Goal: Information Seeking & Learning: Compare options

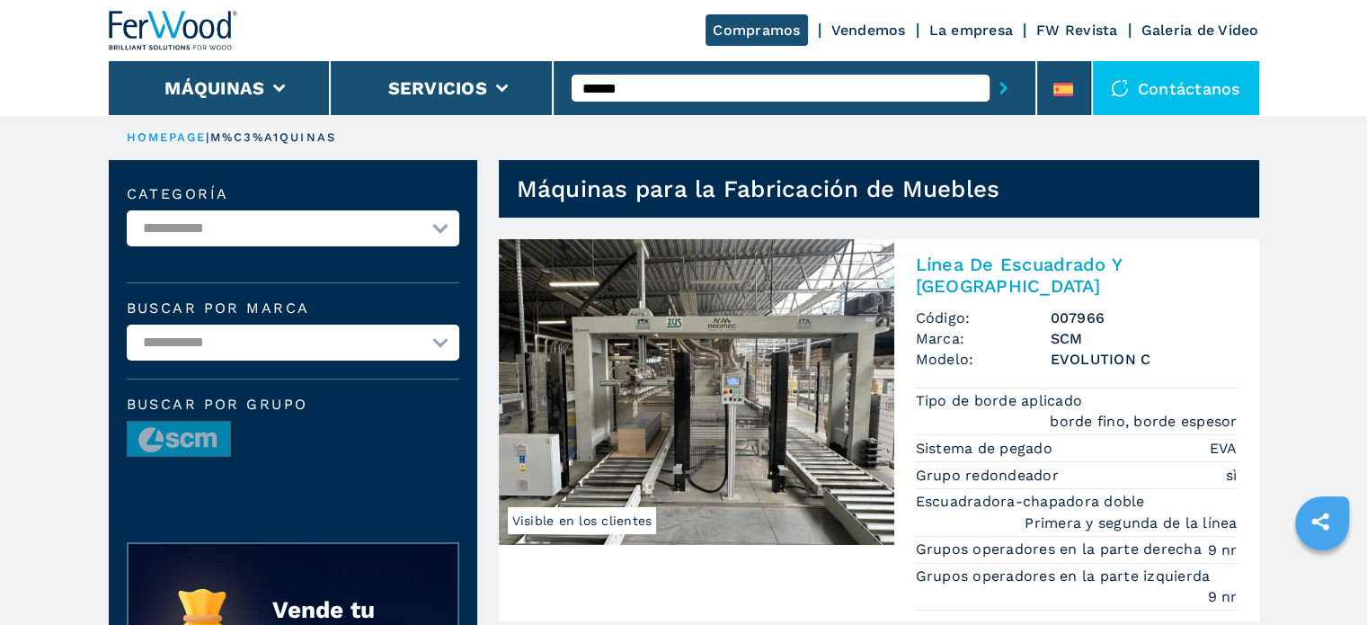
click at [896, 92] on input "******" at bounding box center [781, 88] width 418 height 27
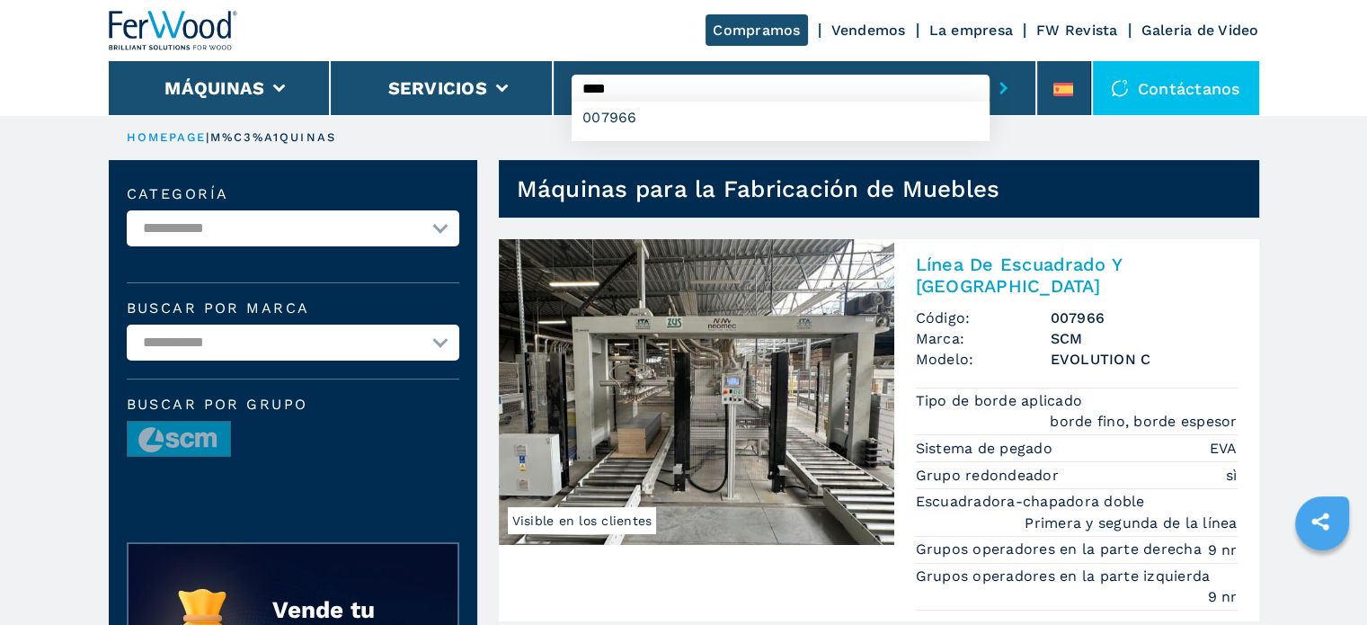
type input "****"
click at [990, 67] on button "submit-button" at bounding box center [1004, 87] width 28 height 41
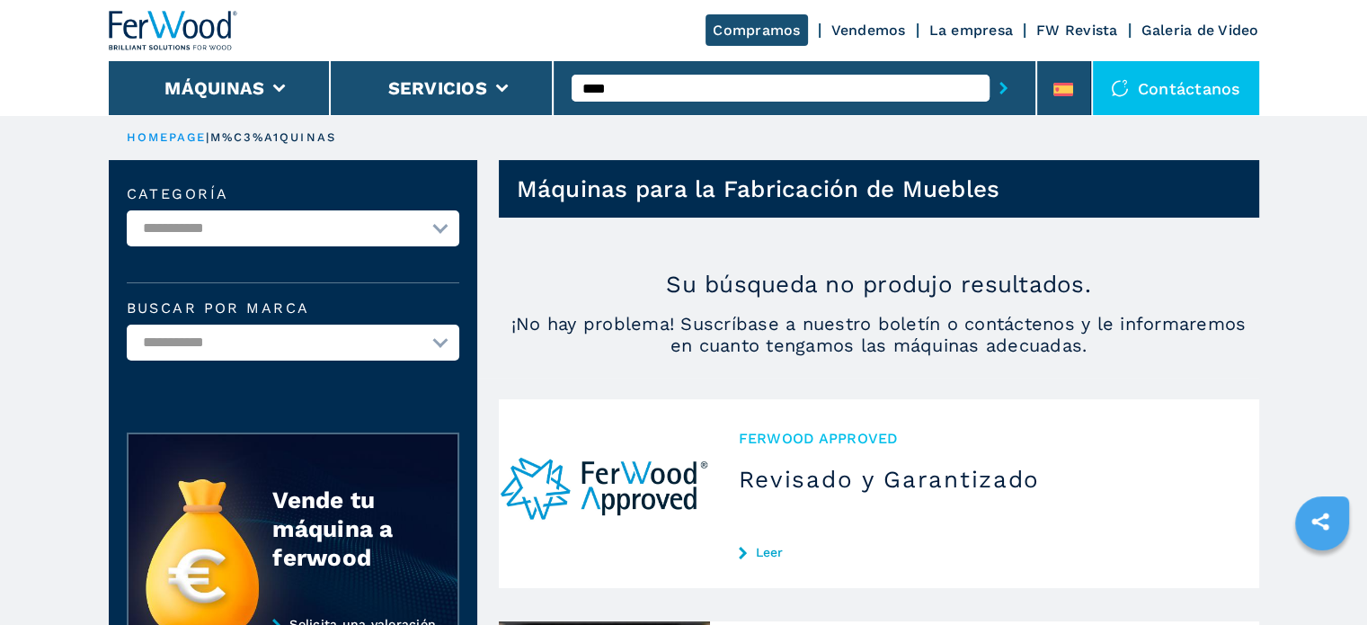
click at [584, 86] on input "****" at bounding box center [781, 88] width 418 height 27
type input "******"
click at [990, 67] on button "submit-button" at bounding box center [1004, 87] width 28 height 41
drag, startPoint x: 723, startPoint y: 93, endPoint x: 626, endPoint y: 90, distance: 97.2
click at [626, 90] on input "******" at bounding box center [781, 88] width 418 height 27
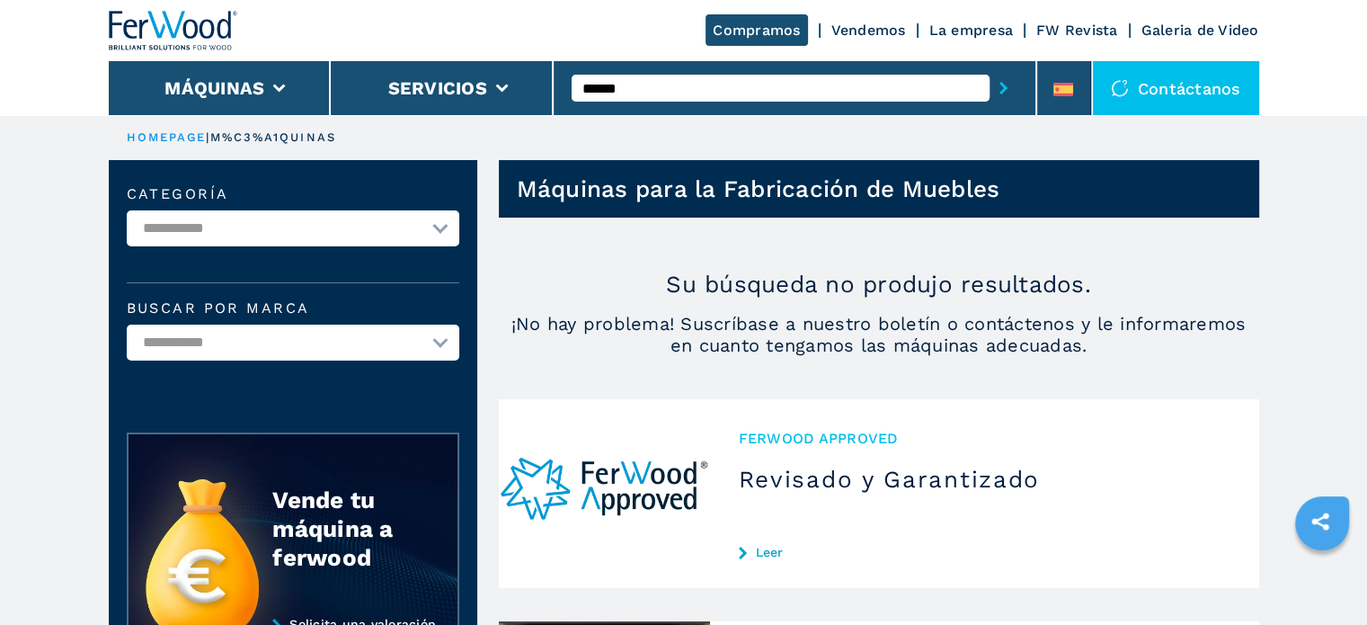
click at [990, 67] on button "submit-button" at bounding box center [1004, 87] width 28 height 41
drag, startPoint x: 644, startPoint y: 88, endPoint x: 612, endPoint y: 82, distance: 32.1
click at [612, 82] on input "******" at bounding box center [781, 88] width 418 height 27
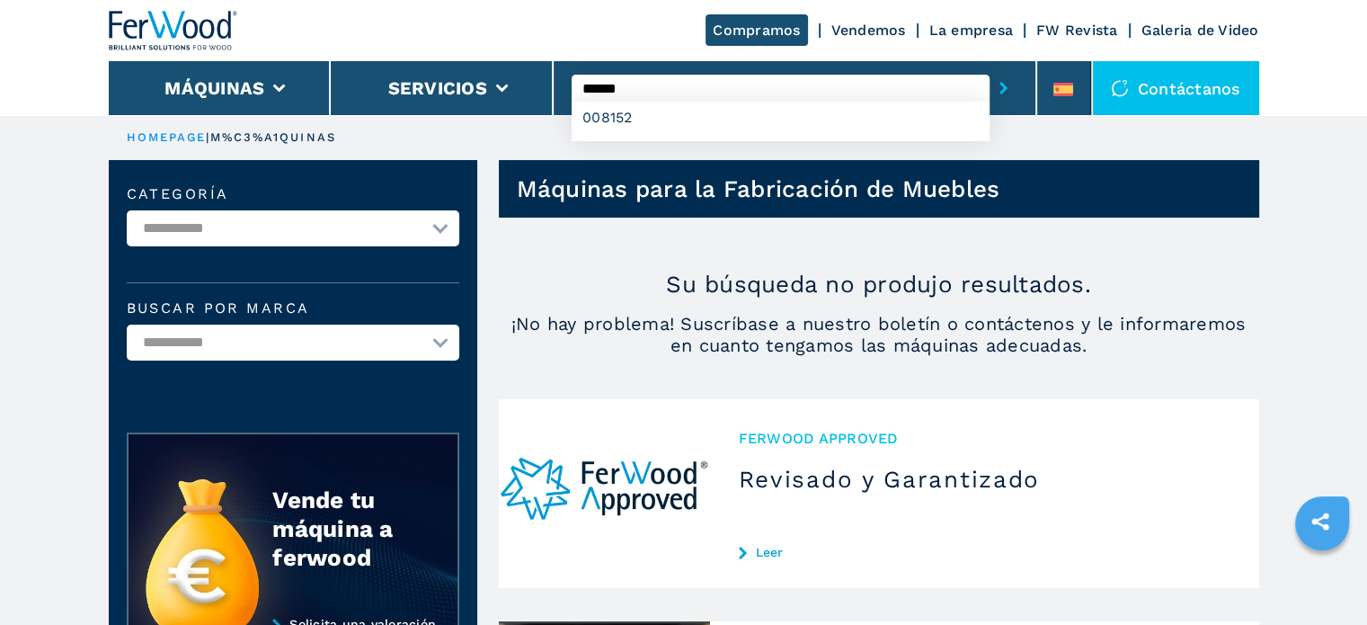
type input "******"
click at [990, 67] on button "submit-button" at bounding box center [1004, 87] width 28 height 41
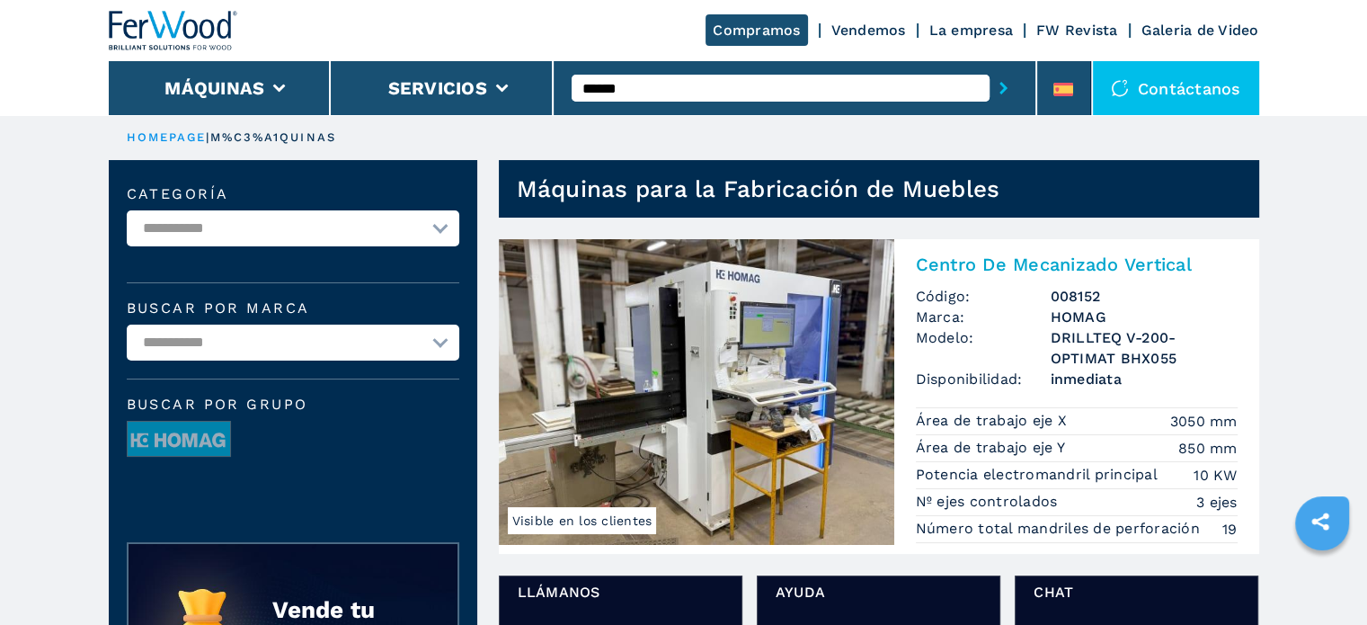
click at [730, 312] on img at bounding box center [697, 392] width 396 height 306
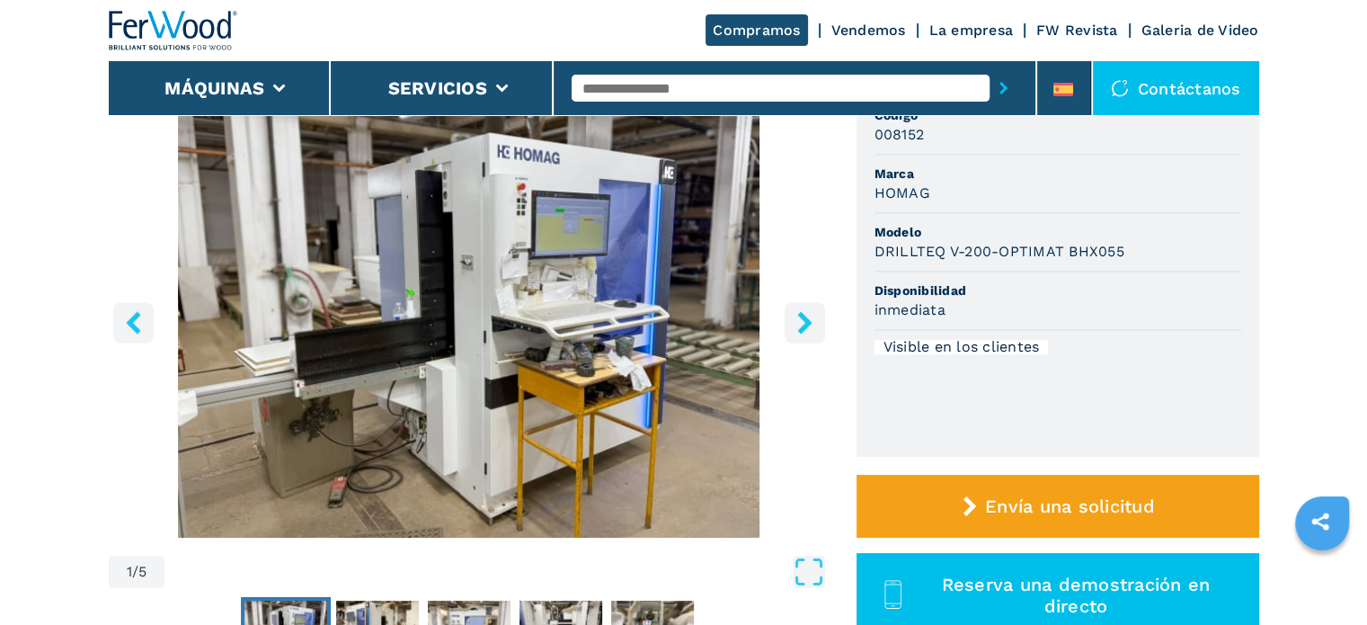
scroll to position [180, 0]
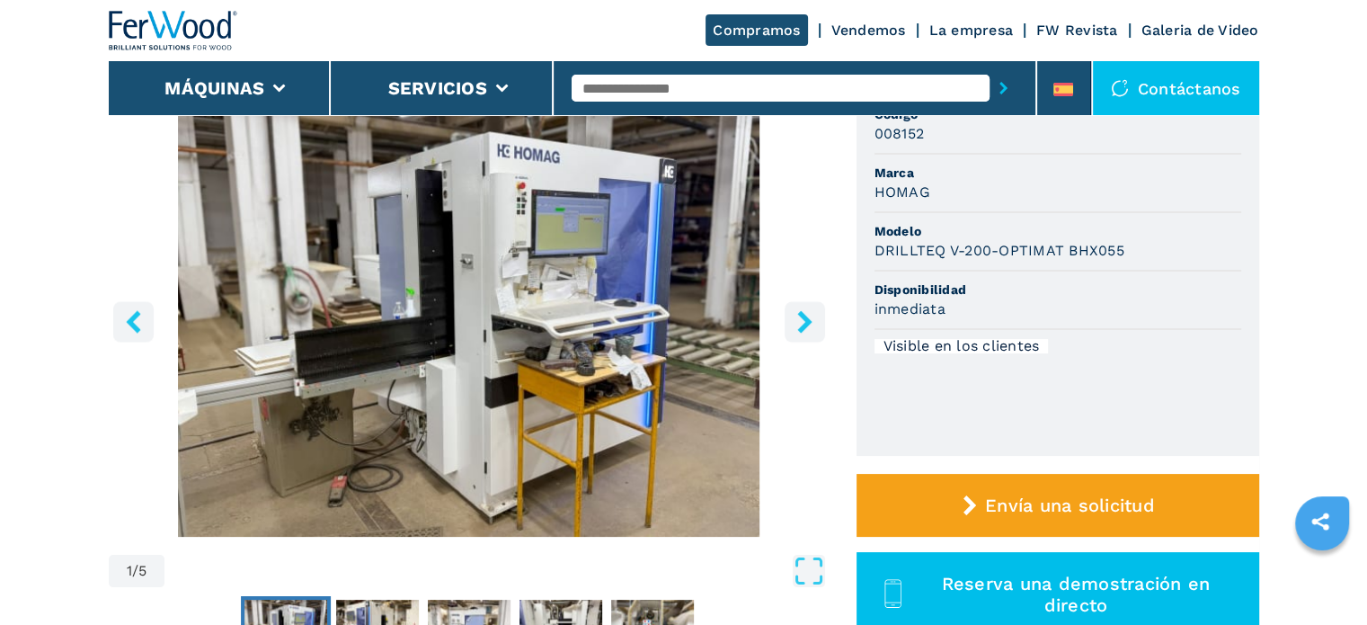
click at [808, 317] on icon "right-button" at bounding box center [805, 321] width 22 height 22
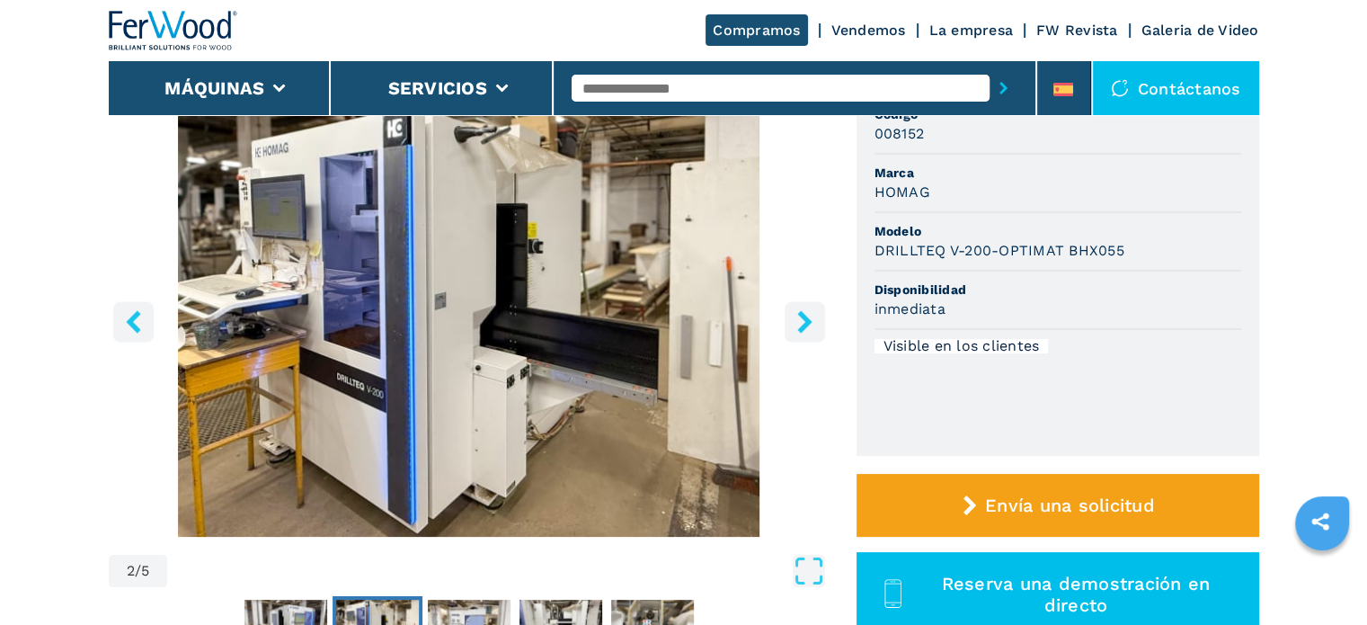
click at [802, 315] on icon "right-button" at bounding box center [804, 321] width 14 height 22
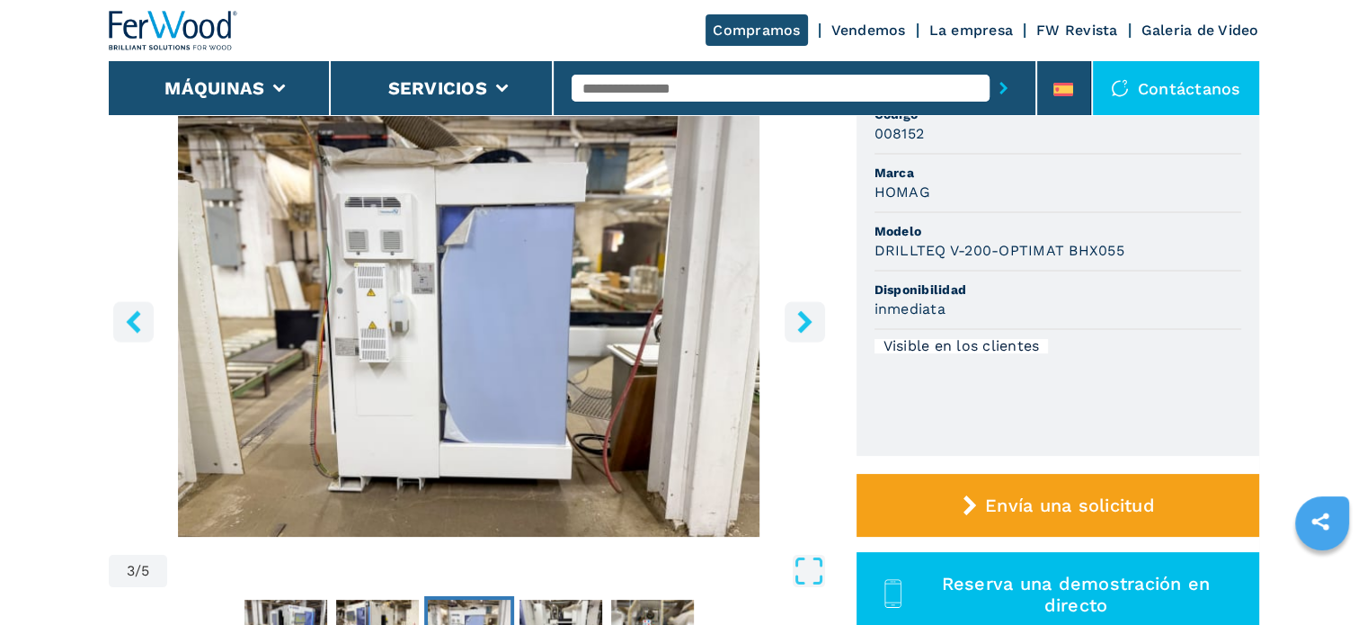
click at [802, 315] on icon "right-button" at bounding box center [804, 321] width 14 height 22
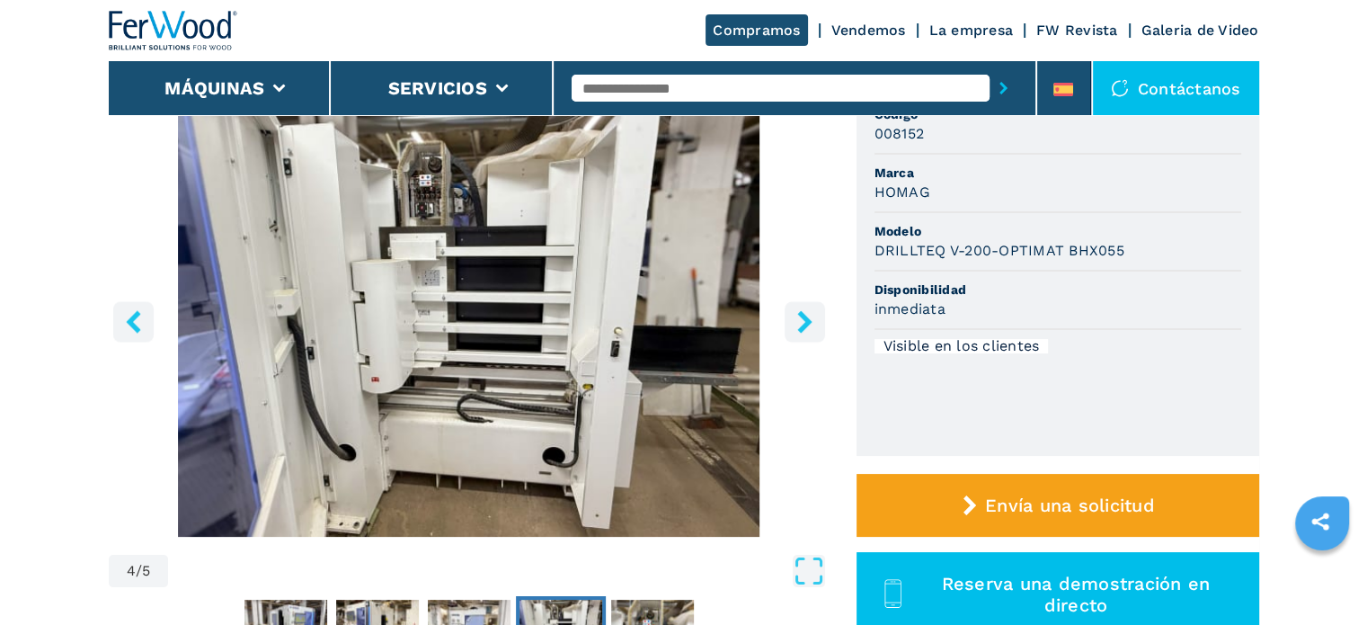
click at [602, 93] on input "text" at bounding box center [781, 88] width 418 height 27
type input "****"
click at [990, 67] on button "submit-button" at bounding box center [1004, 87] width 28 height 41
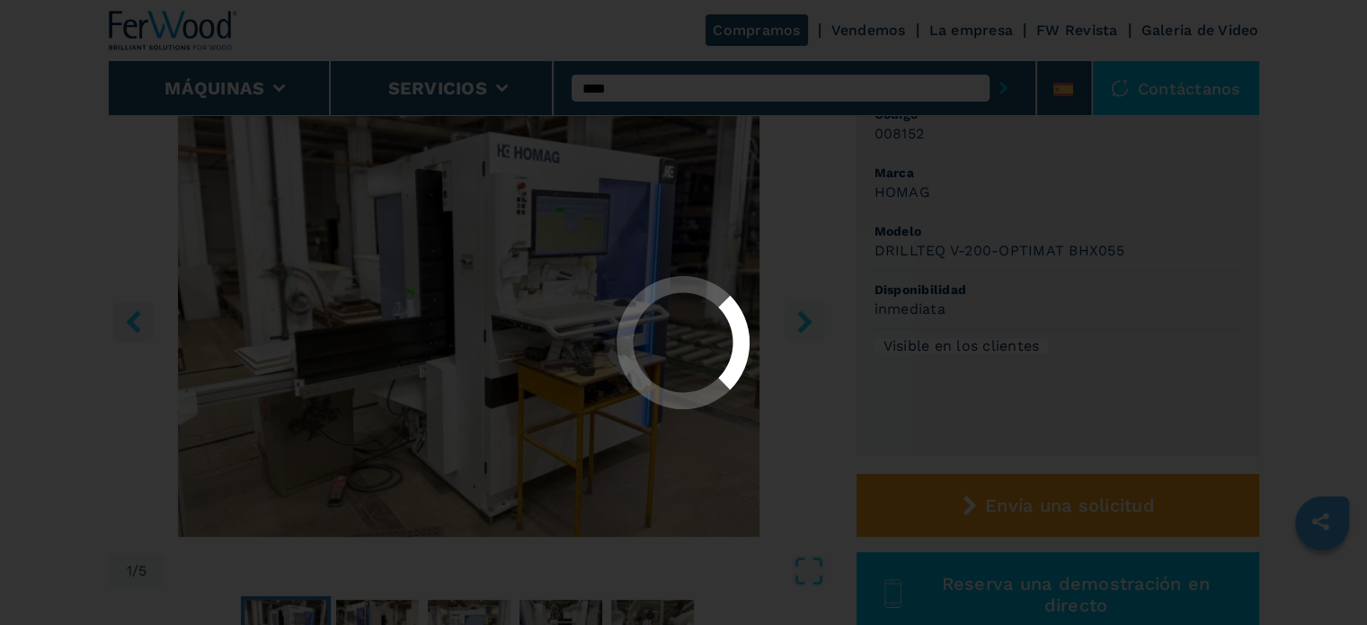
scroll to position [0, 0]
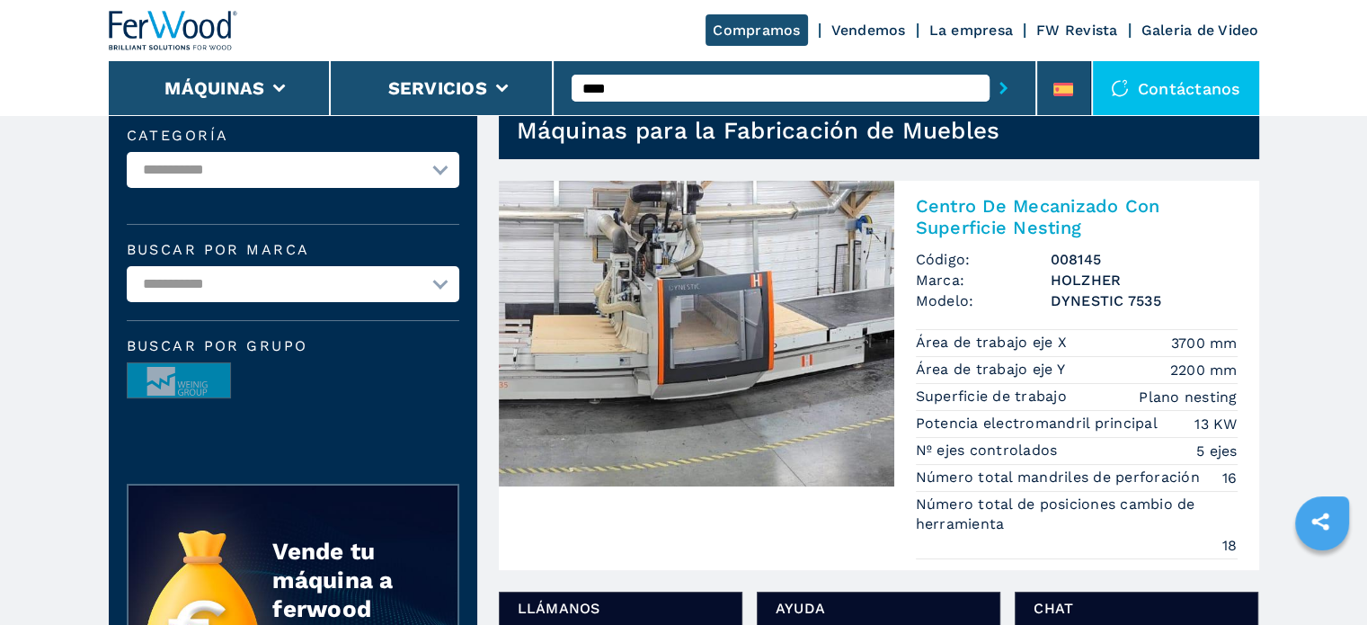
scroll to position [90, 0]
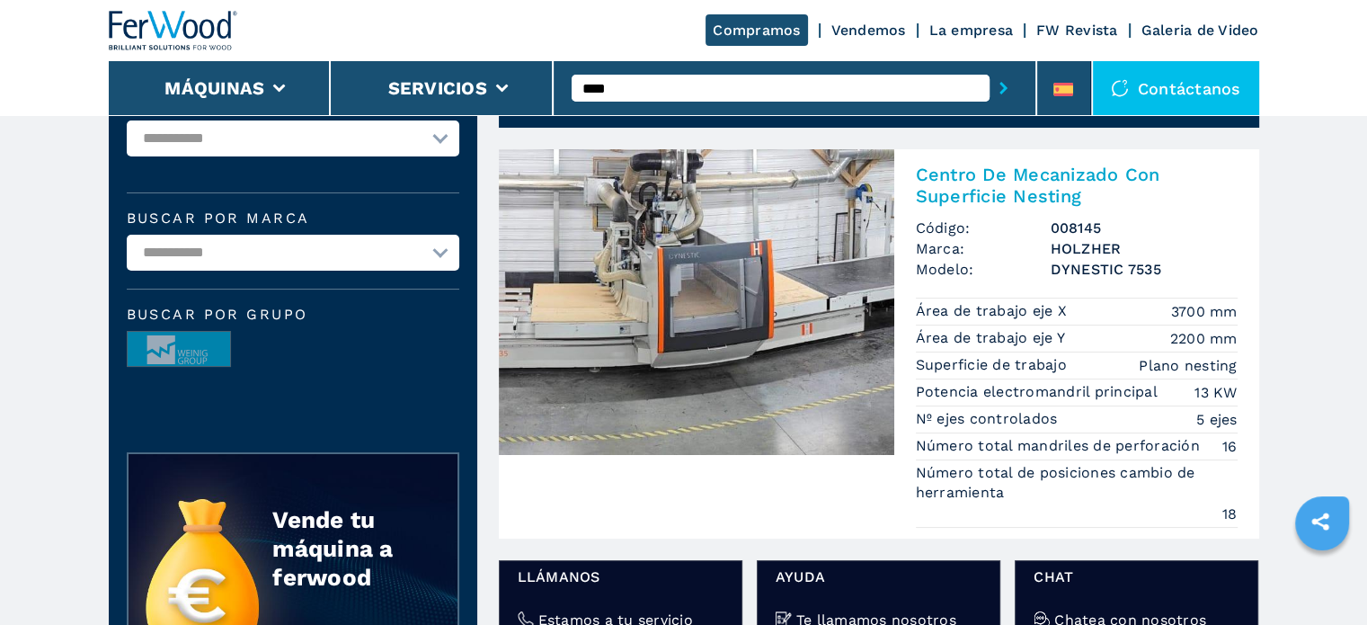
click at [702, 276] on img at bounding box center [697, 302] width 396 height 306
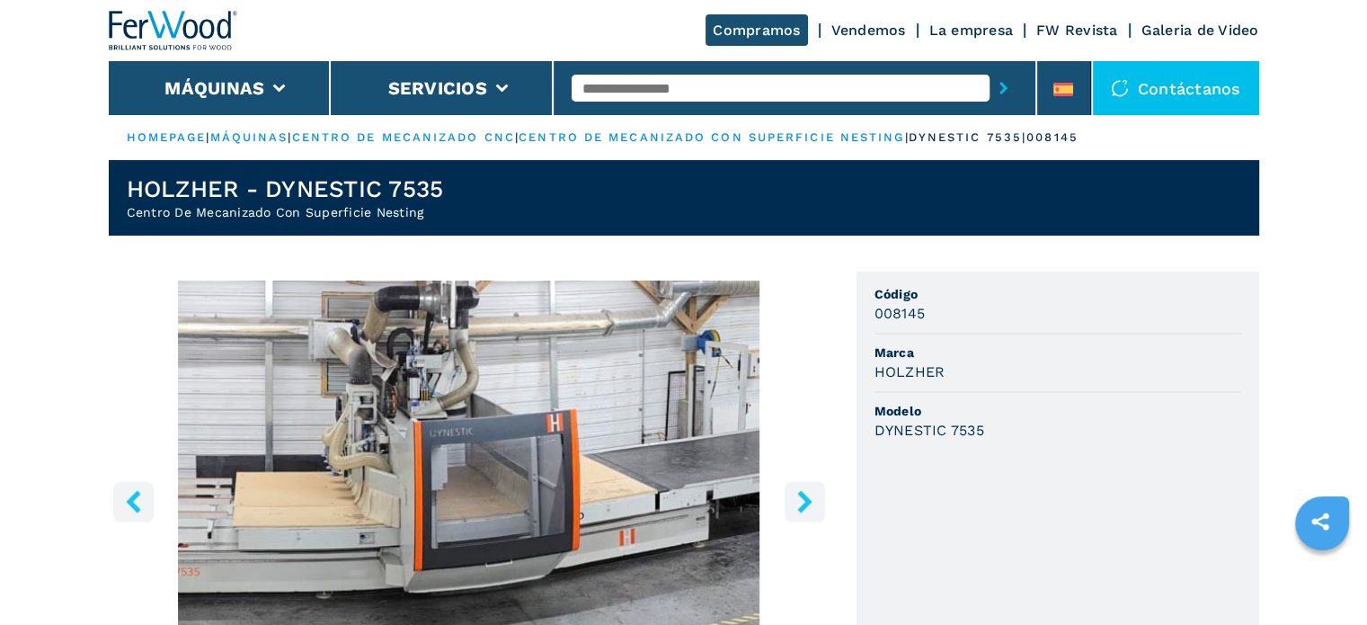
scroll to position [90, 0]
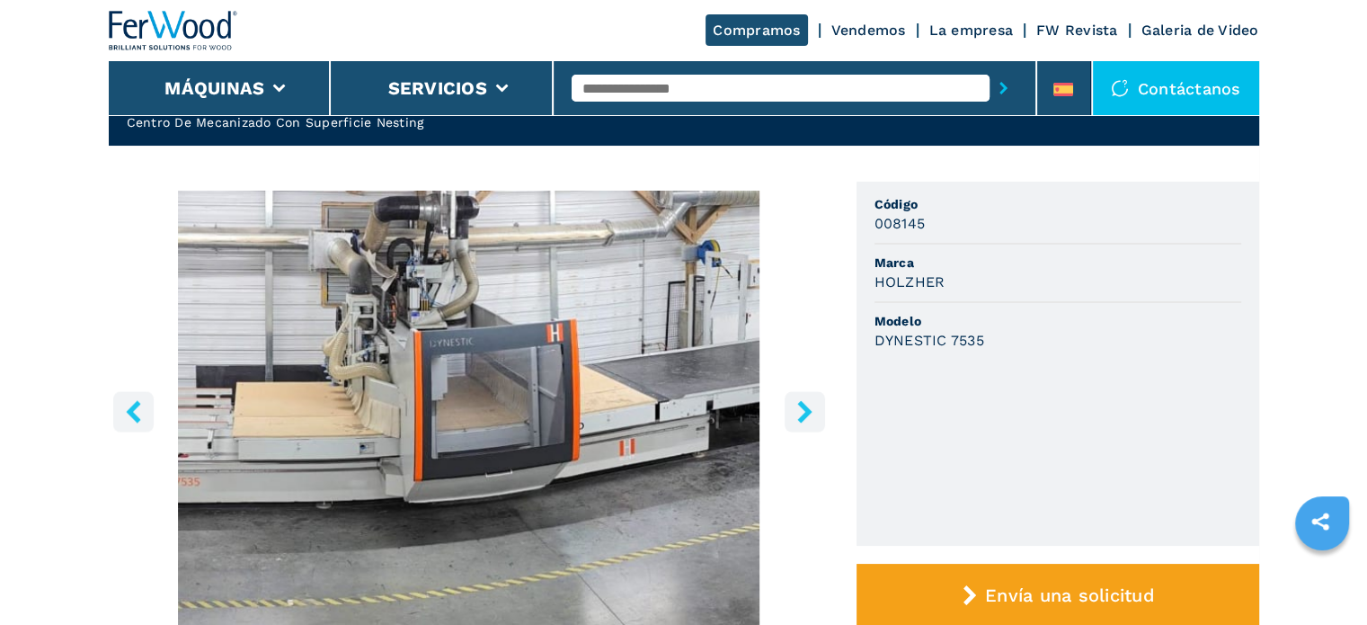
click at [794, 420] on icon "right-button" at bounding box center [805, 411] width 22 height 22
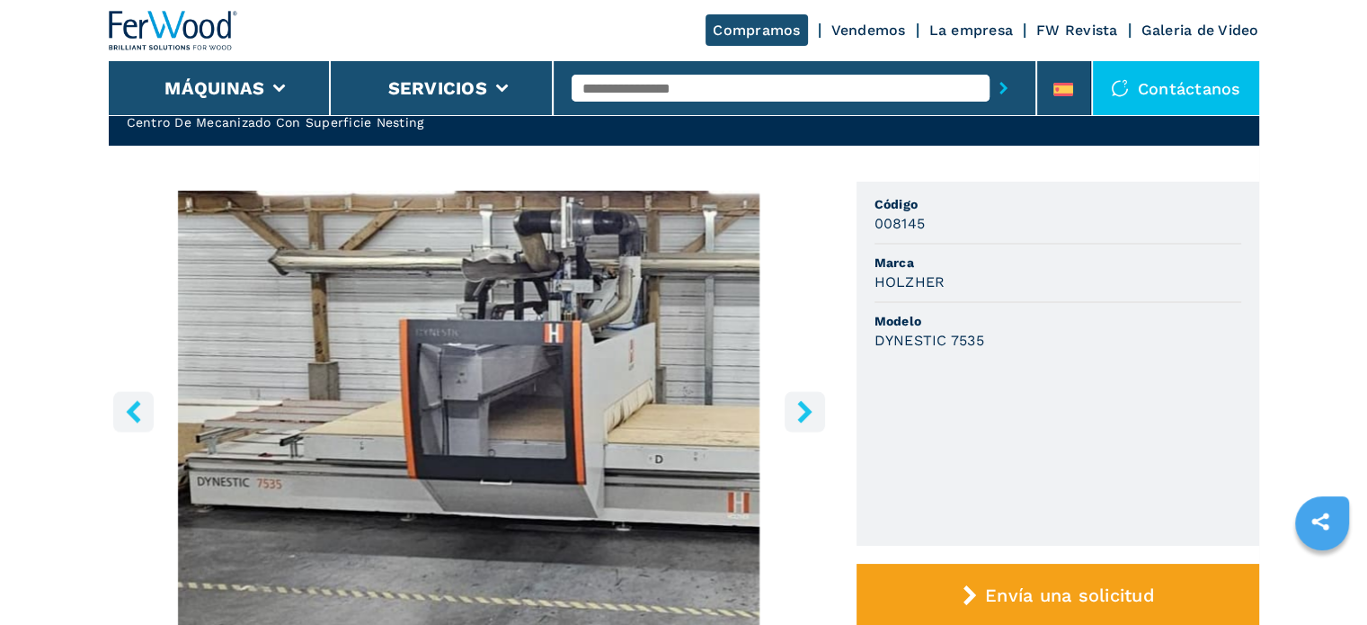
click at [785, 423] on button "right-button" at bounding box center [805, 411] width 40 height 40
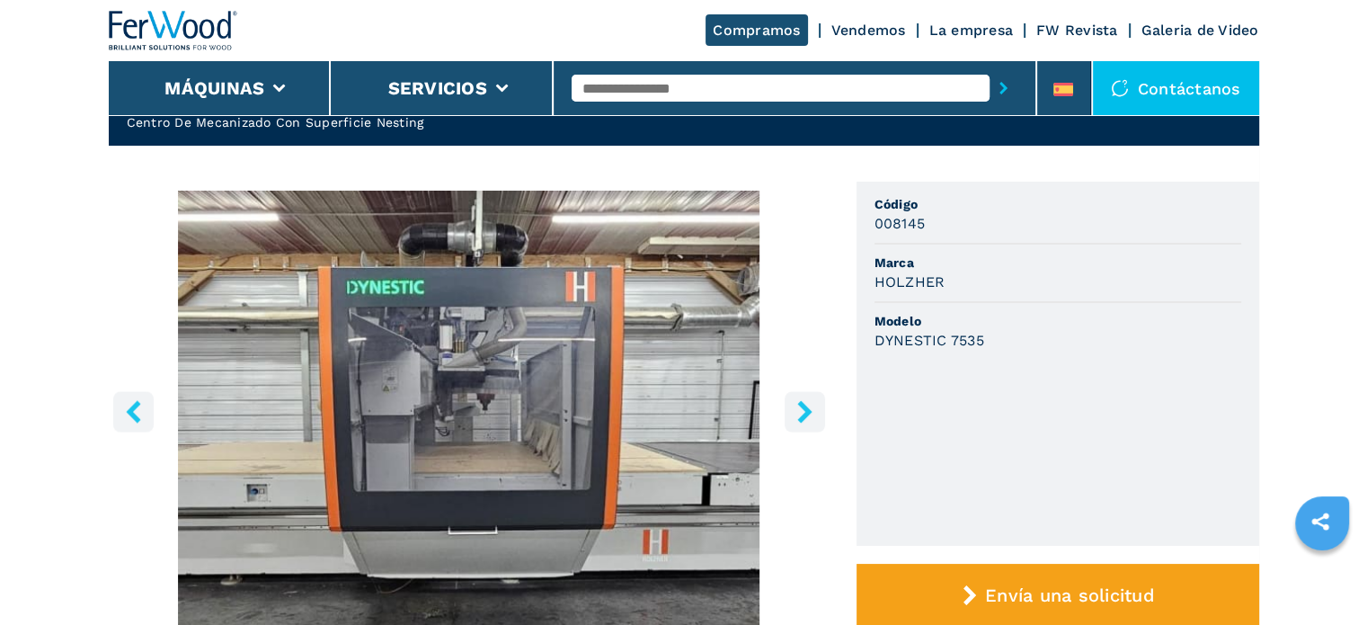
click at [785, 423] on button "right-button" at bounding box center [805, 411] width 40 height 40
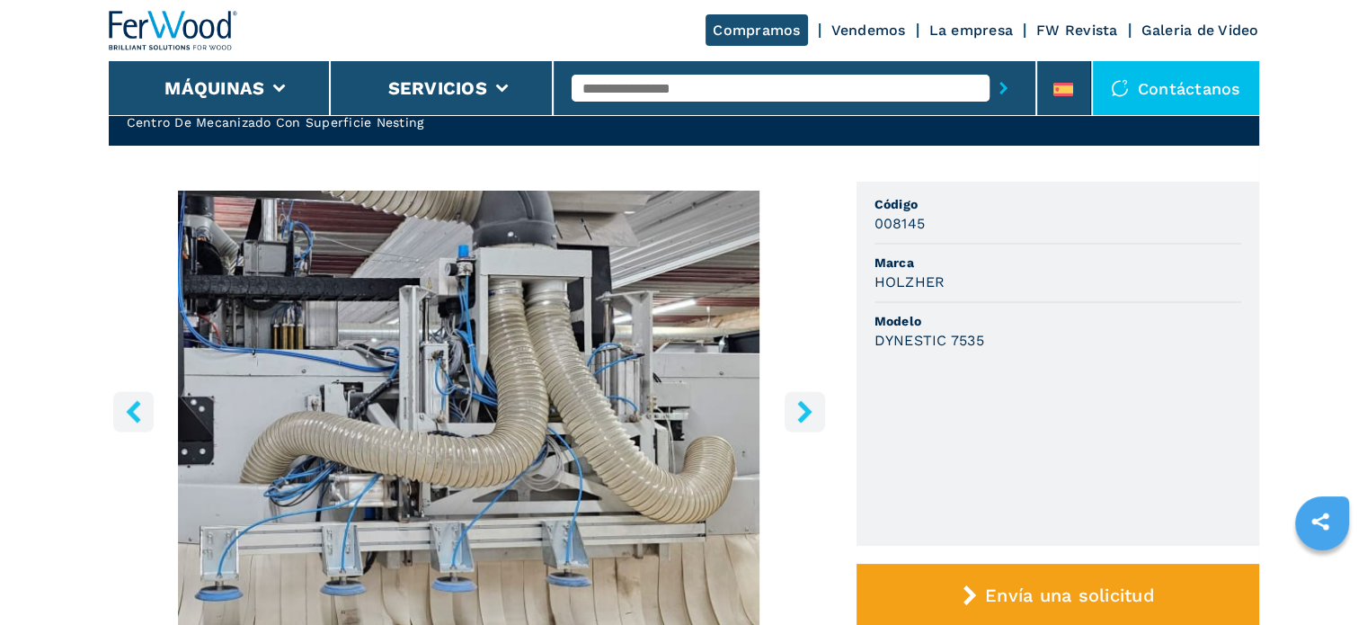
click at [785, 423] on button "right-button" at bounding box center [805, 411] width 40 height 40
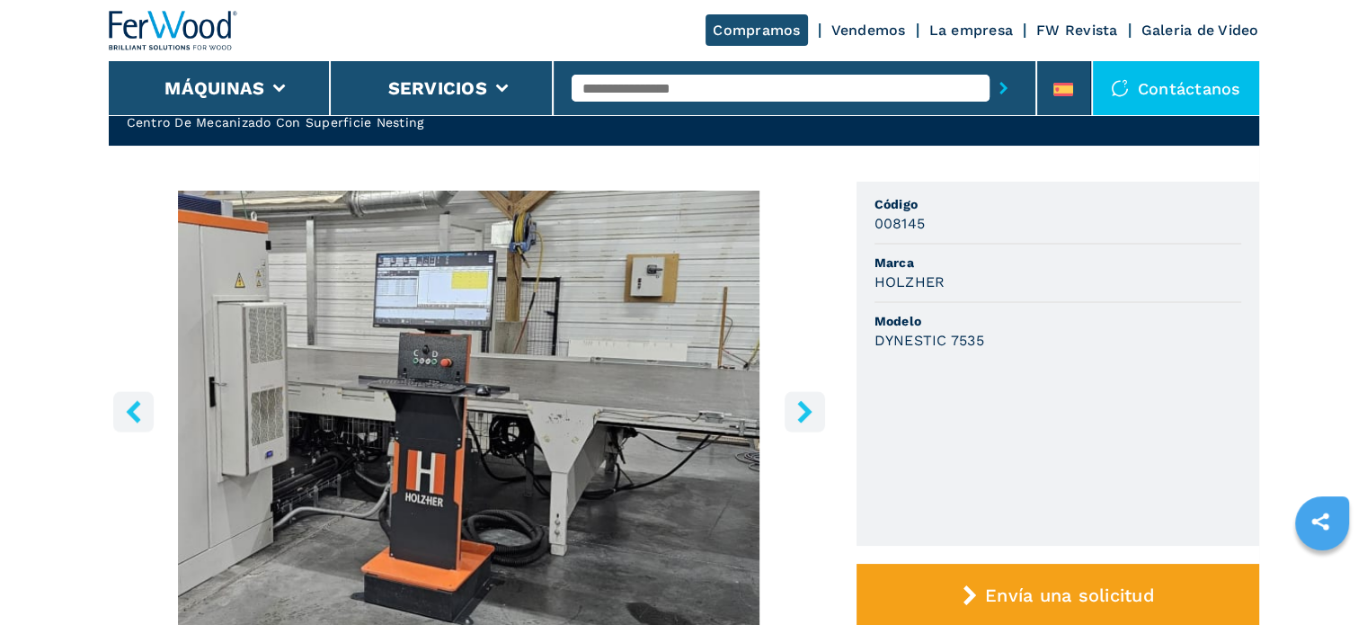
click at [785, 423] on button "right-button" at bounding box center [805, 411] width 40 height 40
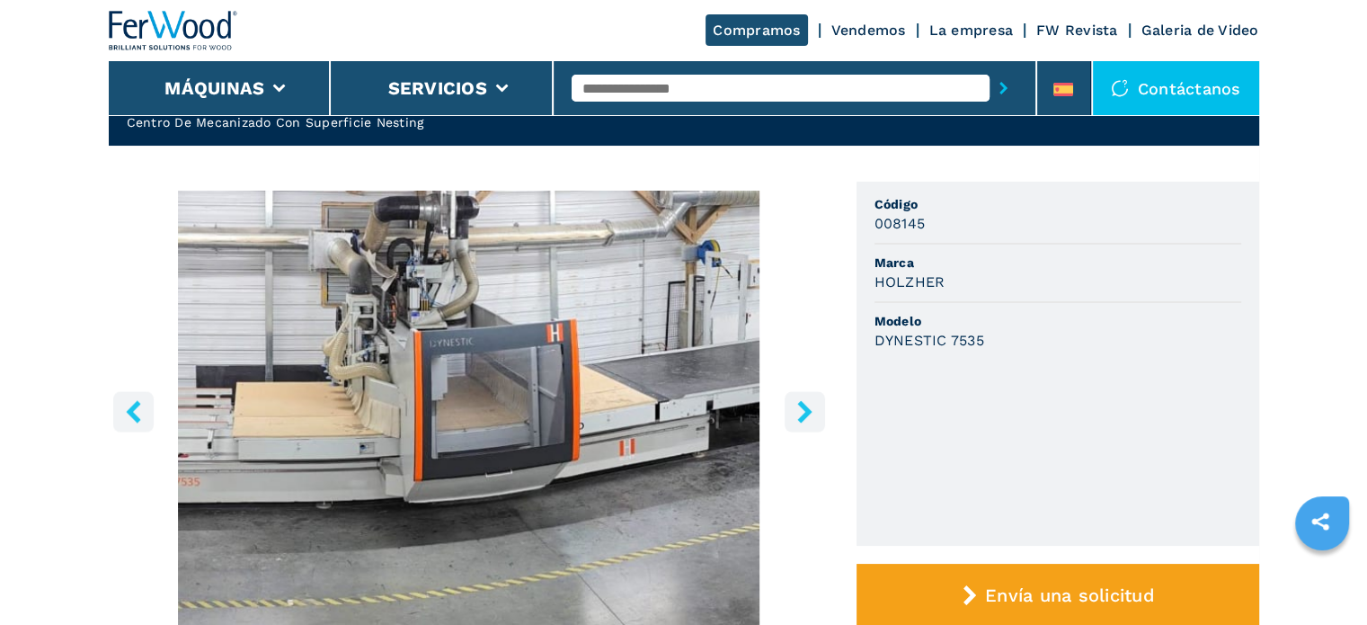
click at [785, 423] on button "right-button" at bounding box center [805, 411] width 40 height 40
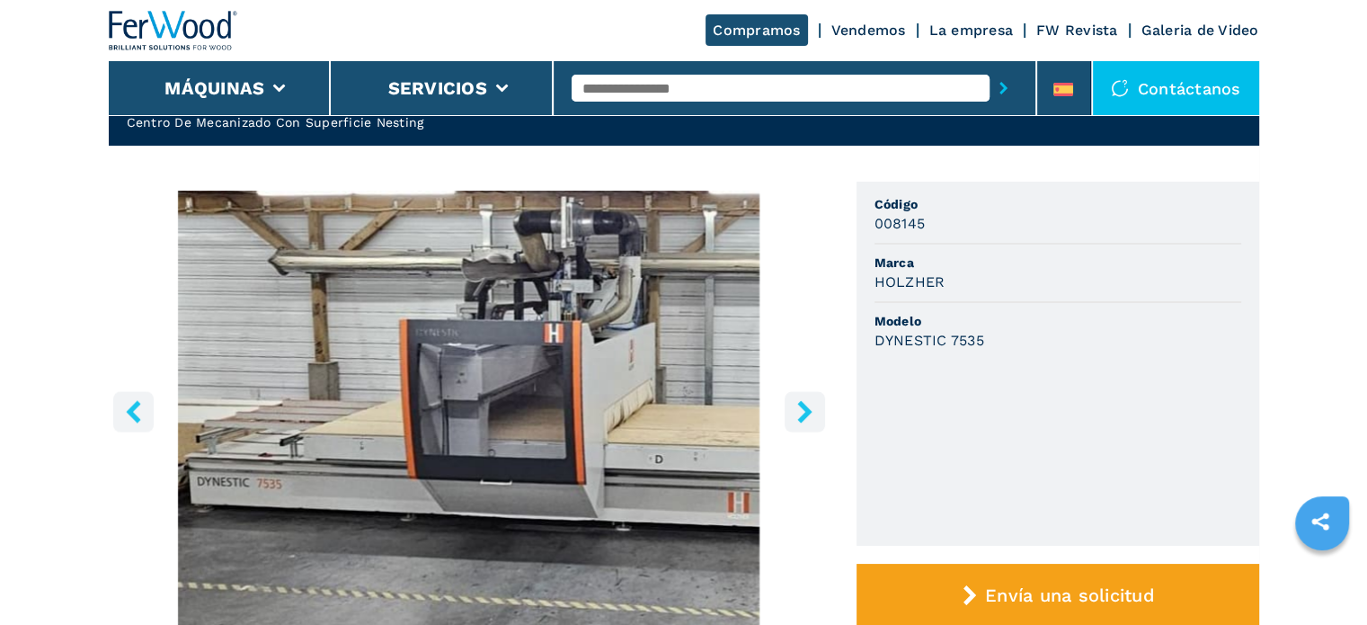
click at [785, 423] on button "right-button" at bounding box center [805, 411] width 40 height 40
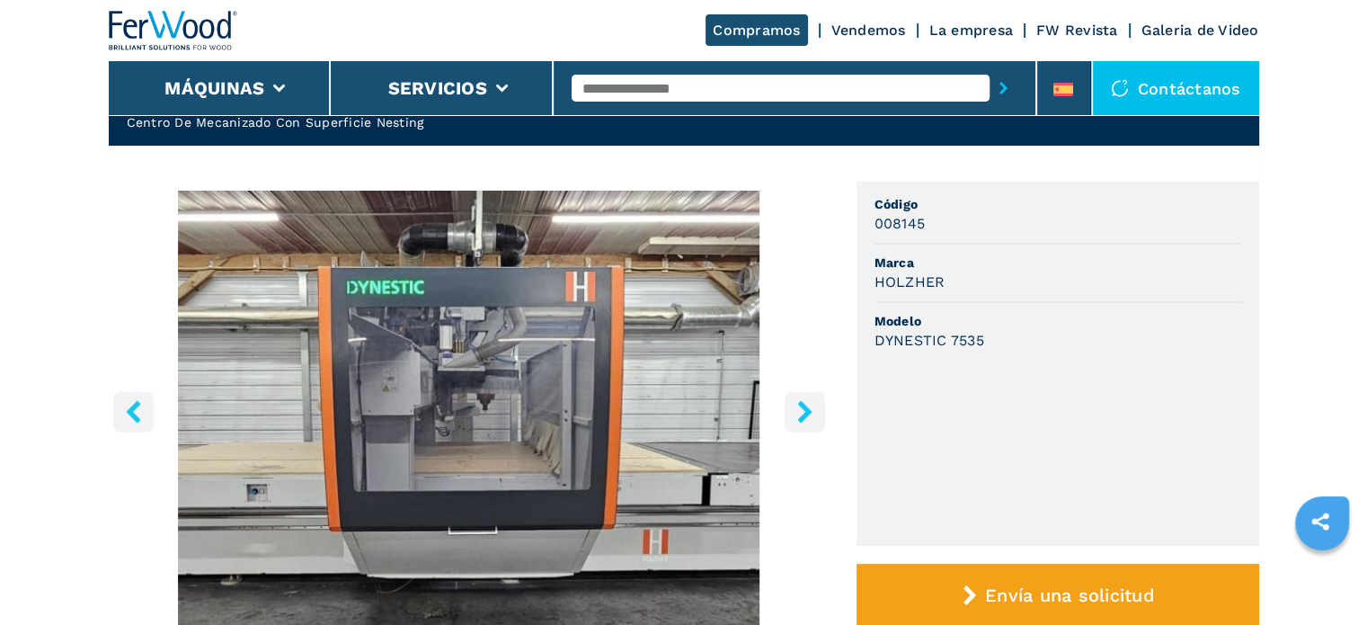
click at [619, 77] on input "text" at bounding box center [781, 88] width 418 height 27
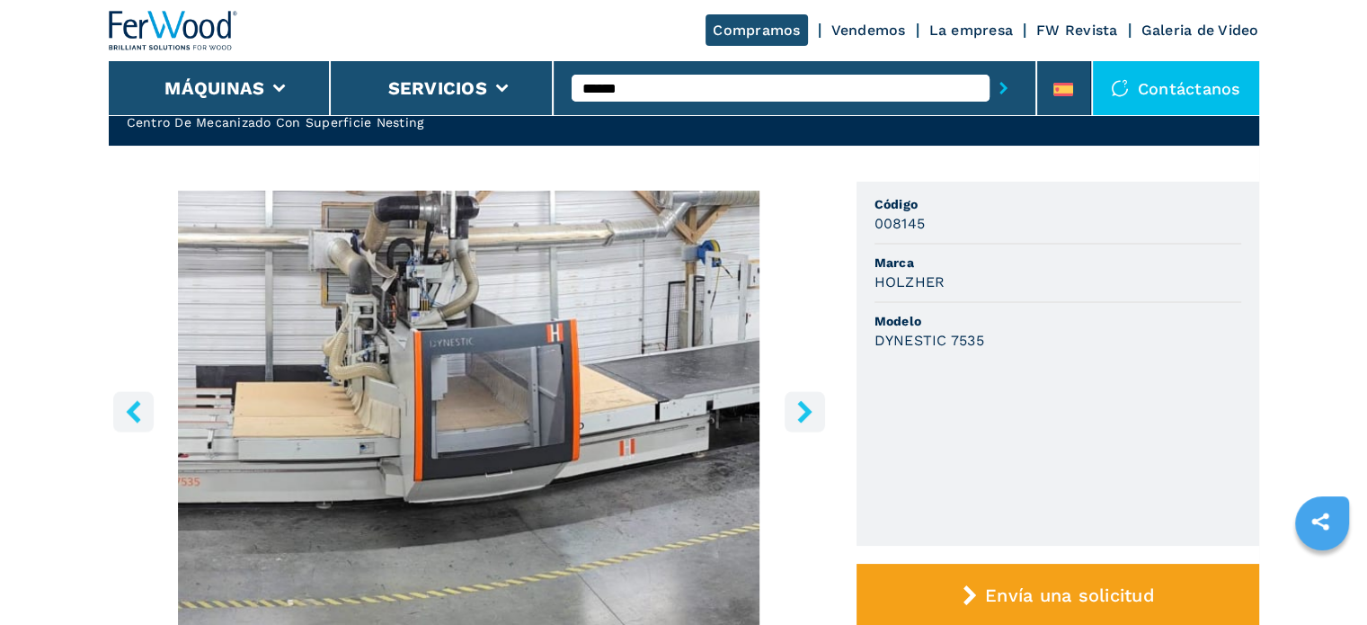
scroll to position [0, 0]
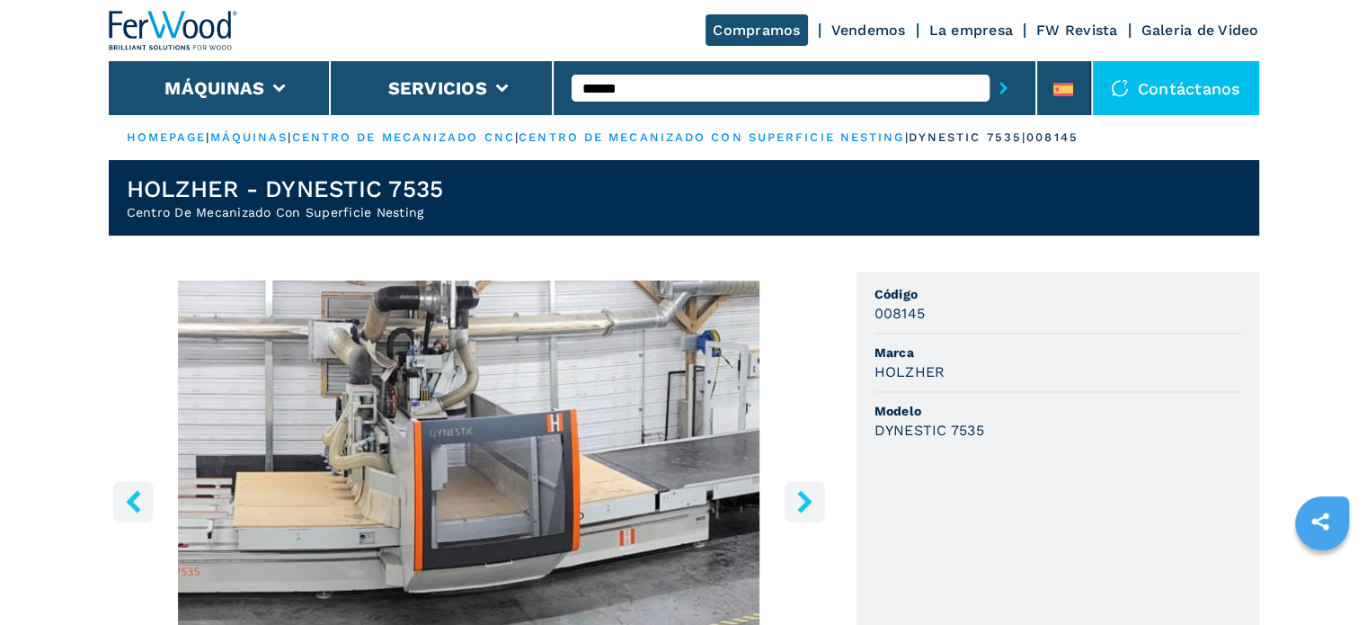
type input "******"
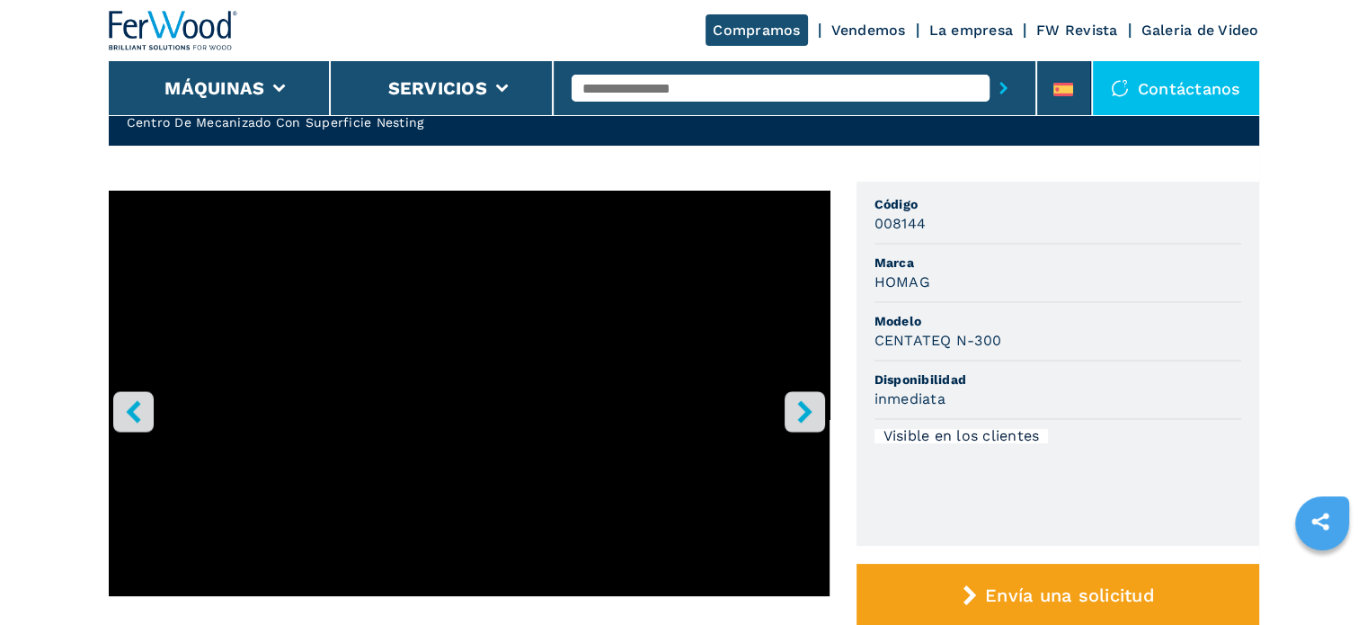
scroll to position [90, 0]
click at [797, 400] on icon "right-button" at bounding box center [805, 411] width 22 height 22
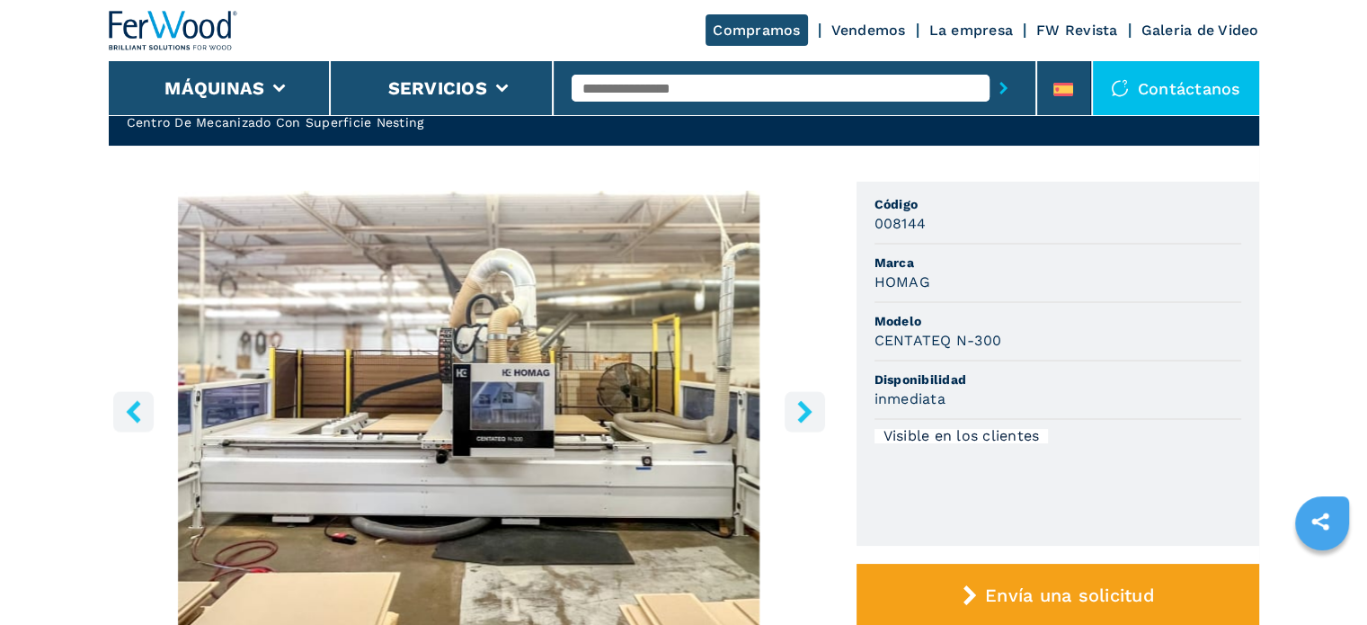
click at [797, 400] on icon "right-button" at bounding box center [805, 411] width 22 height 22
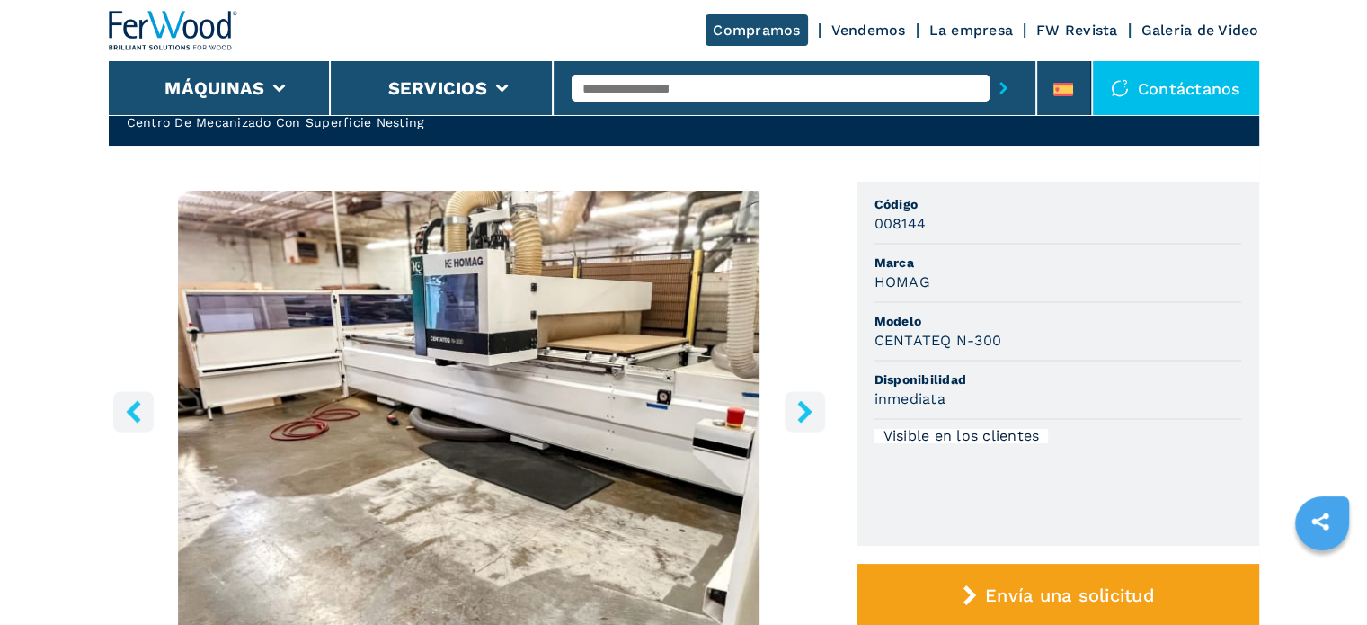
click at [797, 400] on icon "right-button" at bounding box center [805, 411] width 22 height 22
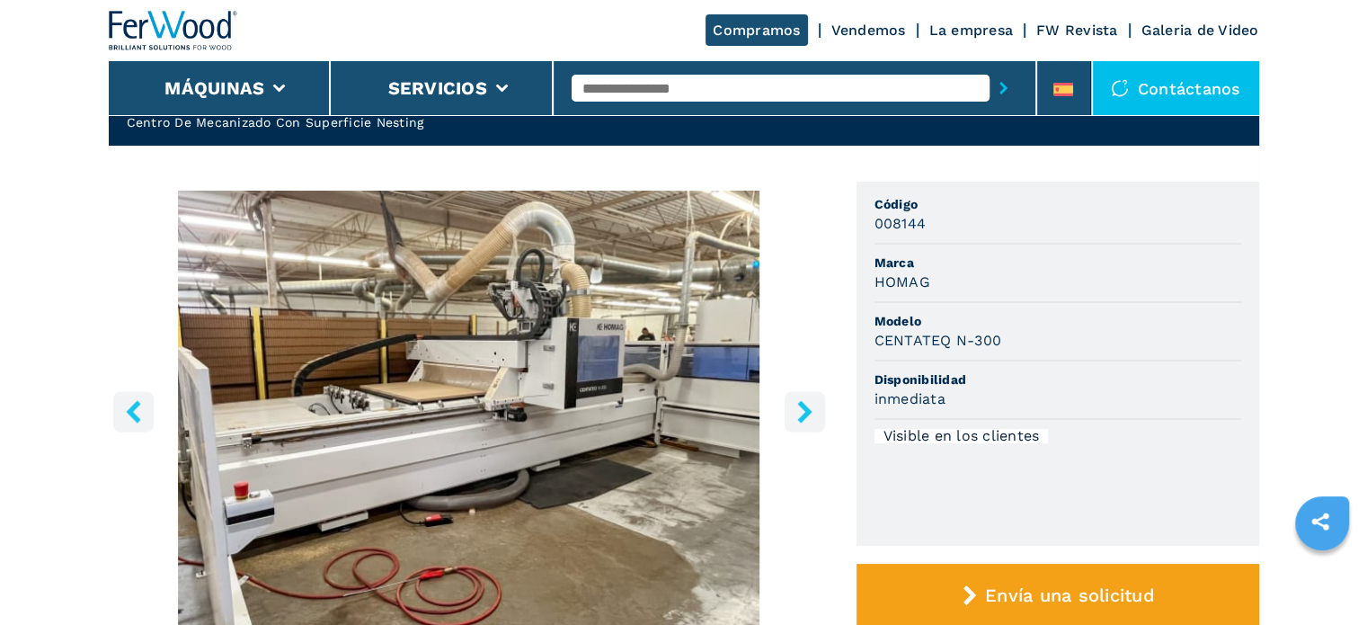
click at [794, 405] on icon "right-button" at bounding box center [805, 411] width 22 height 22
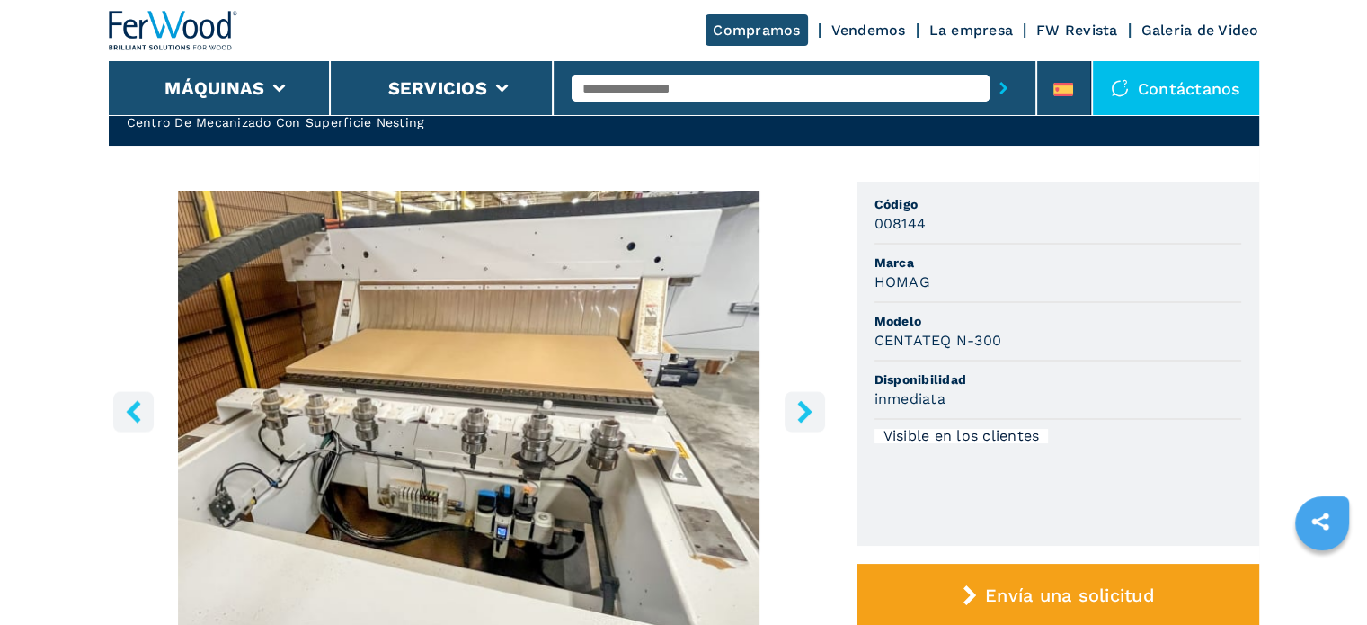
click at [795, 405] on icon "right-button" at bounding box center [805, 411] width 22 height 22
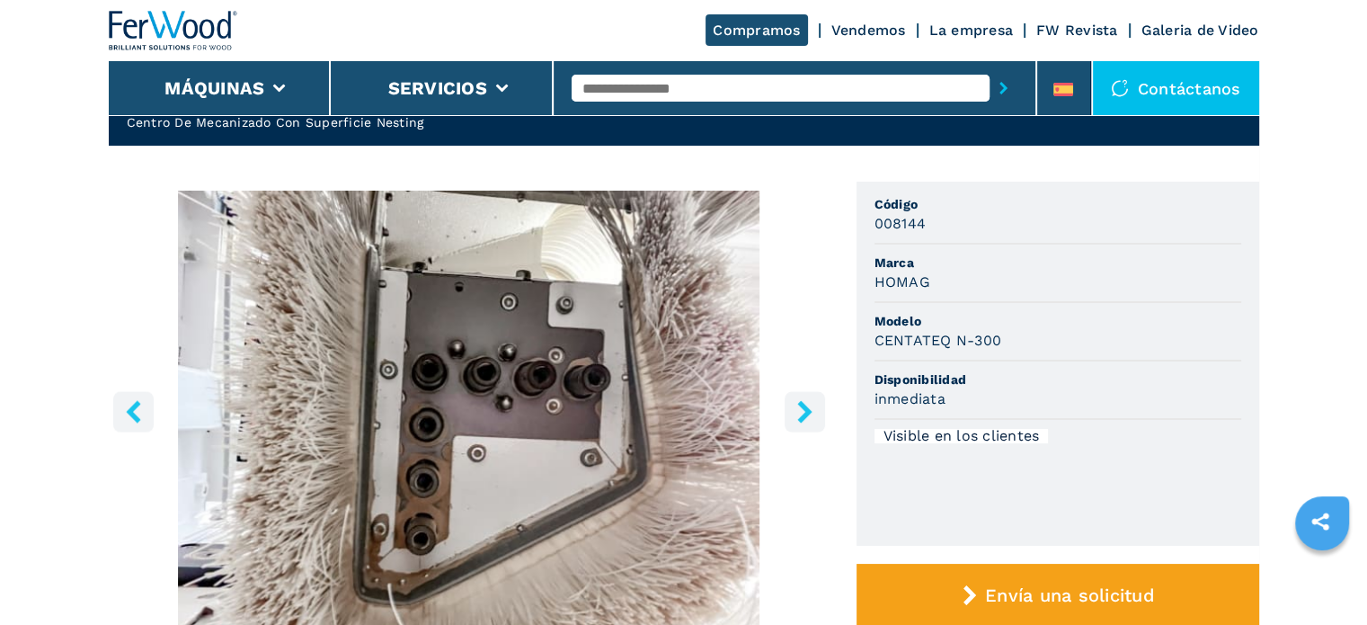
click at [795, 405] on icon "right-button" at bounding box center [805, 411] width 22 height 22
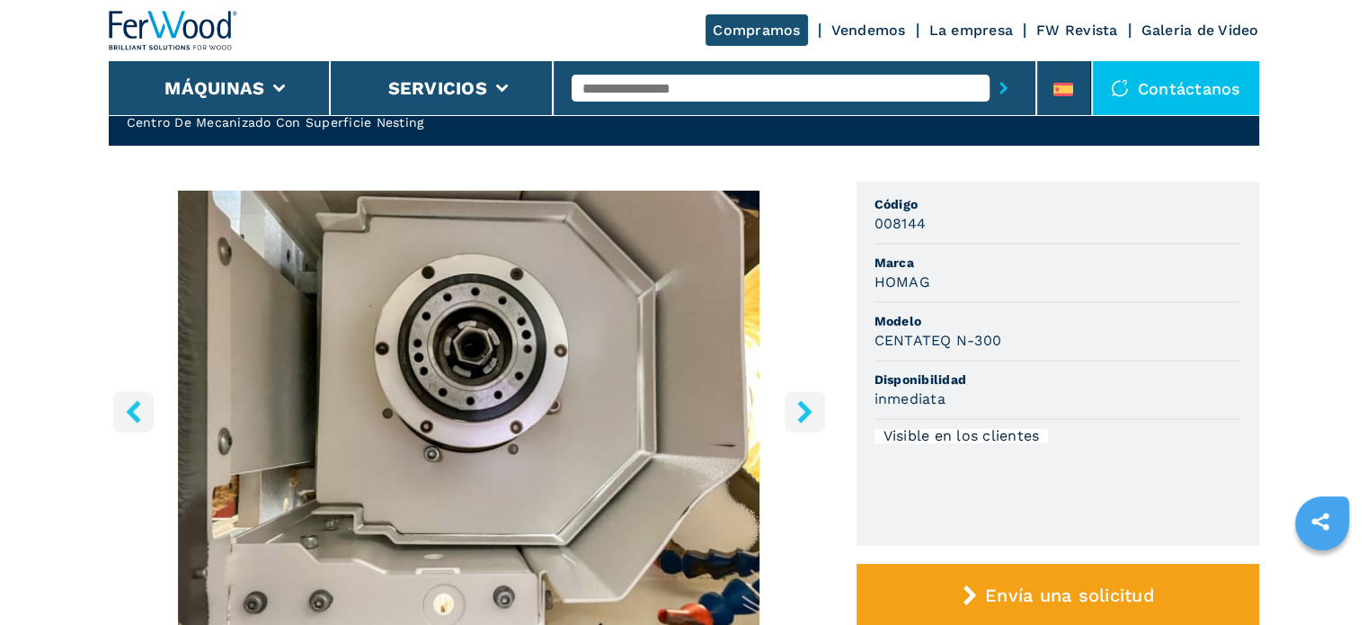
click at [795, 405] on icon "right-button" at bounding box center [805, 411] width 22 height 22
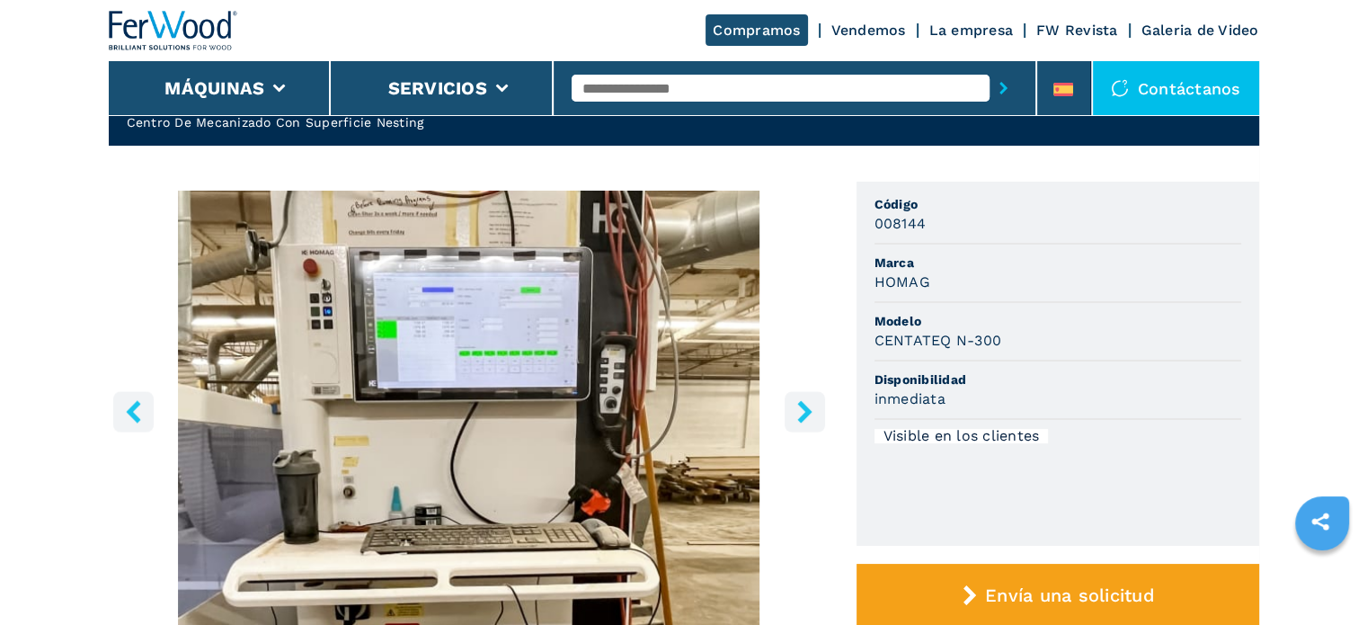
click at [806, 413] on icon "right-button" at bounding box center [804, 411] width 14 height 22
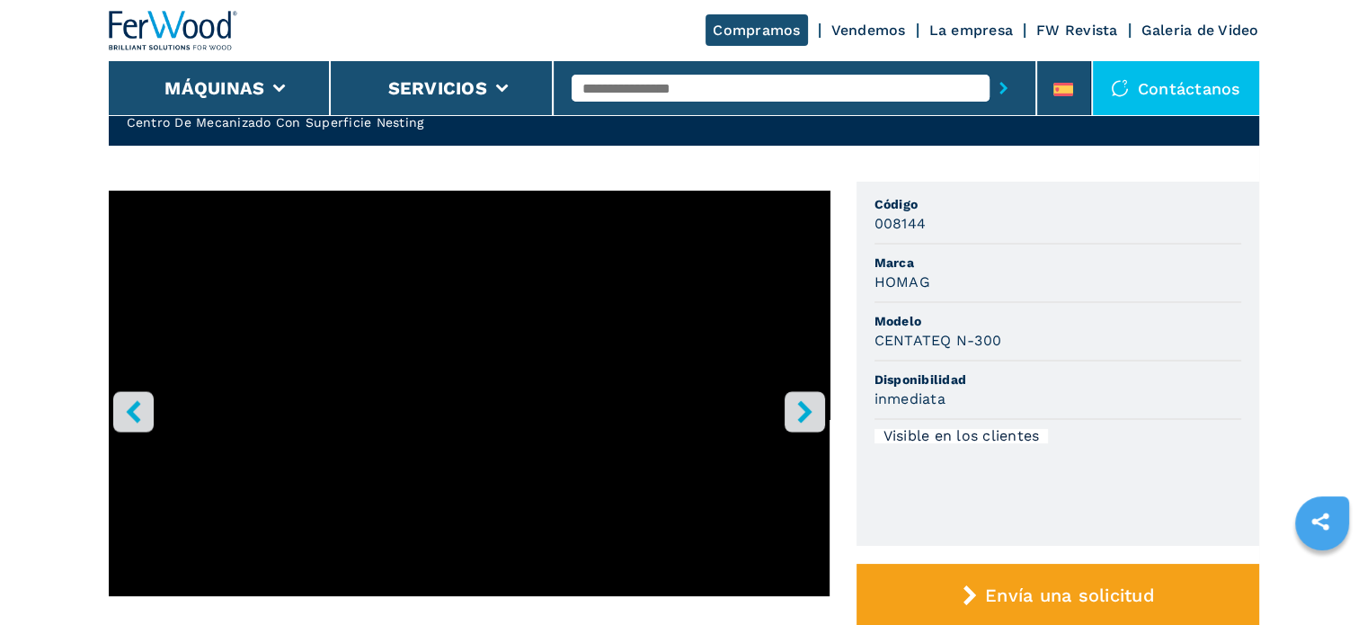
click at [642, 93] on input "text" at bounding box center [781, 88] width 418 height 27
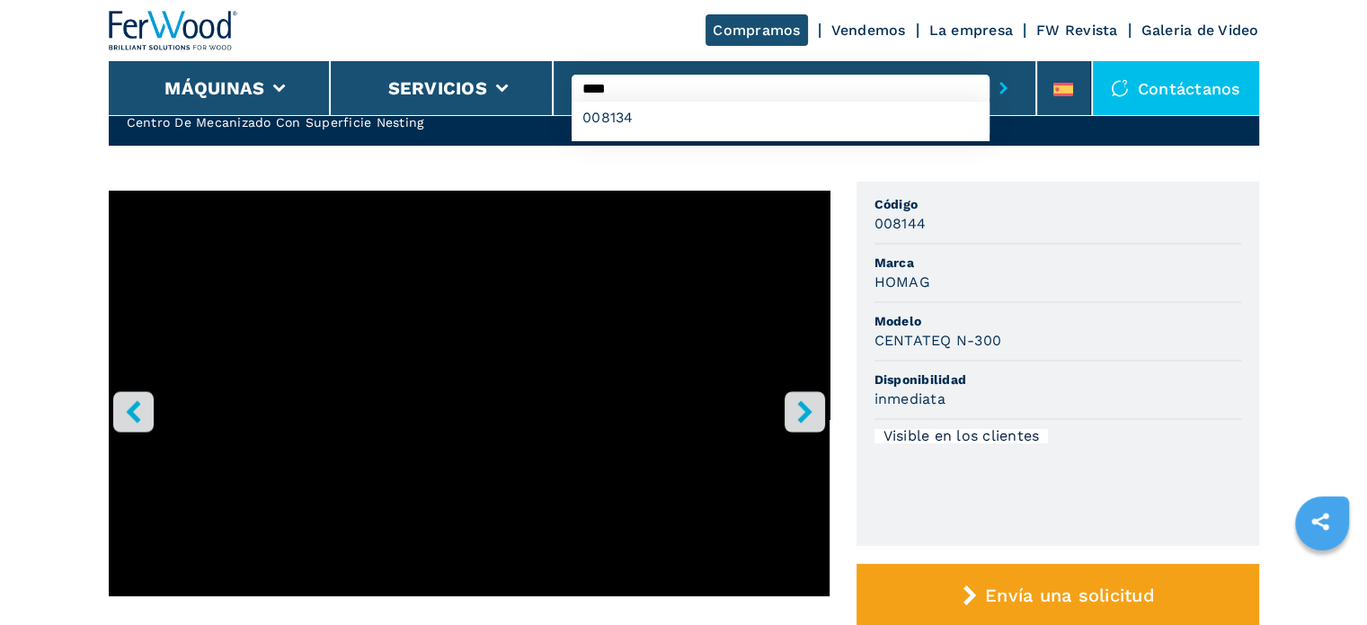
type input "****"
click at [990, 67] on button "submit-button" at bounding box center [1004, 87] width 28 height 41
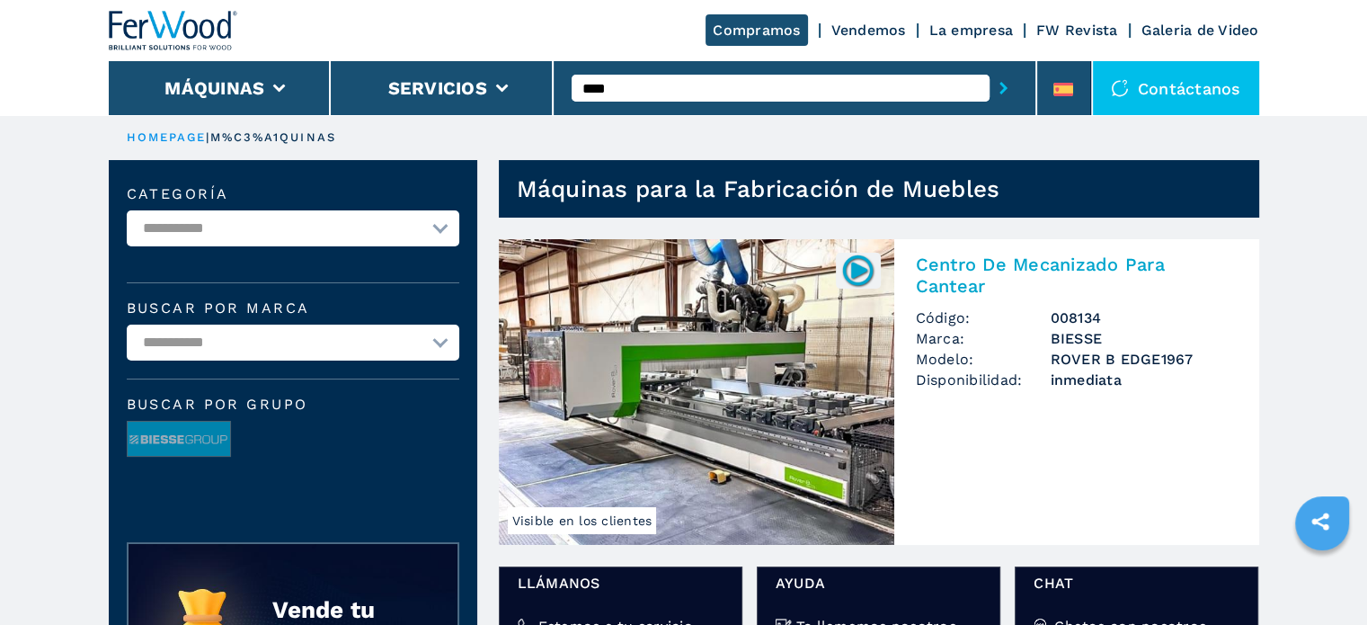
click at [754, 400] on img at bounding box center [697, 392] width 396 height 306
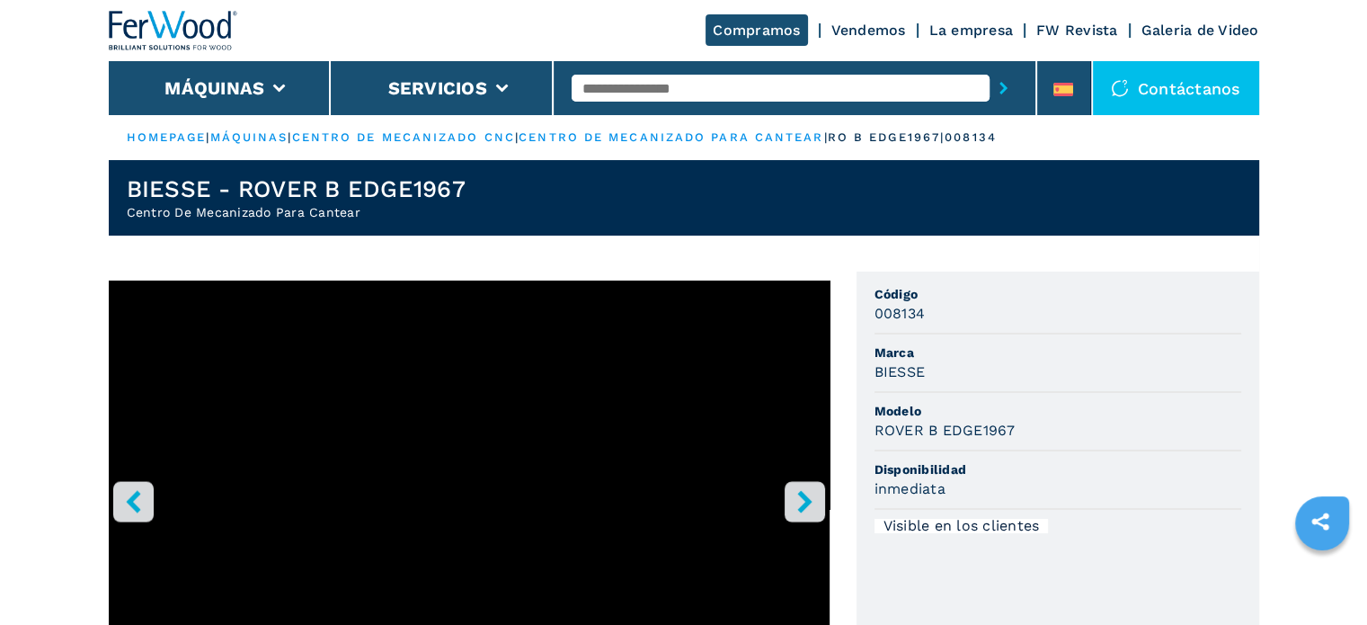
click at [788, 494] on button "right-button" at bounding box center [805, 501] width 40 height 40
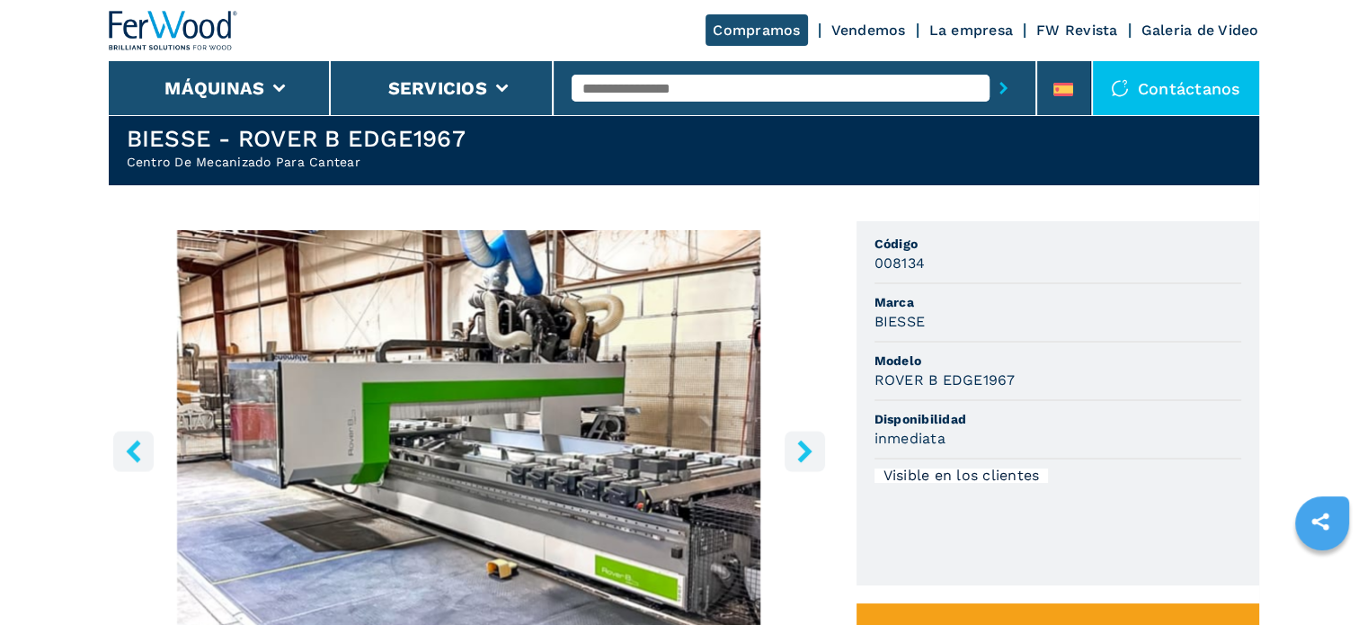
scroll to position [90, 0]
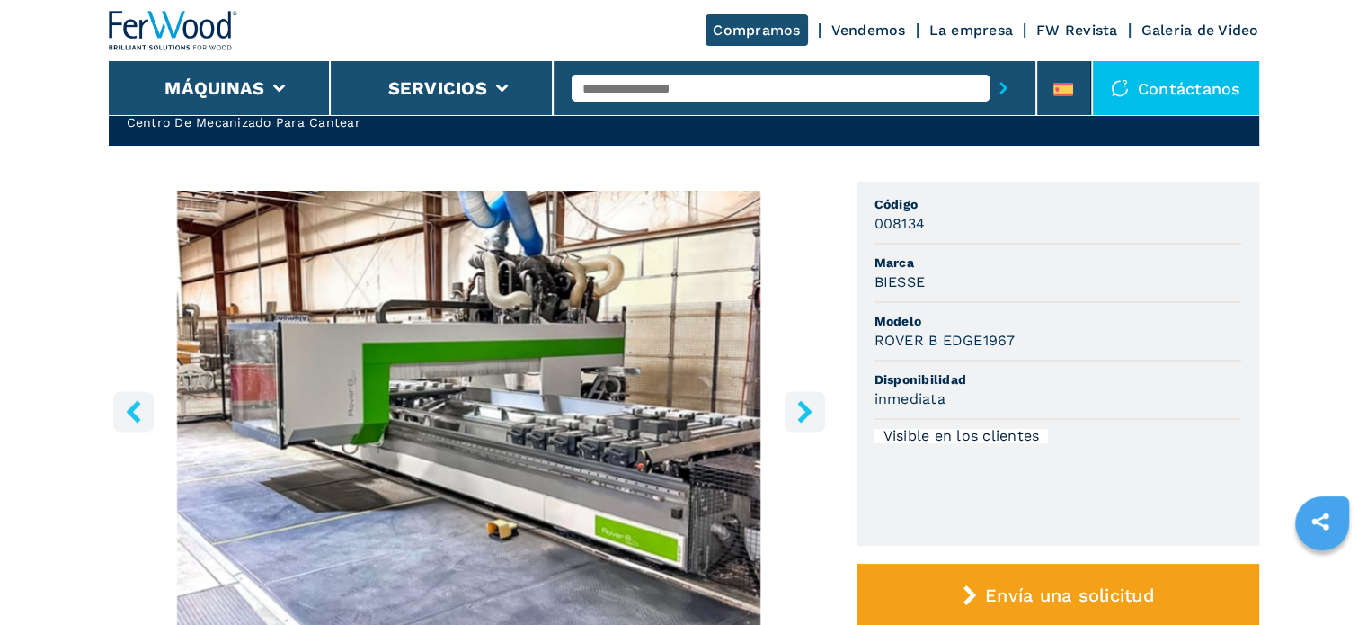
click at [799, 405] on icon "right-button" at bounding box center [804, 411] width 14 height 22
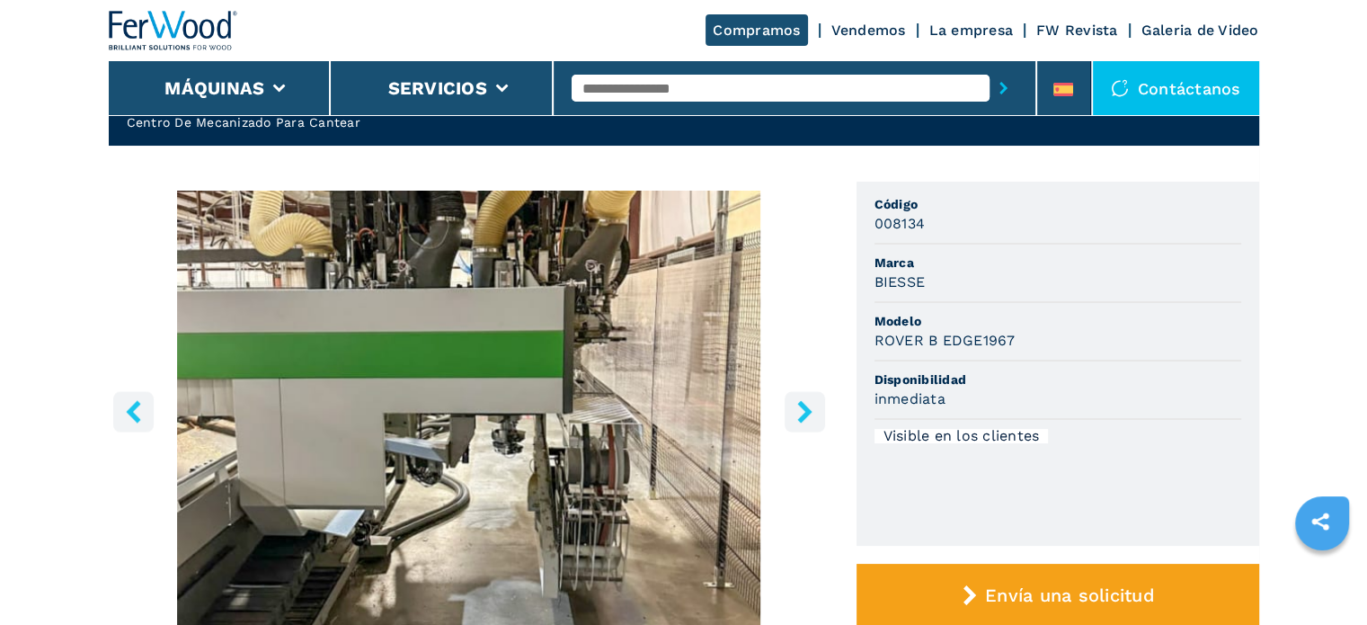
click at [799, 406] on icon "right-button" at bounding box center [805, 411] width 22 height 22
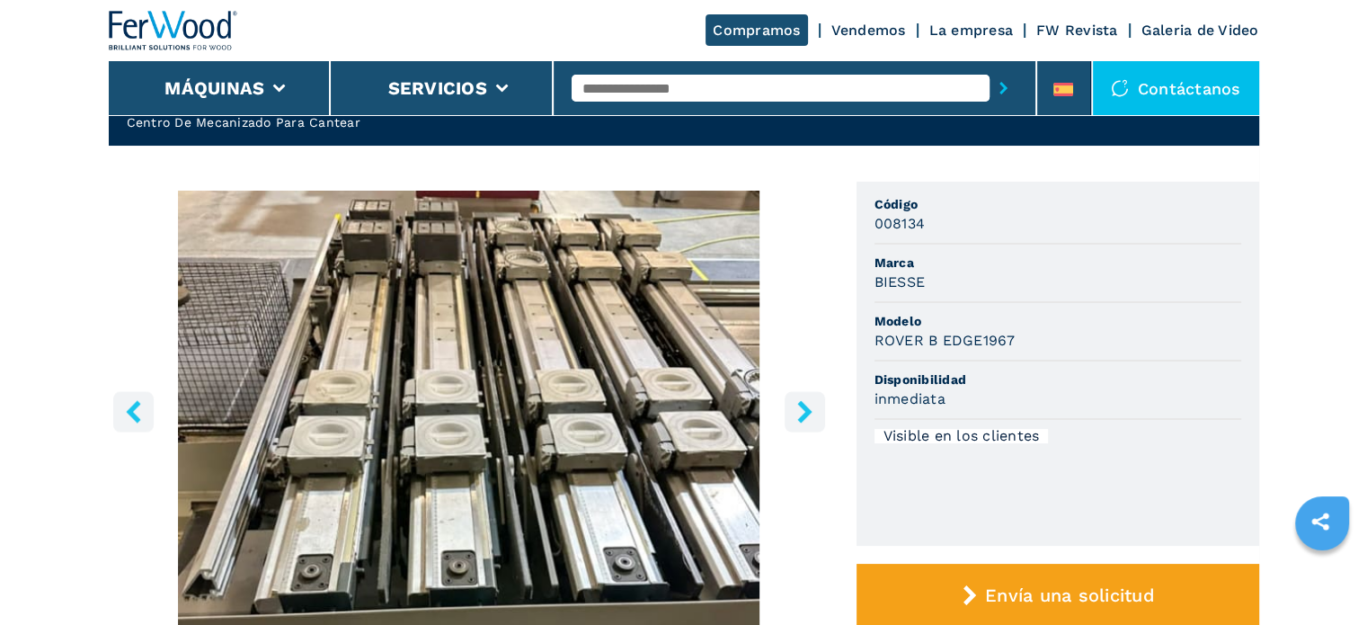
click at [799, 406] on icon "right-button" at bounding box center [805, 411] width 22 height 22
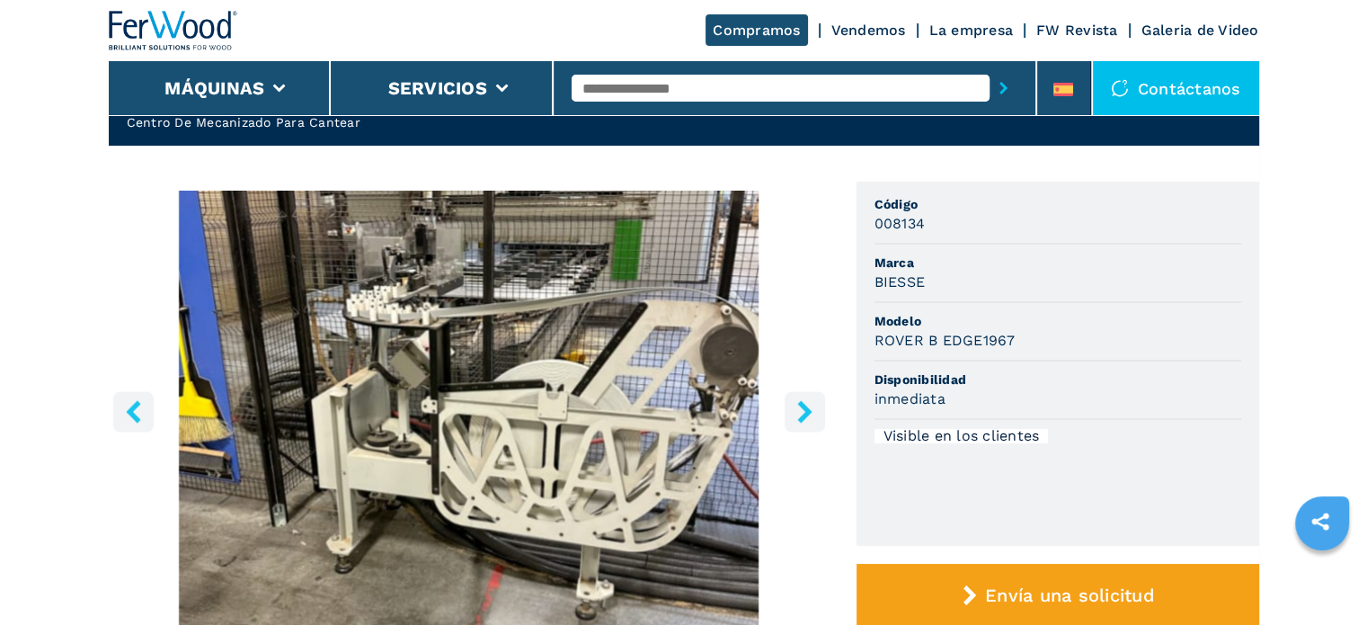
click at [799, 406] on icon "right-button" at bounding box center [805, 411] width 22 height 22
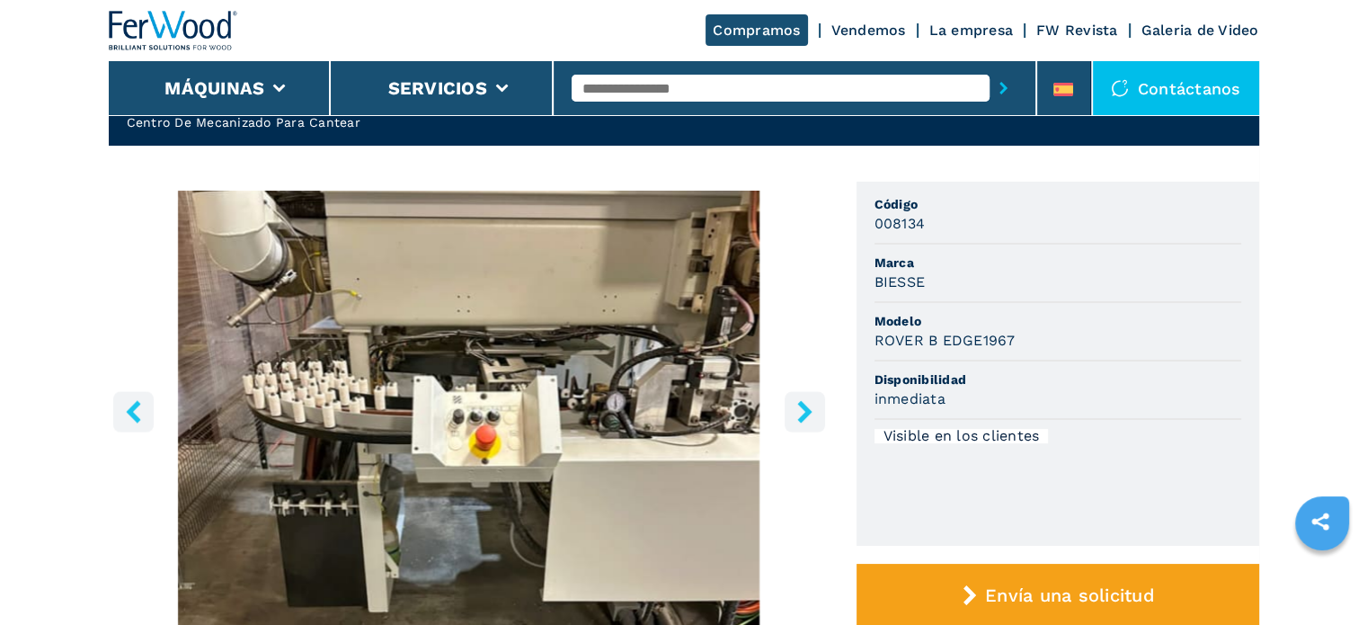
click at [799, 406] on icon "right-button" at bounding box center [805, 411] width 22 height 22
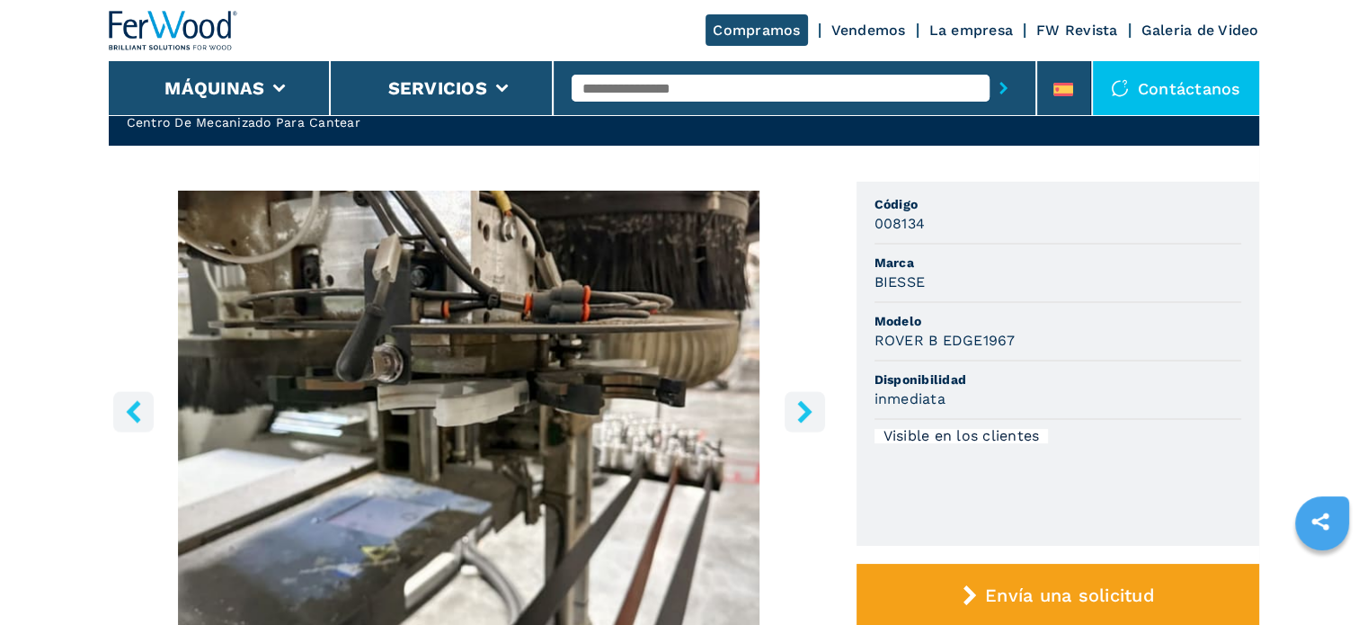
click at [799, 406] on icon "right-button" at bounding box center [805, 411] width 22 height 22
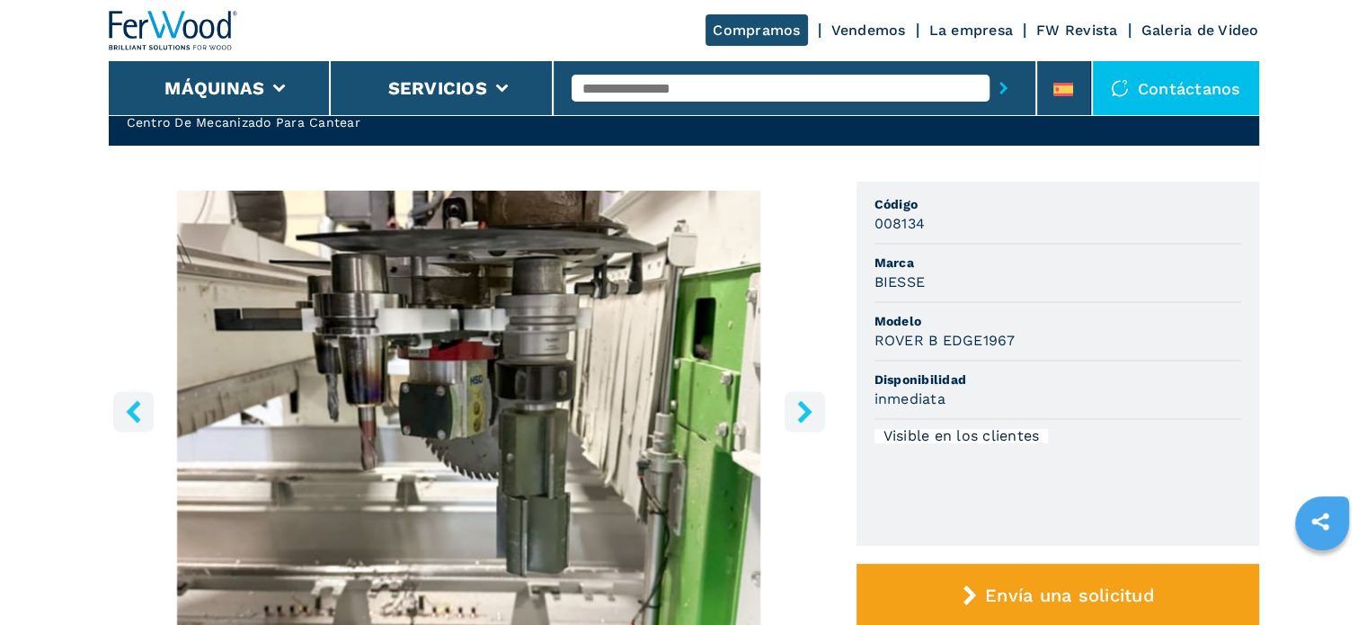
click at [799, 406] on icon "right-button" at bounding box center [805, 411] width 22 height 22
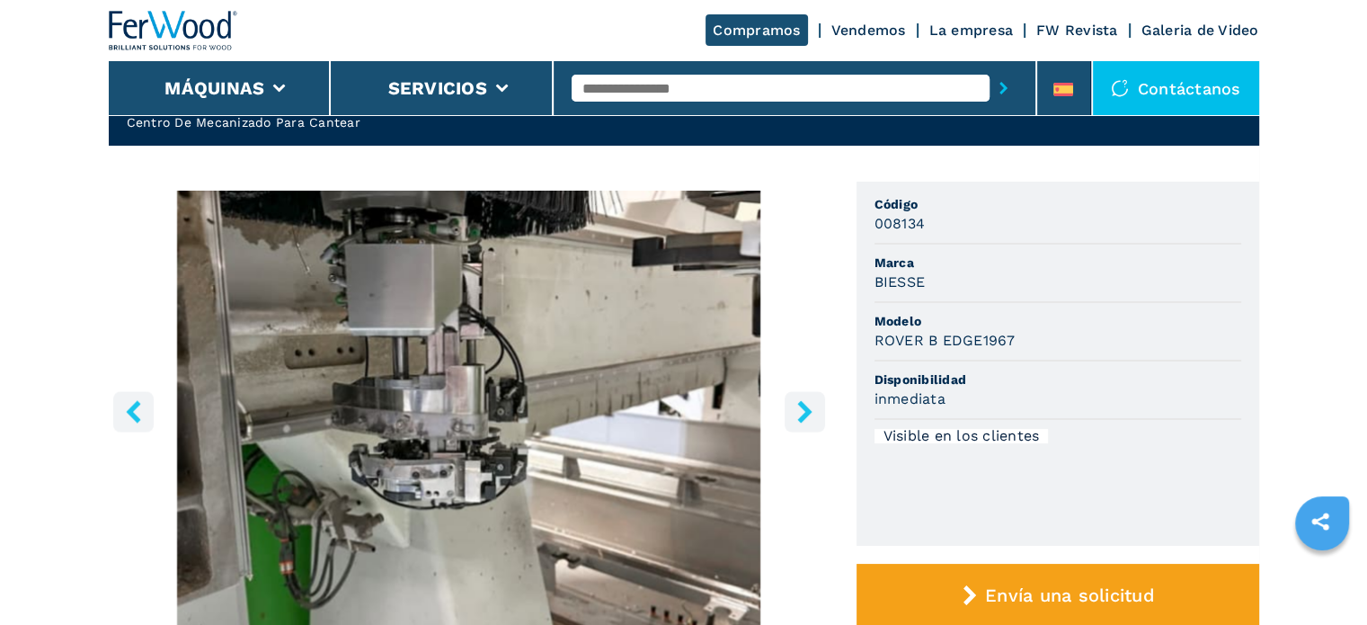
click at [799, 406] on icon "right-button" at bounding box center [805, 411] width 22 height 22
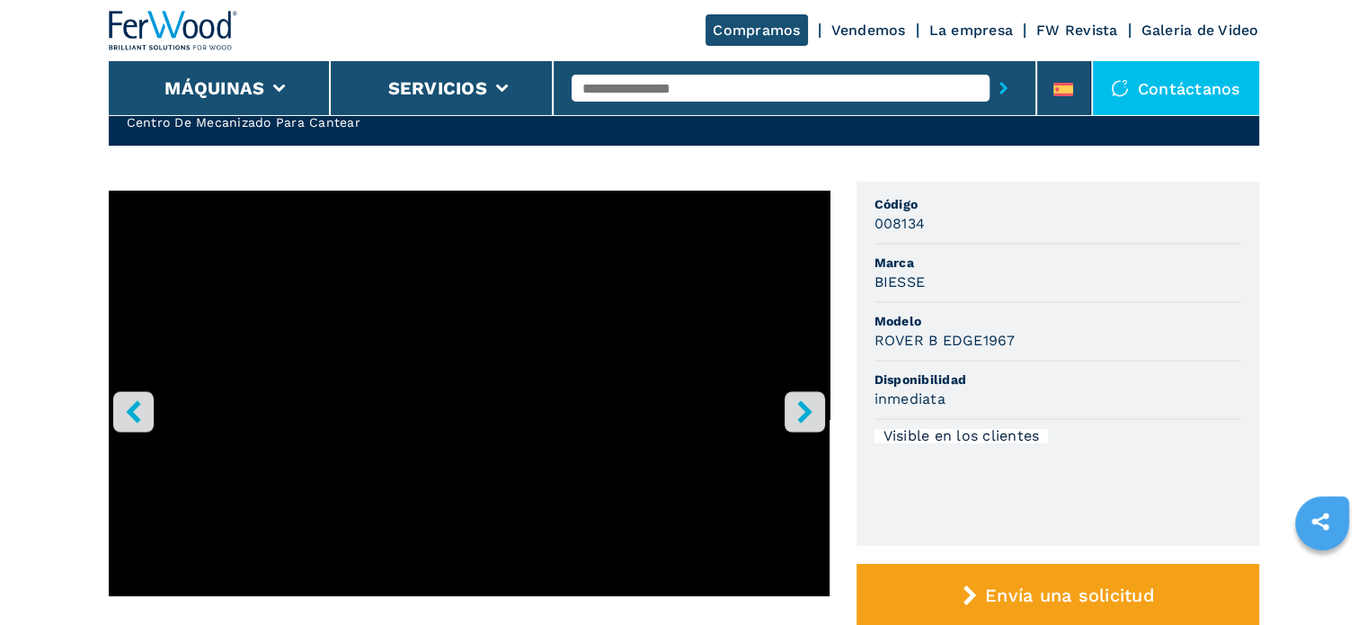
click at [799, 406] on icon "right-button" at bounding box center [805, 411] width 22 height 22
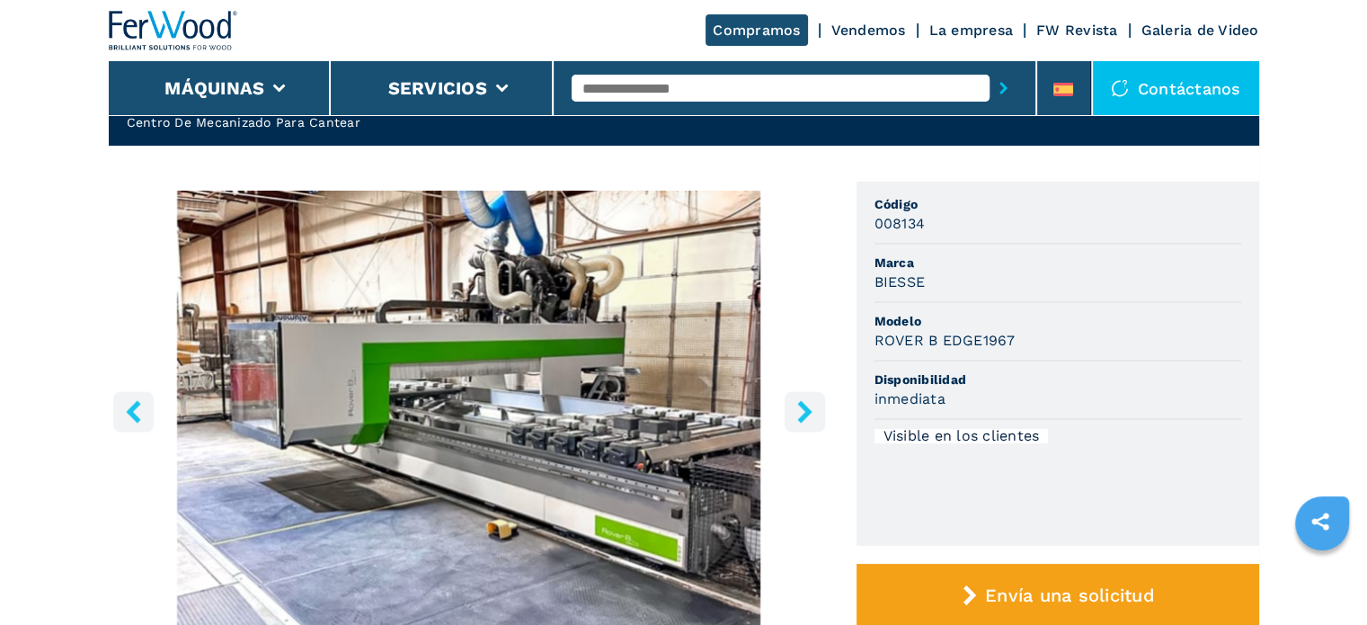
click at [669, 97] on input "text" at bounding box center [781, 88] width 418 height 27
type input "****"
click at [990, 67] on button "submit-button" at bounding box center [1004, 87] width 28 height 41
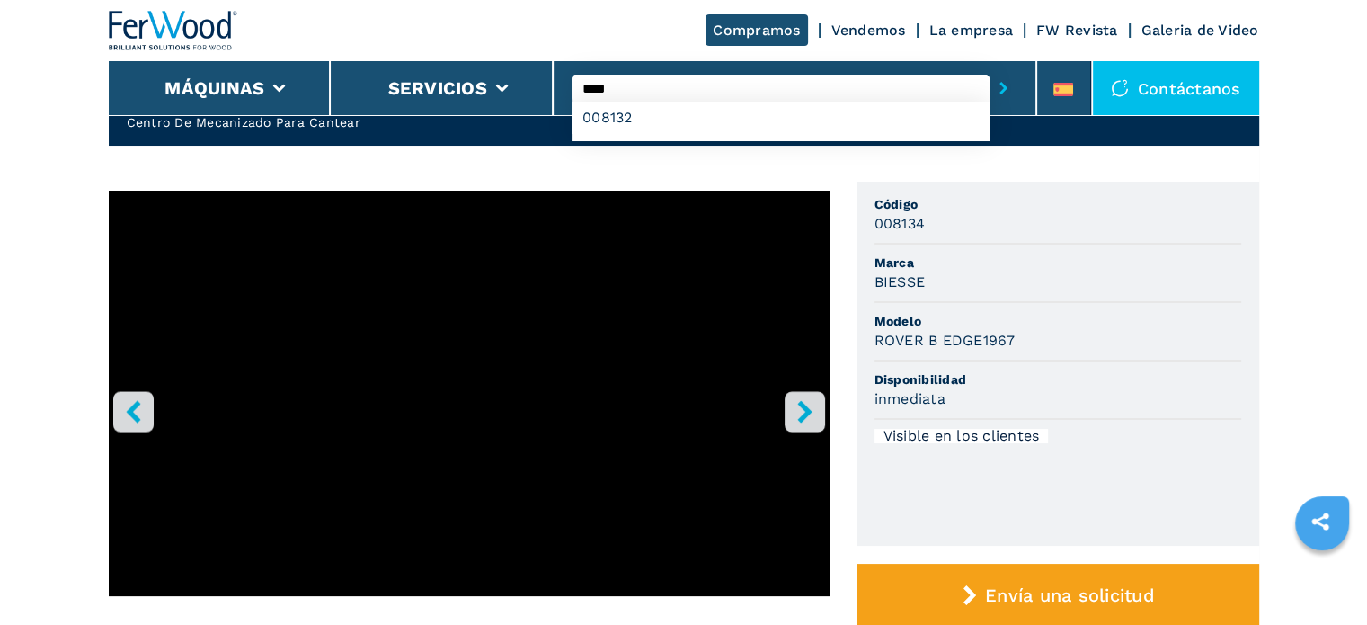
scroll to position [0, 0]
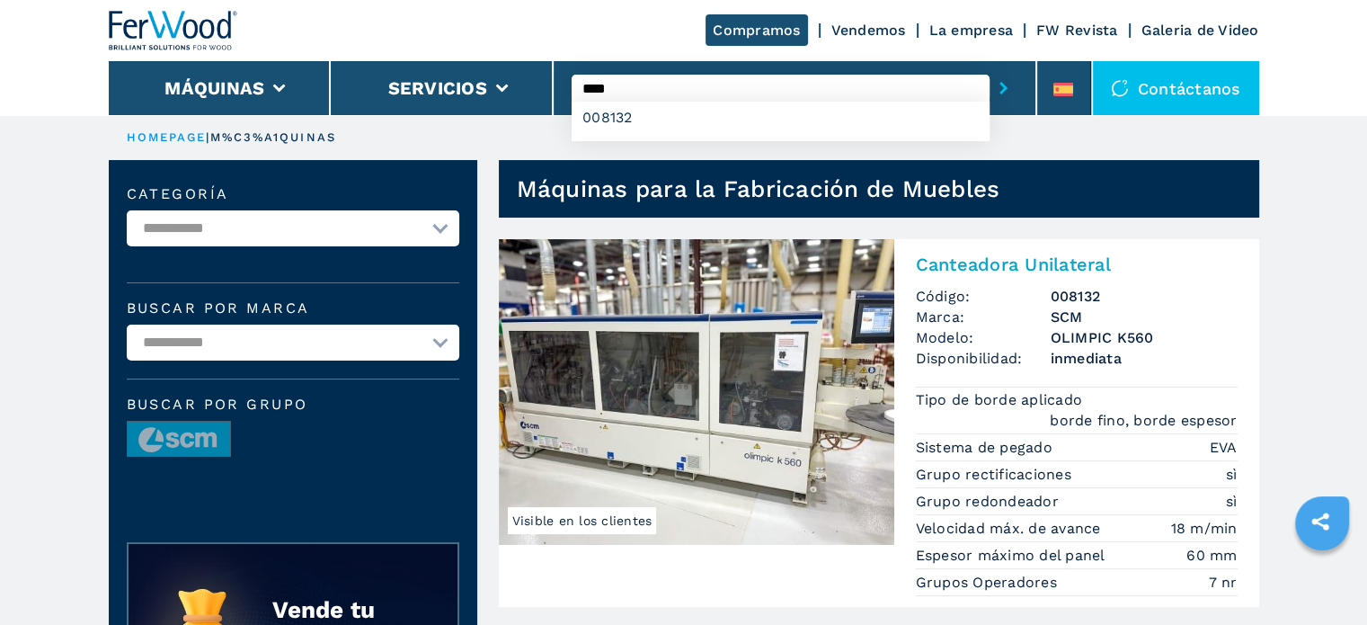
drag, startPoint x: 626, startPoint y: 85, endPoint x: 601, endPoint y: 82, distance: 25.3
click at [601, 82] on input "****" at bounding box center [781, 88] width 418 height 27
type input "****"
click at [990, 67] on button "submit-button" at bounding box center [1004, 87] width 28 height 41
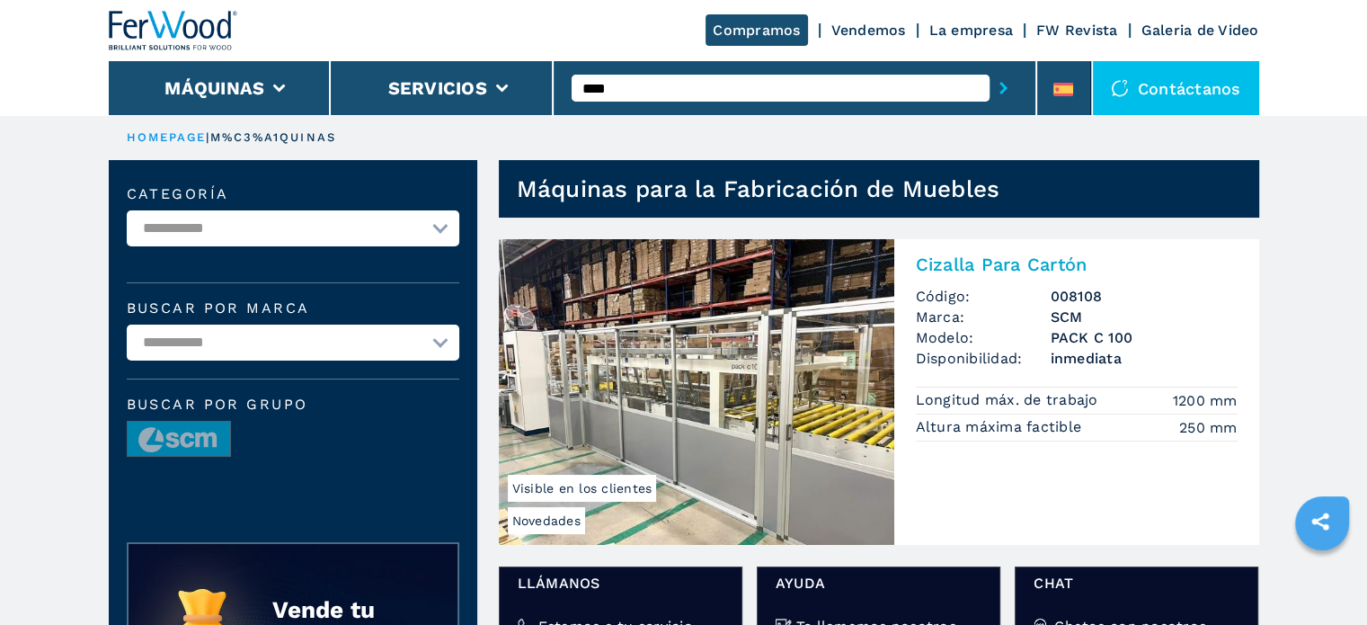
click at [744, 383] on img at bounding box center [697, 392] width 396 height 306
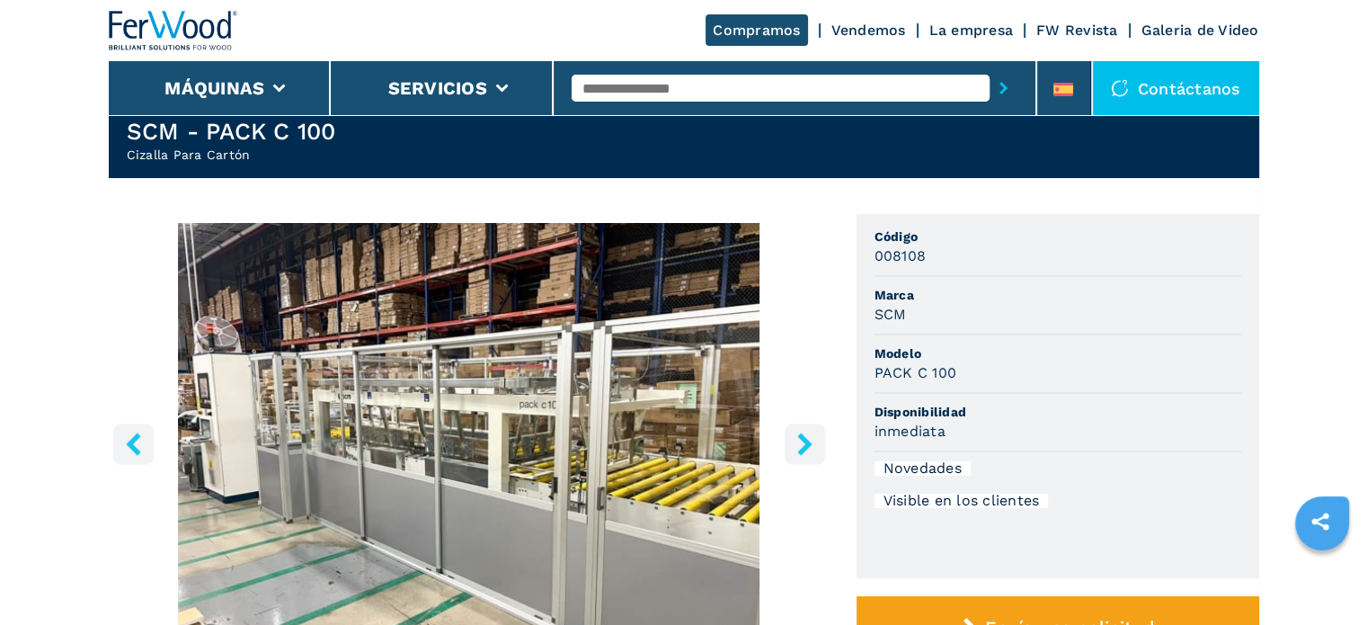
scroll to position [90, 0]
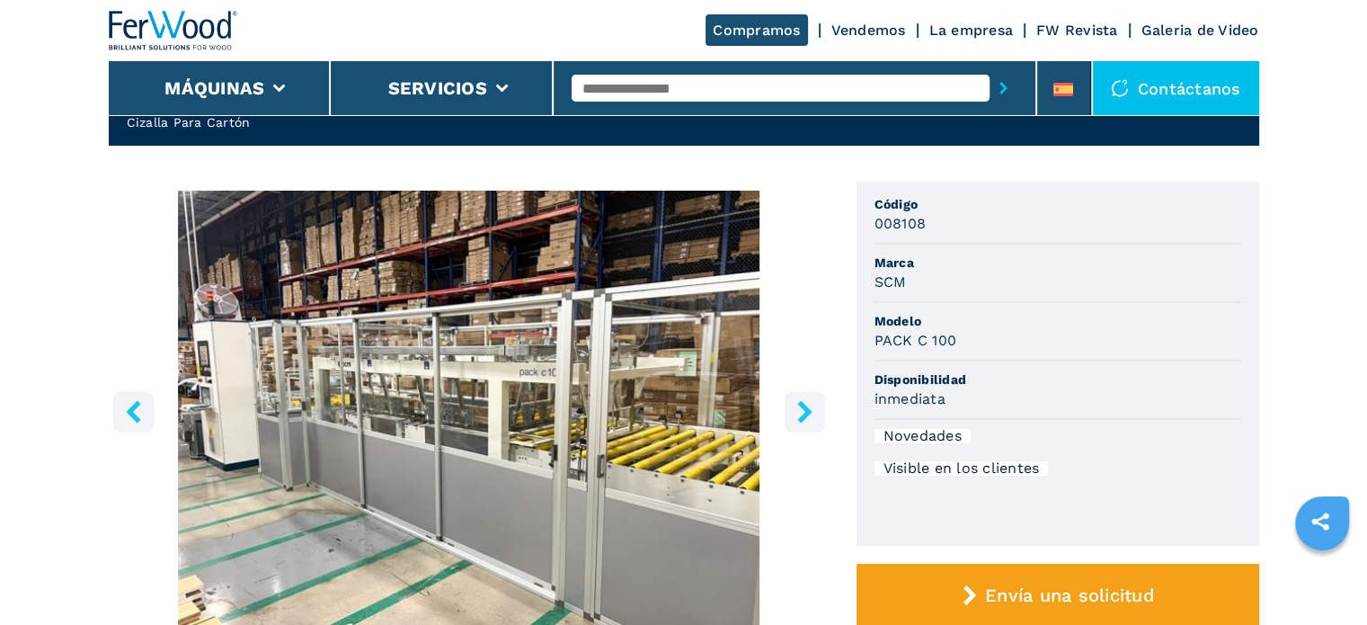
click at [797, 402] on icon "right-button" at bounding box center [805, 411] width 22 height 22
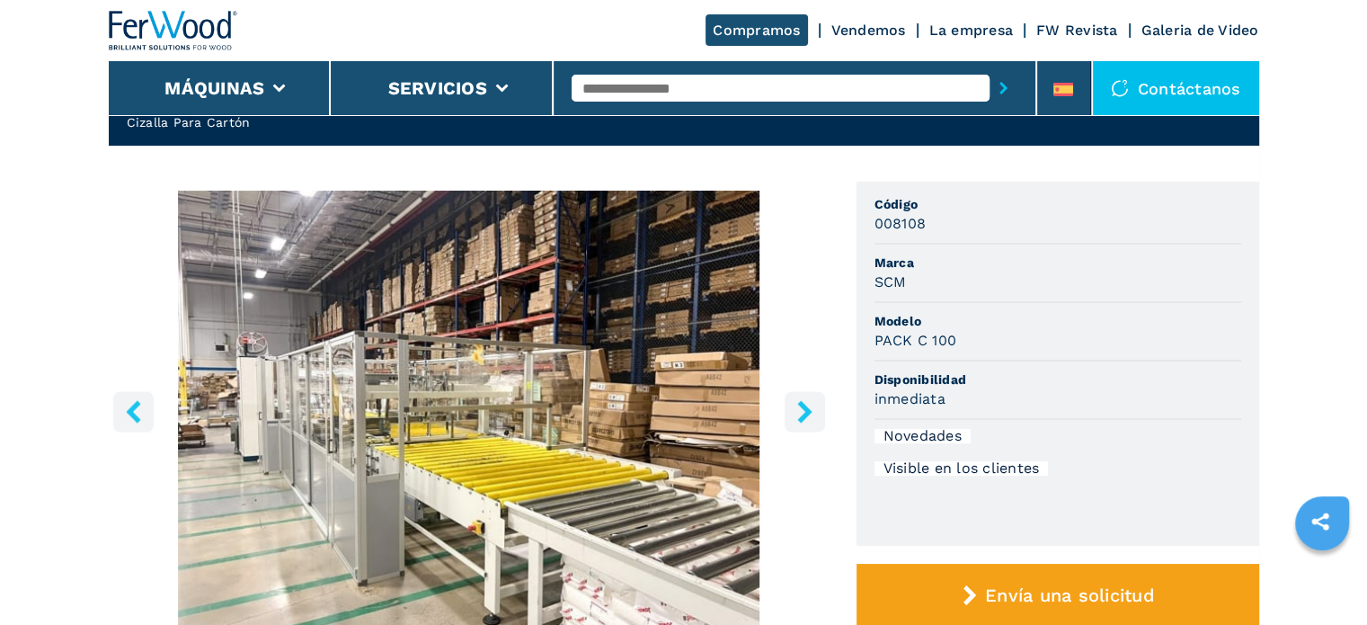
click at [797, 402] on icon "right-button" at bounding box center [805, 411] width 22 height 22
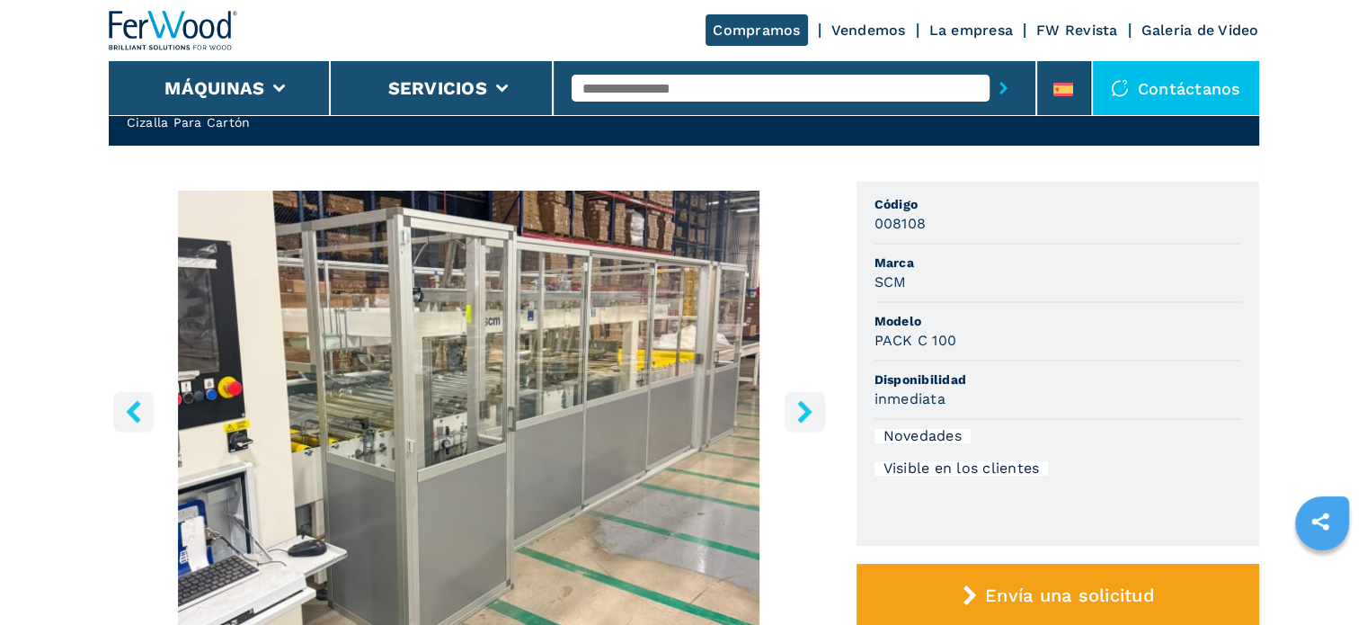
click at [797, 402] on icon "right-button" at bounding box center [805, 411] width 22 height 22
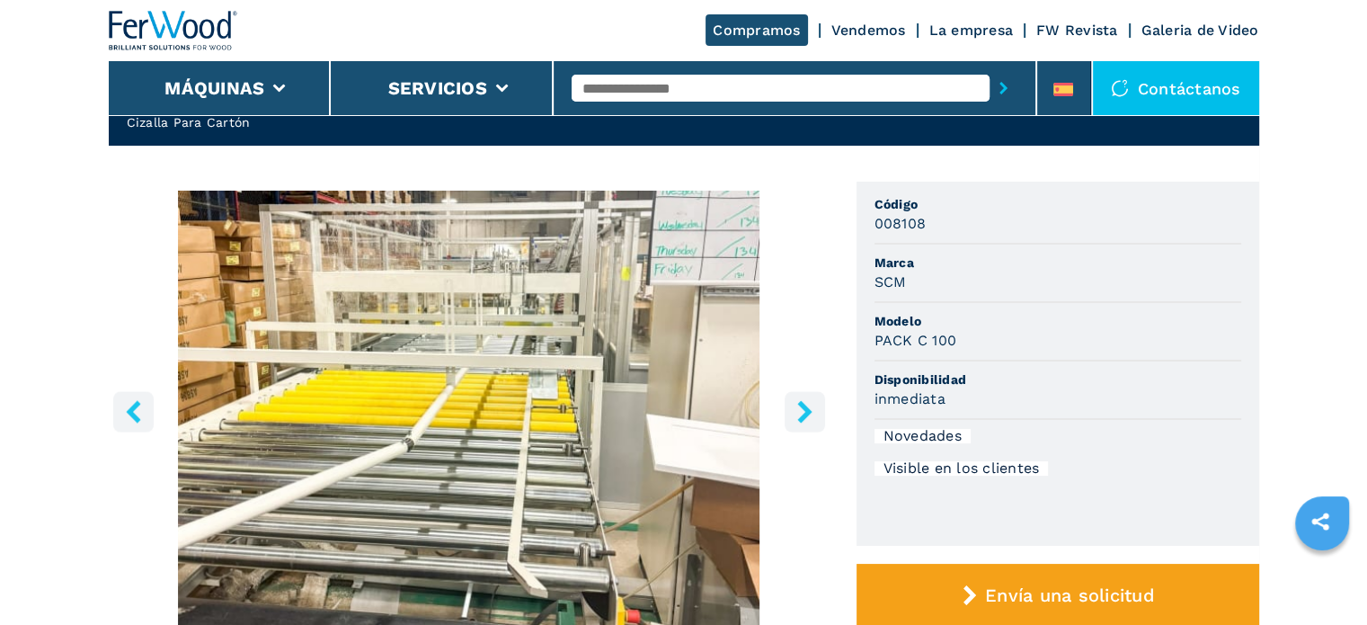
click at [797, 402] on icon "right-button" at bounding box center [805, 411] width 22 height 22
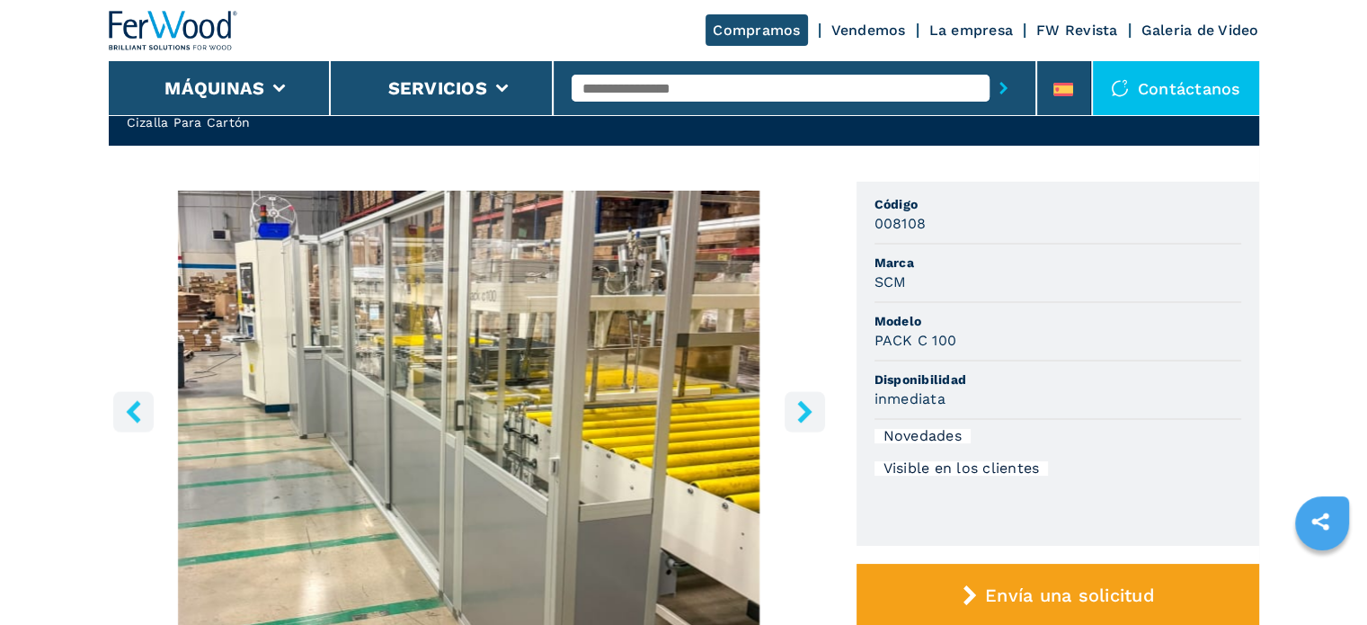
click at [797, 402] on icon "right-button" at bounding box center [805, 411] width 22 height 22
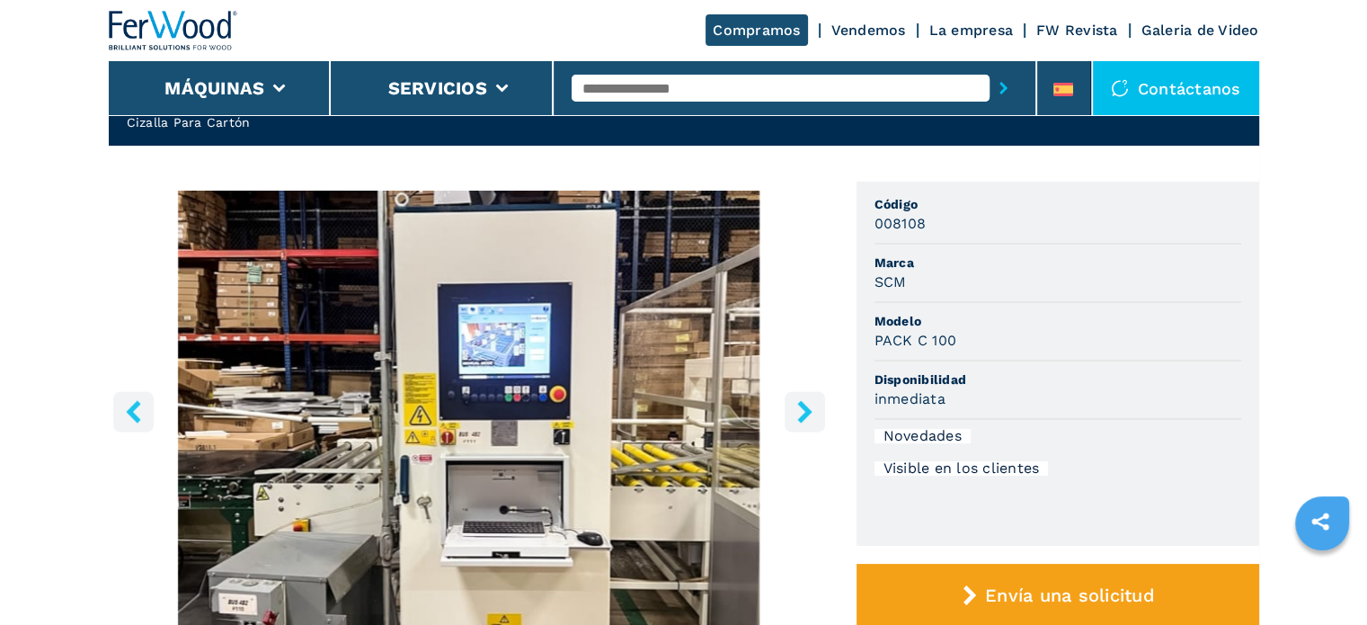
click at [797, 402] on icon "right-button" at bounding box center [805, 411] width 22 height 22
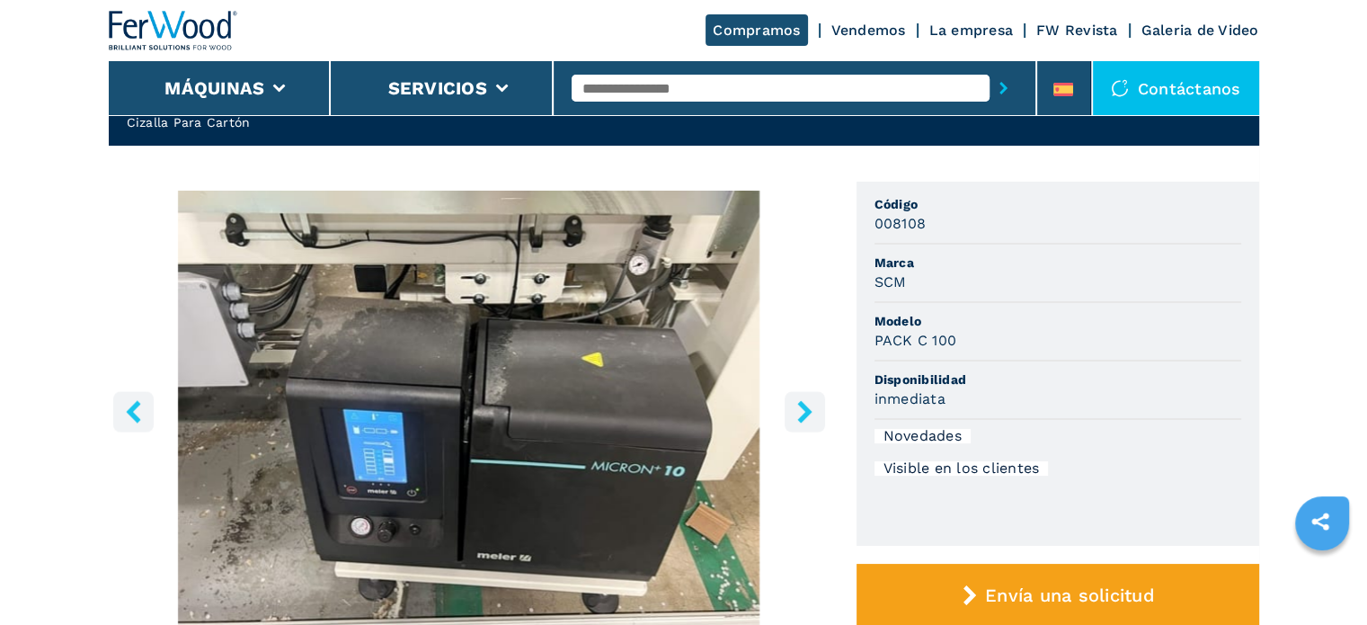
click at [138, 406] on icon "left-button" at bounding box center [133, 411] width 22 height 22
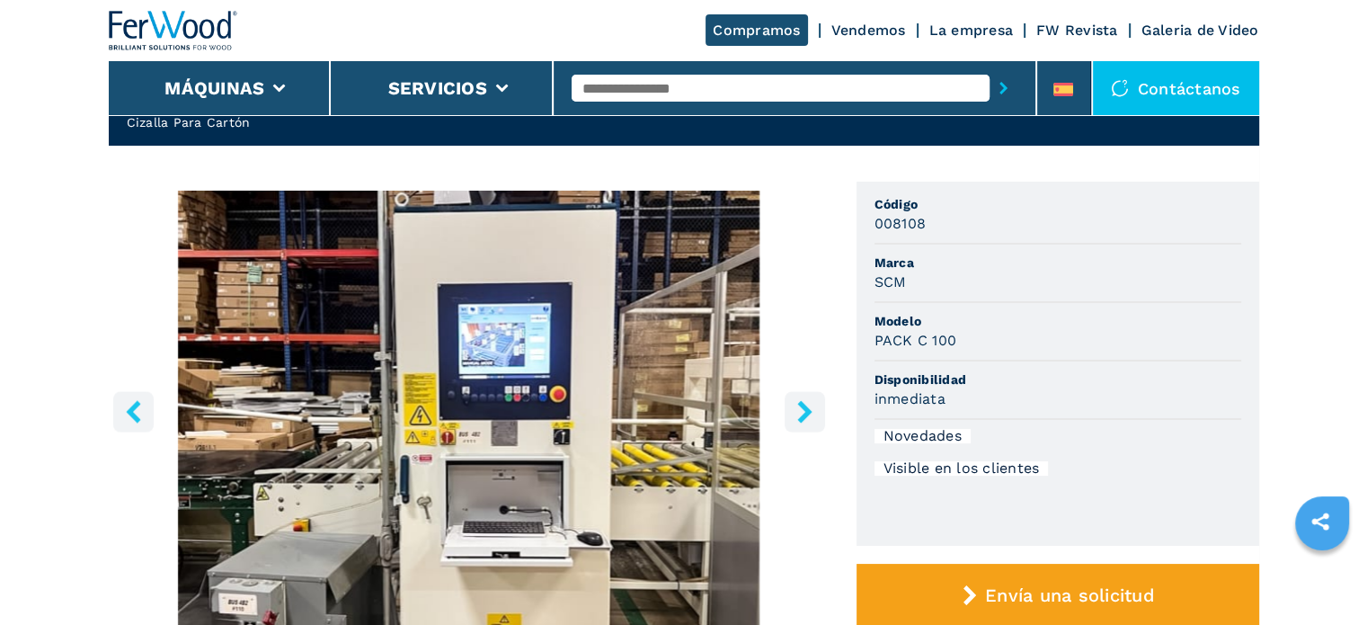
click at [788, 405] on button "right-button" at bounding box center [805, 411] width 40 height 40
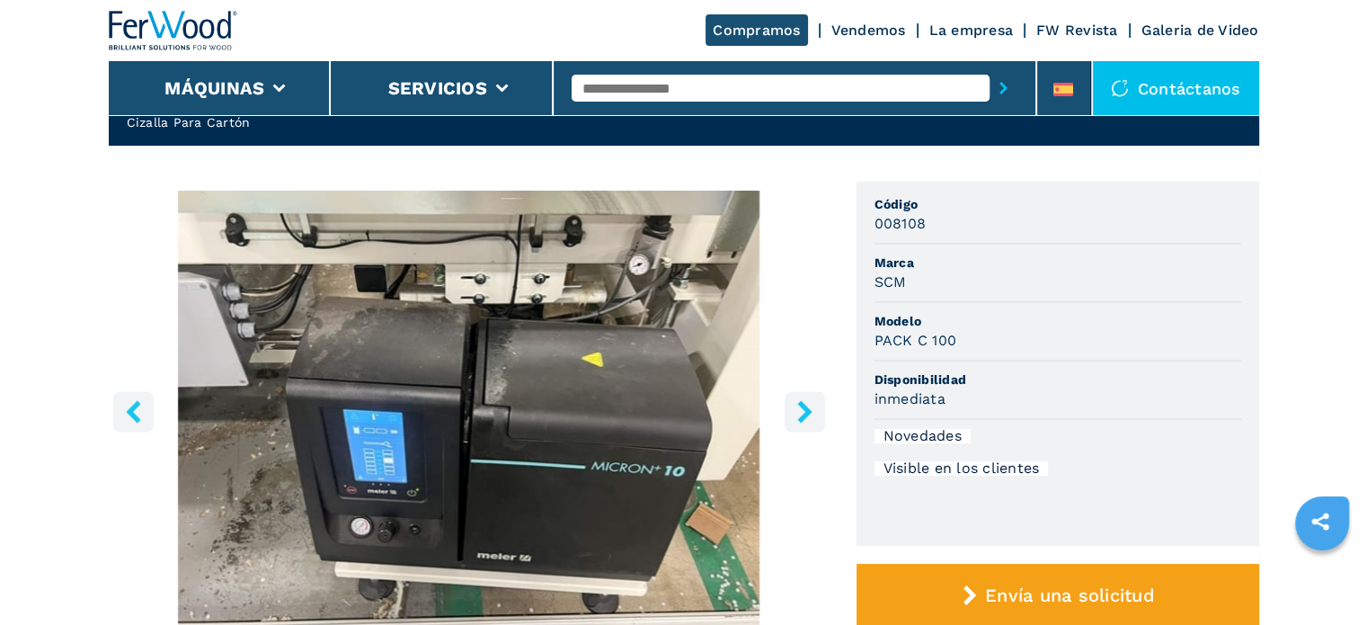
click at [813, 406] on icon "right-button" at bounding box center [805, 411] width 22 height 22
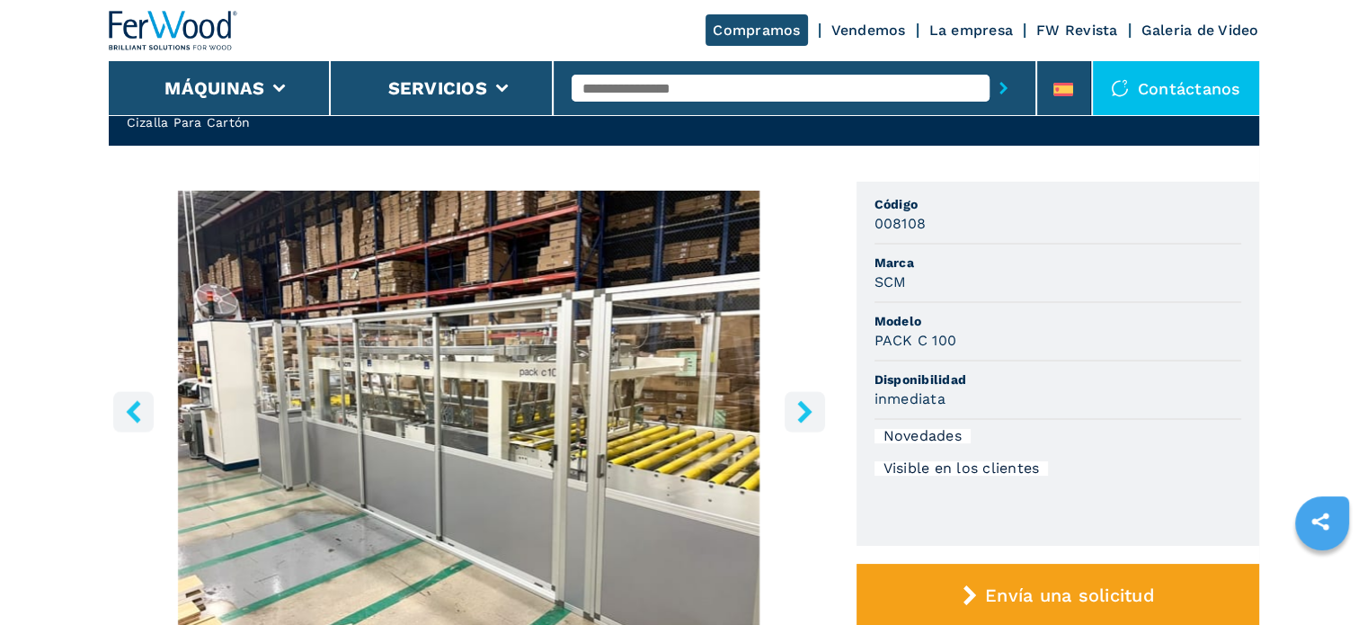
click at [813, 406] on icon "right-button" at bounding box center [805, 411] width 22 height 22
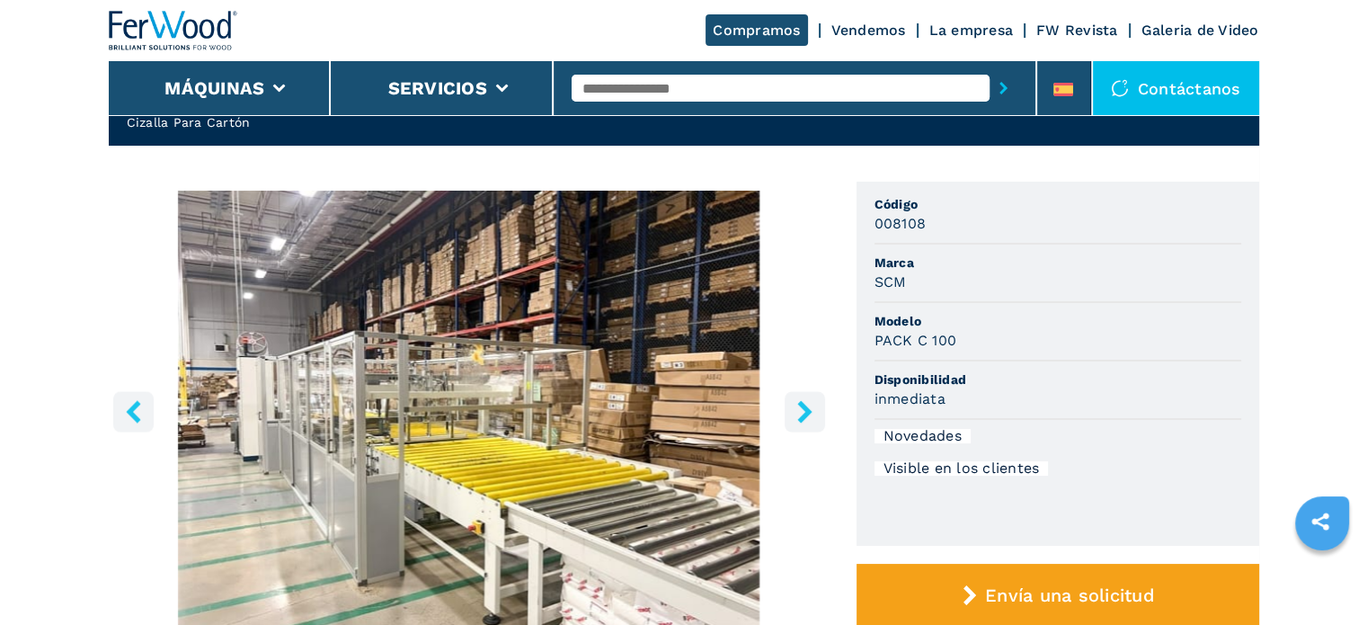
click at [813, 406] on icon "right-button" at bounding box center [805, 411] width 22 height 22
click at [662, 93] on input "text" at bounding box center [781, 88] width 418 height 27
type input "****"
click at [990, 67] on button "submit-button" at bounding box center [1004, 87] width 28 height 41
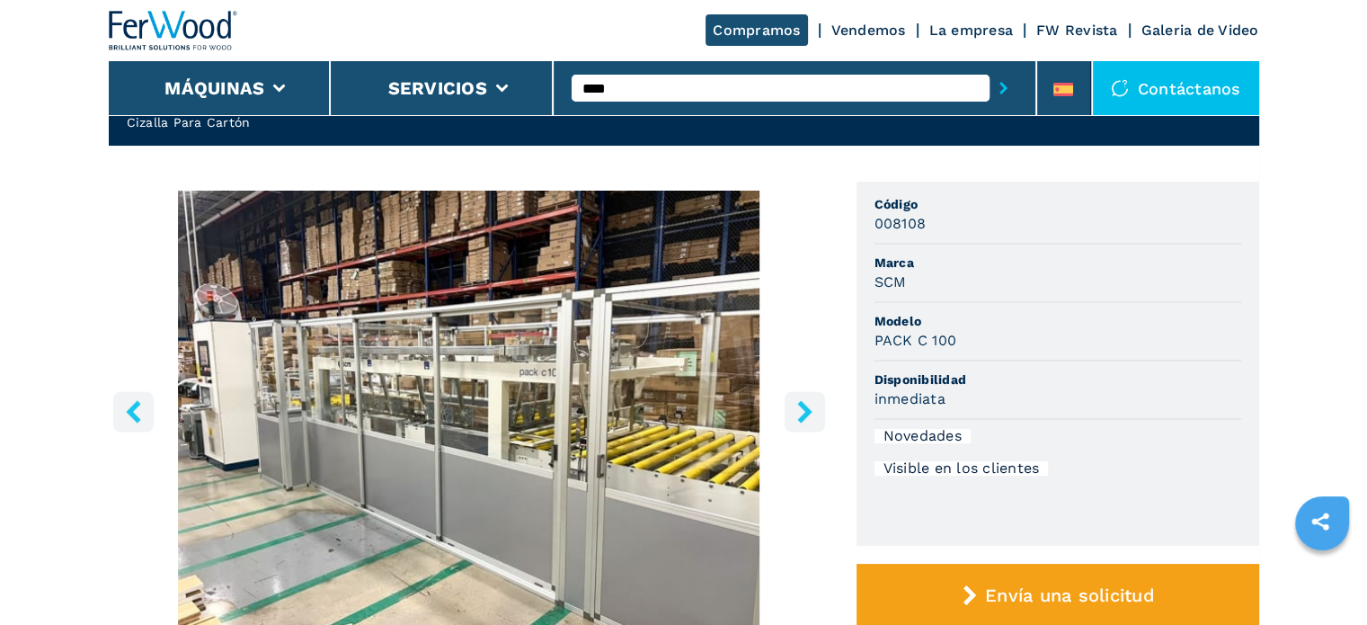
scroll to position [0, 0]
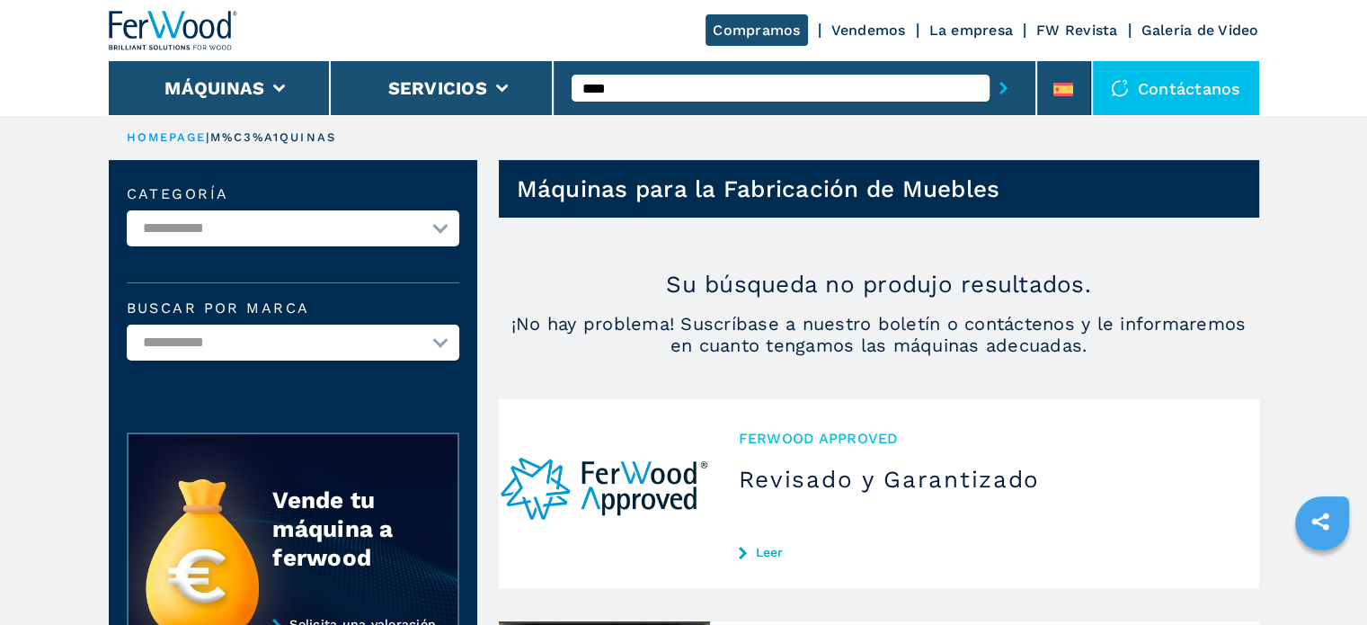
drag, startPoint x: 621, startPoint y: 89, endPoint x: 610, endPoint y: 85, distance: 12.2
click at [610, 85] on input "****" at bounding box center [781, 88] width 418 height 27
click at [990, 67] on button "submit-button" at bounding box center [1004, 87] width 28 height 41
drag, startPoint x: 640, startPoint y: 78, endPoint x: 601, endPoint y: 86, distance: 39.5
click at [601, 86] on input "****" at bounding box center [781, 88] width 418 height 27
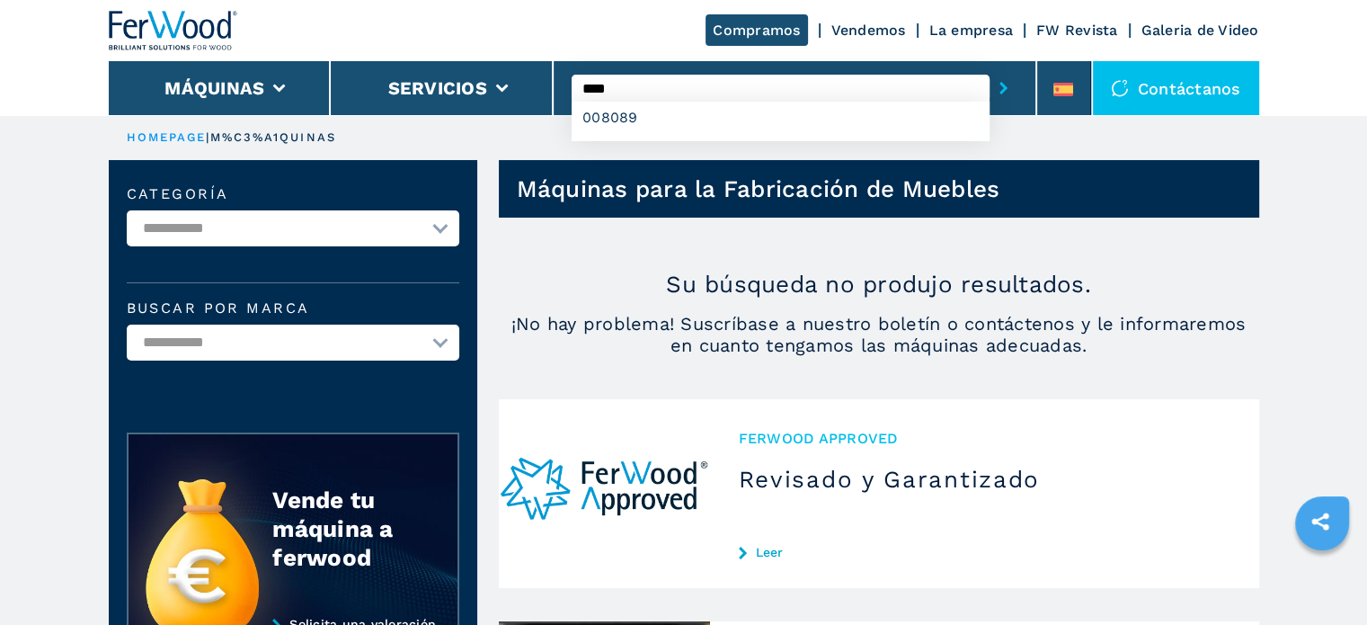
type input "****"
click at [990, 67] on button "submit-button" at bounding box center [1004, 87] width 28 height 41
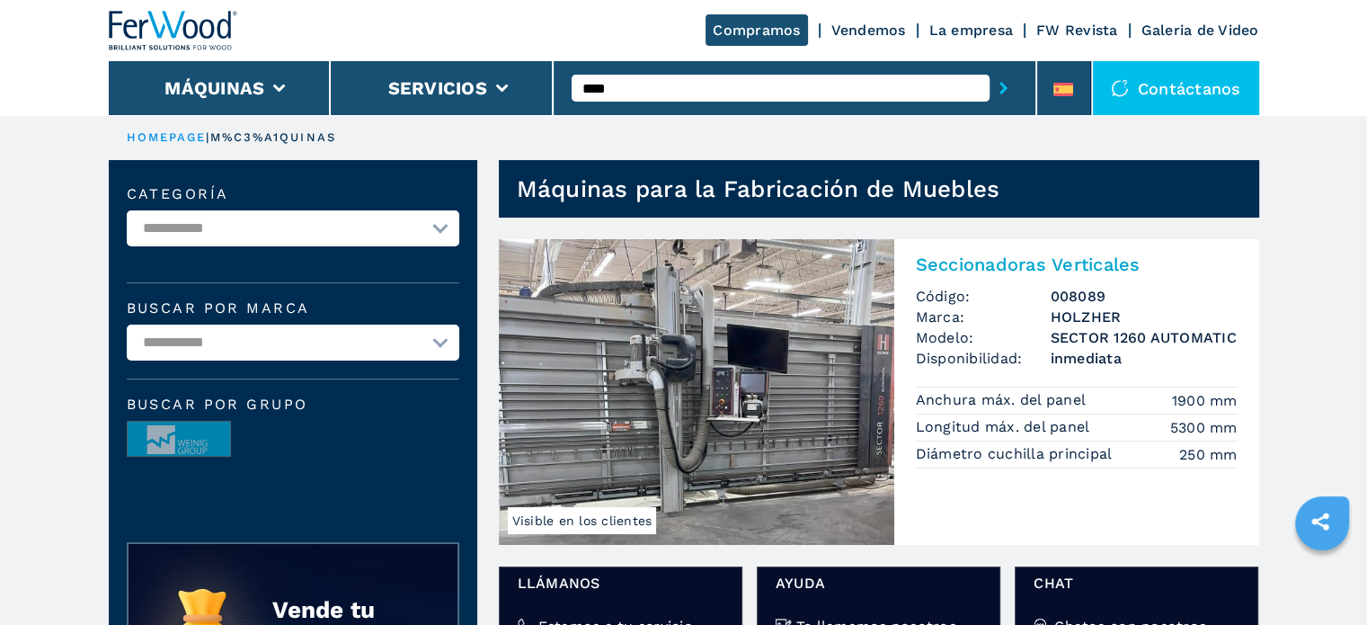
click at [615, 308] on img at bounding box center [697, 392] width 396 height 306
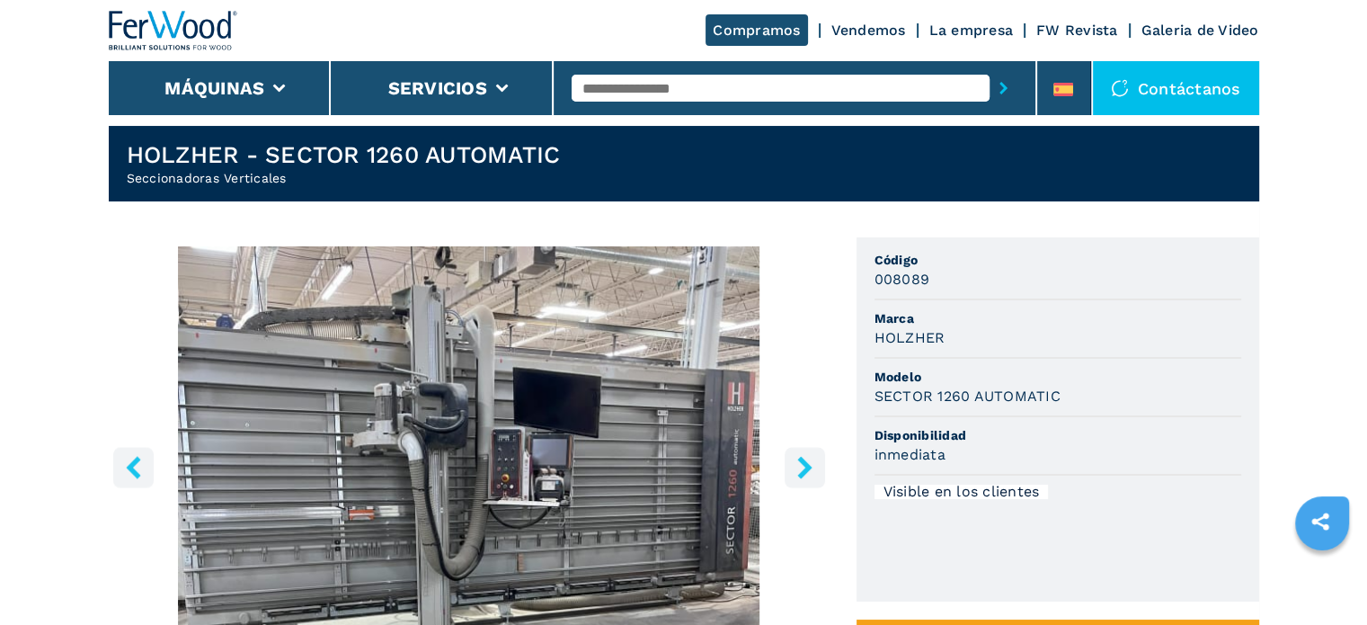
scroll to position [90, 0]
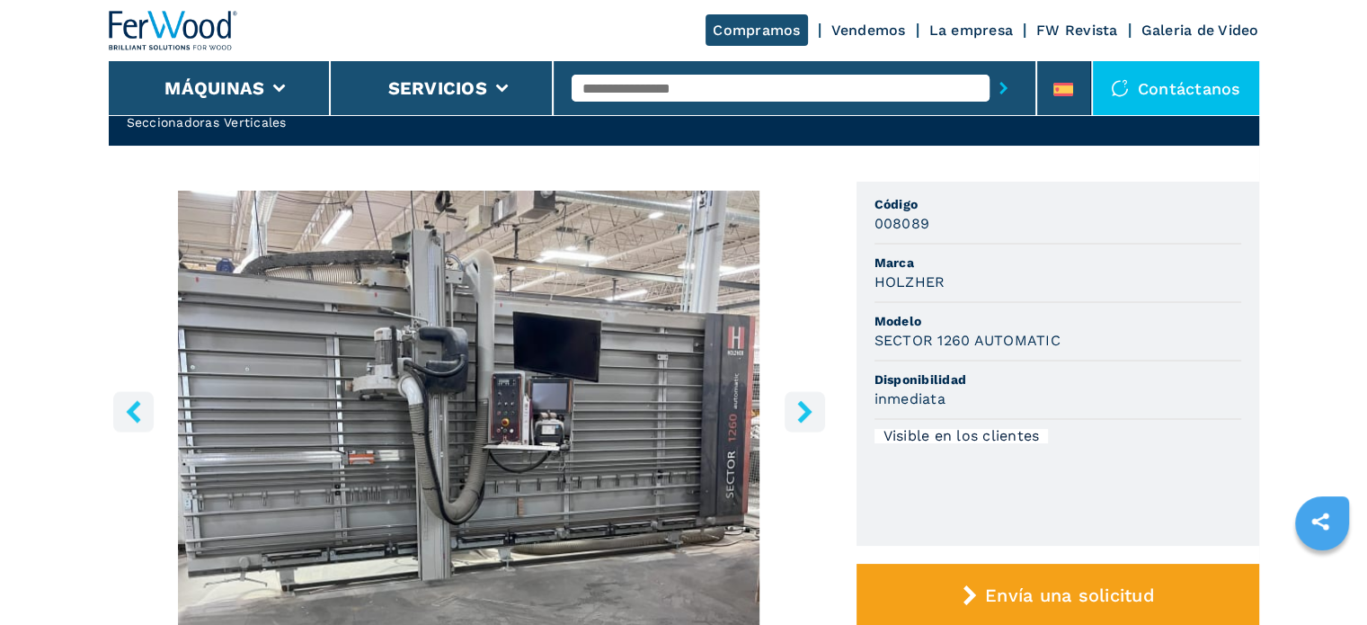
click at [818, 408] on button "right-button" at bounding box center [805, 411] width 40 height 40
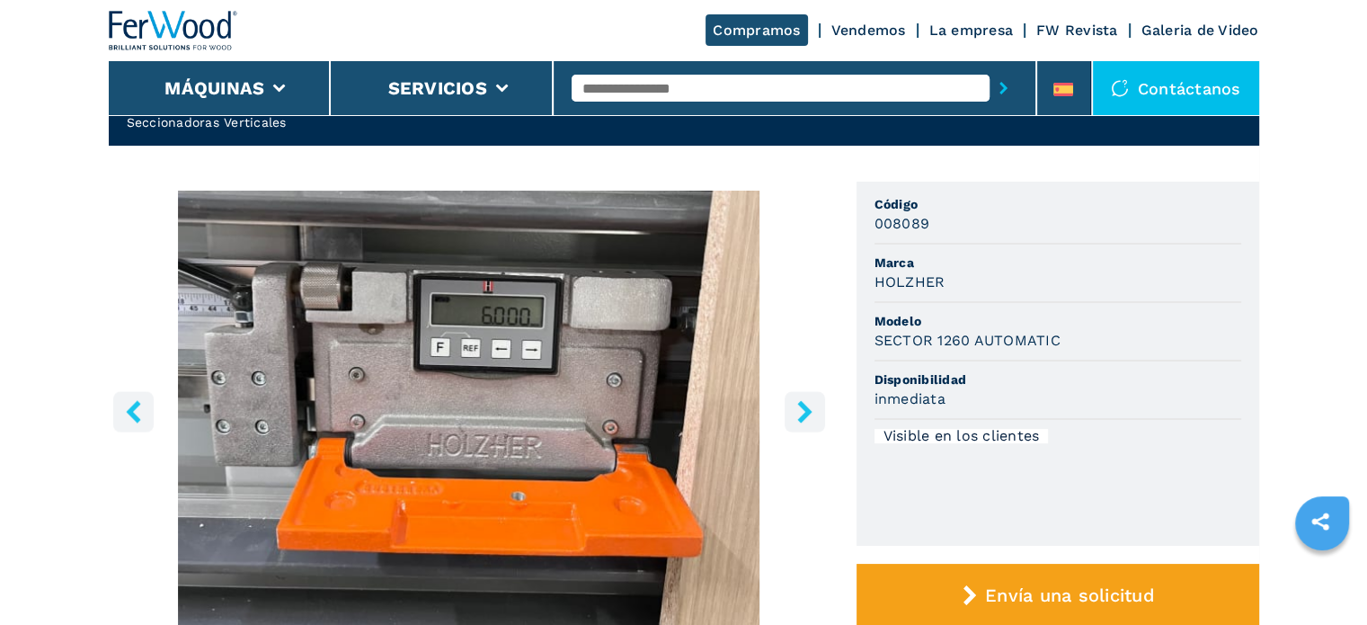
click at [146, 400] on button "left-button" at bounding box center [133, 411] width 40 height 40
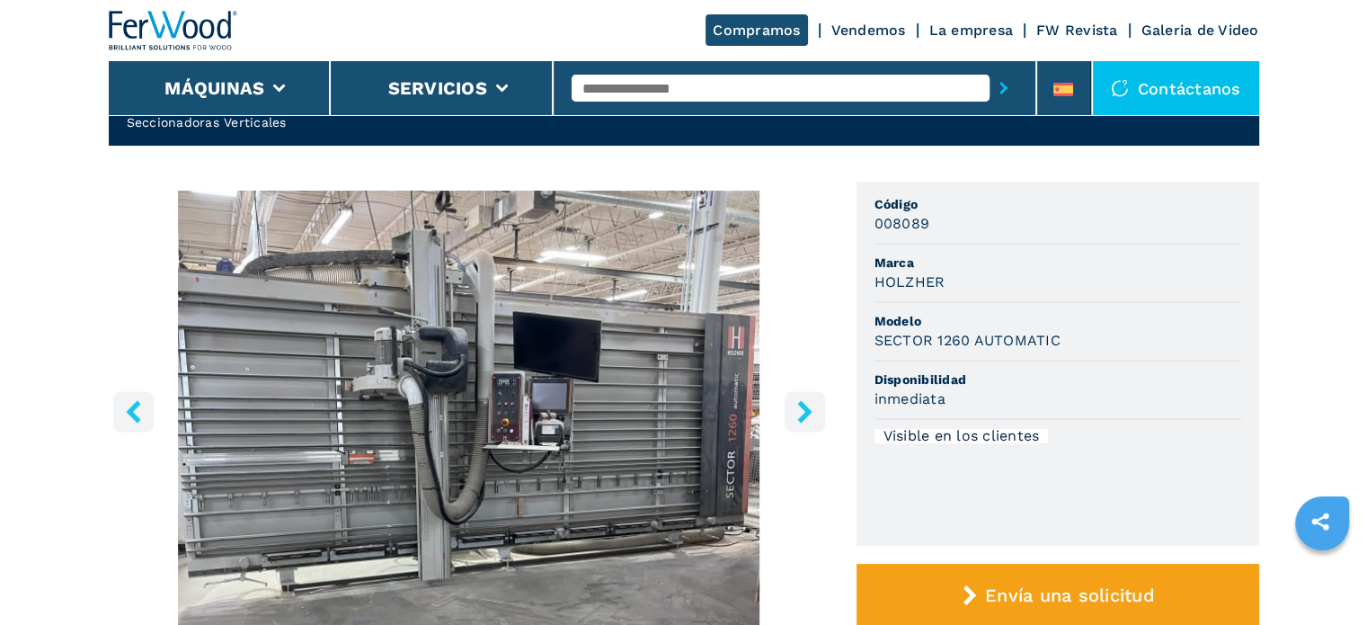
click at [811, 411] on icon "right-button" at bounding box center [804, 411] width 14 height 22
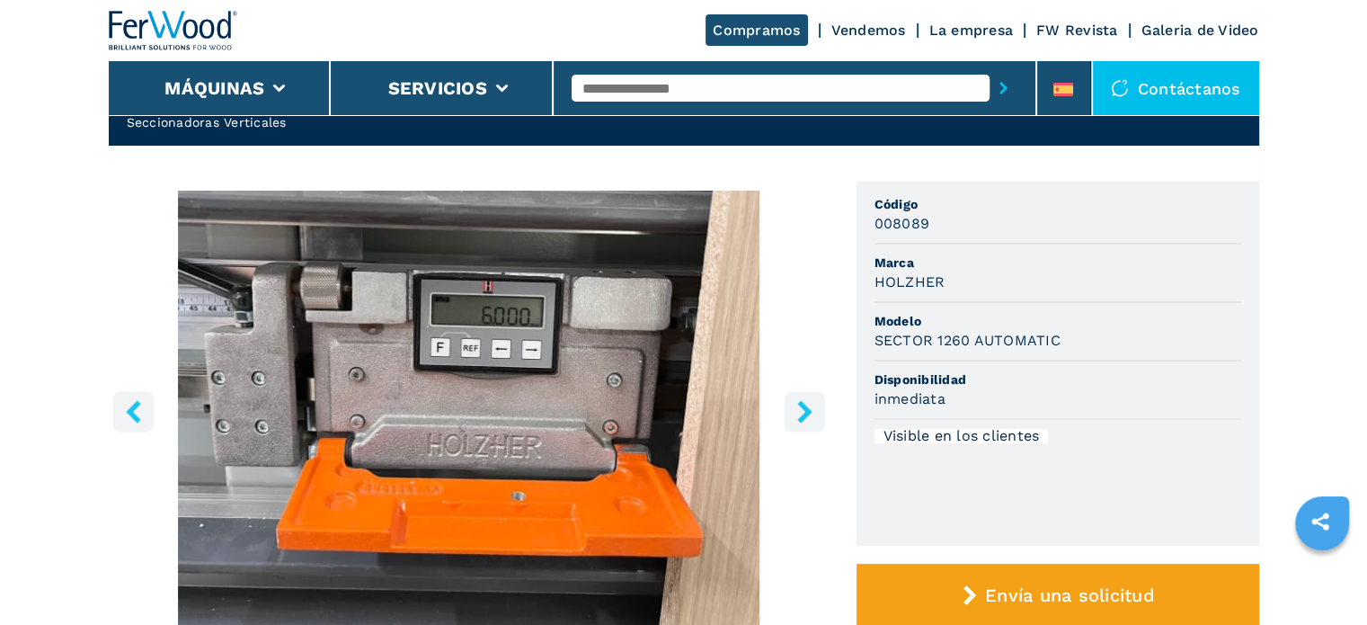
click at [812, 413] on icon "right-button" at bounding box center [805, 411] width 22 height 22
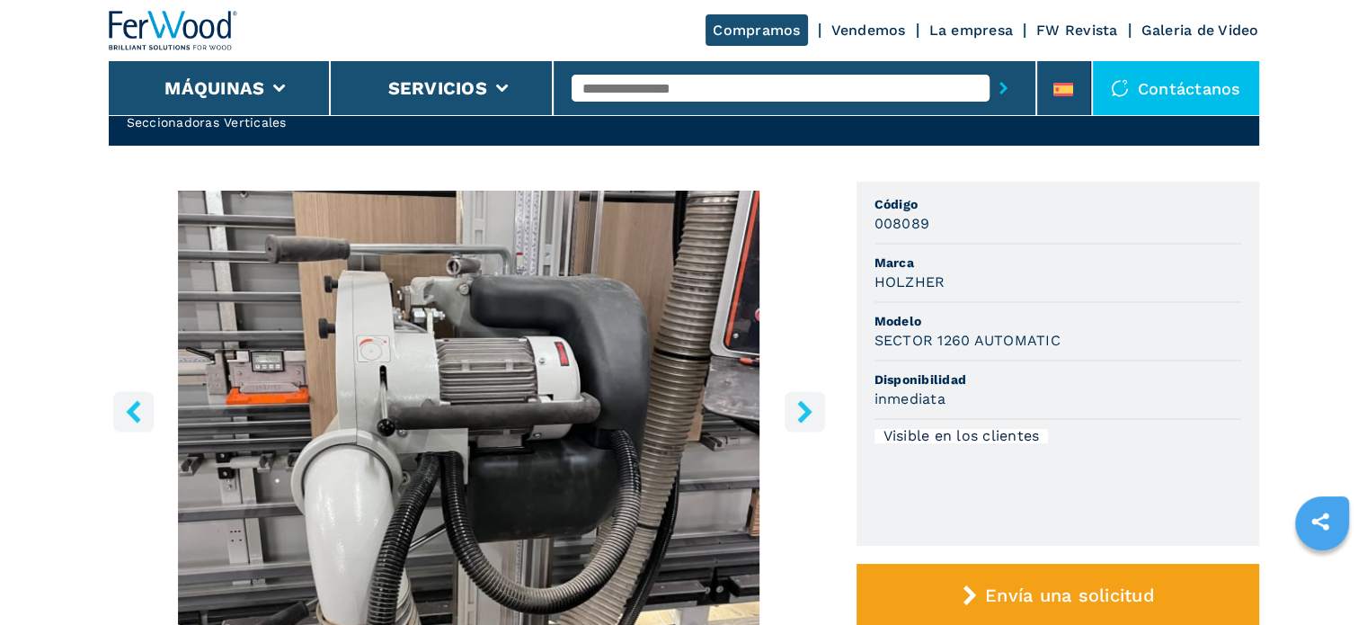
click at [812, 413] on icon "right-button" at bounding box center [805, 411] width 22 height 22
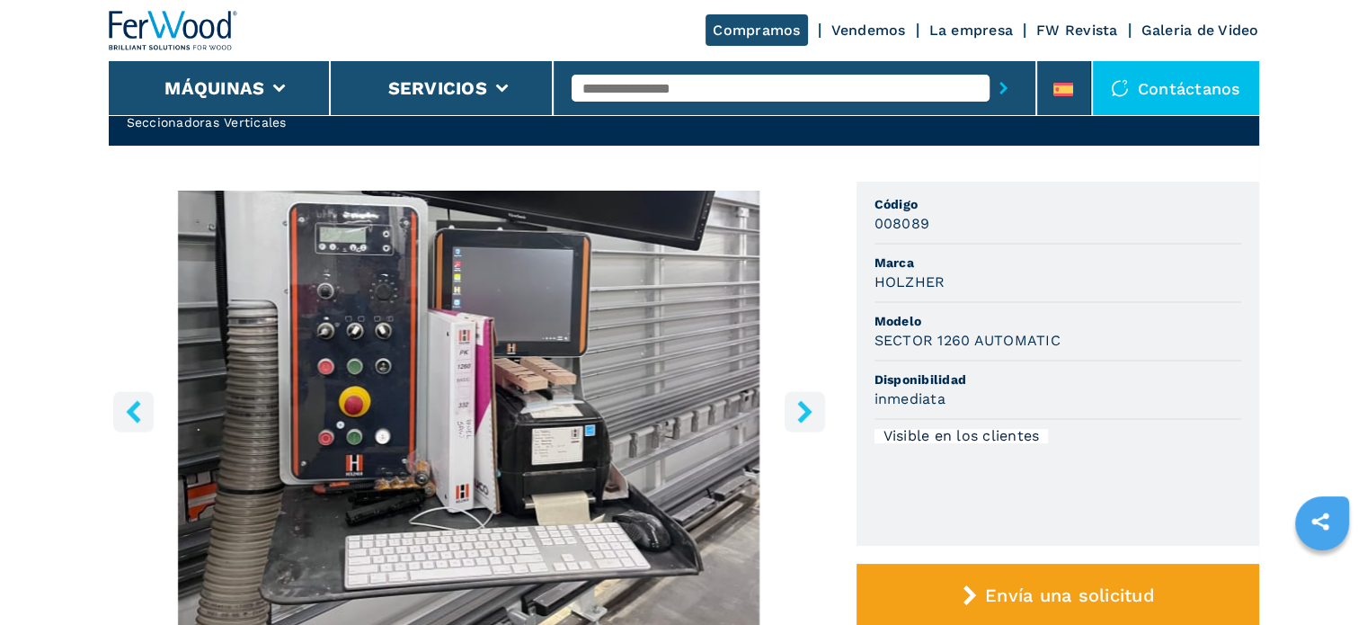
click at [813, 413] on icon "right-button" at bounding box center [805, 411] width 22 height 22
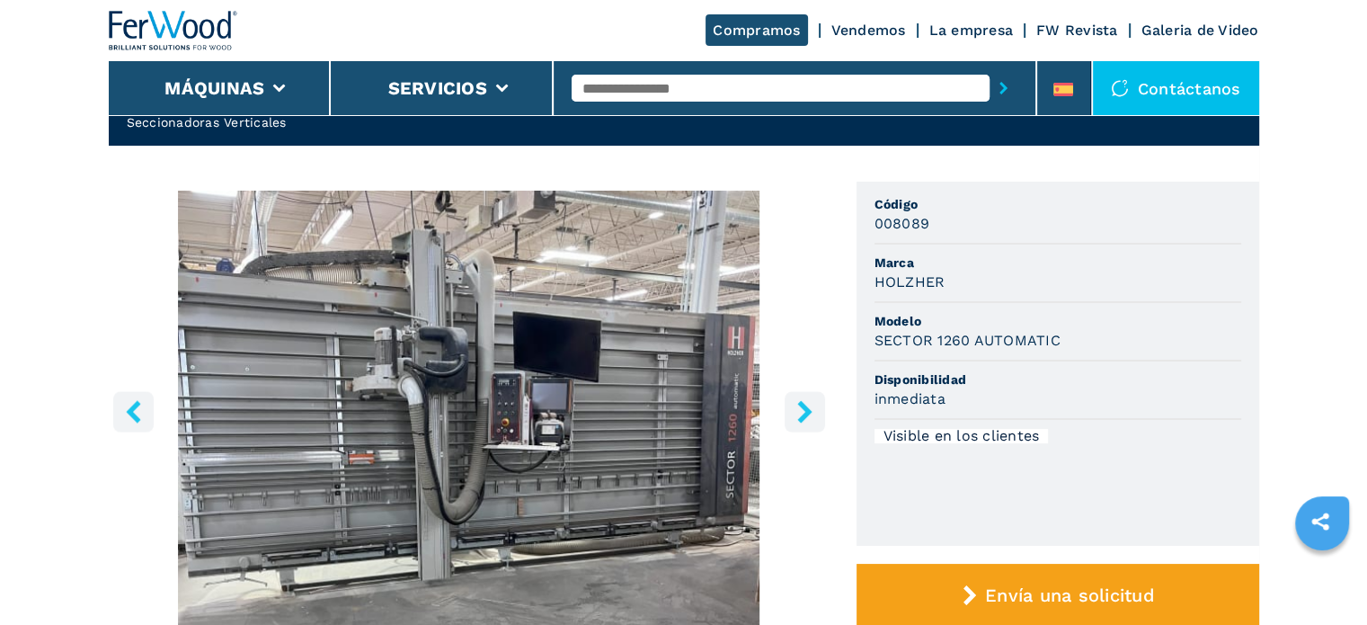
click at [814, 414] on icon "right-button" at bounding box center [805, 411] width 22 height 22
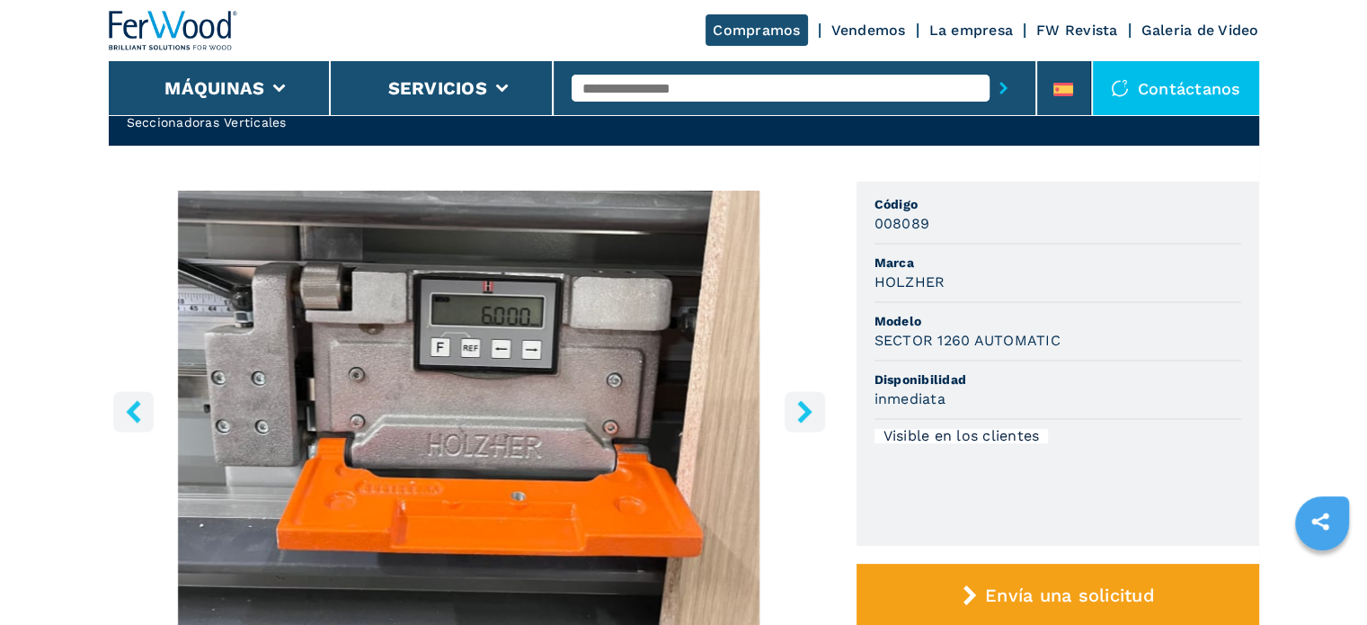
click at [814, 414] on icon "right-button" at bounding box center [805, 411] width 22 height 22
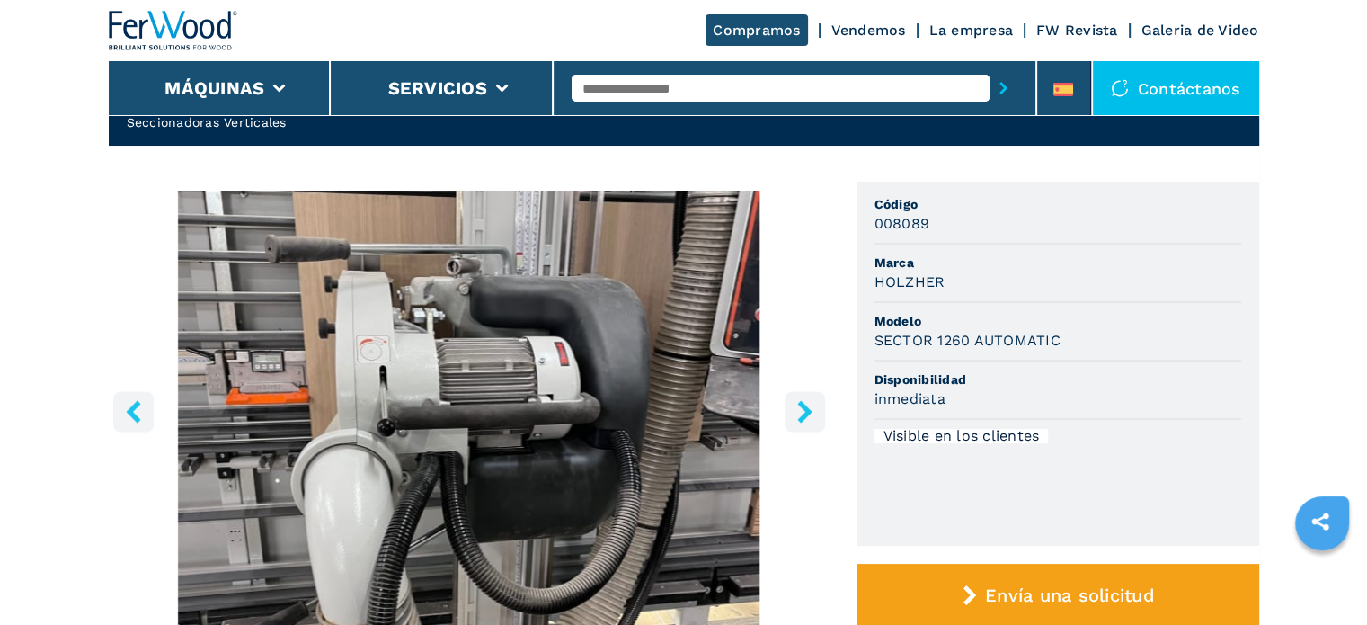
click at [814, 414] on icon "right-button" at bounding box center [805, 411] width 22 height 22
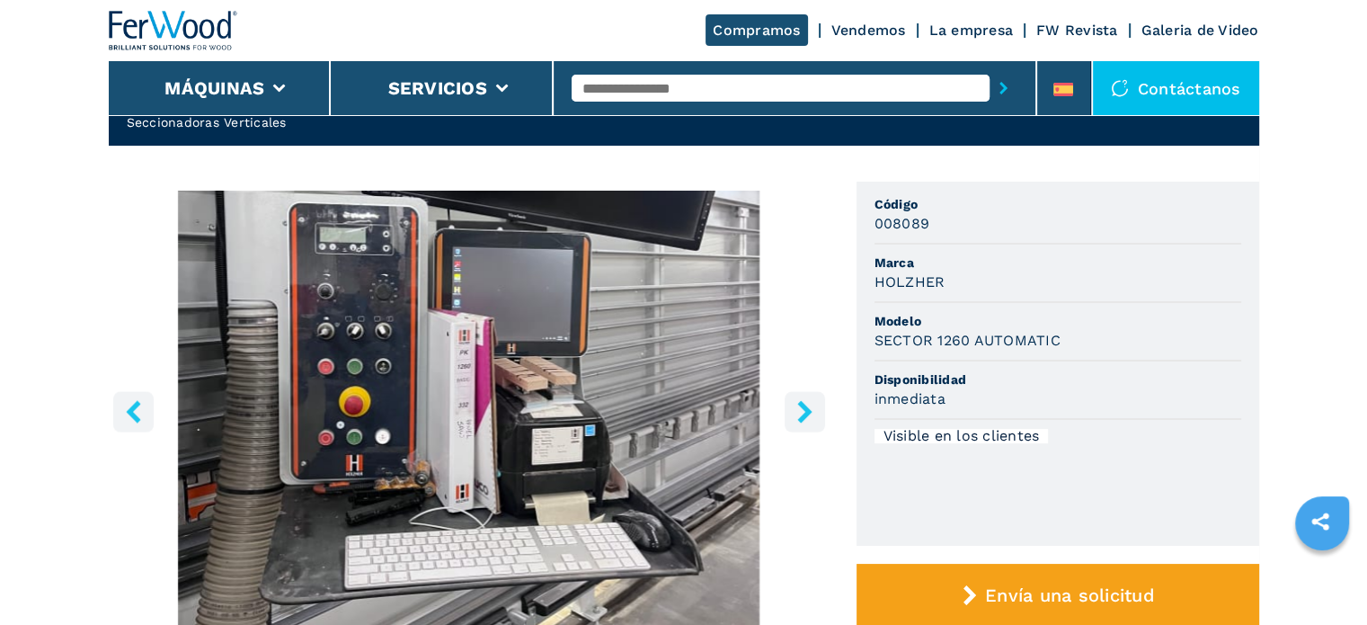
click at [814, 414] on icon "right-button" at bounding box center [805, 411] width 22 height 22
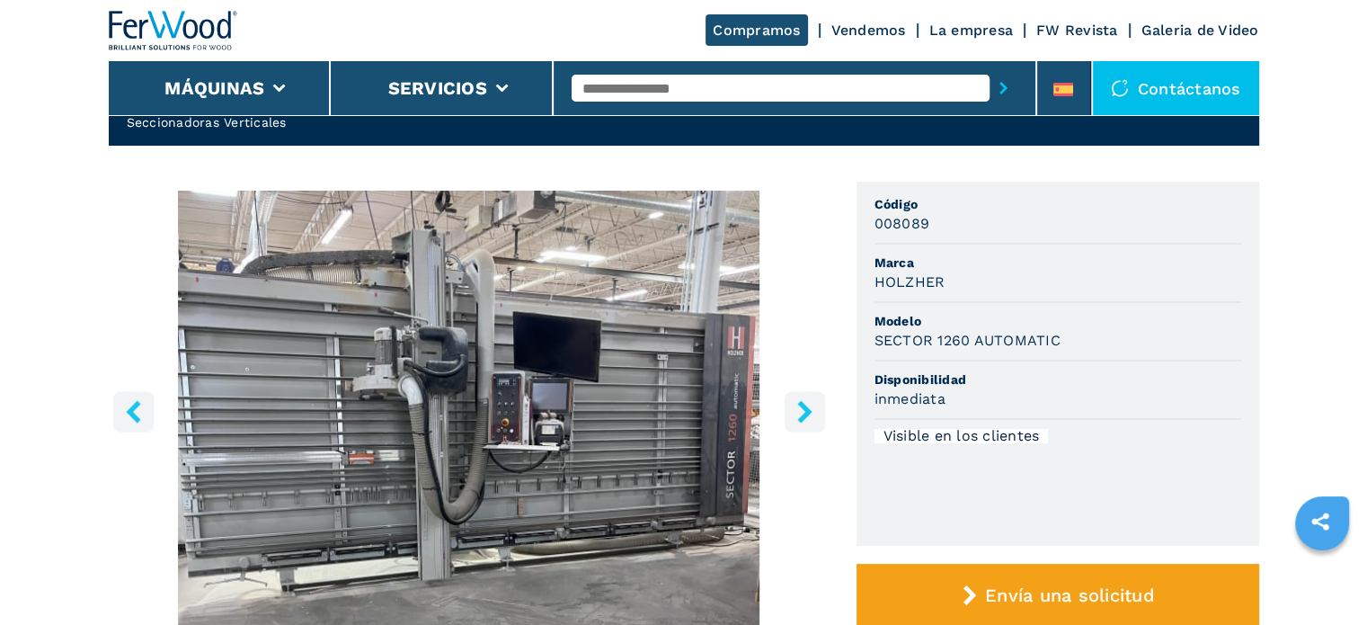
click at [814, 414] on icon "right-button" at bounding box center [805, 411] width 22 height 22
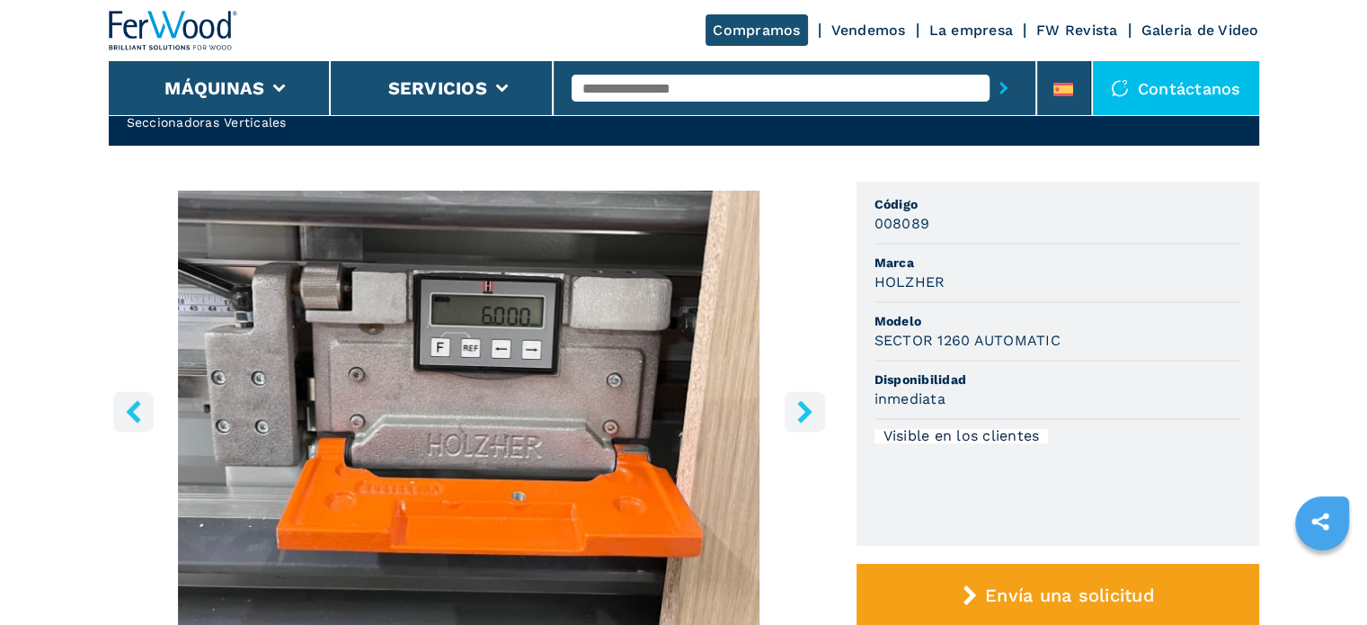
click at [654, 94] on input "text" at bounding box center [781, 88] width 418 height 27
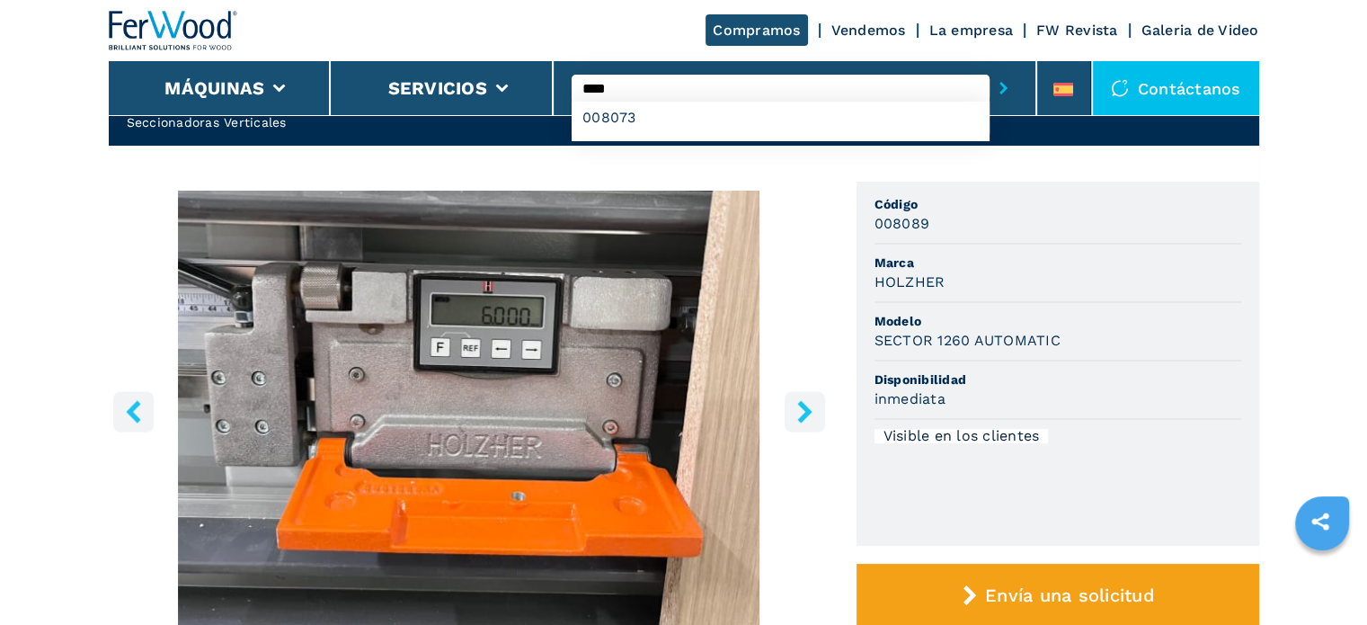
type input "****"
click at [990, 67] on button "submit-button" at bounding box center [1004, 87] width 28 height 41
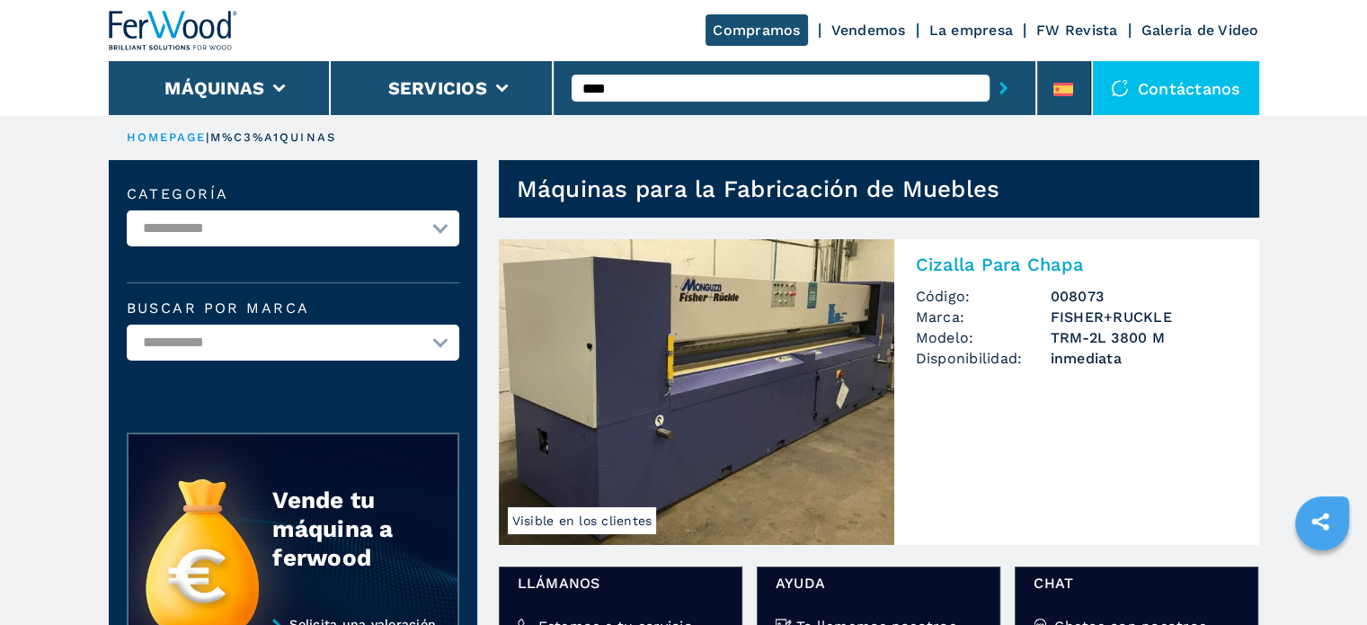
click at [756, 343] on img at bounding box center [697, 392] width 396 height 306
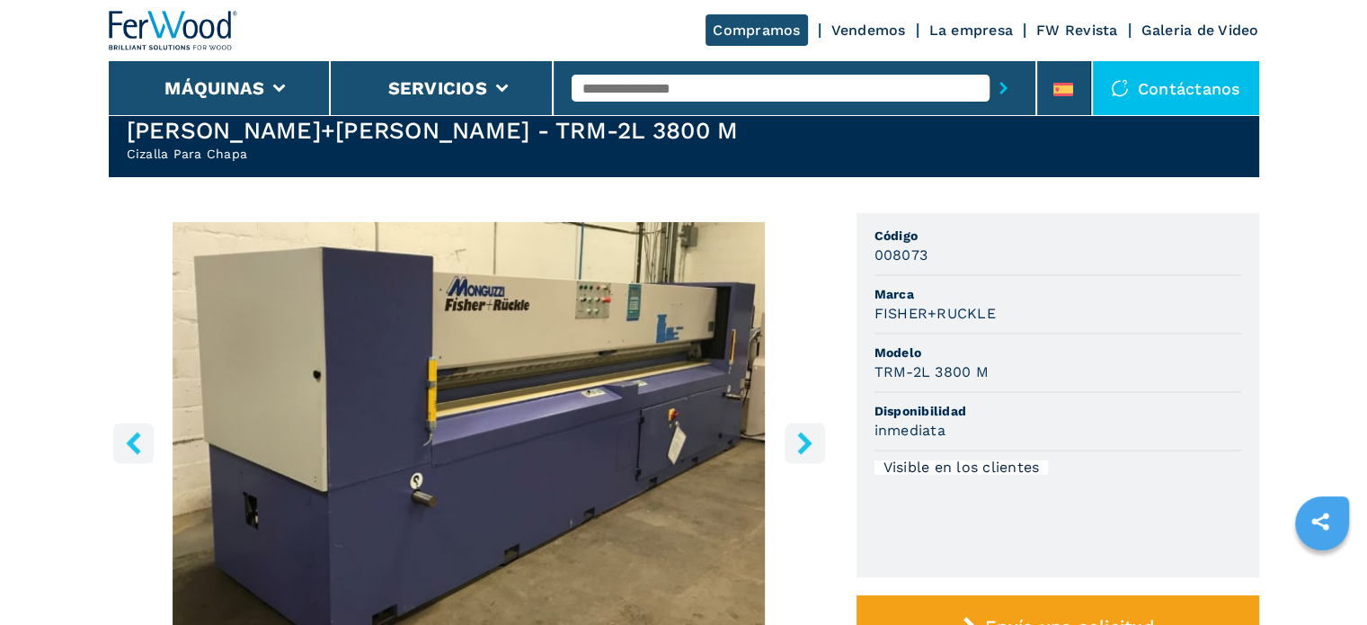
scroll to position [90, 0]
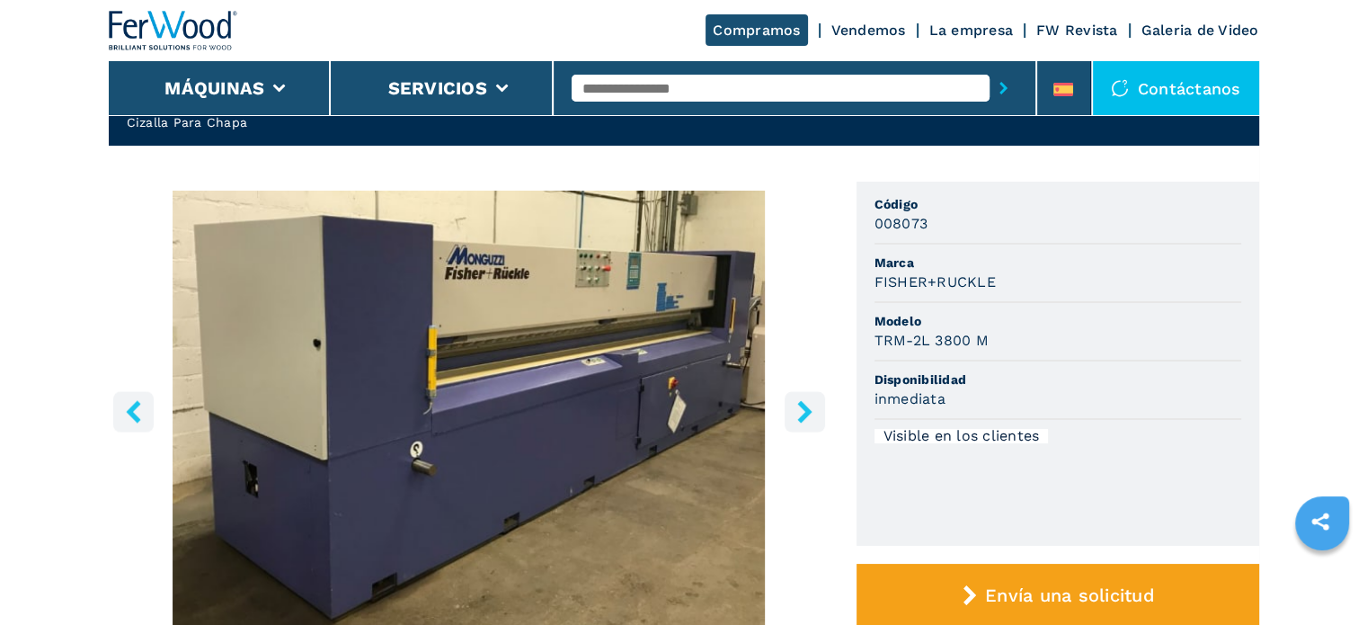
click at [805, 405] on icon "right-button" at bounding box center [804, 411] width 14 height 22
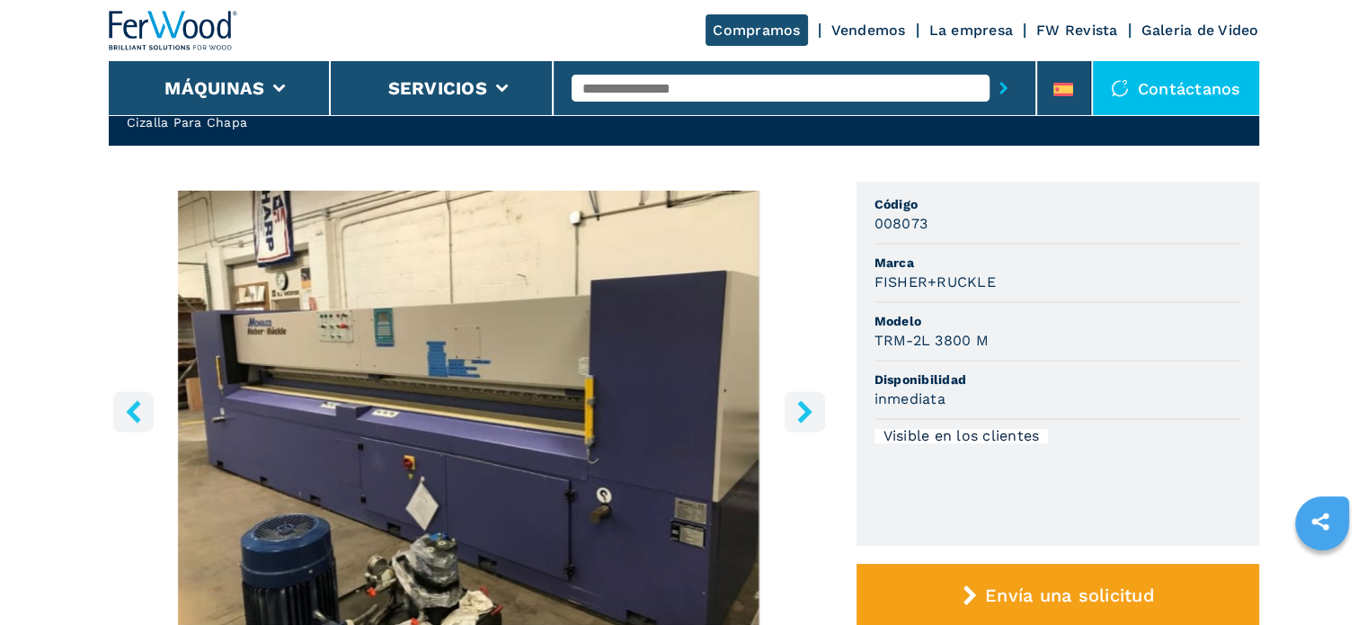
click at [808, 418] on icon "right-button" at bounding box center [805, 411] width 22 height 22
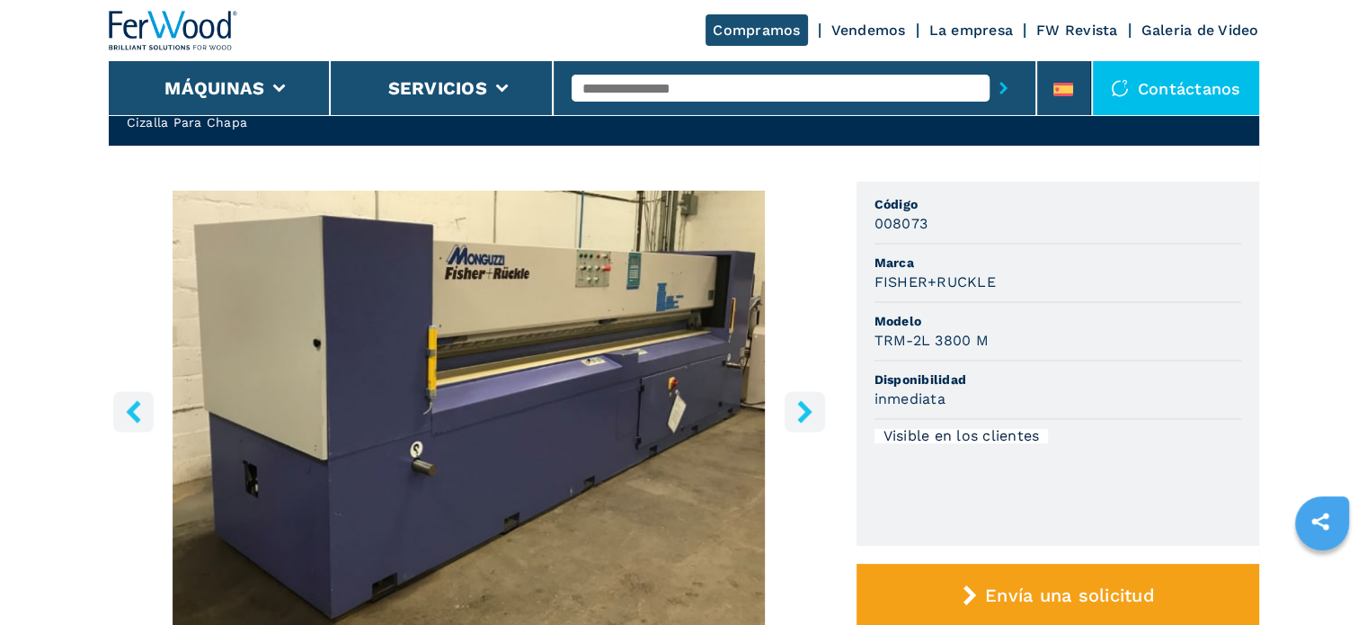
click at [808, 418] on icon "right-button" at bounding box center [805, 411] width 22 height 22
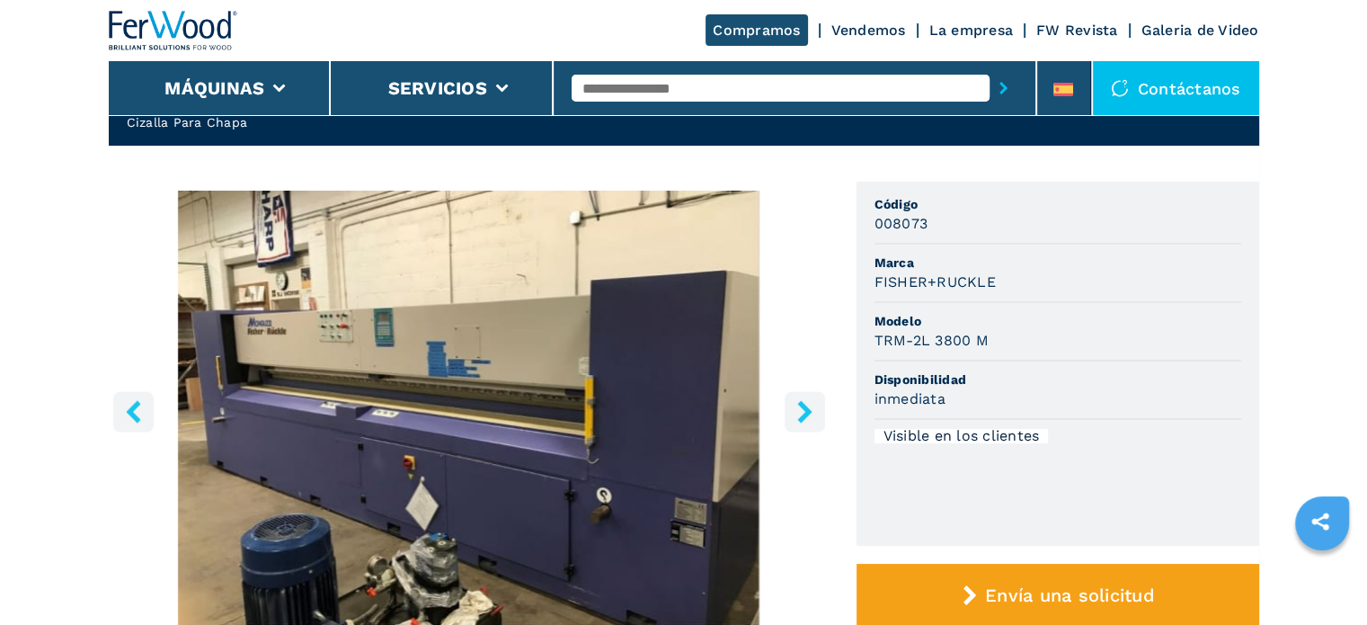
click at [808, 418] on icon "right-button" at bounding box center [805, 411] width 22 height 22
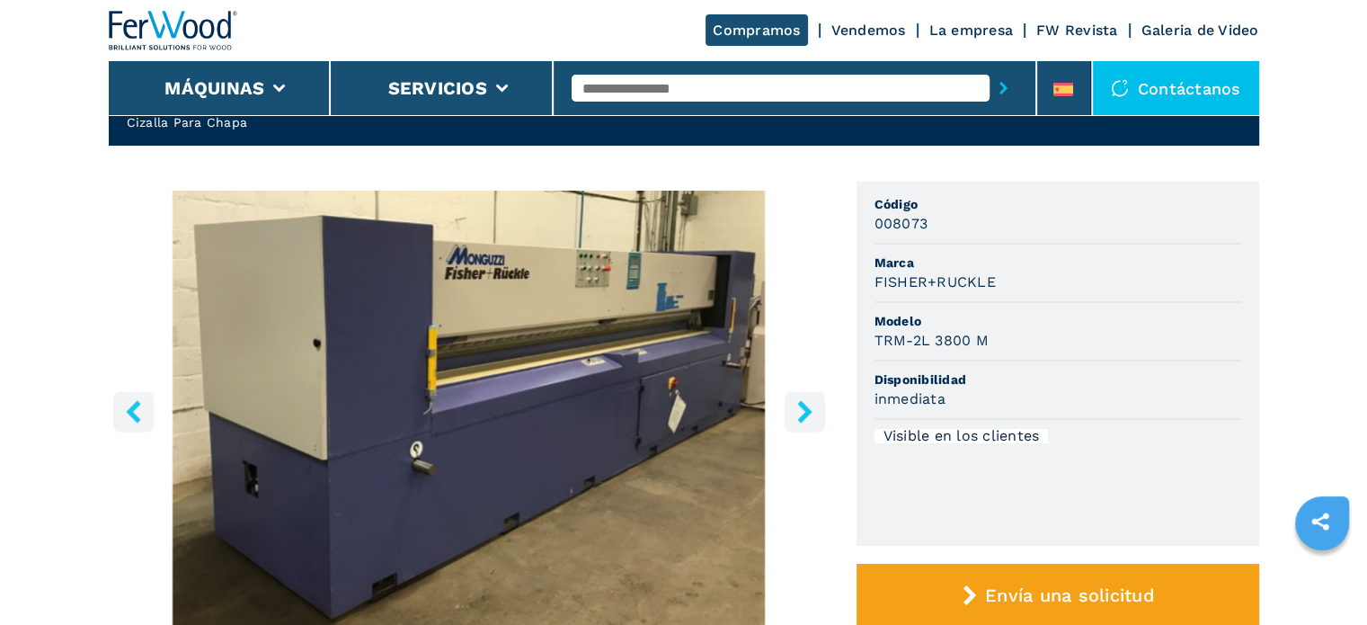
click at [808, 418] on icon "right-button" at bounding box center [805, 411] width 22 height 22
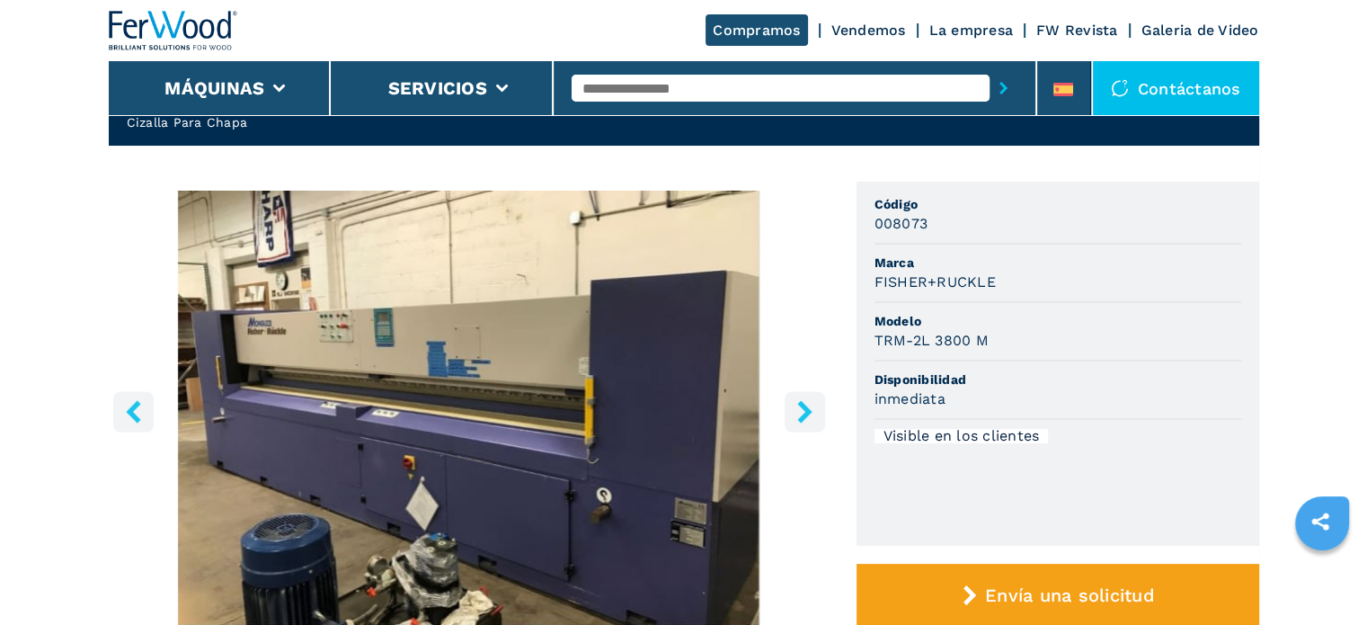
click at [808, 418] on icon "right-button" at bounding box center [805, 411] width 22 height 22
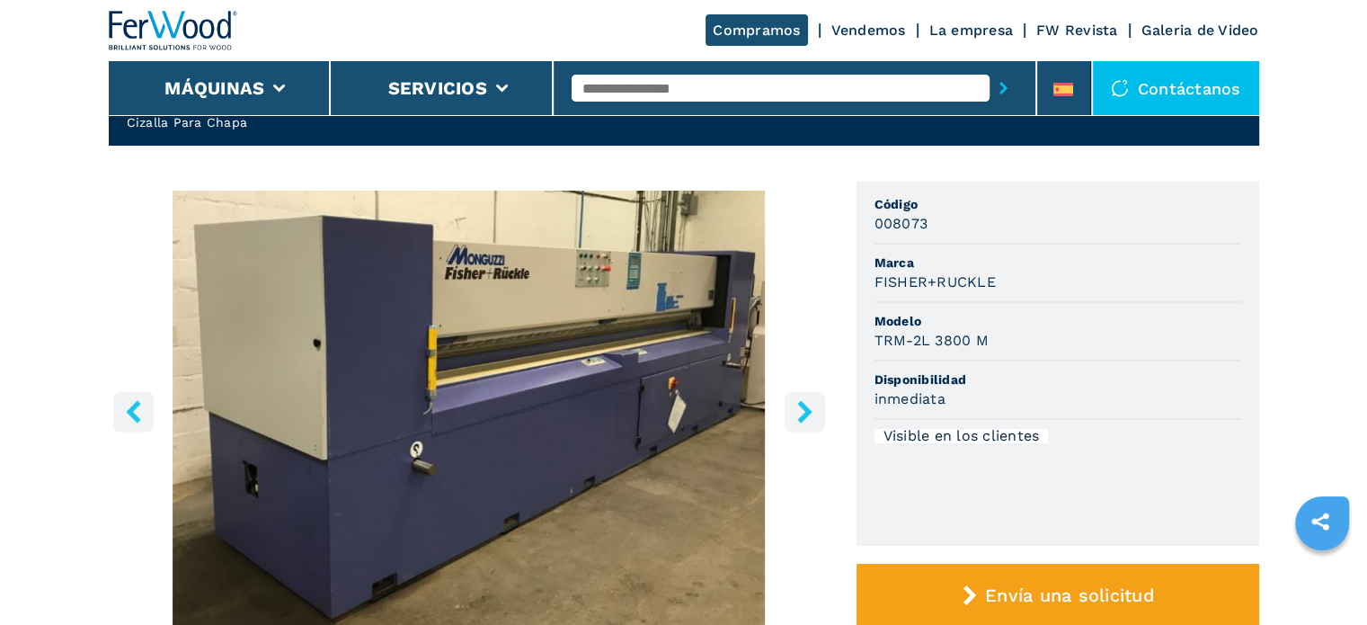
click at [795, 404] on icon "right-button" at bounding box center [805, 411] width 22 height 22
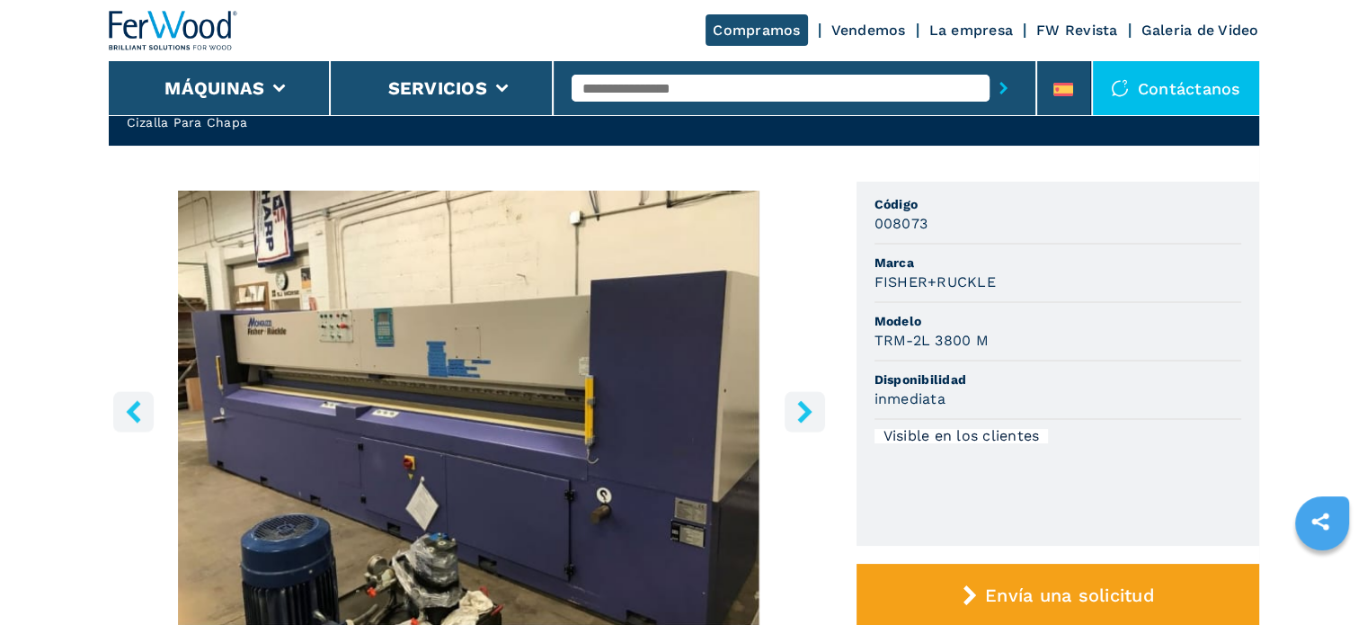
click at [795, 404] on icon "right-button" at bounding box center [805, 411] width 22 height 22
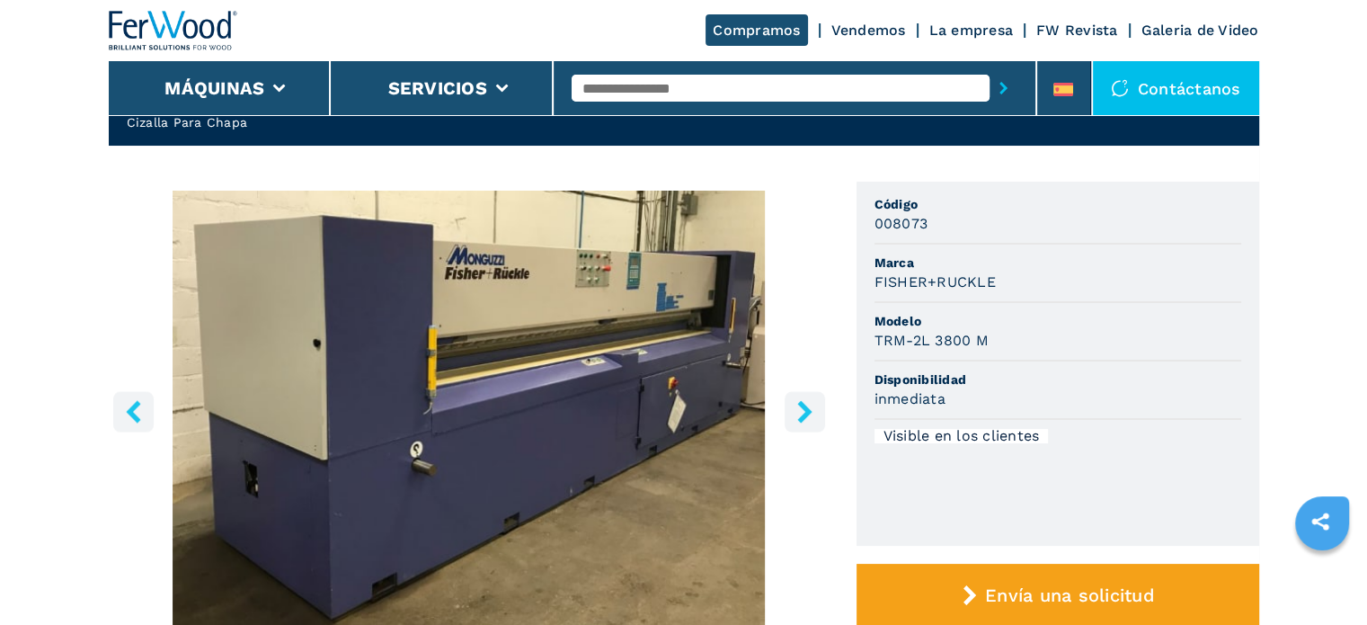
click at [802, 412] on icon "right-button" at bounding box center [805, 411] width 22 height 22
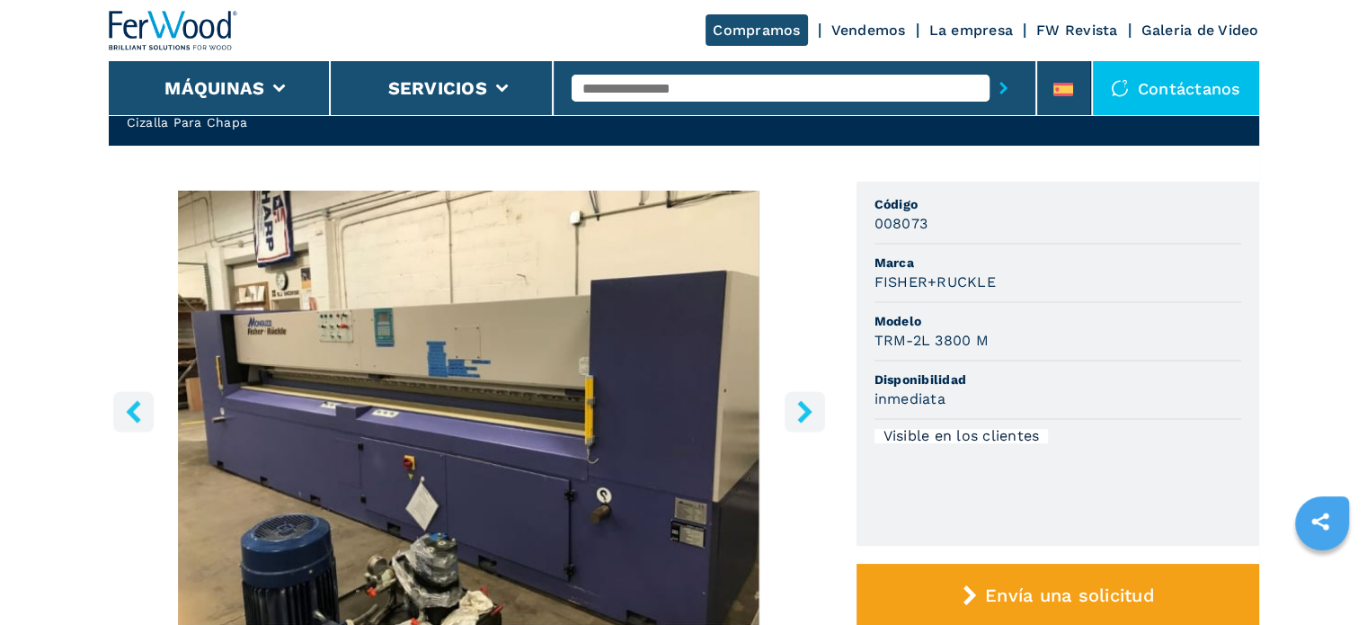
click at [657, 81] on input "text" at bounding box center [781, 88] width 418 height 27
type input "****"
click at [990, 67] on button "submit-button" at bounding box center [1004, 87] width 28 height 41
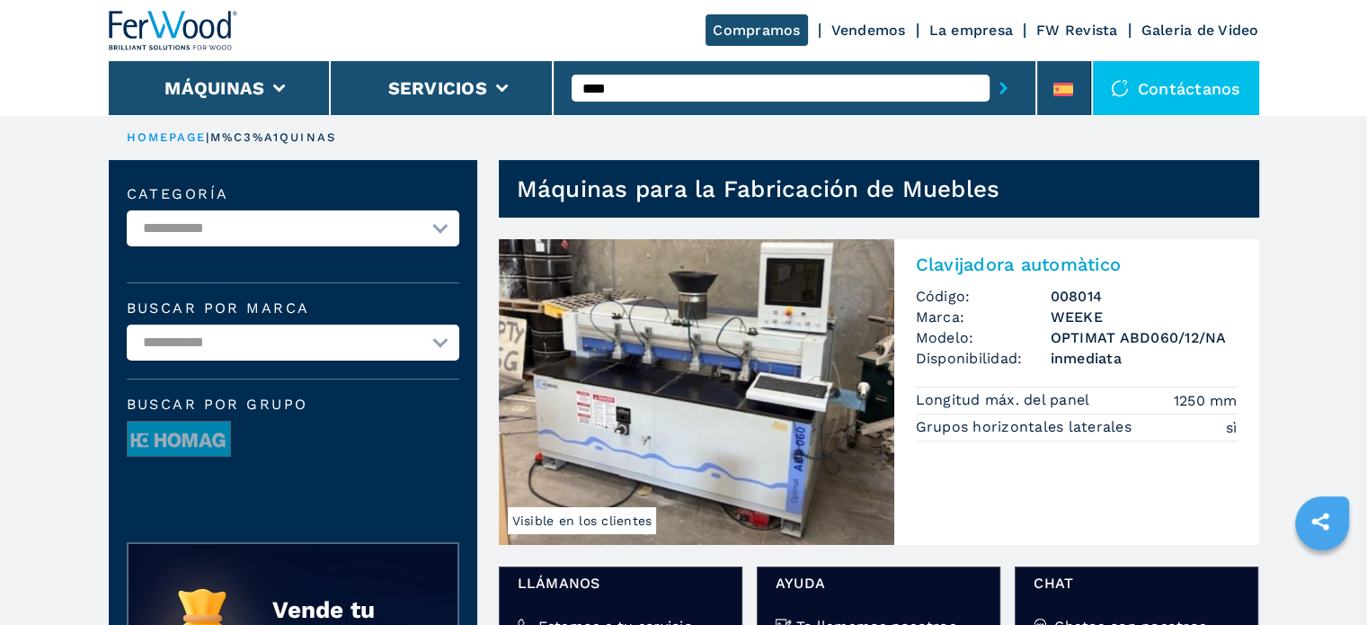
drag, startPoint x: 621, startPoint y: 92, endPoint x: 610, endPoint y: 91, distance: 11.7
click at [610, 91] on input "****" at bounding box center [781, 88] width 418 height 27
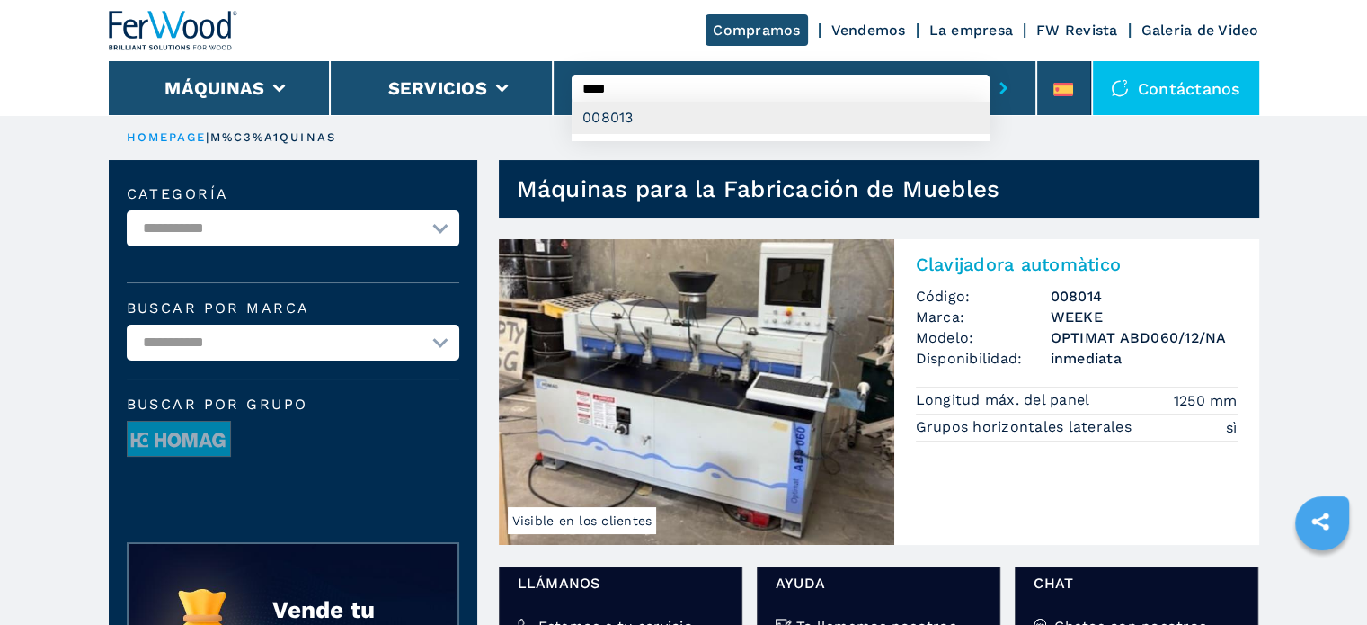
click at [611, 116] on div "008013" at bounding box center [781, 118] width 418 height 32
type input "******"
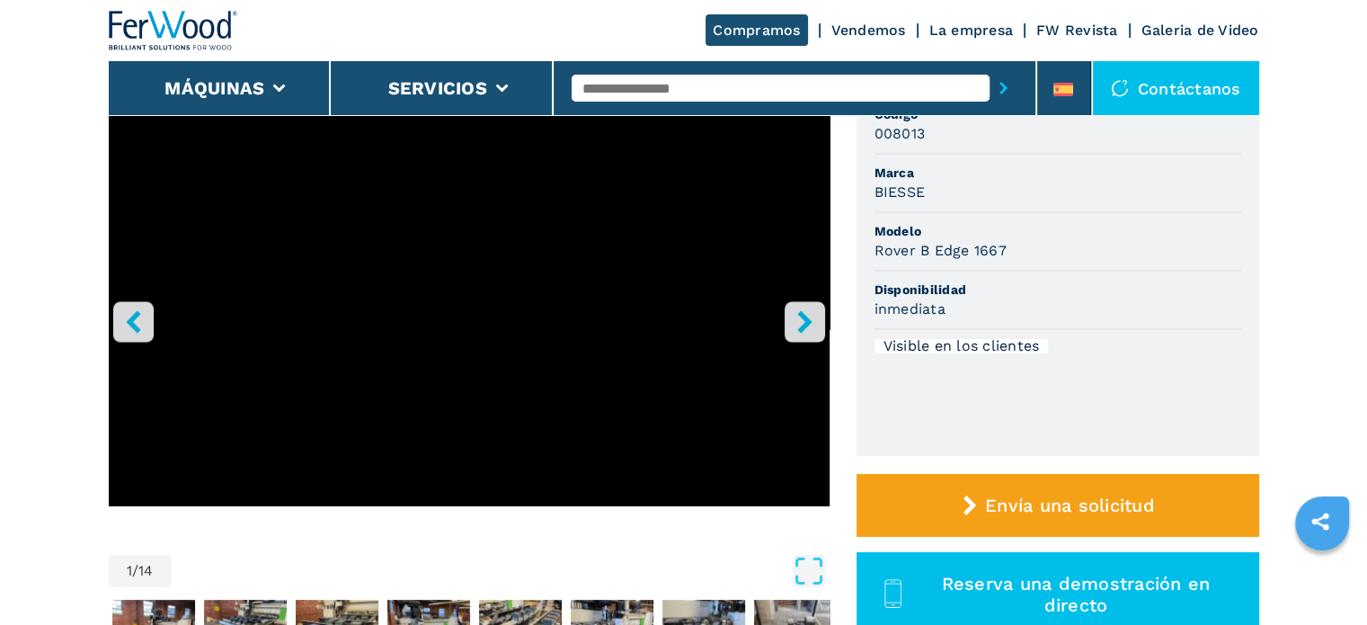
click at [795, 325] on icon "right-button" at bounding box center [805, 321] width 22 height 22
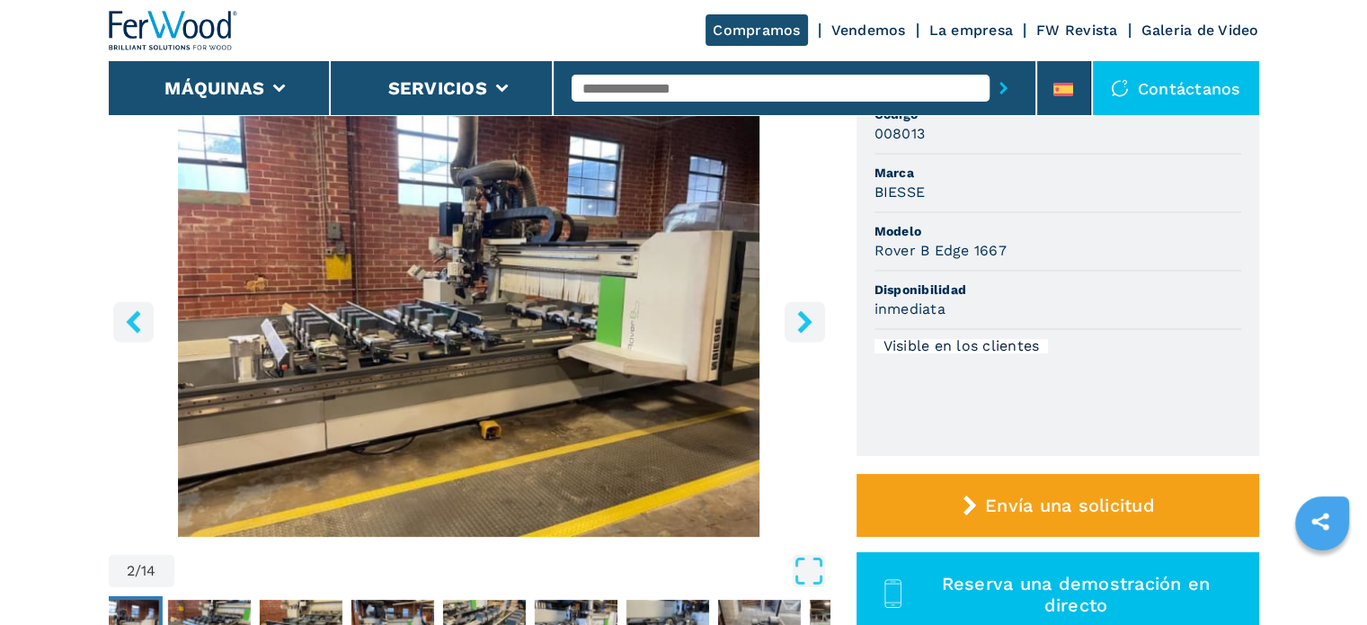
click at [795, 325] on icon "right-button" at bounding box center [805, 321] width 22 height 22
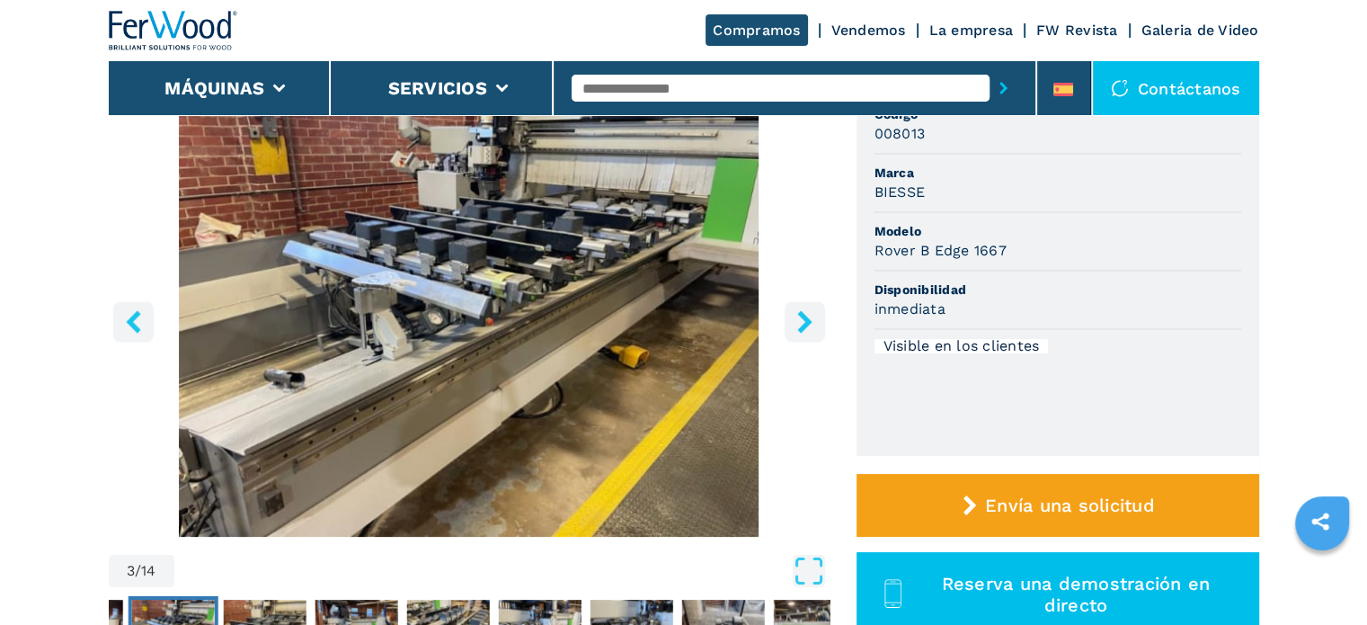
click at [795, 325] on icon "right-button" at bounding box center [805, 321] width 22 height 22
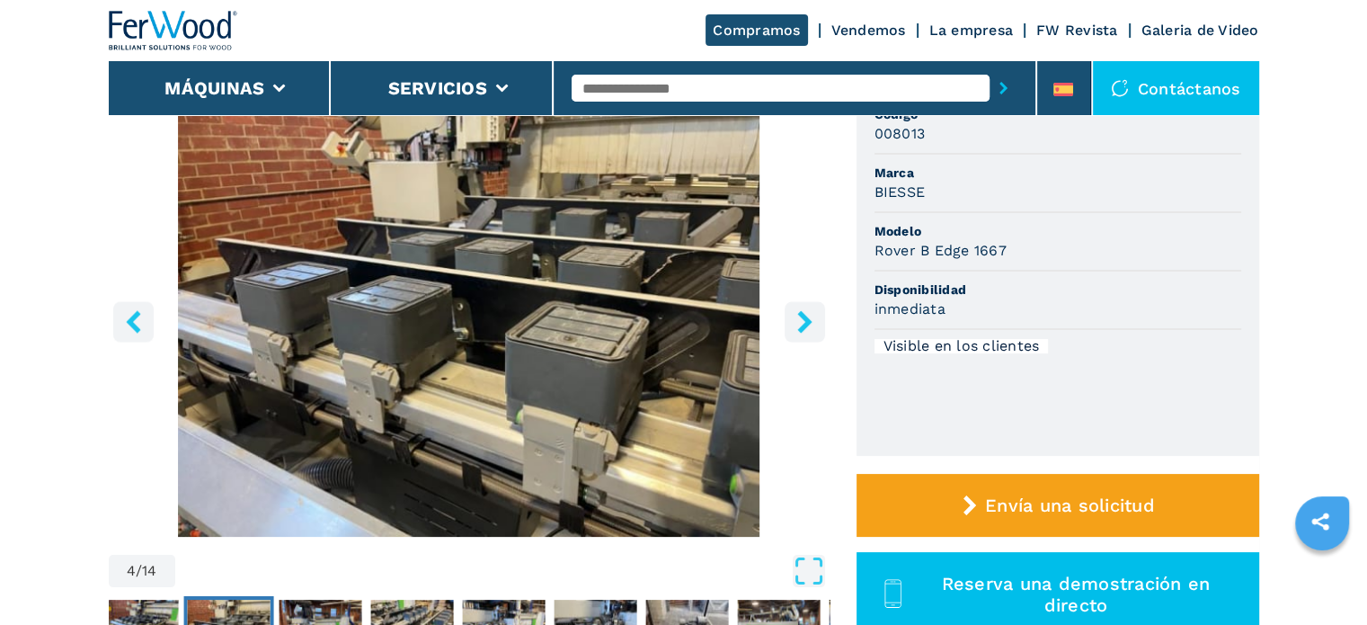
click at [795, 325] on icon "right-button" at bounding box center [805, 321] width 22 height 22
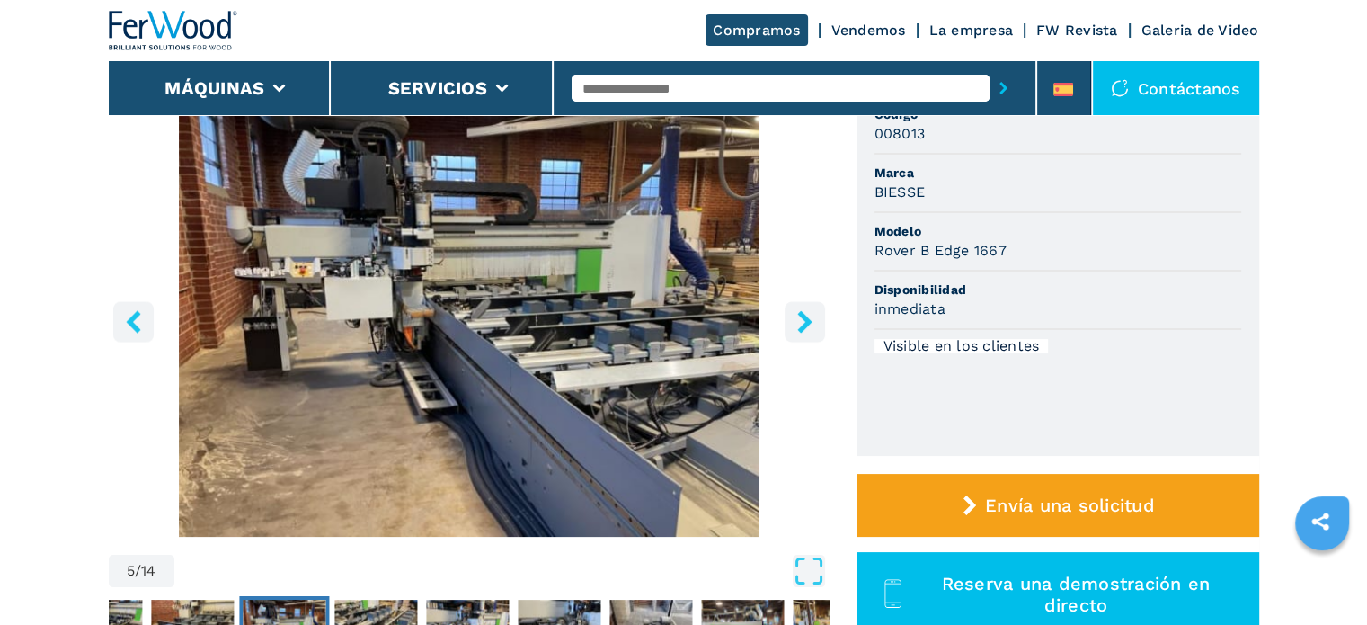
click at [795, 325] on icon "right-button" at bounding box center [805, 321] width 22 height 22
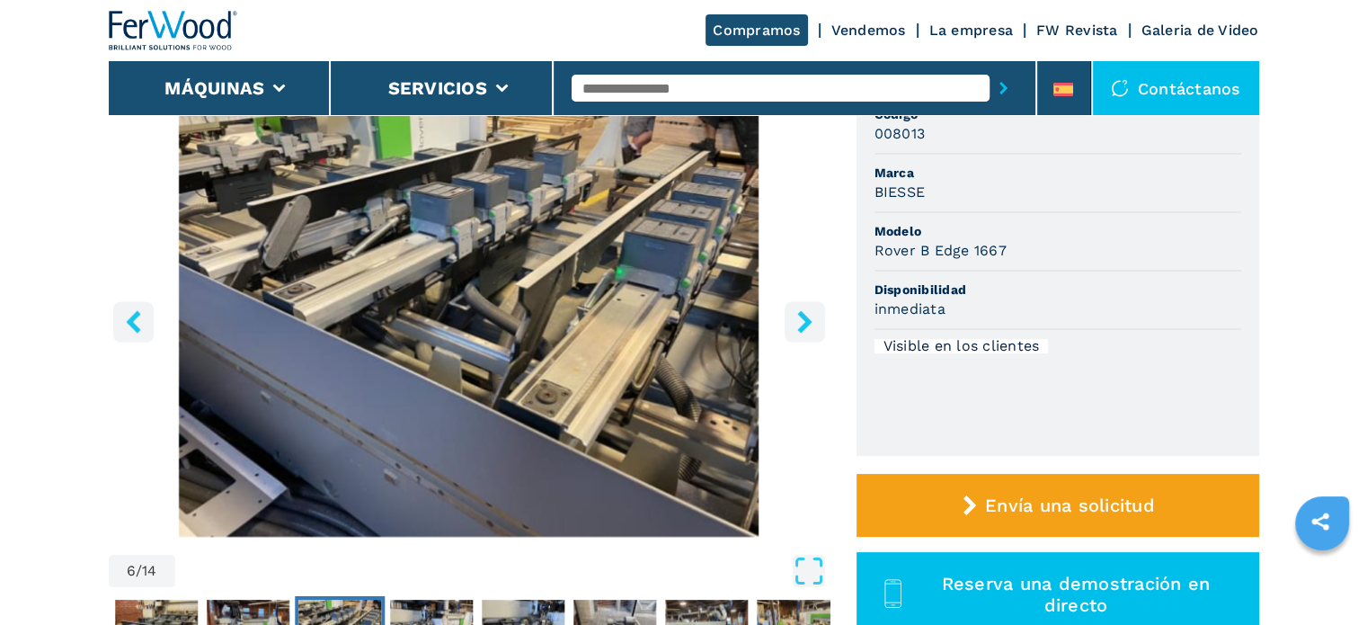
click at [795, 325] on icon "right-button" at bounding box center [805, 321] width 22 height 22
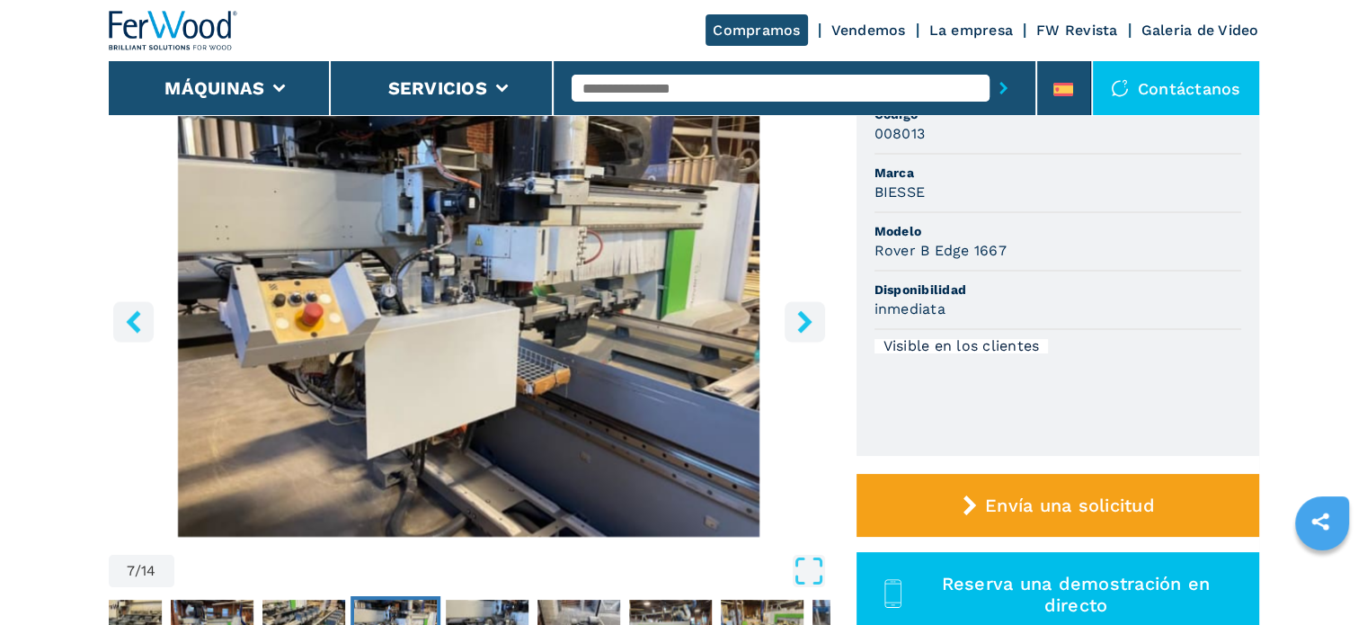
click at [795, 325] on icon "right-button" at bounding box center [805, 321] width 22 height 22
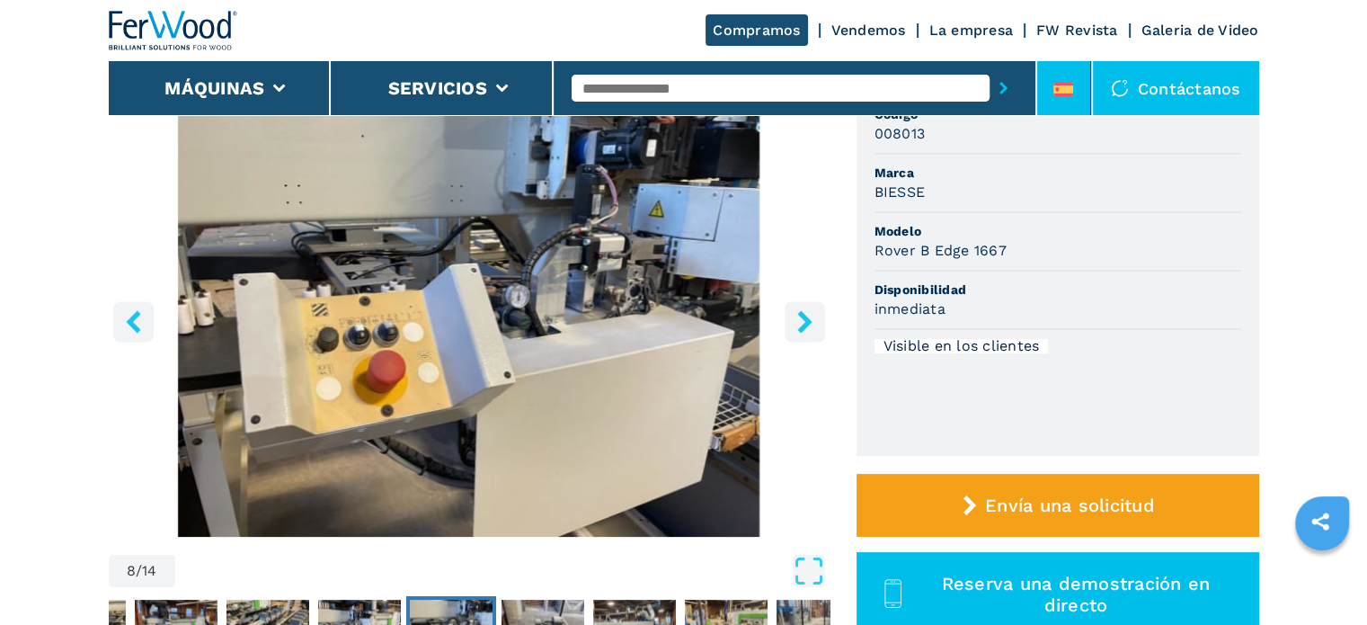
click at [1055, 78] on li at bounding box center [1064, 88] width 54 height 54
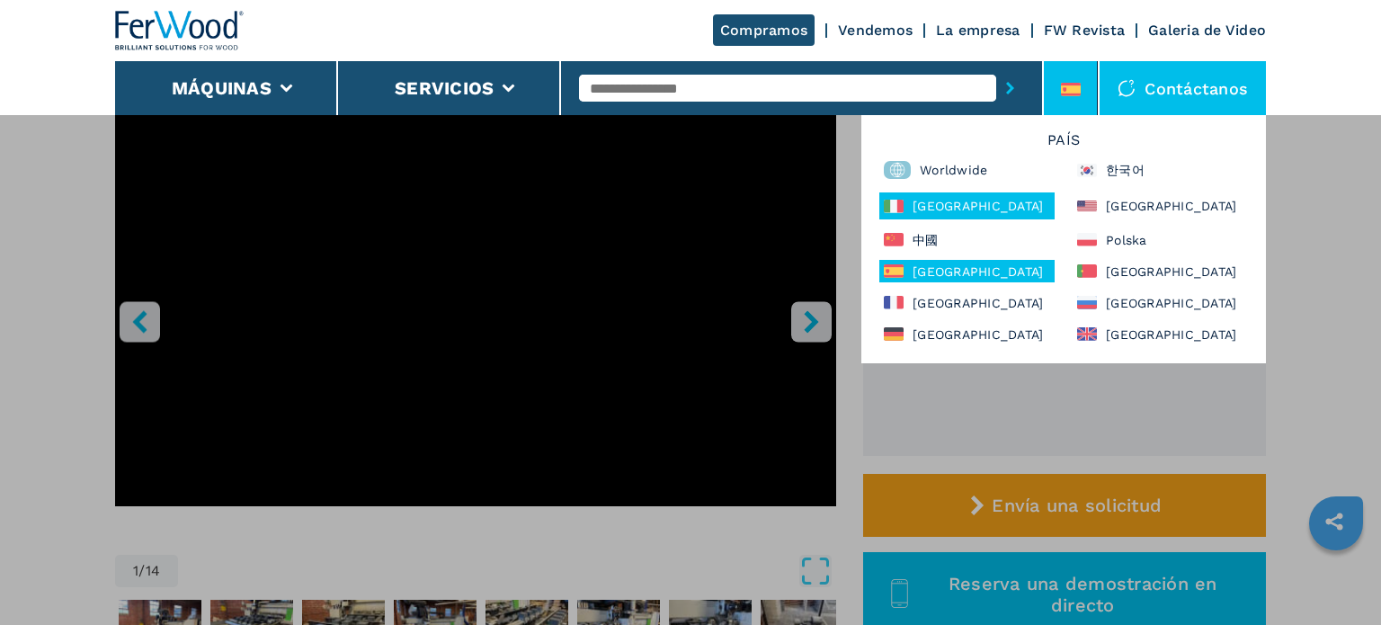
click at [940, 213] on div "[GEOGRAPHIC_DATA]" at bounding box center [966, 205] width 175 height 27
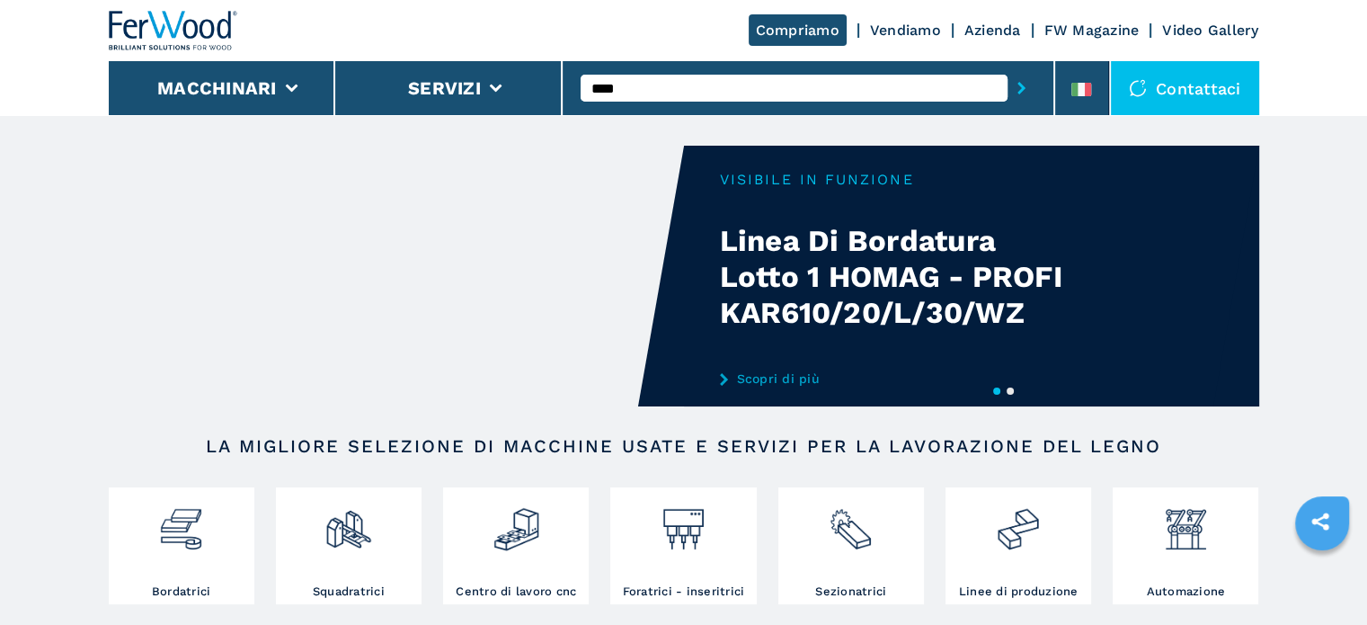
type input "****"
click at [1008, 67] on button "submit-button" at bounding box center [1022, 87] width 28 height 41
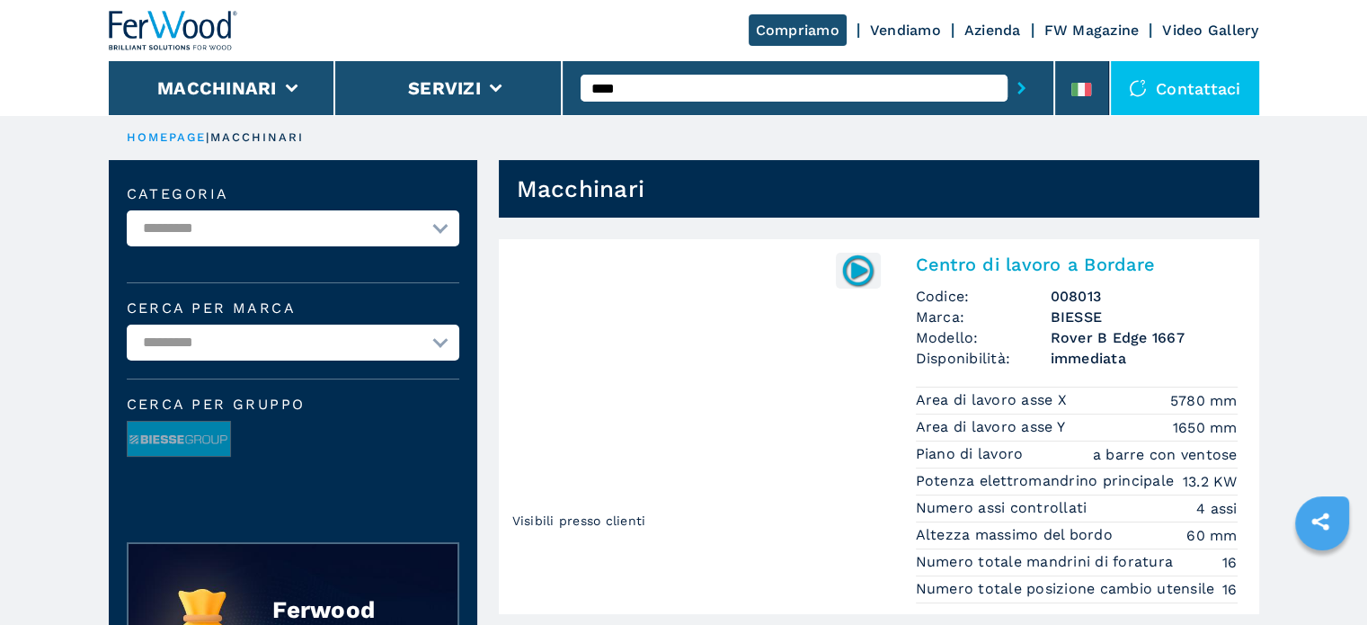
scroll to position [90, 0]
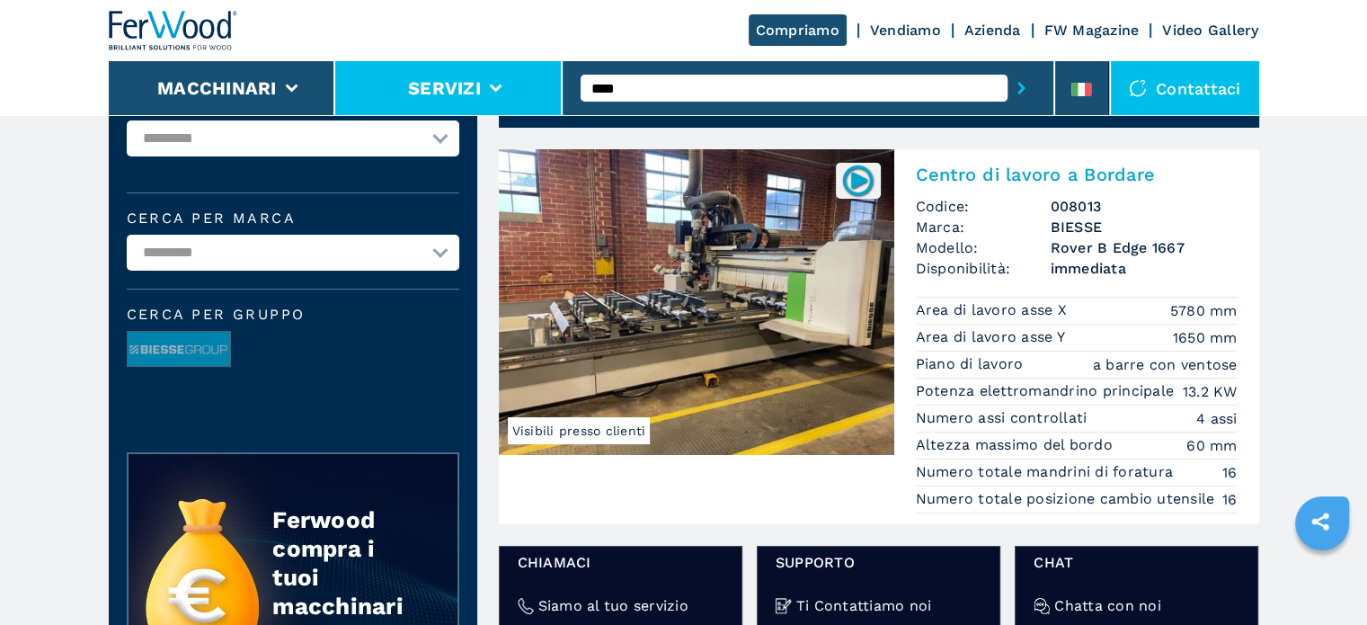
drag, startPoint x: 640, startPoint y: 80, endPoint x: 556, endPoint y: 72, distance: 84.9
click at [556, 72] on div "Compriamo Vendiamo Azienda FW Magazine Video Gallery Macchinari Servizi **** Co…" at bounding box center [684, 57] width 1151 height 115
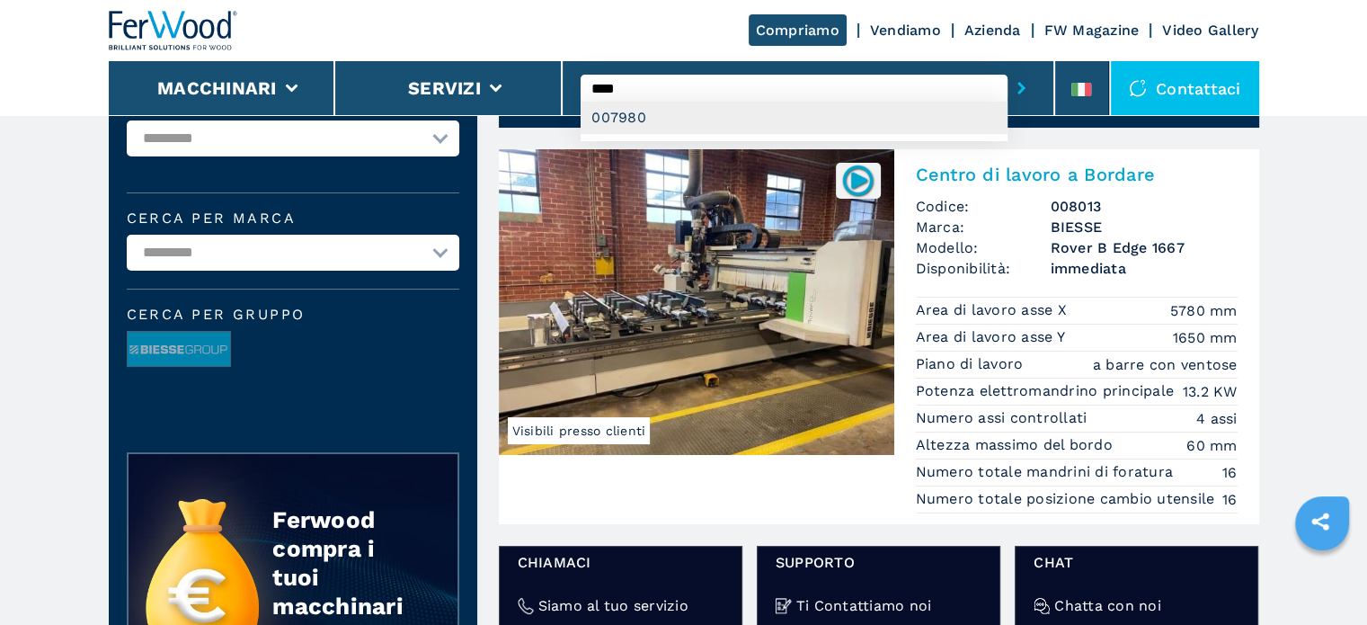
click at [664, 114] on div "007980" at bounding box center [794, 118] width 427 height 32
type input "******"
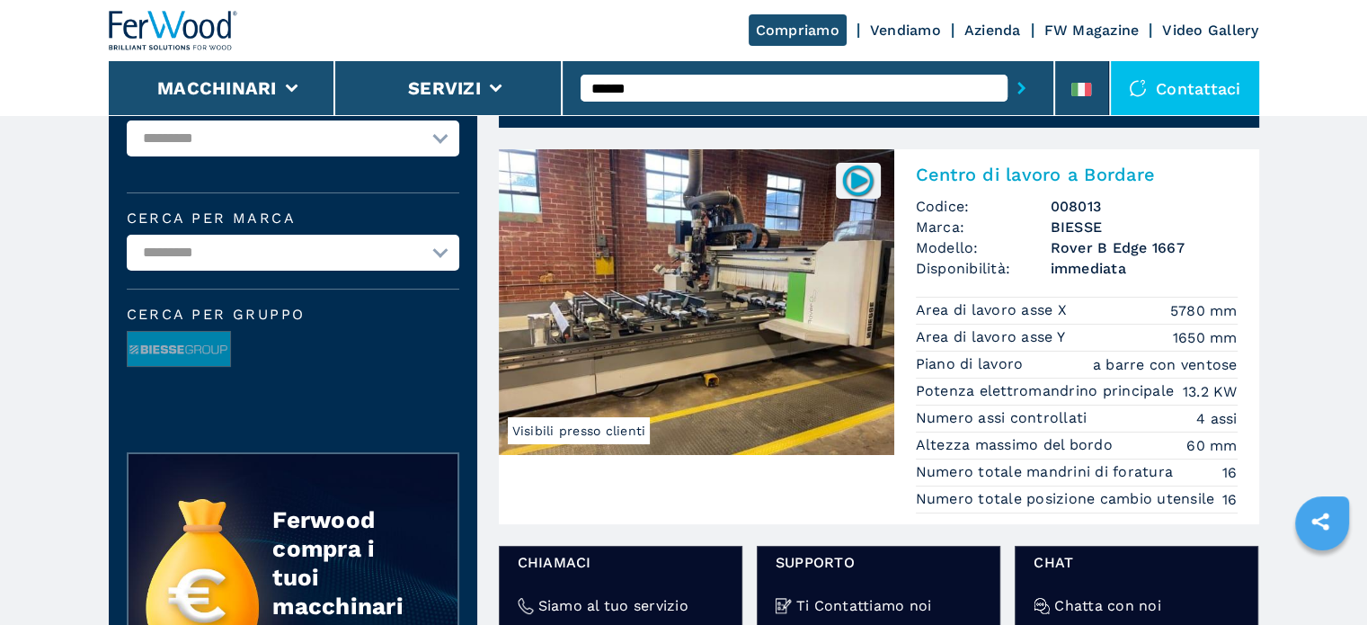
scroll to position [0, 0]
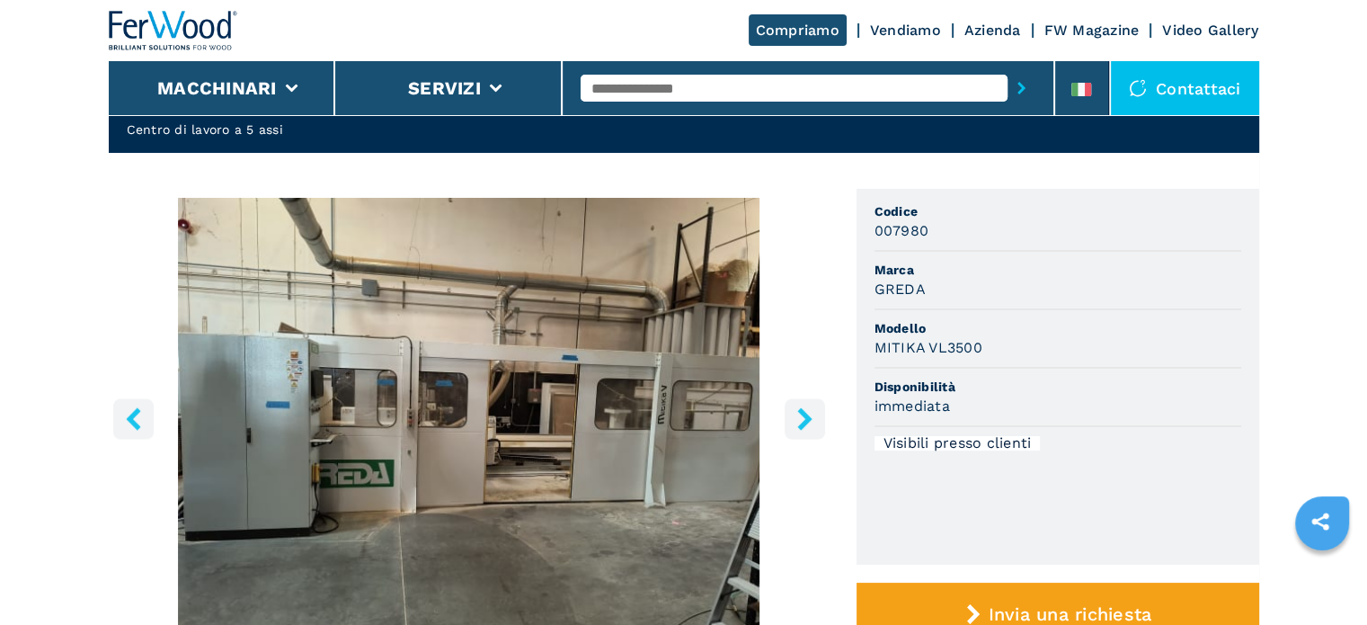
scroll to position [180, 0]
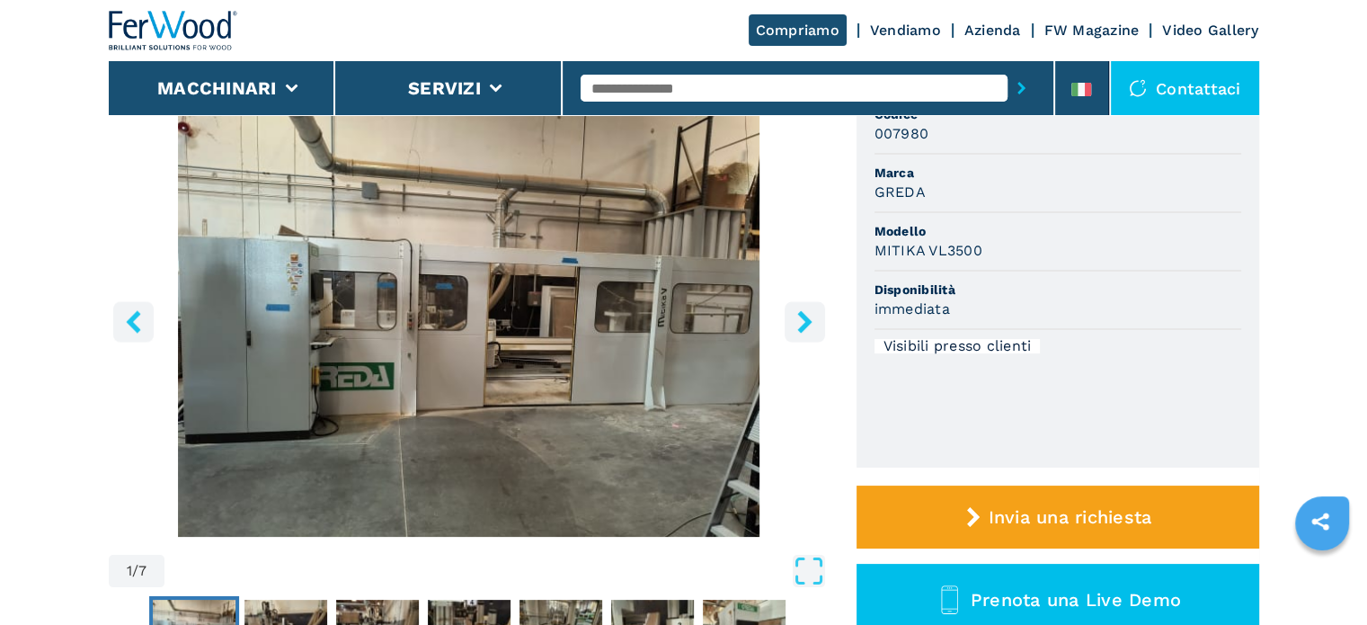
click at [802, 325] on icon "right-button" at bounding box center [804, 321] width 14 height 22
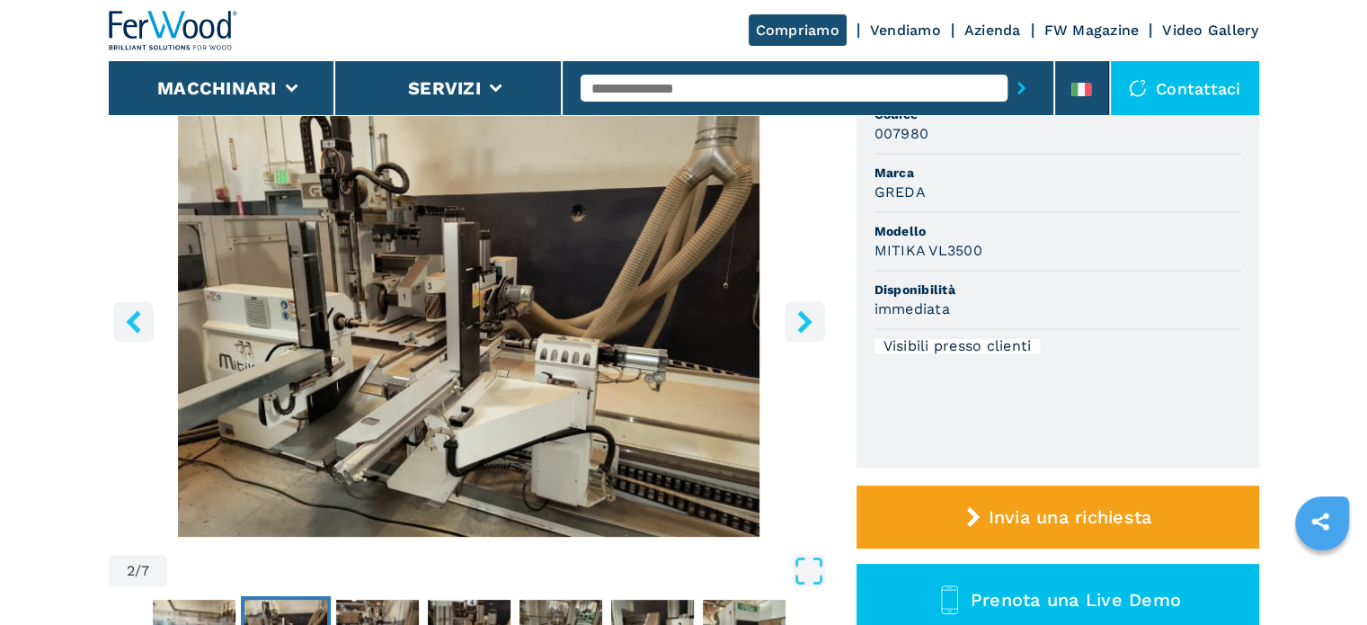
click at [802, 325] on icon "right-button" at bounding box center [804, 321] width 14 height 22
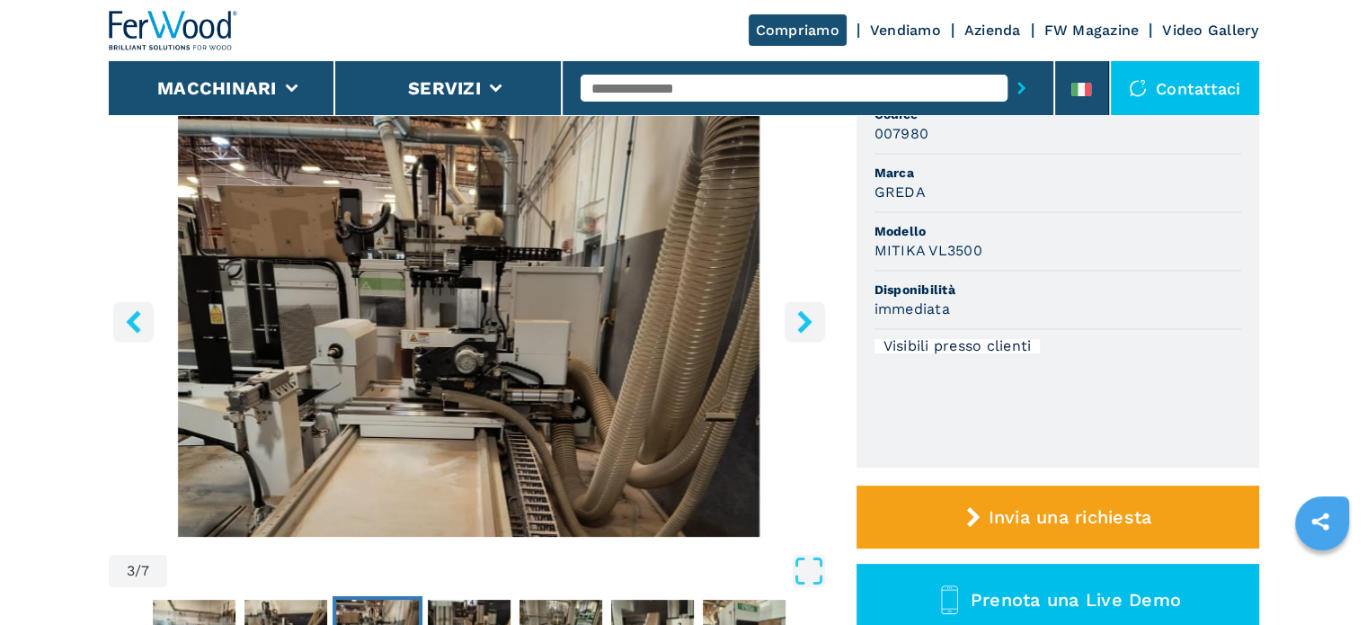
click at [802, 325] on icon "right-button" at bounding box center [804, 321] width 14 height 22
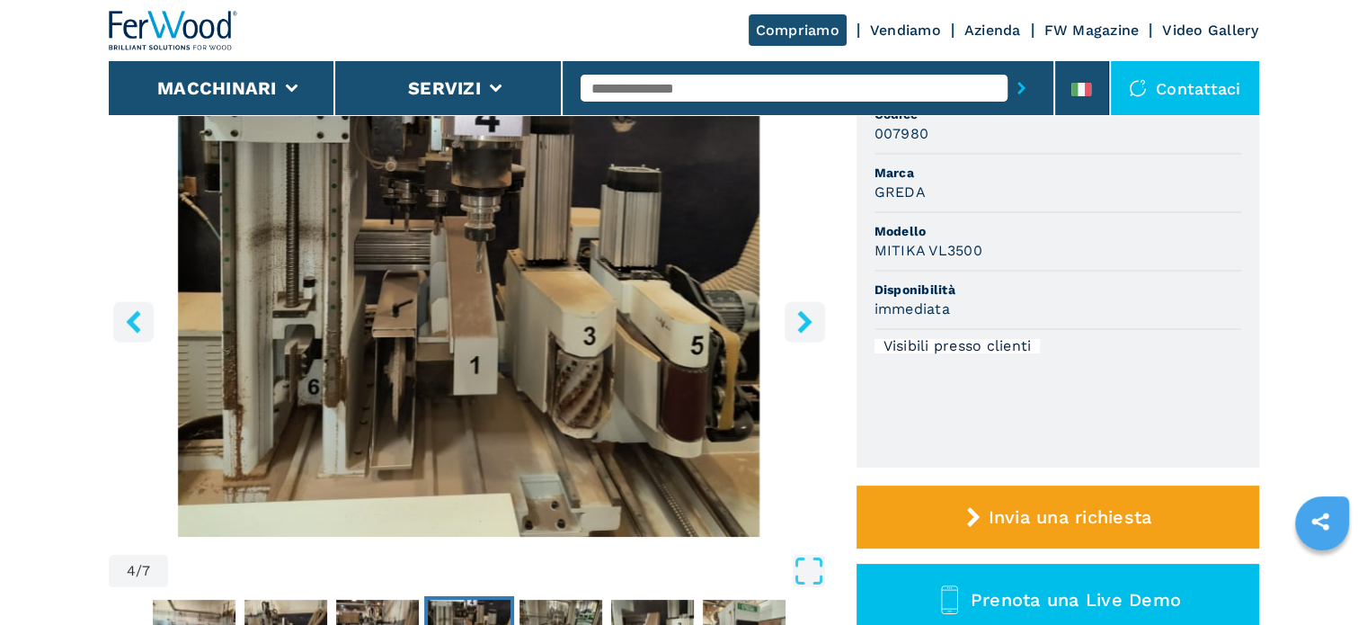
click at [802, 325] on icon "right-button" at bounding box center [804, 321] width 14 height 22
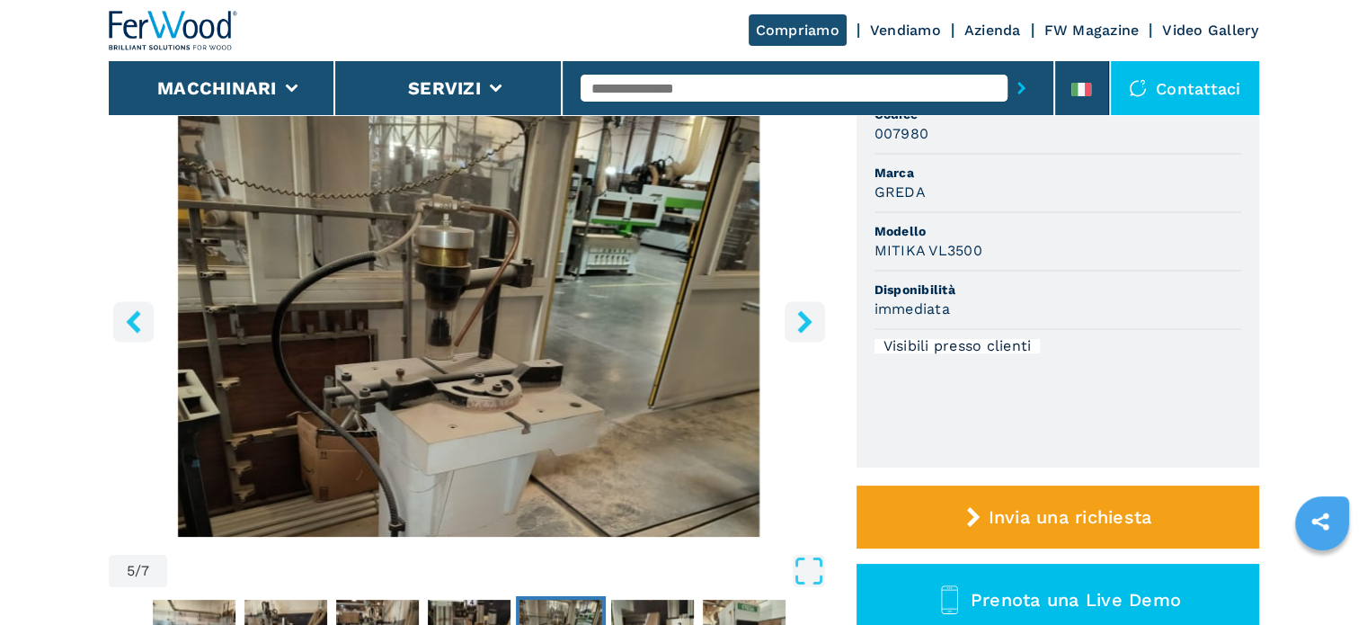
click at [802, 325] on icon "right-button" at bounding box center [804, 321] width 14 height 22
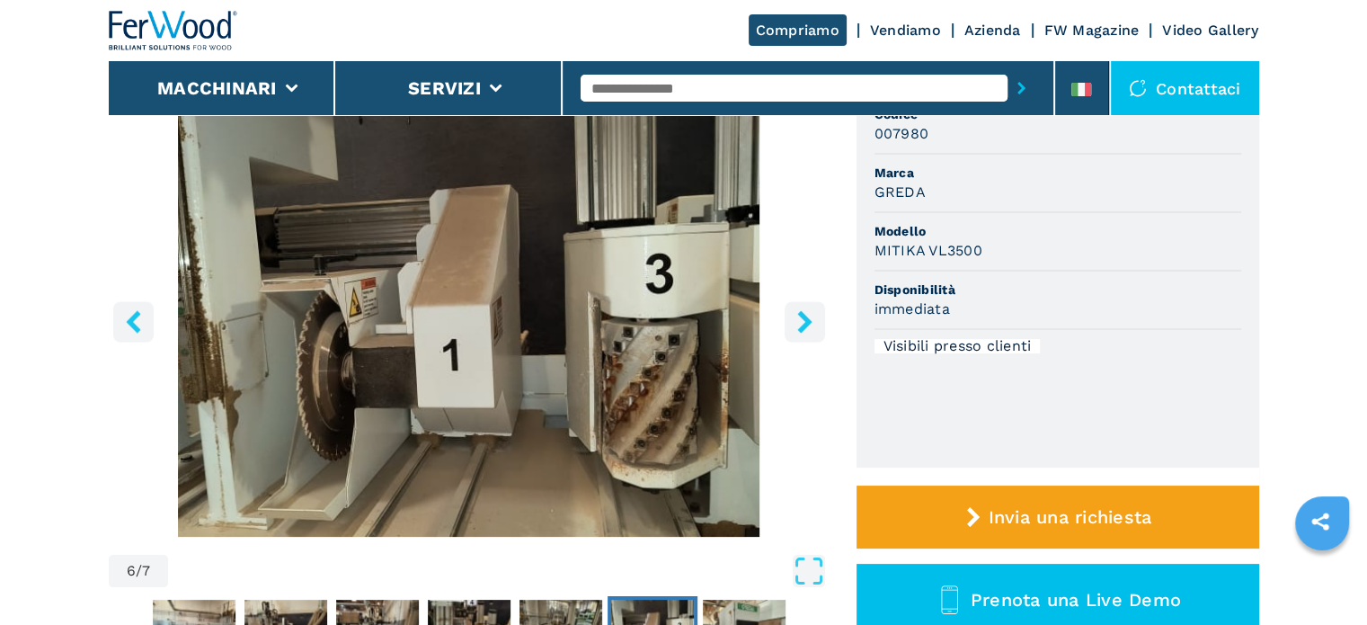
click at [802, 325] on icon "right-button" at bounding box center [804, 321] width 14 height 22
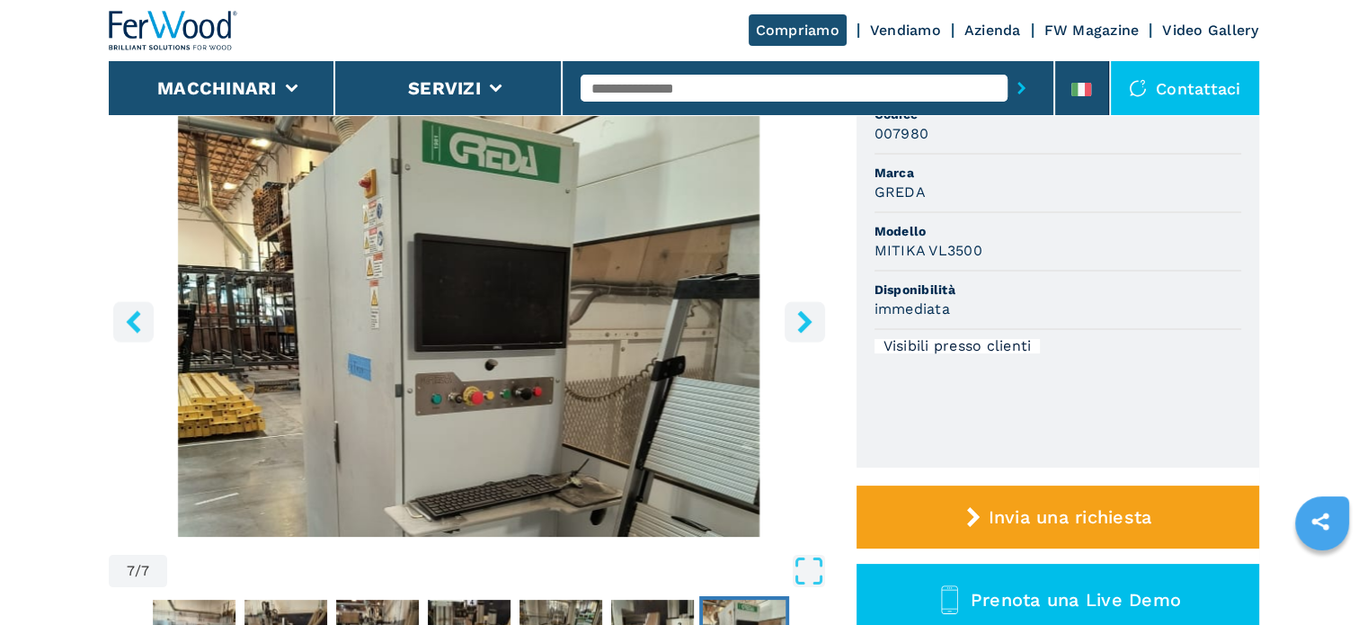
click at [122, 312] on icon "left-button" at bounding box center [133, 321] width 22 height 22
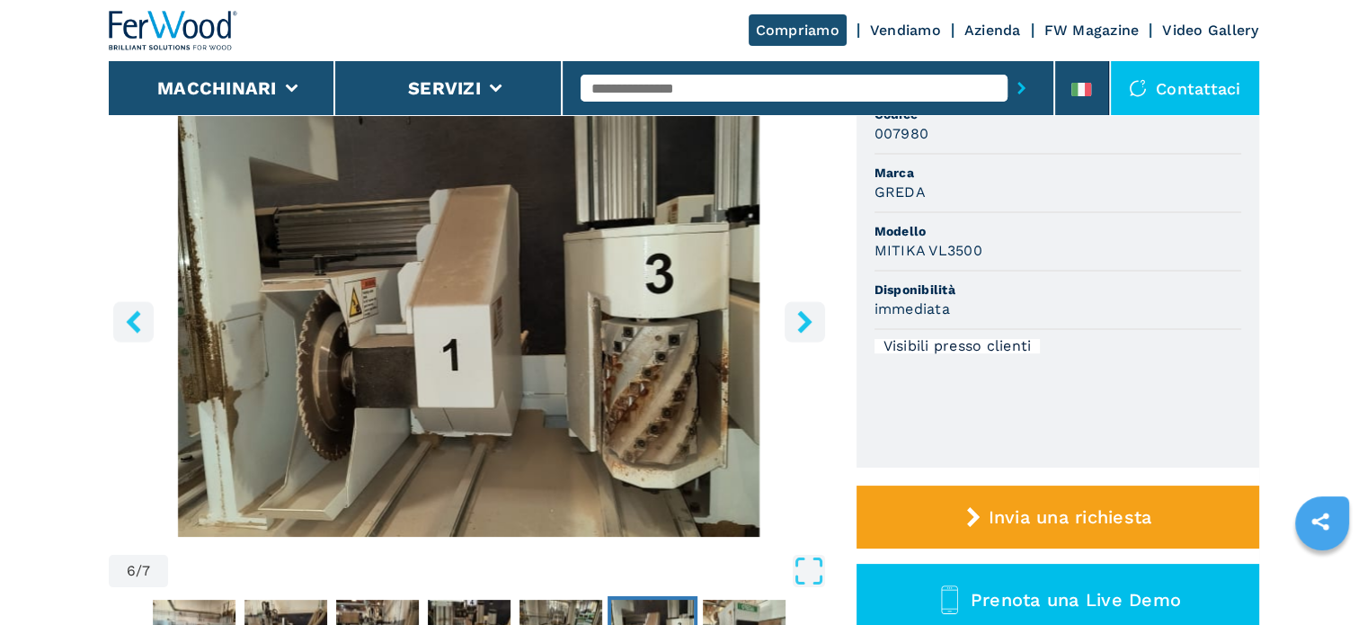
click at [122, 312] on icon "left-button" at bounding box center [133, 321] width 22 height 22
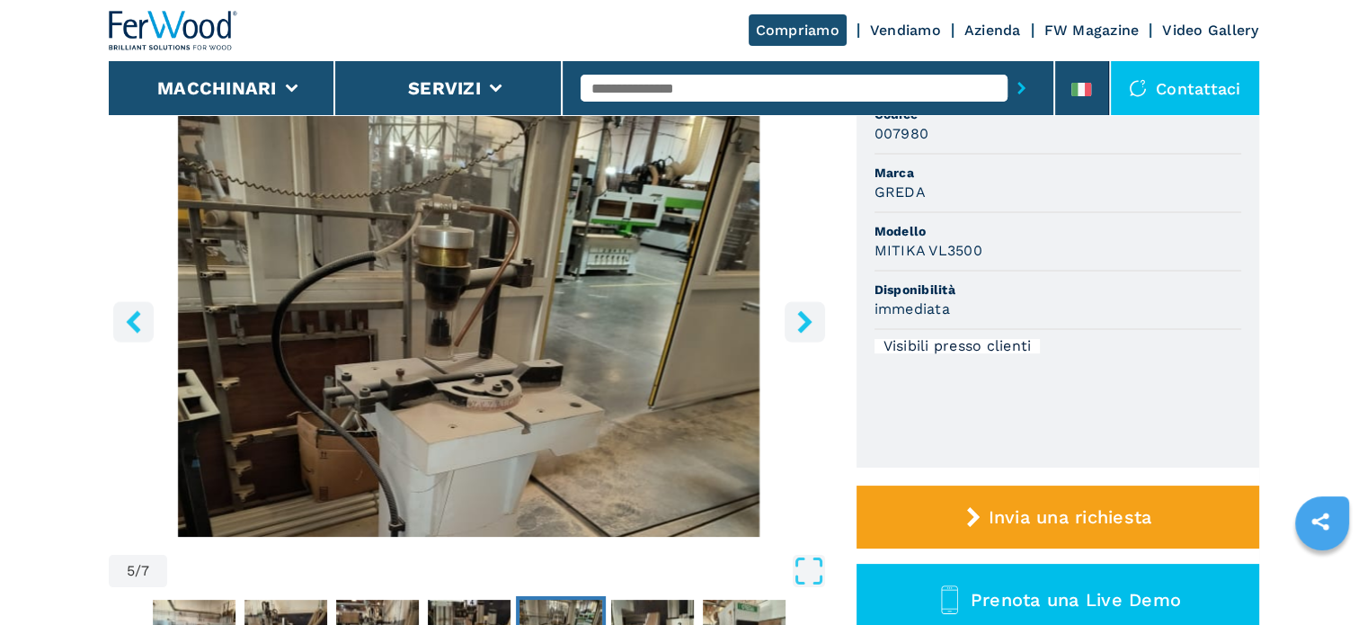
click at [122, 312] on icon "left-button" at bounding box center [133, 321] width 22 height 22
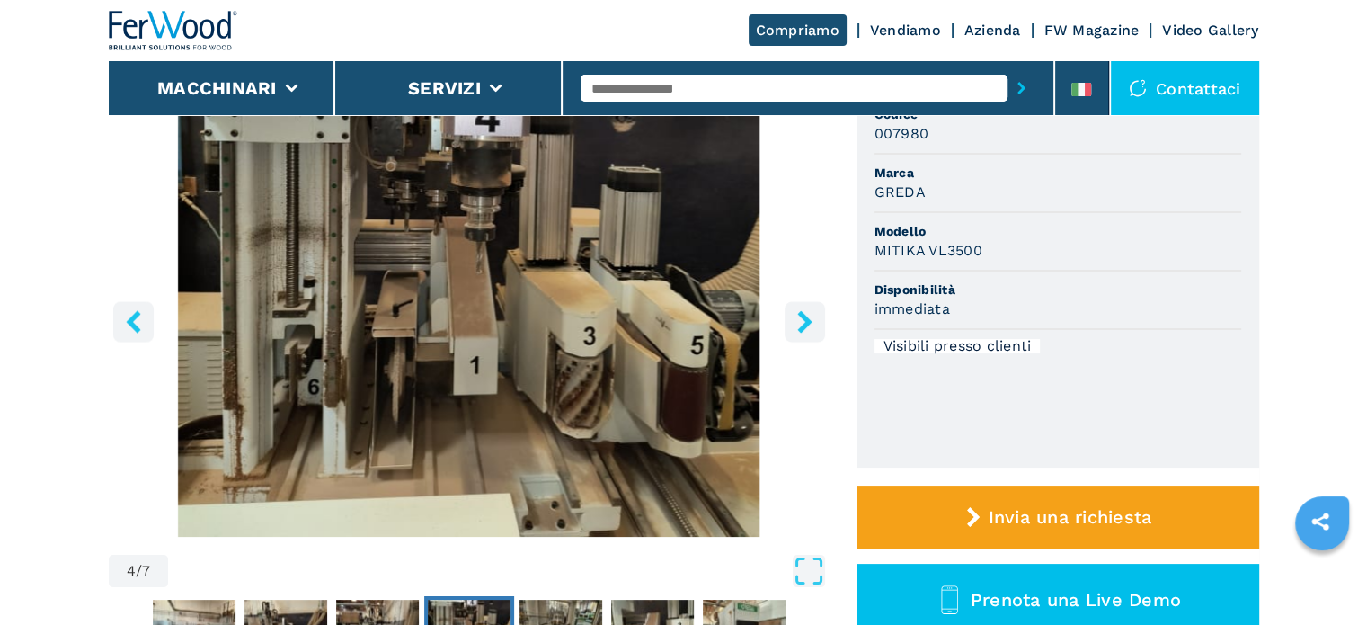
click at [122, 312] on icon "left-button" at bounding box center [133, 321] width 22 height 22
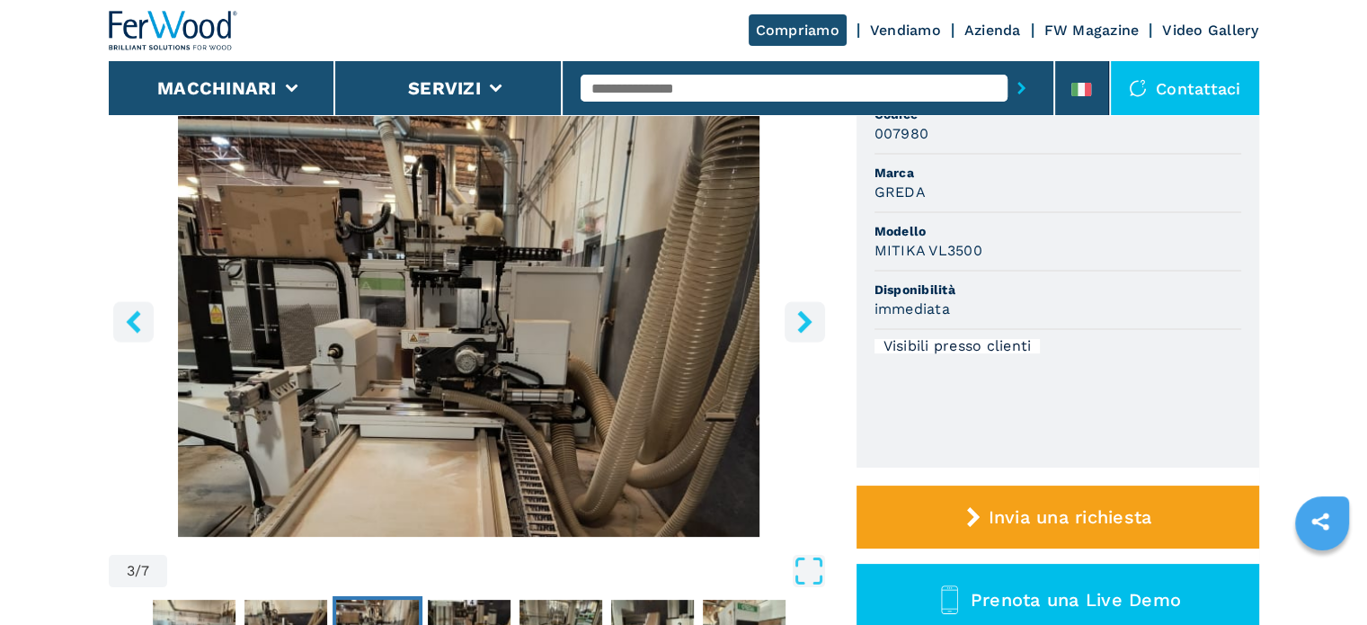
click at [122, 312] on icon "left-button" at bounding box center [133, 321] width 22 height 22
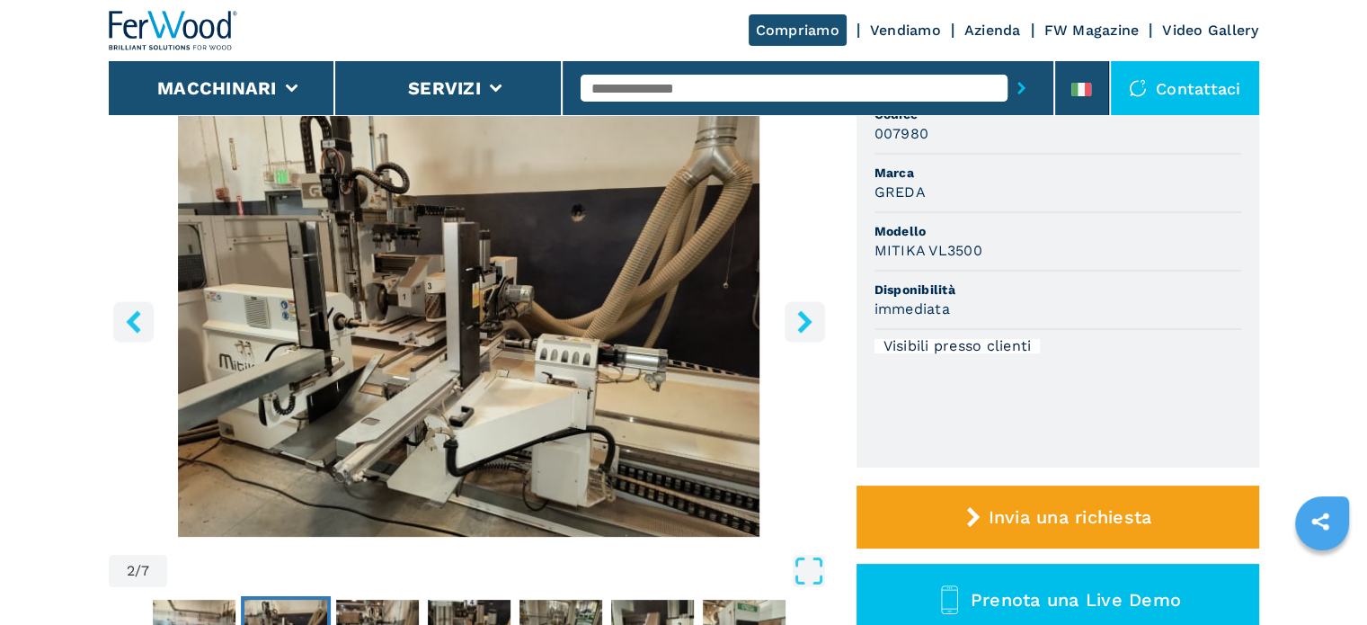
click at [651, 96] on input "text" at bounding box center [794, 88] width 427 height 27
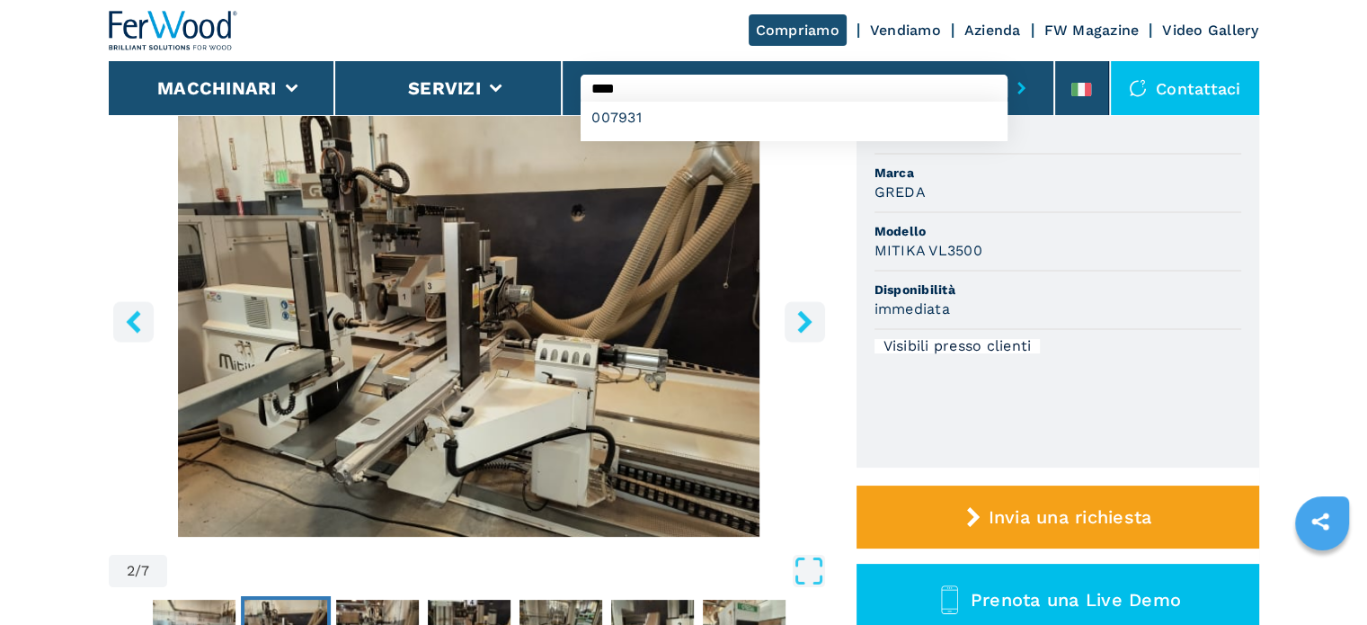
type input "****"
click at [1008, 67] on button "submit-button" at bounding box center [1022, 87] width 28 height 41
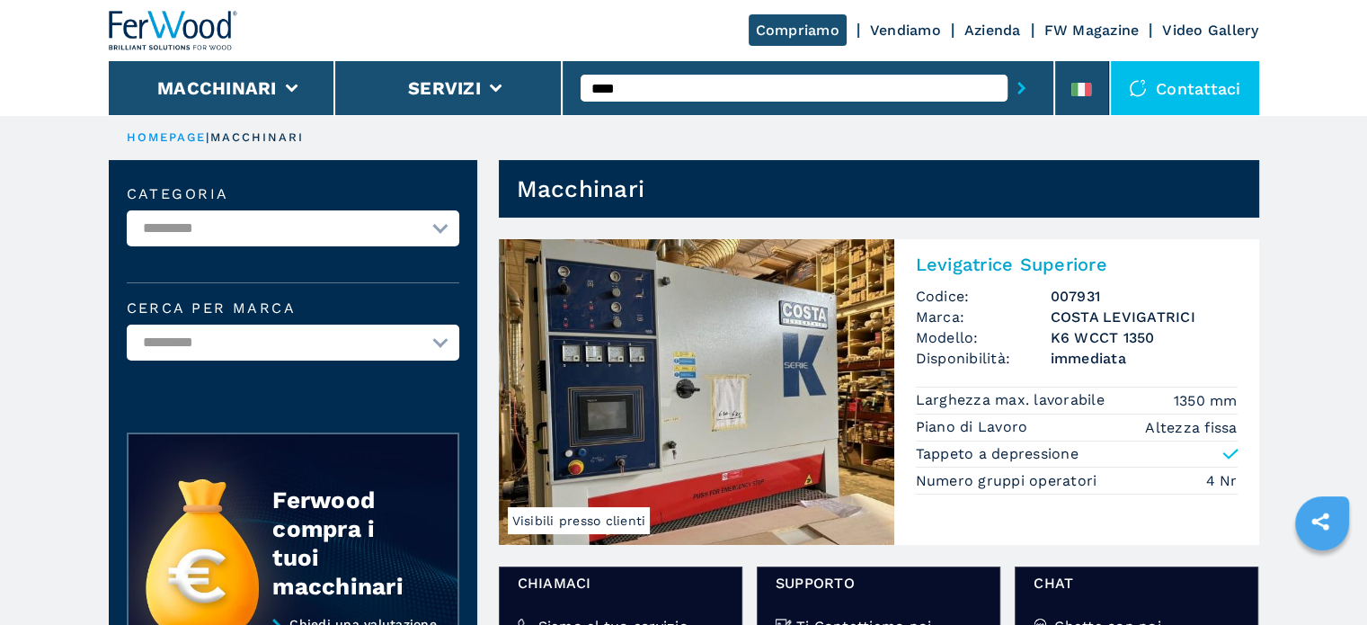
click at [818, 378] on img at bounding box center [697, 392] width 396 height 306
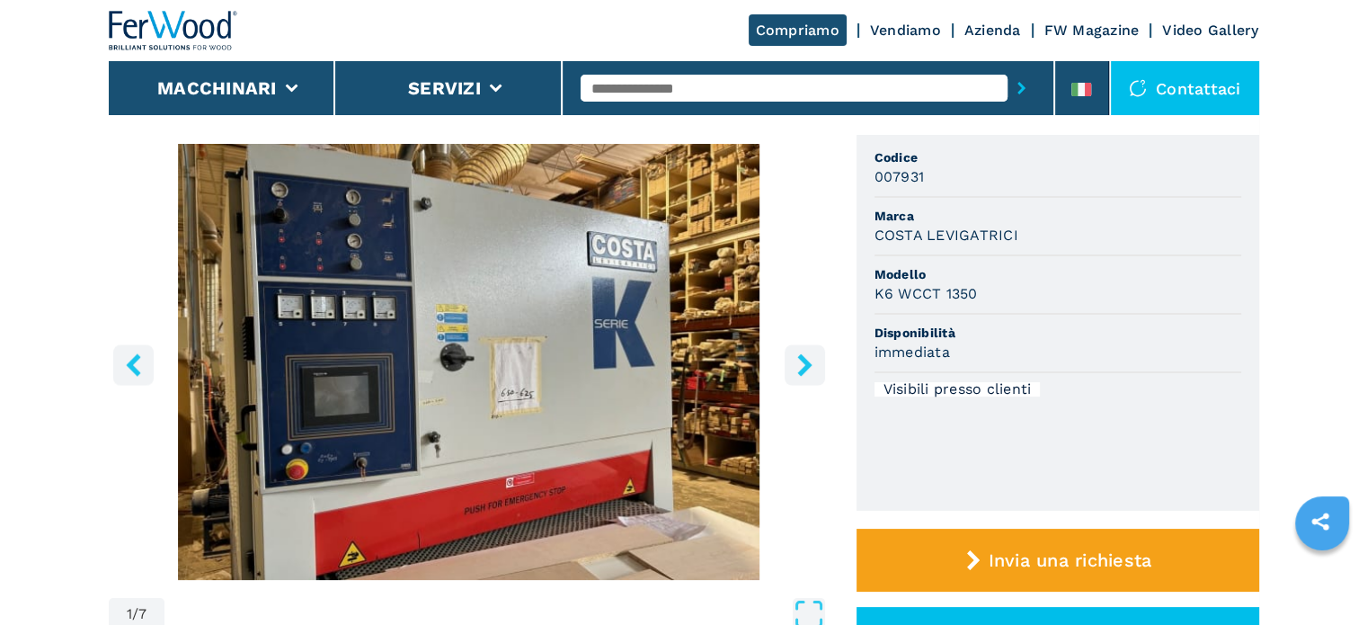
scroll to position [180, 0]
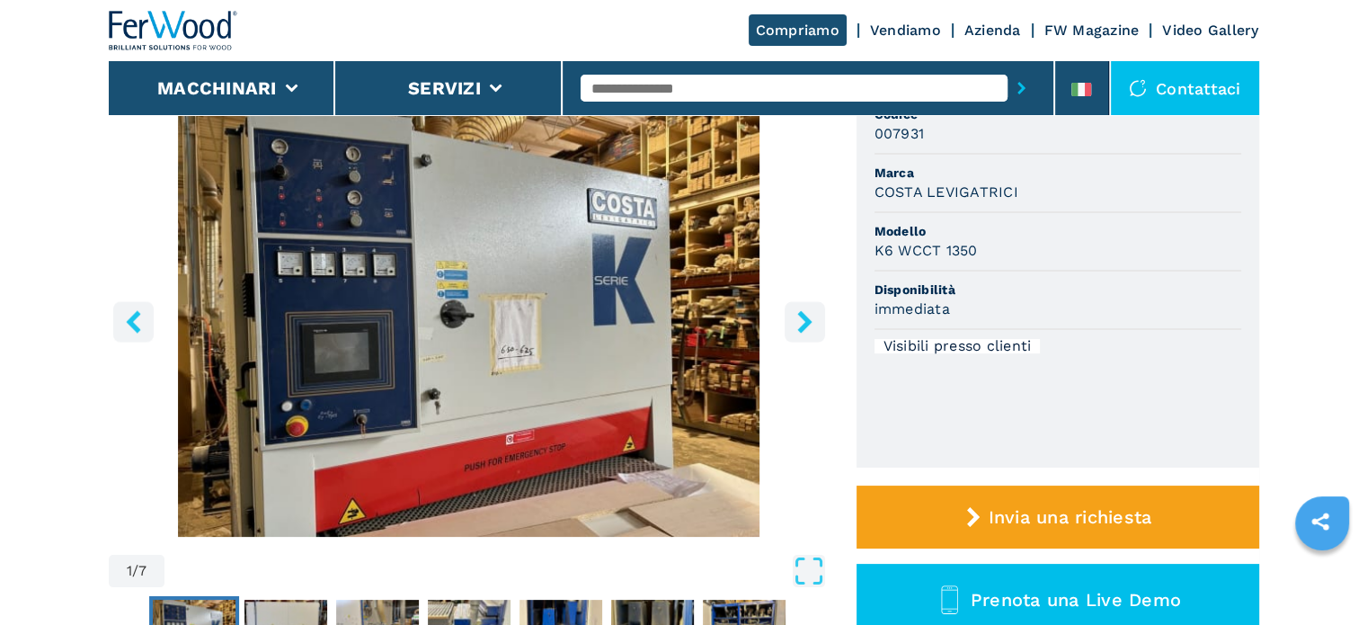
click at [808, 329] on icon "right-button" at bounding box center [805, 321] width 22 height 22
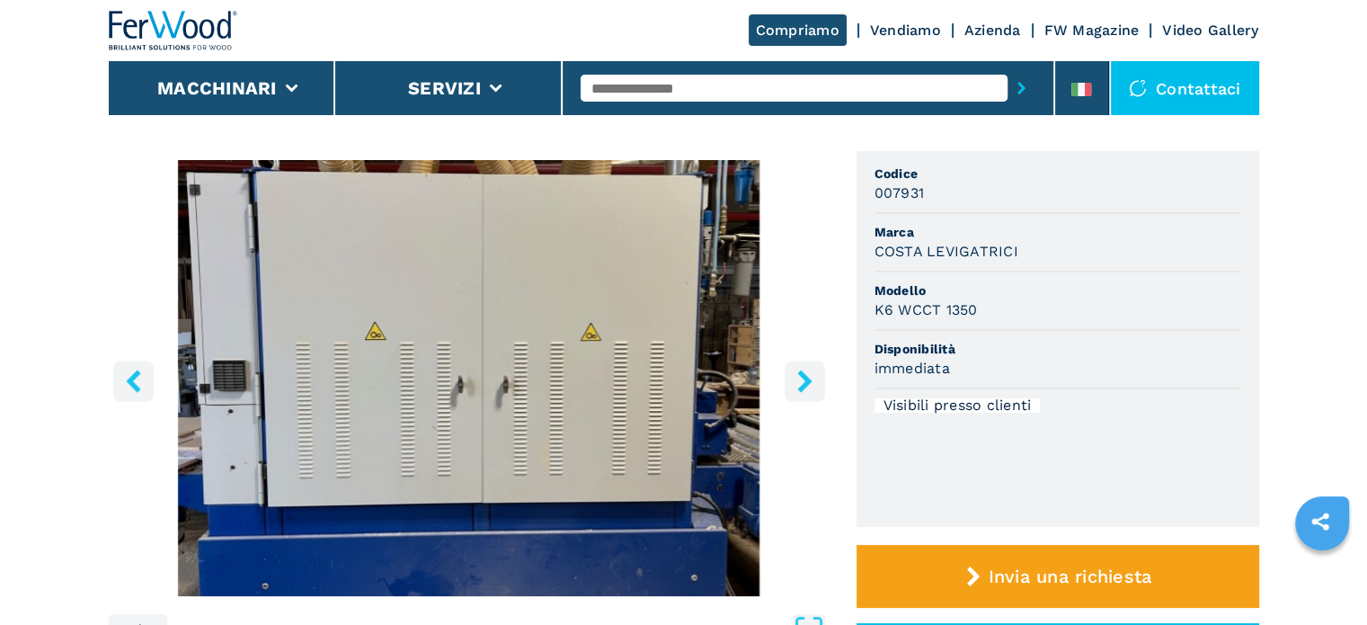
scroll to position [90, 0]
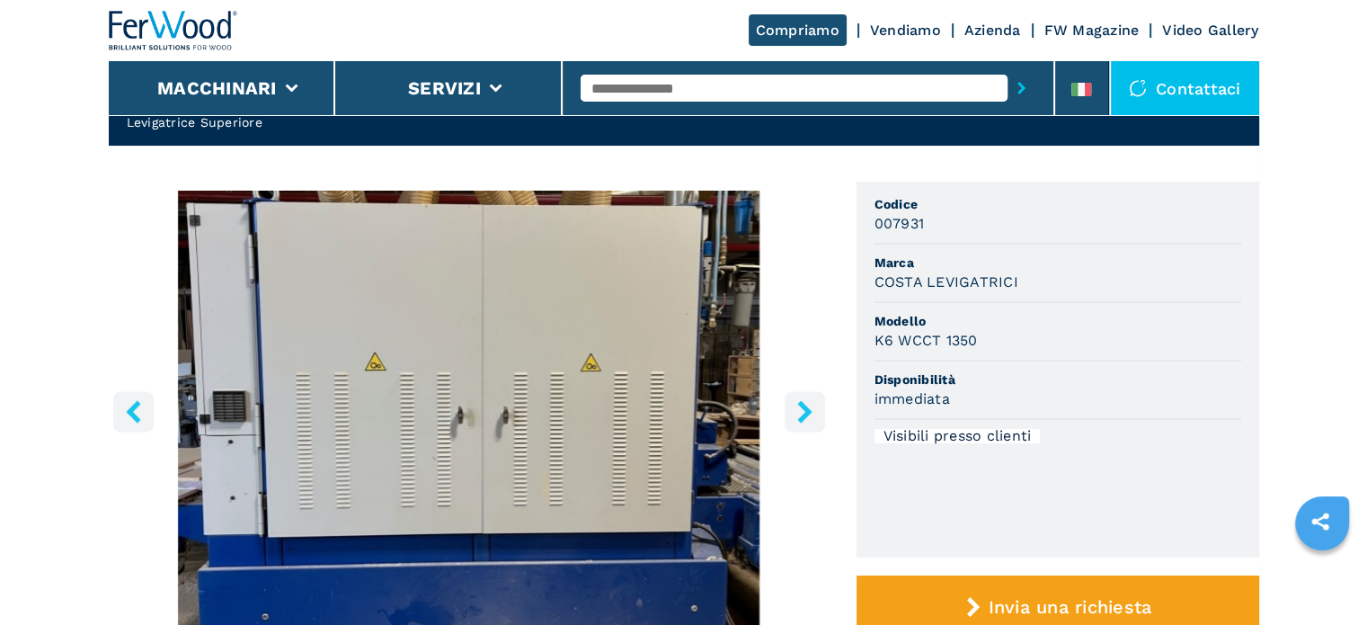
click at [791, 423] on button "right-button" at bounding box center [805, 411] width 40 height 40
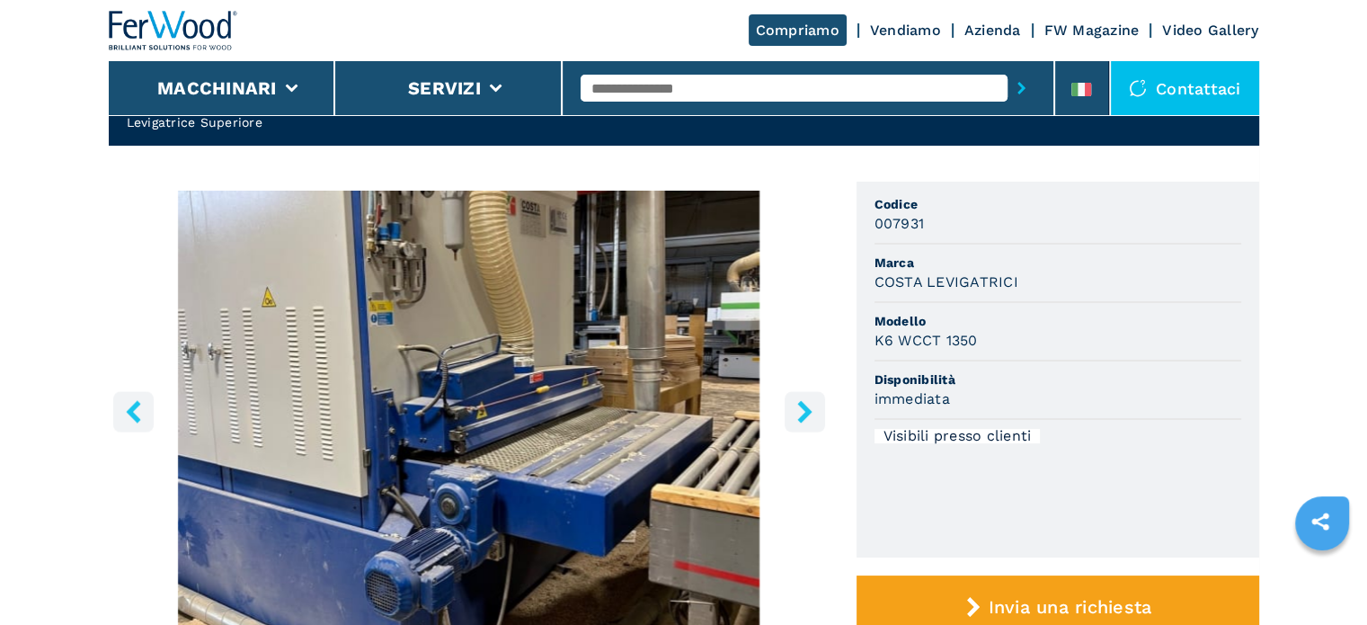
click at [791, 423] on button "right-button" at bounding box center [805, 411] width 40 height 40
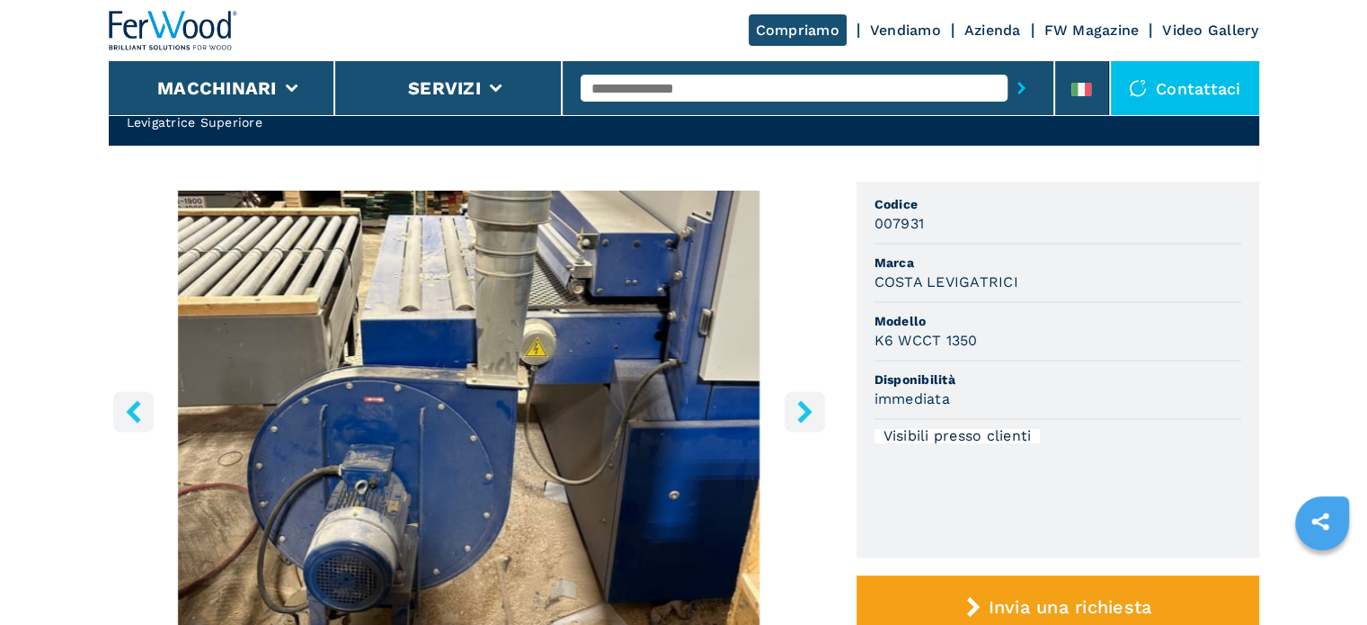
click at [794, 406] on icon "right-button" at bounding box center [805, 411] width 22 height 22
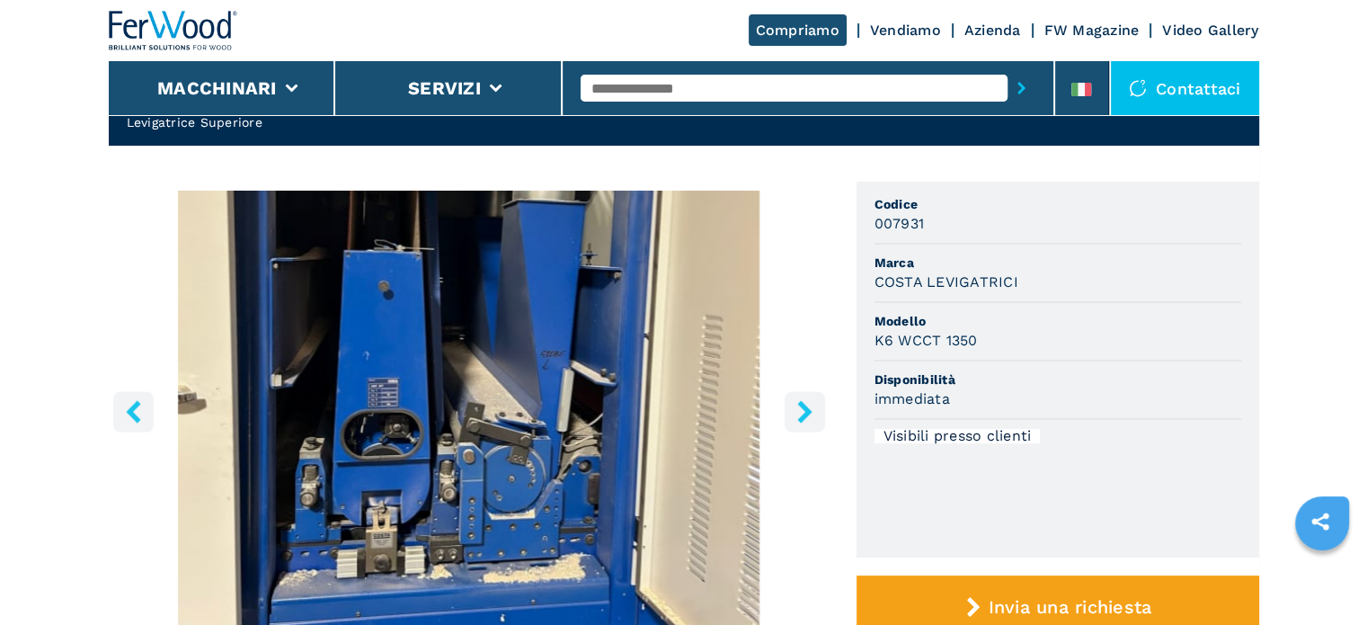
click at [796, 405] on icon "right-button" at bounding box center [805, 411] width 22 height 22
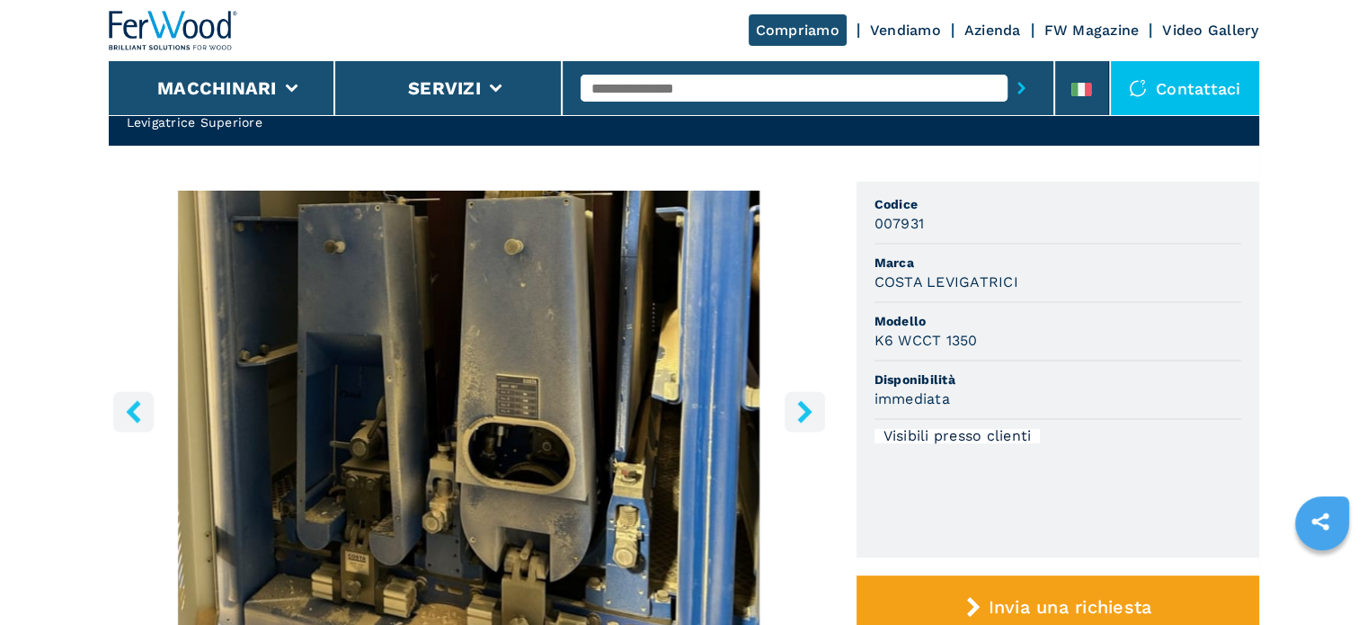
click at [796, 417] on icon "right-button" at bounding box center [805, 411] width 22 height 22
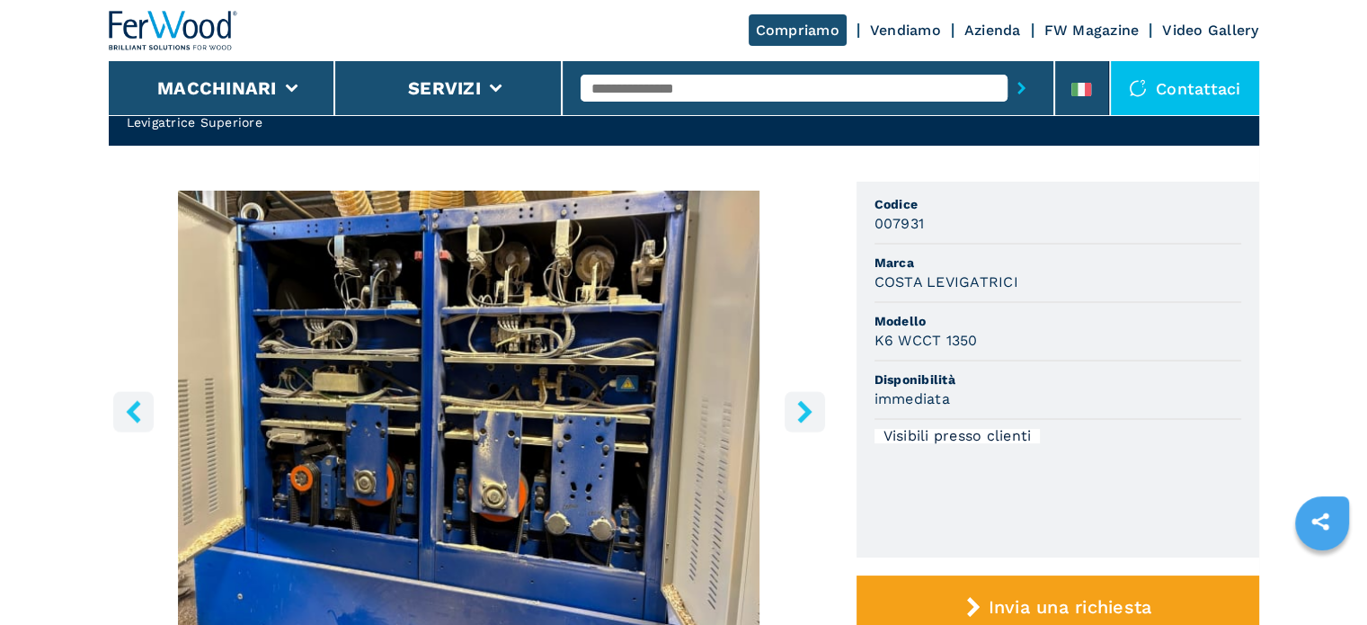
click at [800, 393] on button "right-button" at bounding box center [805, 411] width 40 height 40
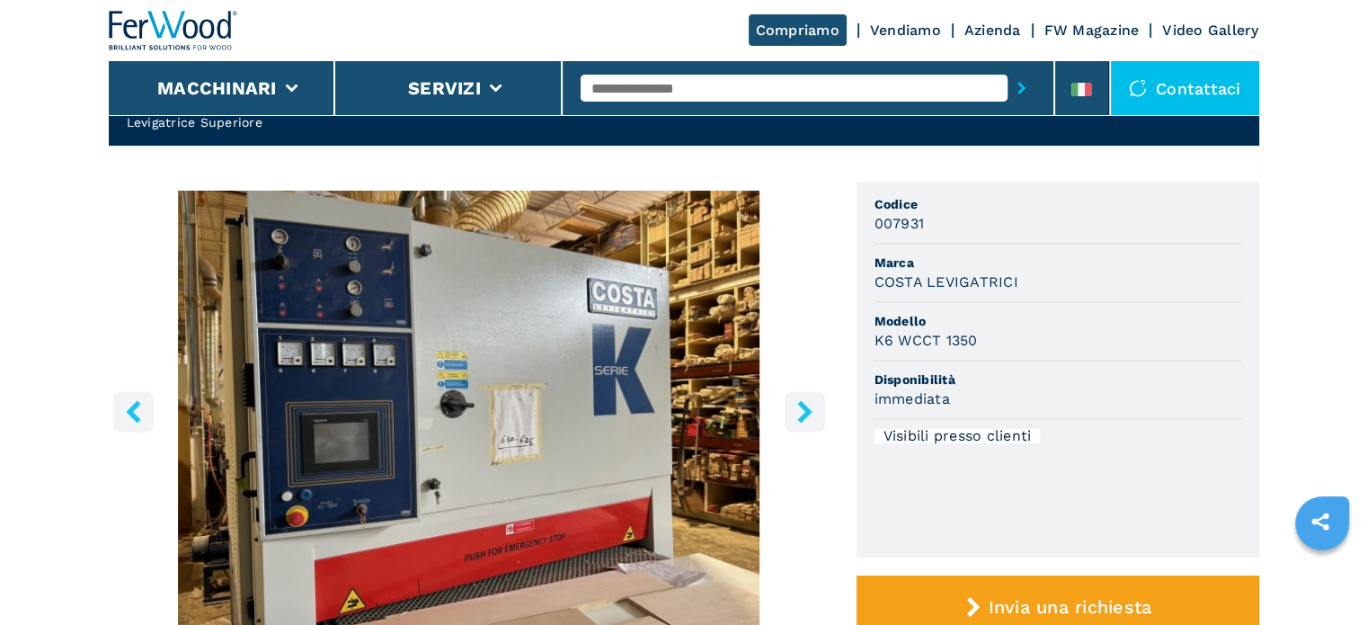
click at [648, 91] on input "text" at bounding box center [794, 88] width 427 height 27
click at [654, 94] on input "text" at bounding box center [794, 88] width 427 height 27
type input "****"
click at [1008, 67] on button "submit-button" at bounding box center [1022, 87] width 28 height 41
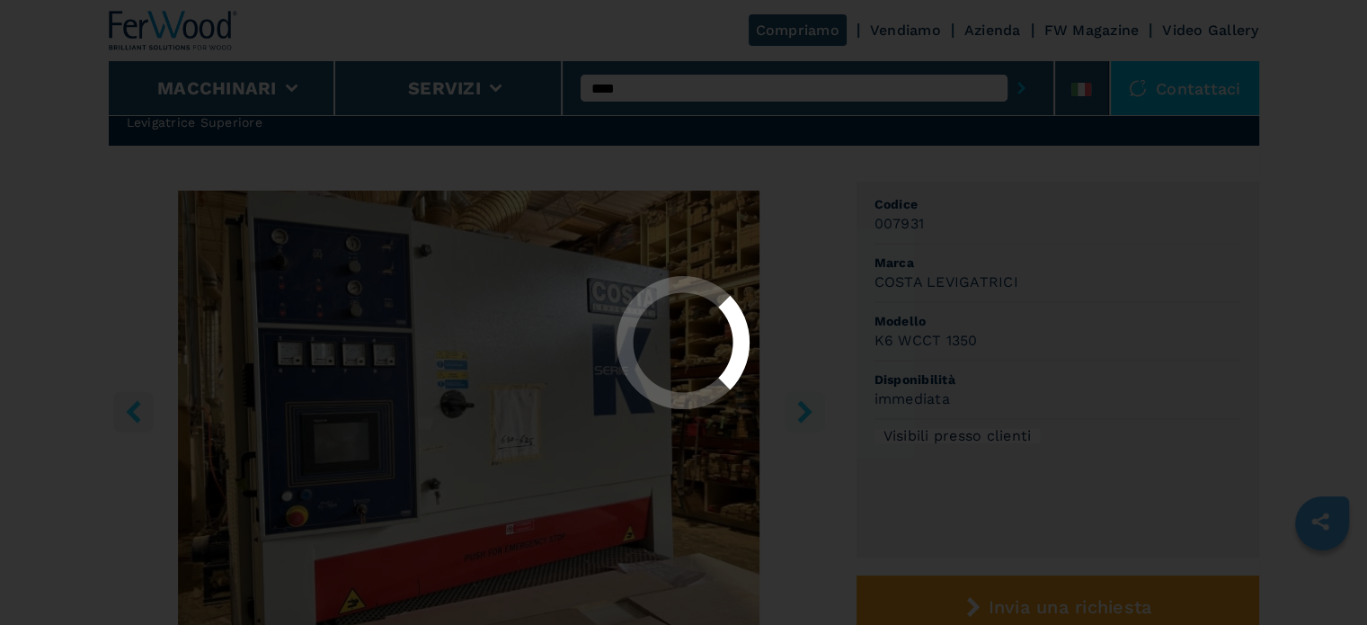
scroll to position [0, 0]
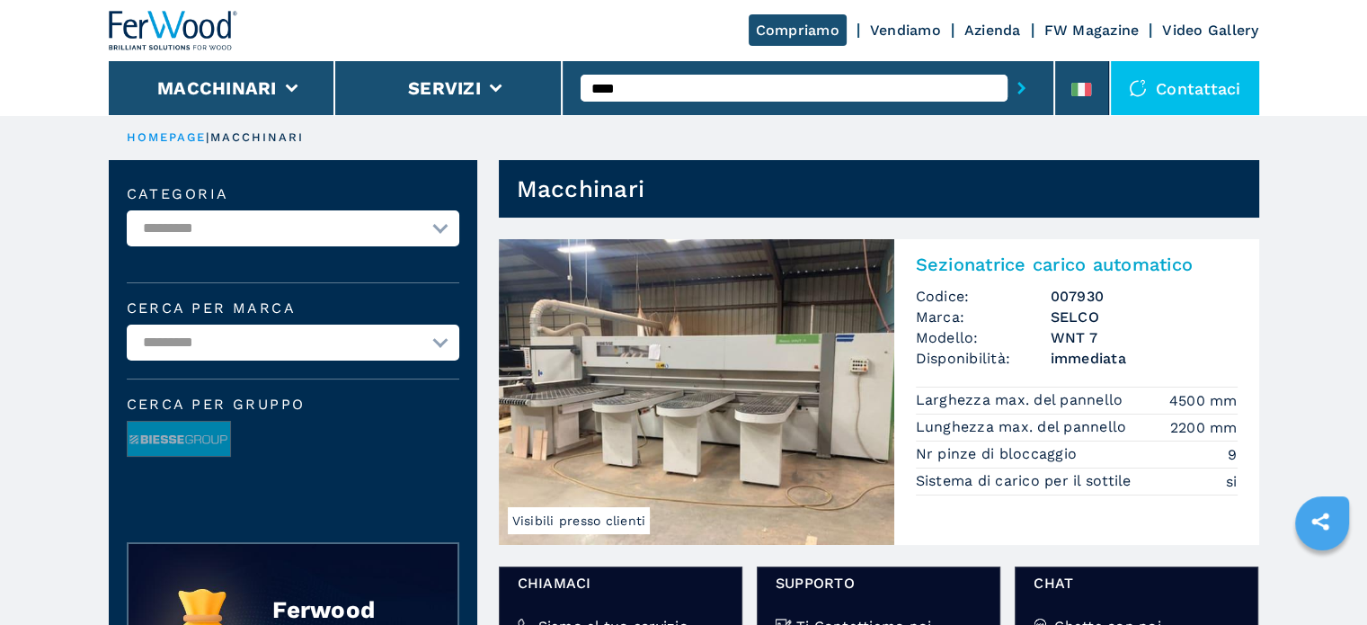
click at [723, 343] on img at bounding box center [697, 392] width 396 height 306
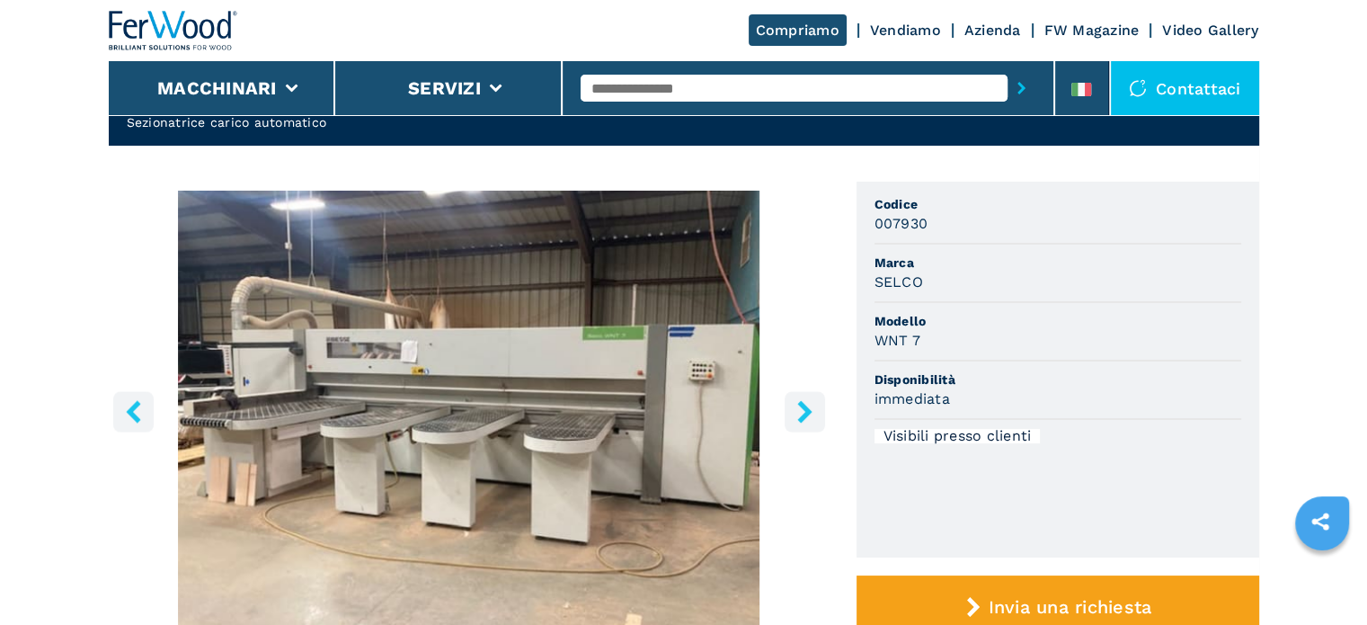
click at [806, 400] on icon "right-button" at bounding box center [805, 411] width 22 height 22
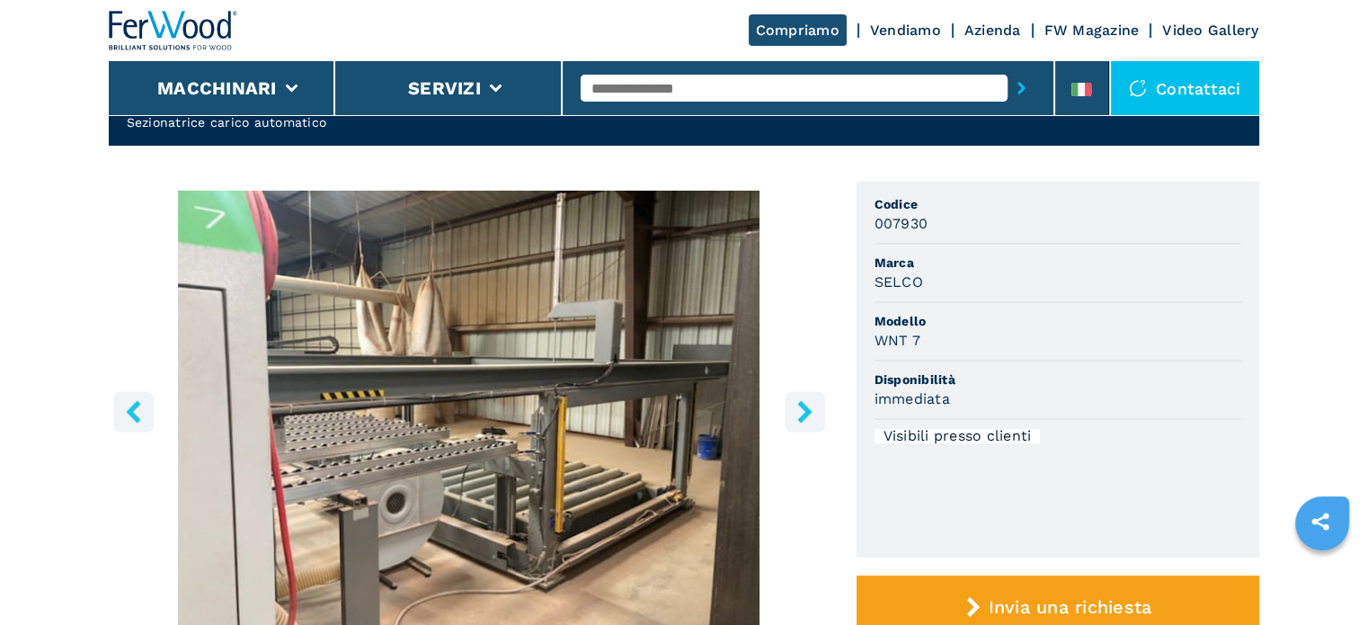
click at [806, 400] on icon "right-button" at bounding box center [805, 411] width 22 height 22
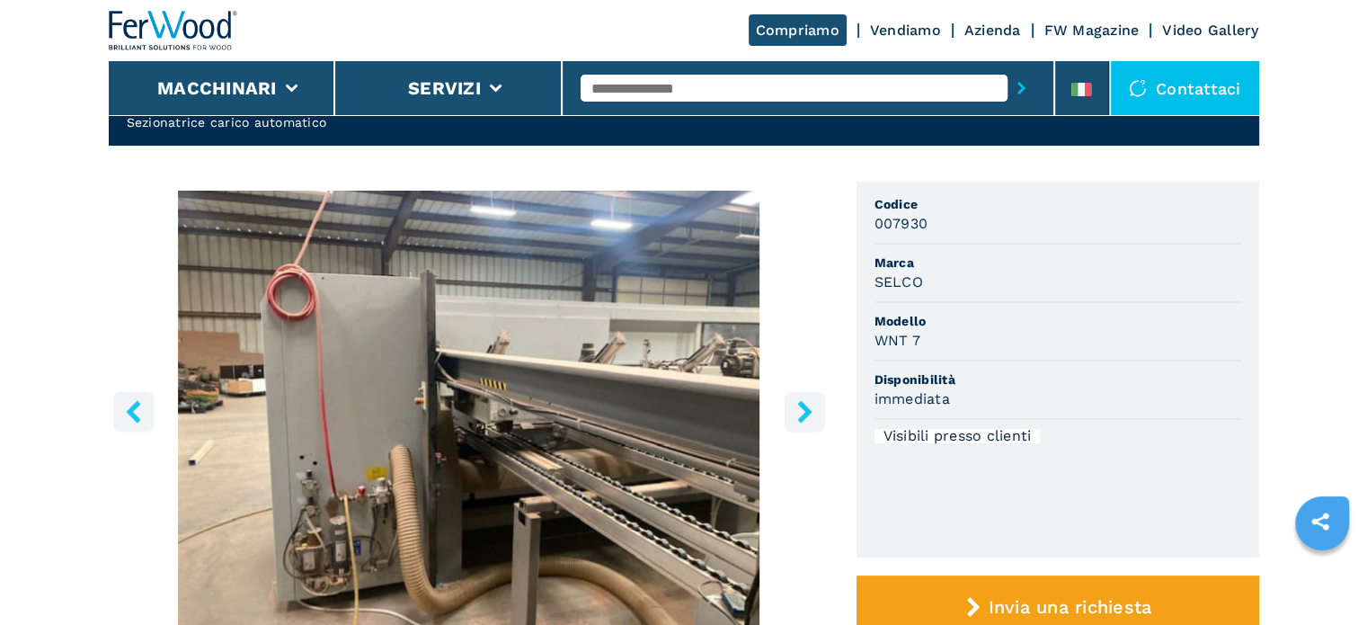
click at [806, 400] on icon "right-button" at bounding box center [805, 411] width 22 height 22
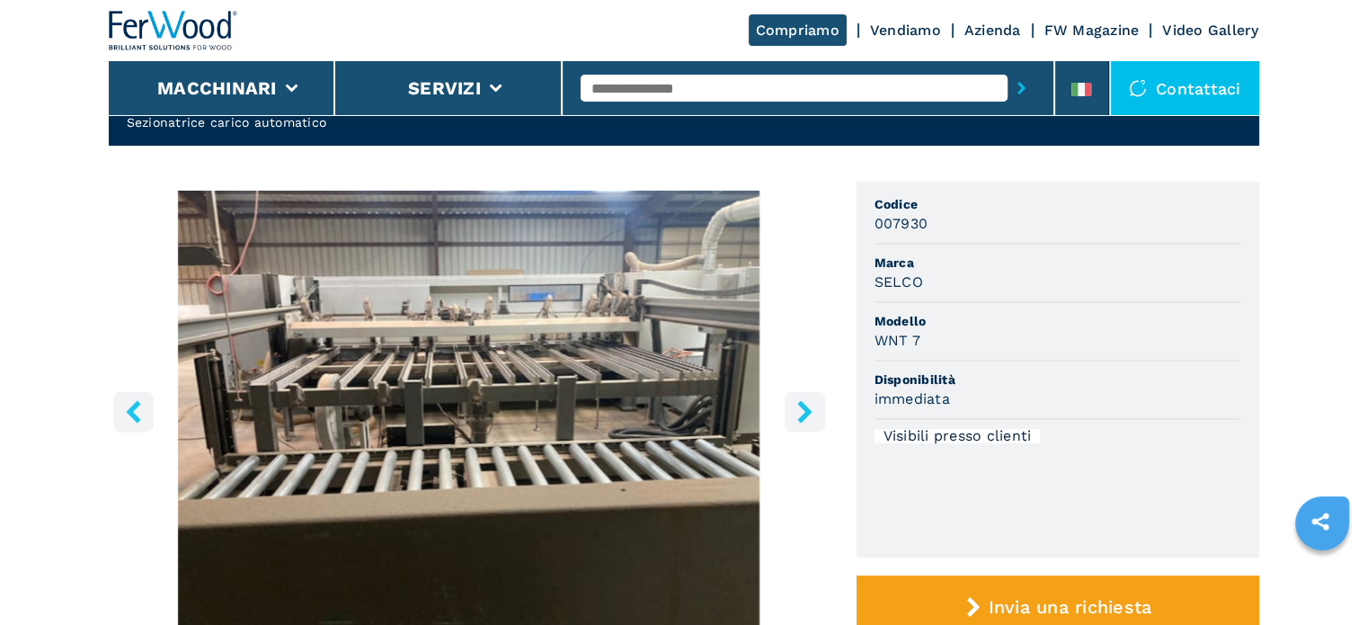
click at [806, 400] on icon "right-button" at bounding box center [805, 411] width 22 height 22
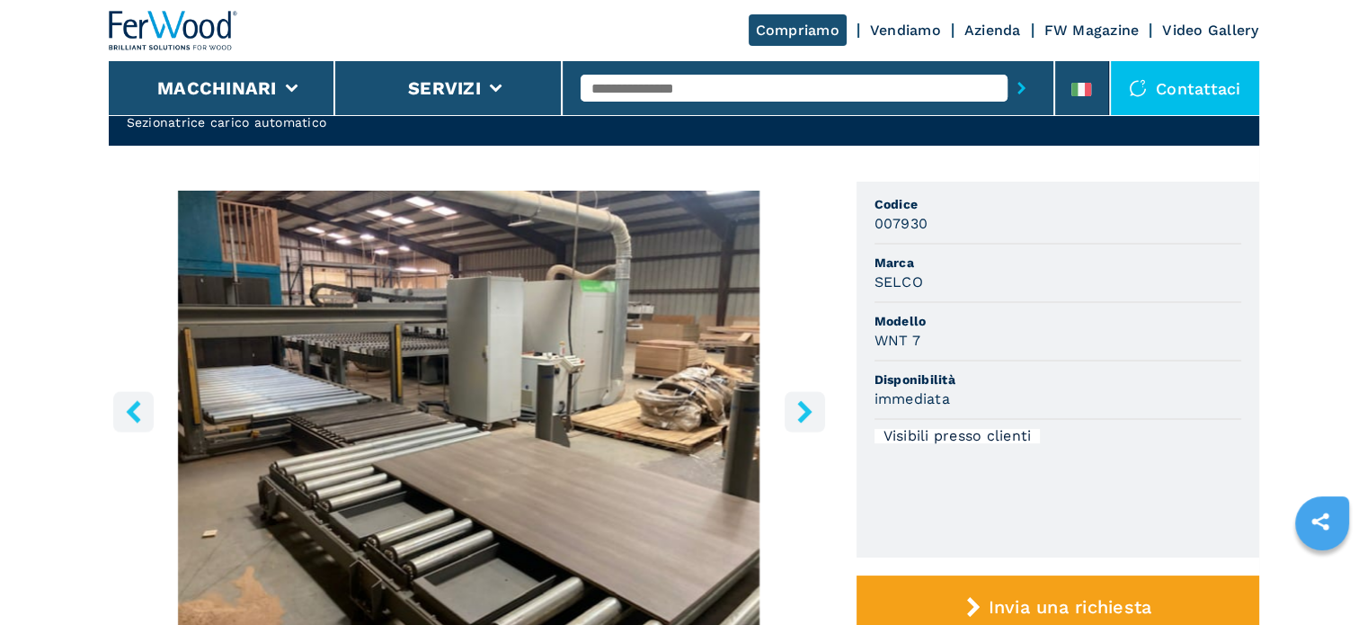
click at [806, 400] on icon "right-button" at bounding box center [805, 411] width 22 height 22
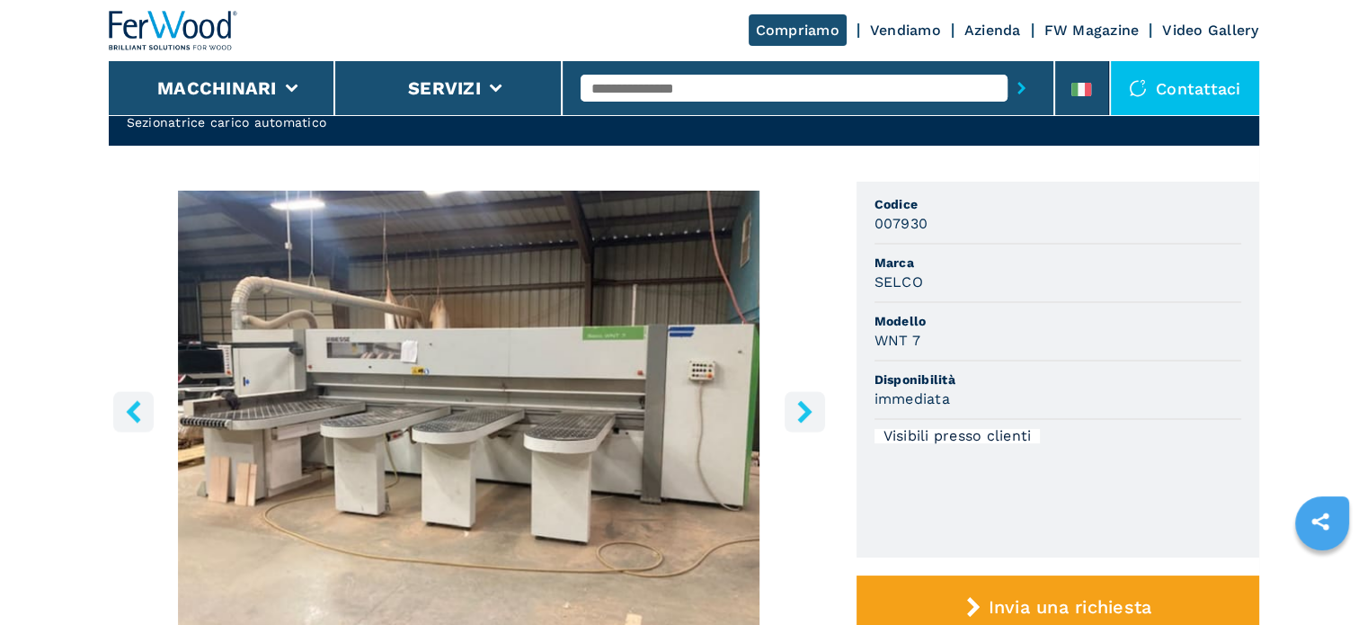
click at [806, 400] on icon "right-button" at bounding box center [805, 411] width 22 height 22
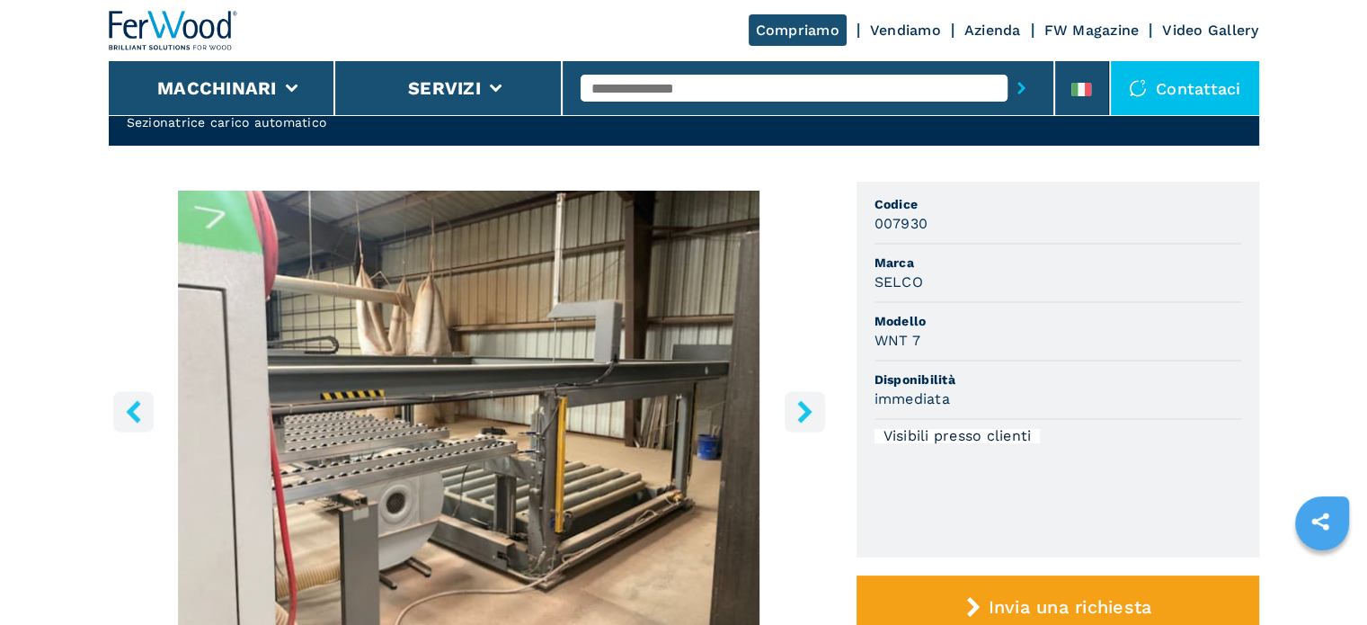
click at [811, 410] on icon "right-button" at bounding box center [805, 411] width 22 height 22
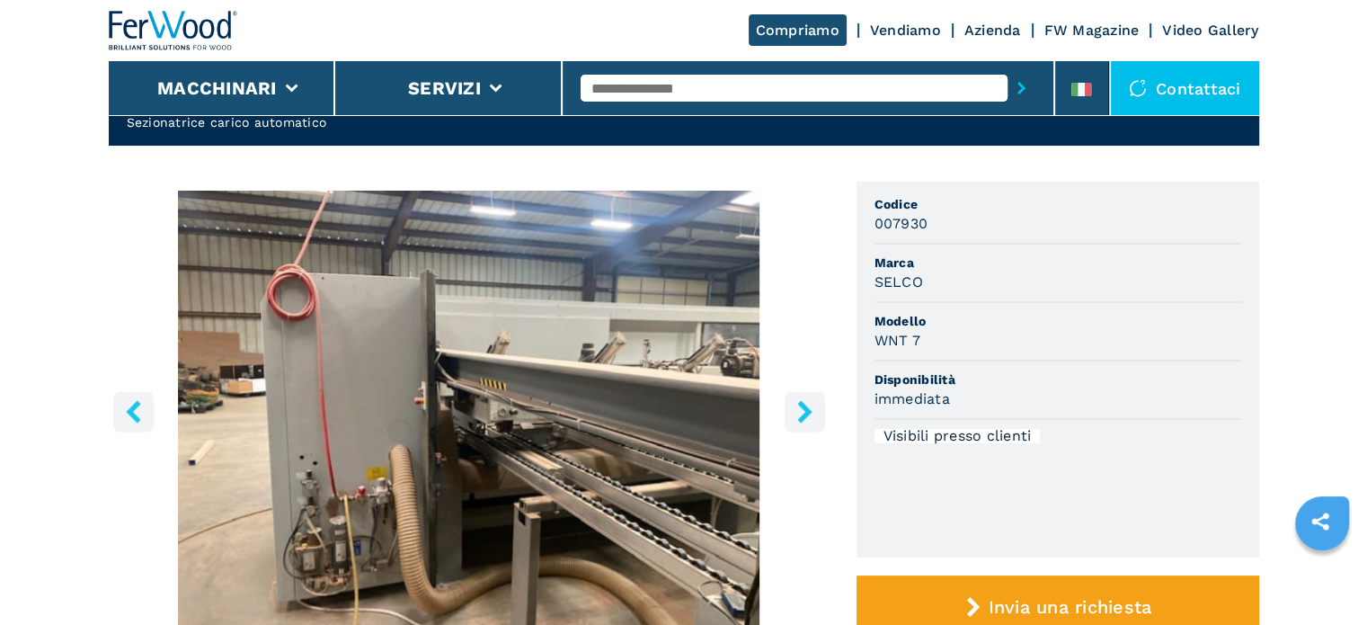
click at [811, 410] on icon "right-button" at bounding box center [805, 411] width 22 height 22
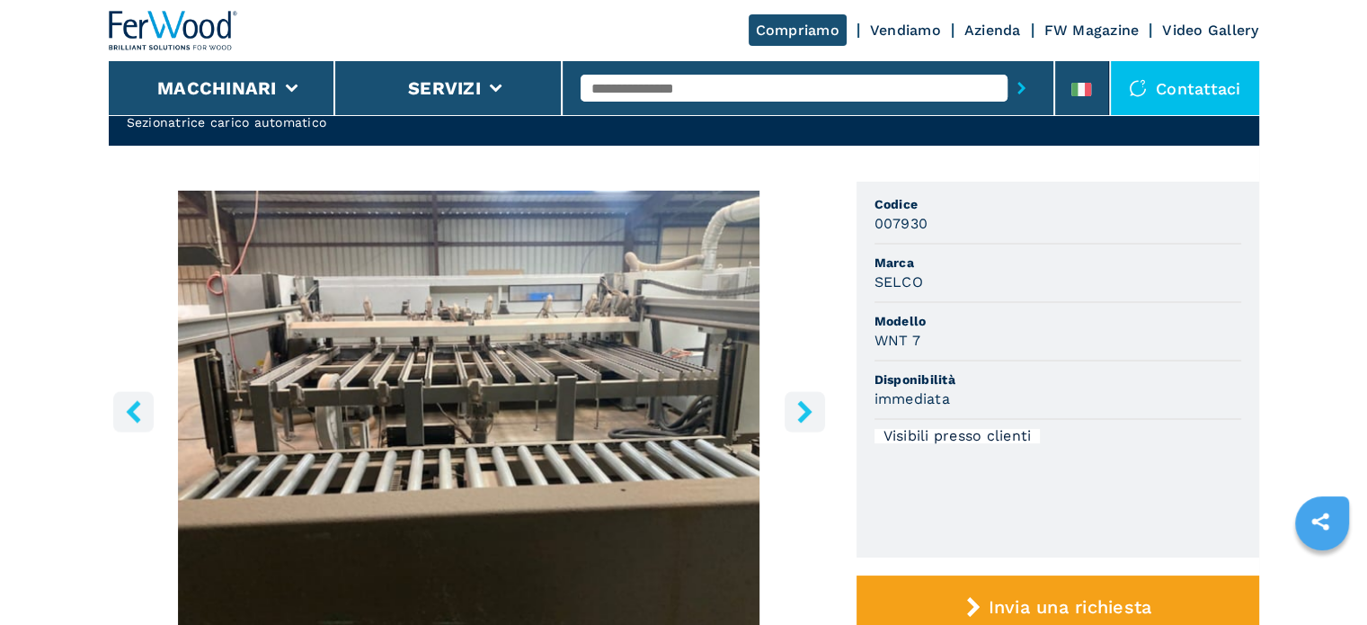
click at [811, 410] on icon "right-button" at bounding box center [805, 411] width 22 height 22
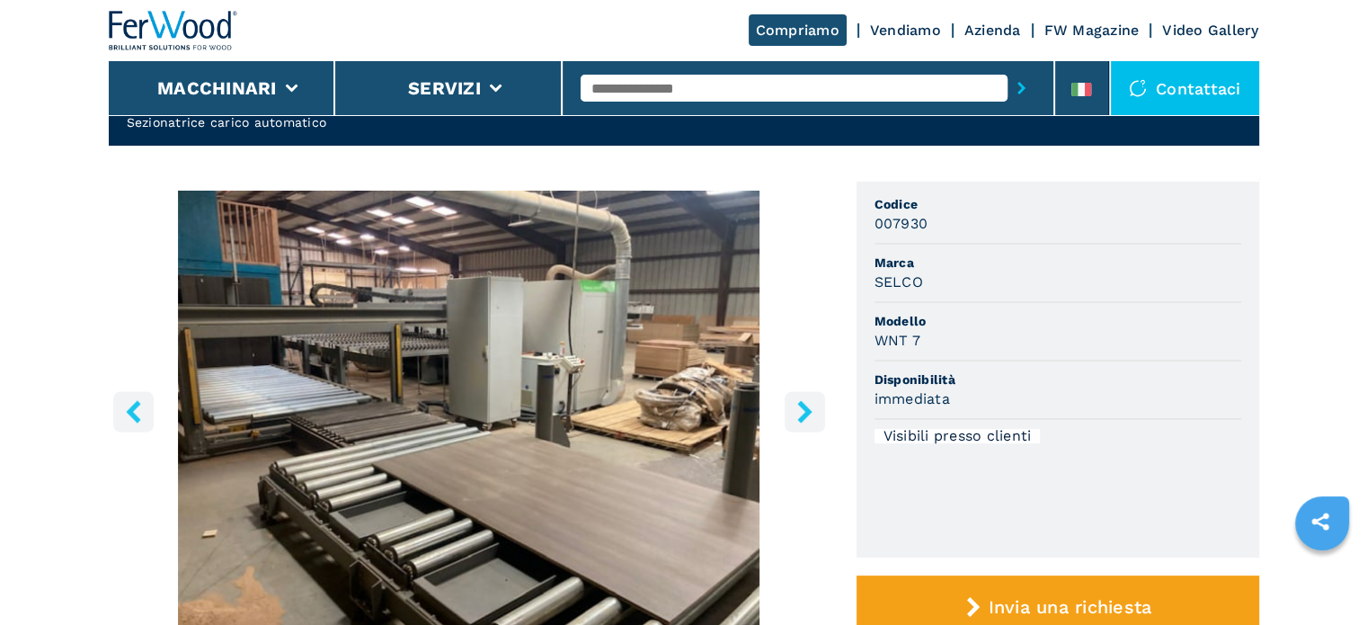
click at [676, 85] on input "text" at bounding box center [794, 88] width 427 height 27
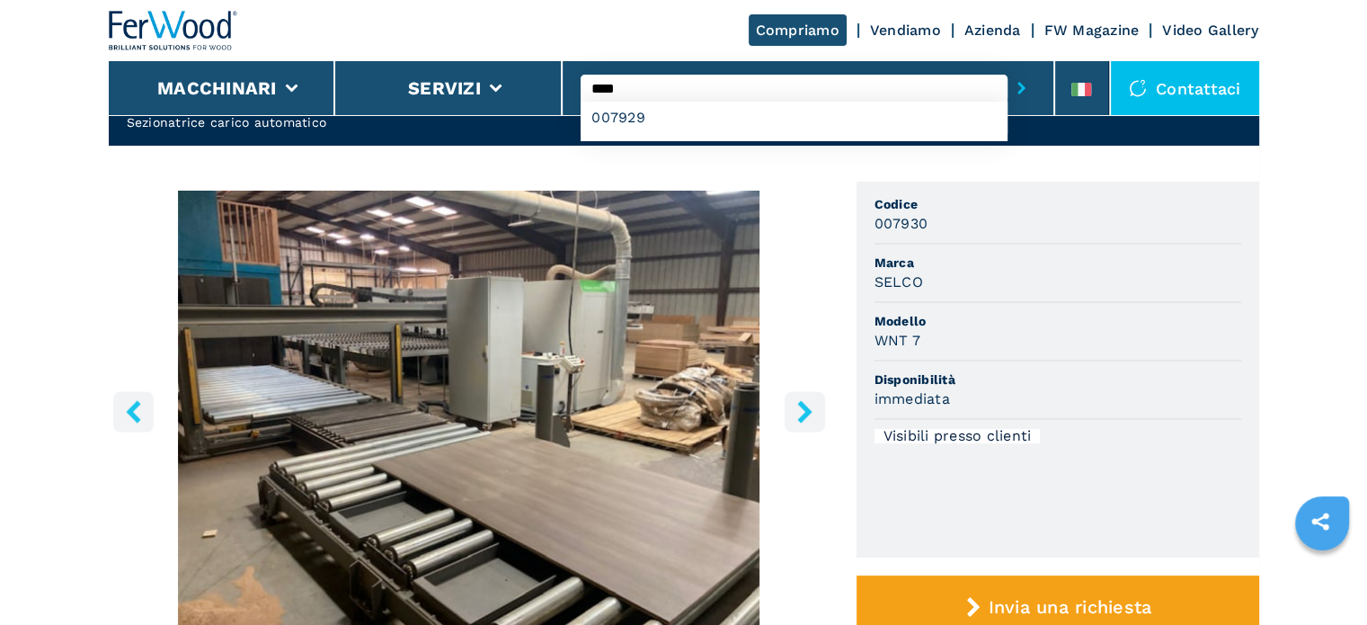
type input "****"
click at [1008, 67] on button "submit-button" at bounding box center [1022, 87] width 28 height 41
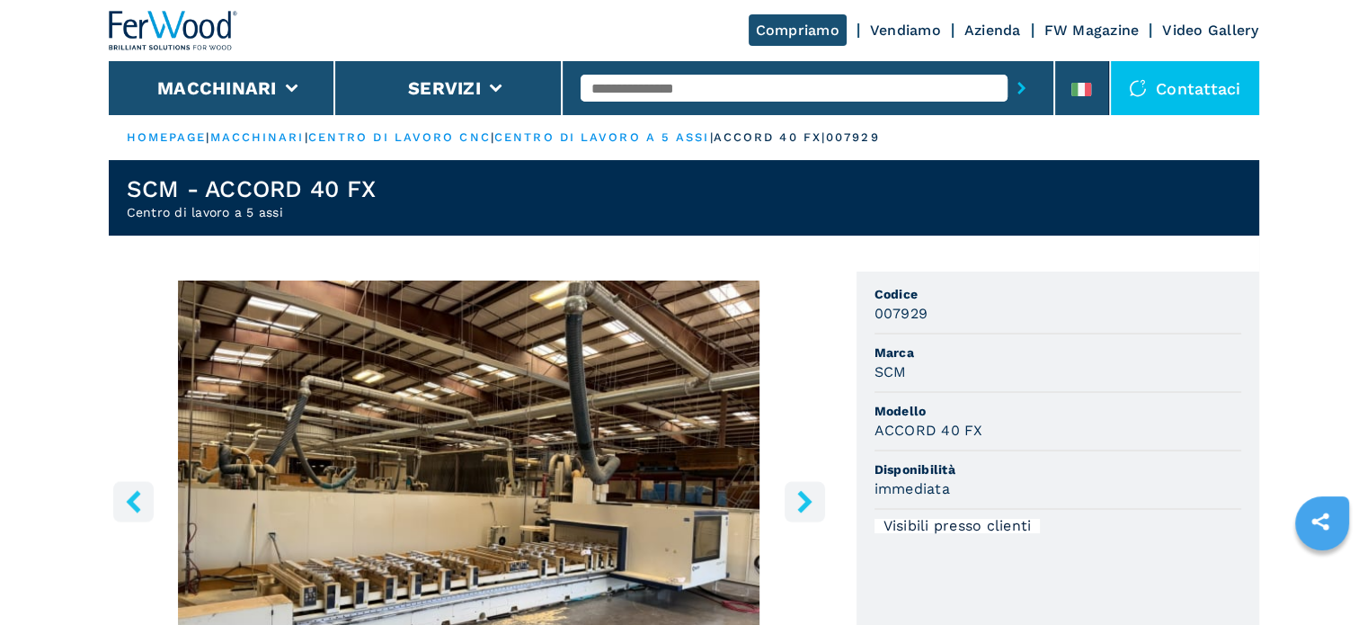
click at [813, 503] on icon "right-button" at bounding box center [805, 501] width 22 height 22
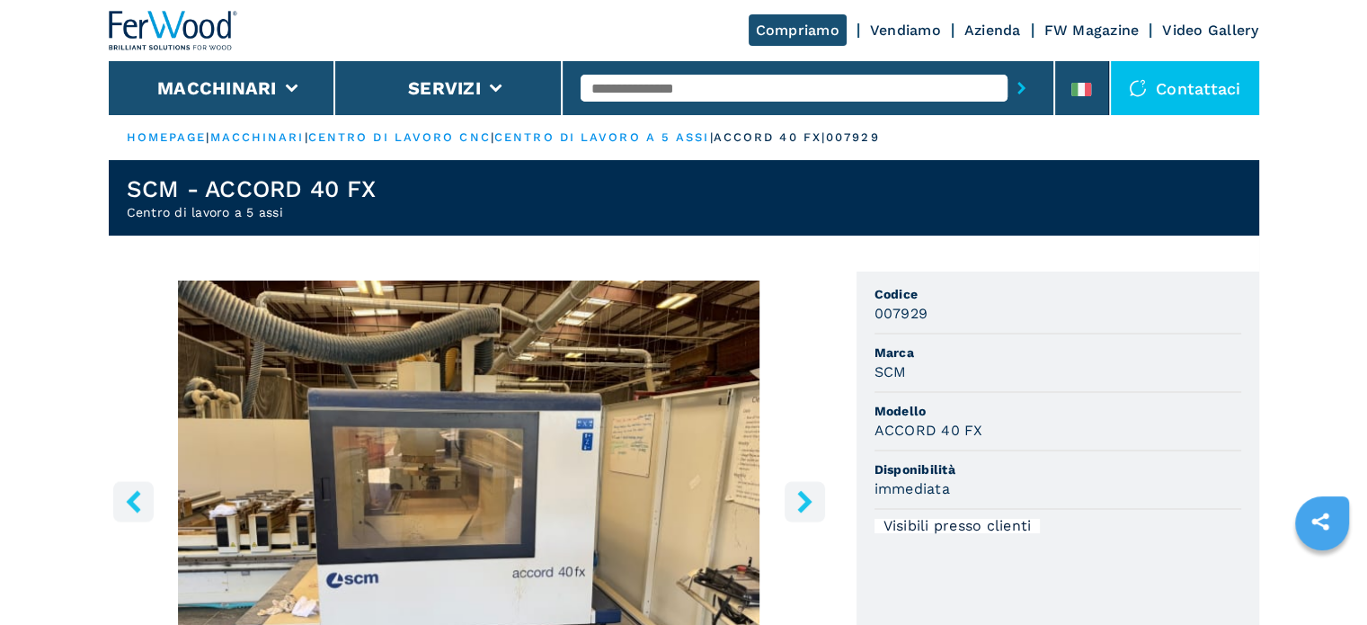
click at [813, 503] on icon "right-button" at bounding box center [805, 501] width 22 height 22
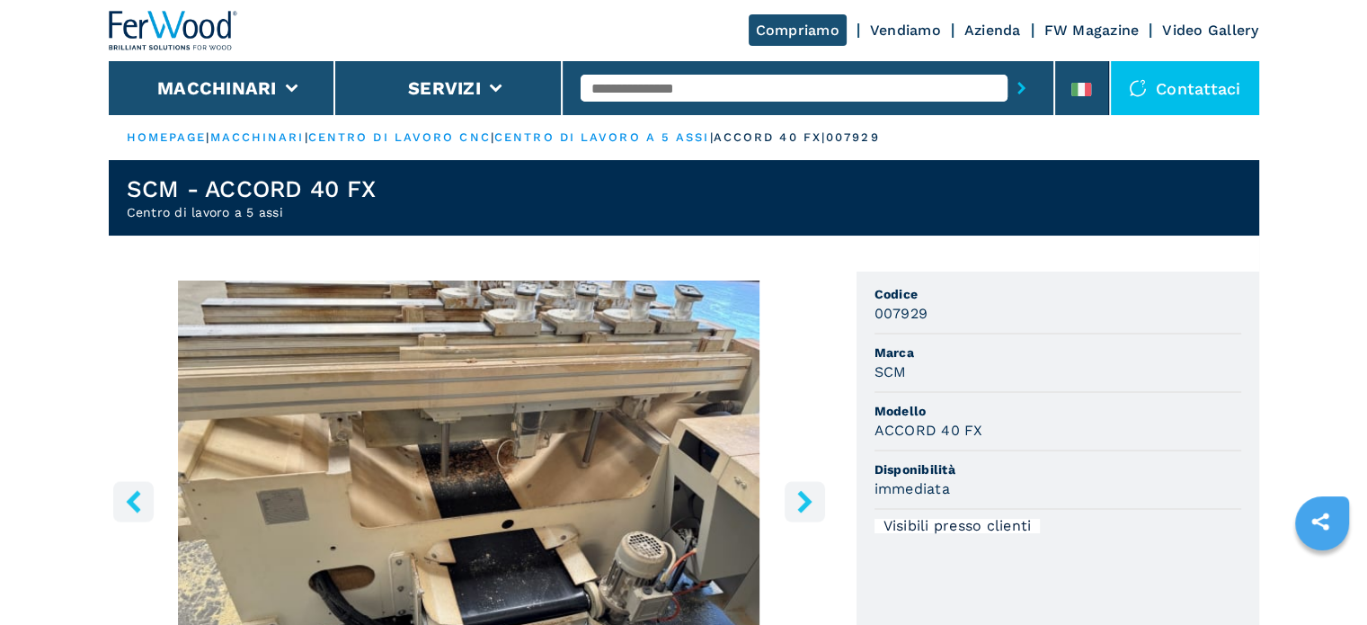
click at [813, 505] on icon "right-button" at bounding box center [805, 501] width 22 height 22
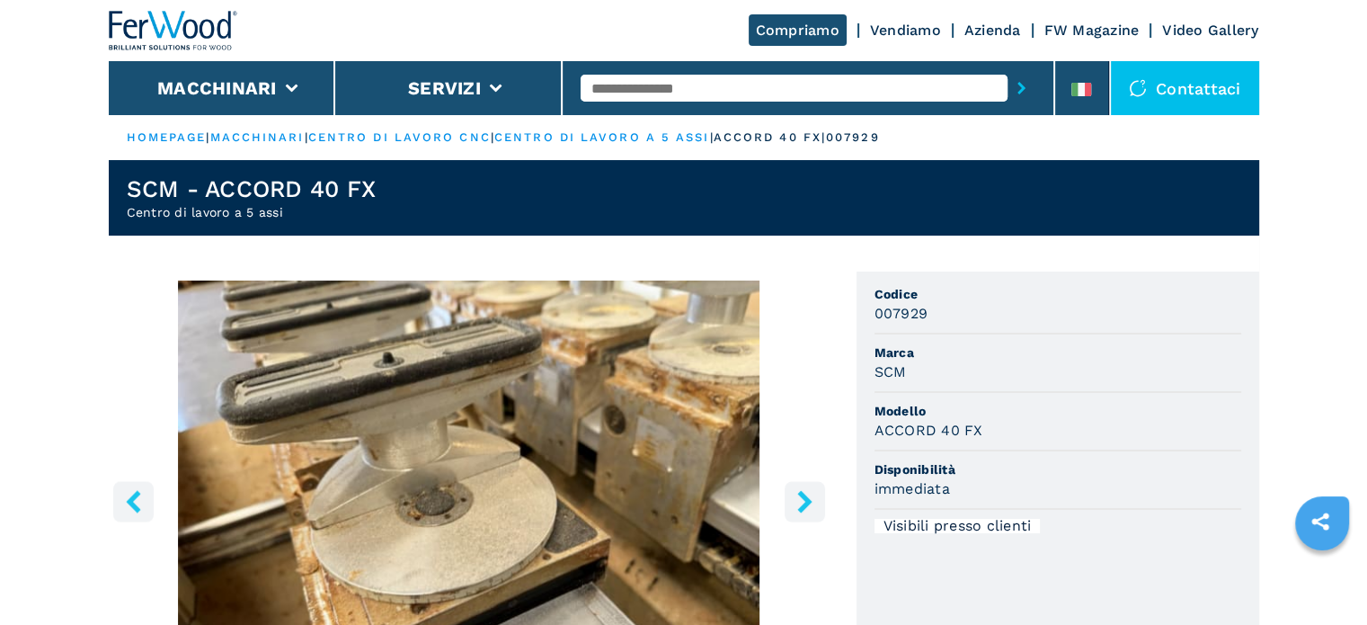
click at [813, 505] on icon "right-button" at bounding box center [805, 501] width 22 height 22
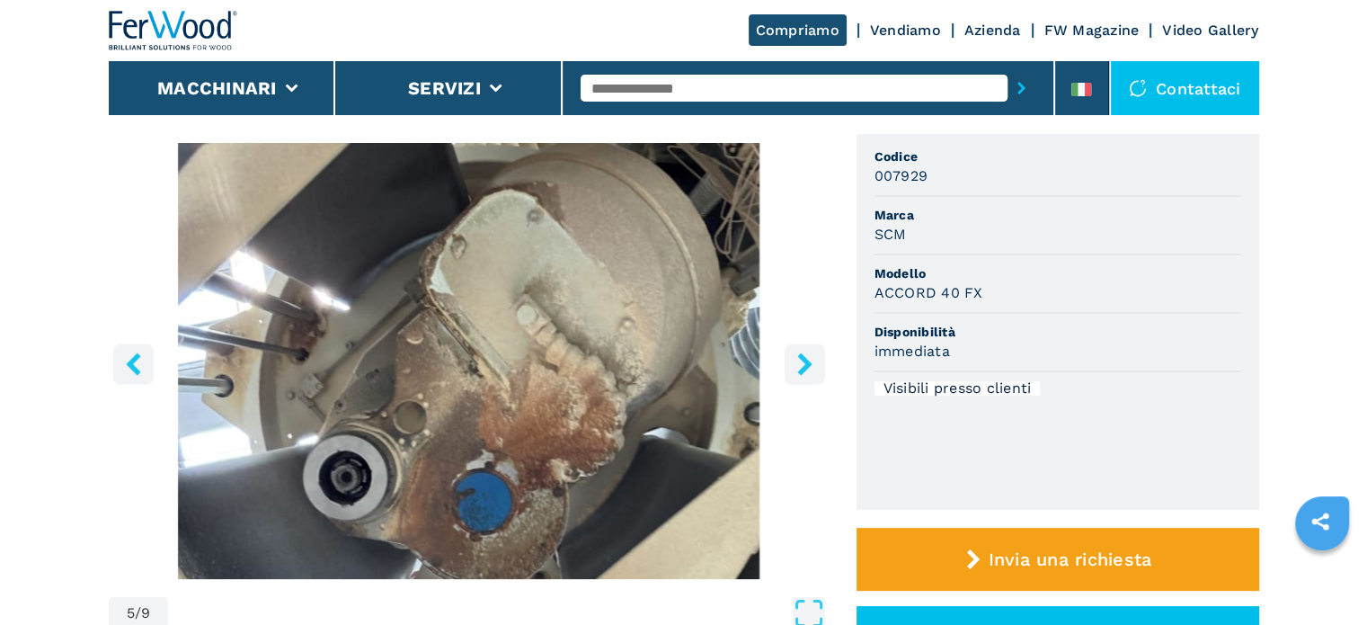
scroll to position [180, 0]
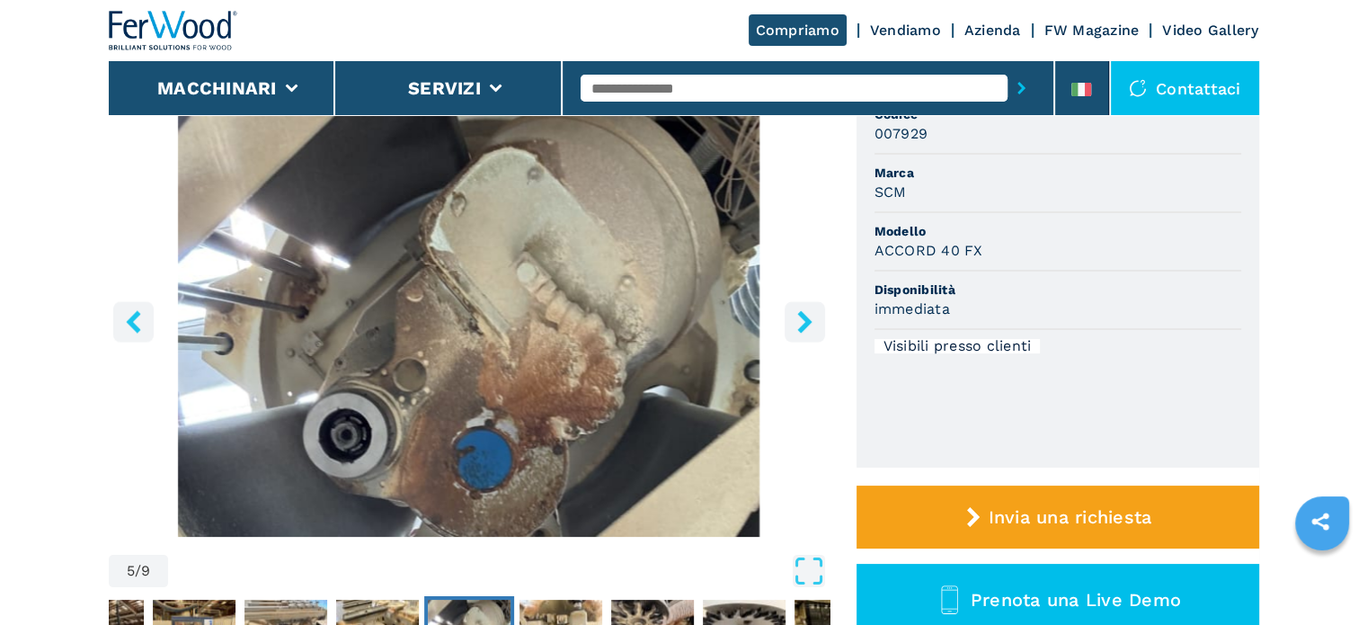
click at [794, 322] on icon "right-button" at bounding box center [805, 321] width 22 height 22
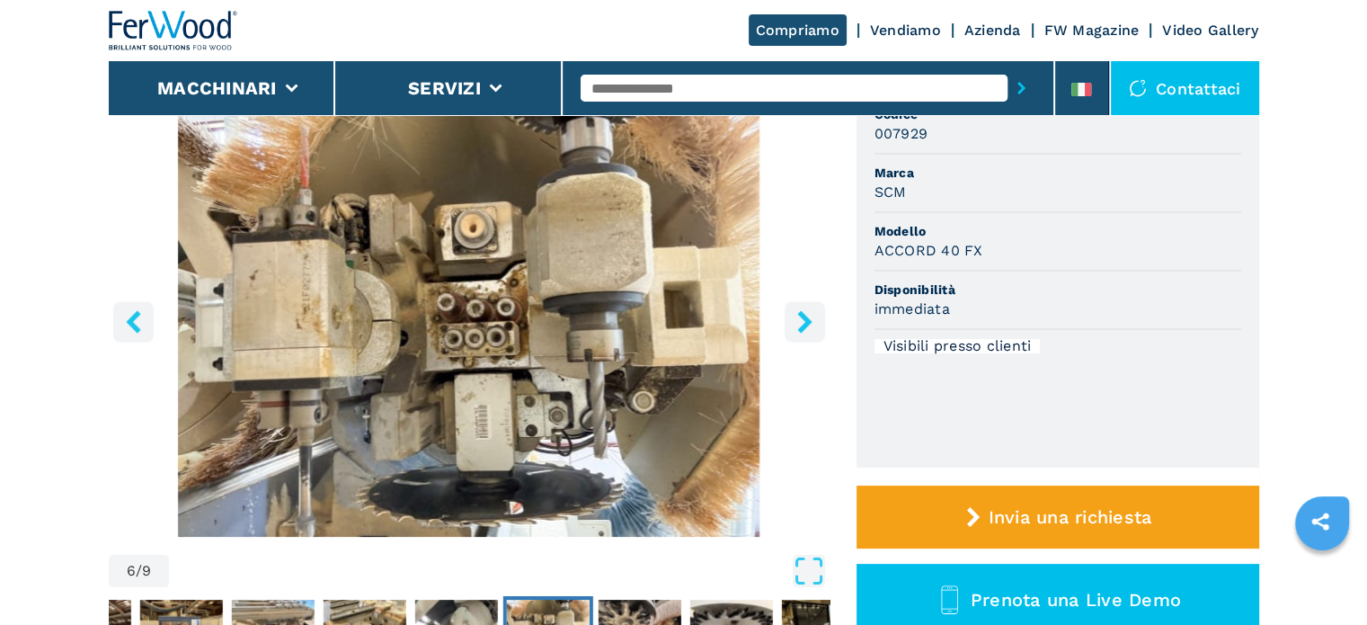
click at [795, 319] on icon "right-button" at bounding box center [805, 321] width 22 height 22
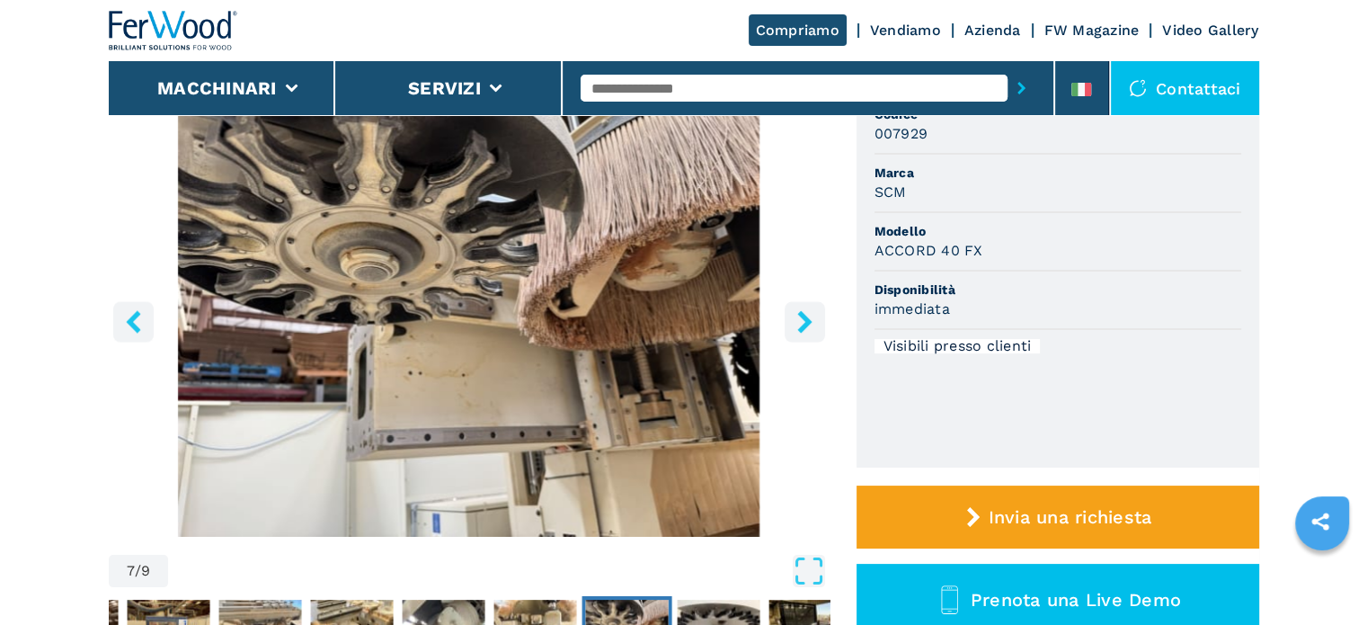
click at [136, 316] on icon "left-button" at bounding box center [133, 321] width 14 height 22
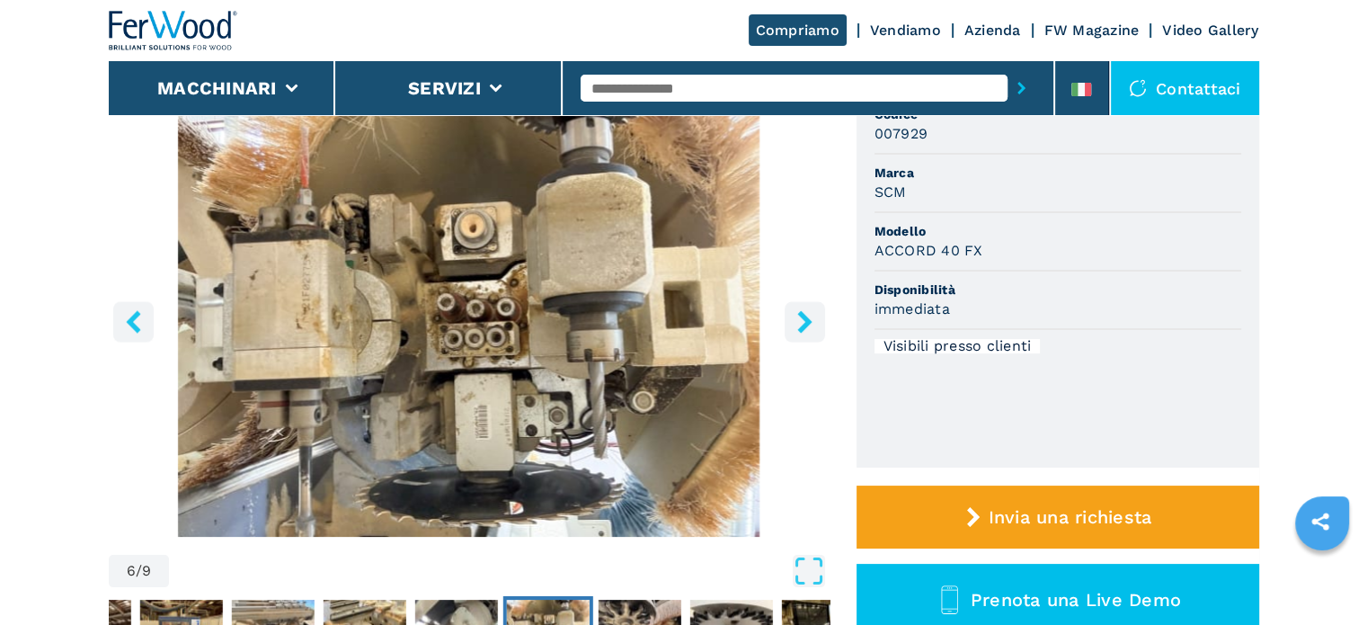
click at [791, 323] on button "right-button" at bounding box center [805, 321] width 40 height 40
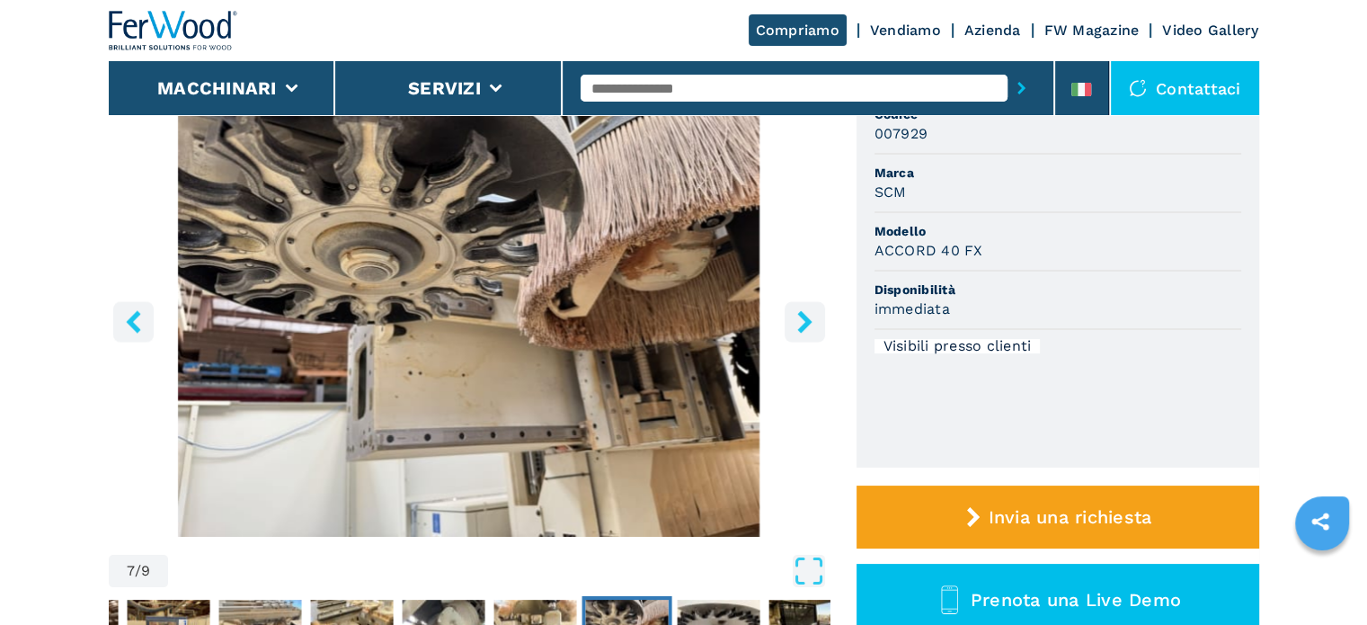
click at [783, 322] on img "Go to Slide 7" at bounding box center [469, 319] width 721 height 436
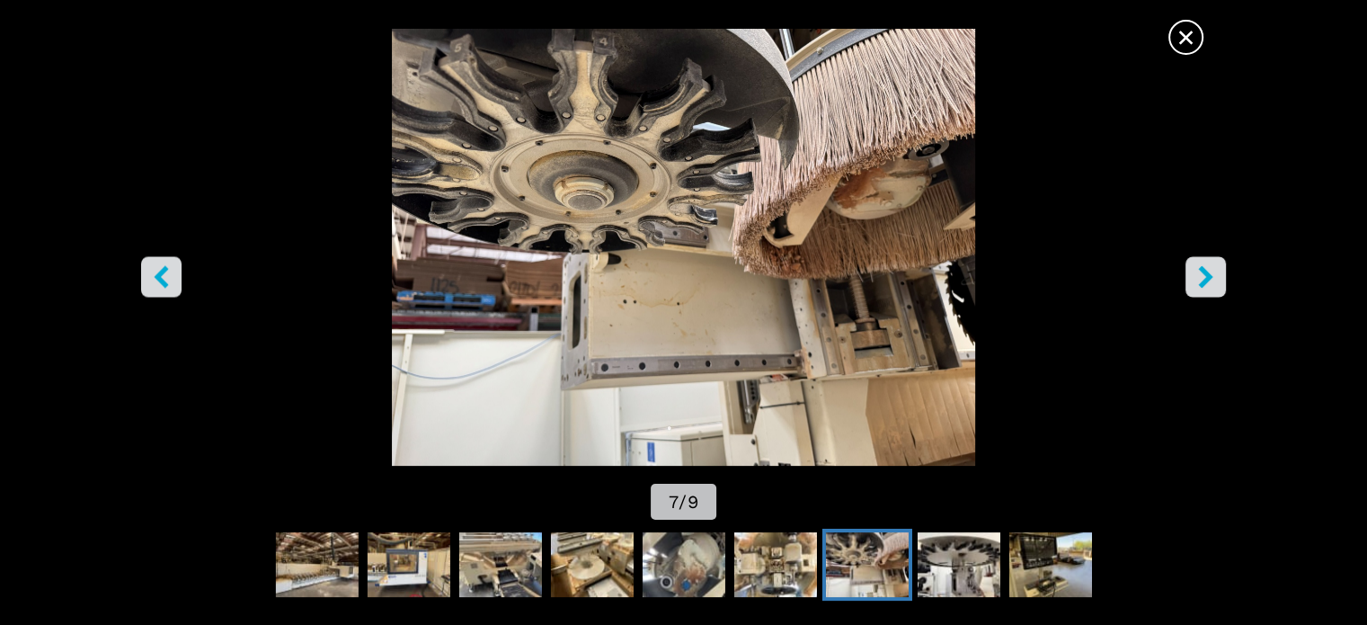
click at [1185, 36] on span "×" at bounding box center [1186, 33] width 31 height 31
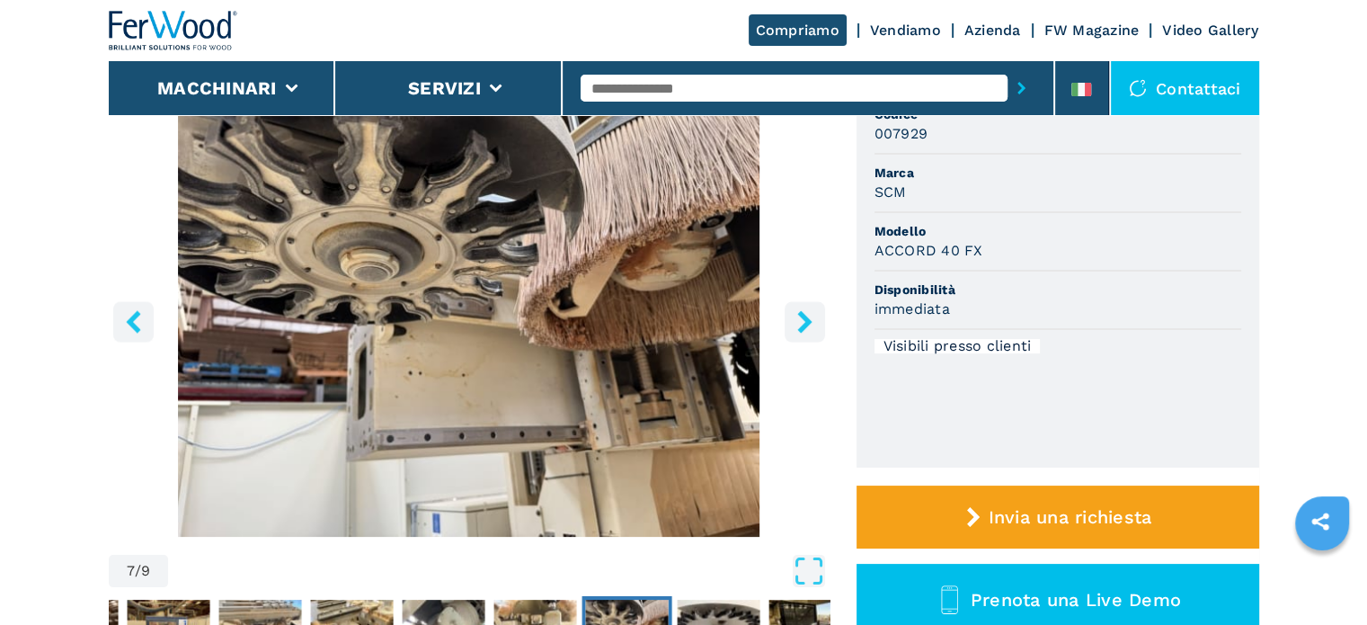
click at [644, 76] on input "text" at bounding box center [794, 88] width 427 height 27
type input "****"
click at [1008, 67] on button "submit-button" at bounding box center [1022, 87] width 28 height 41
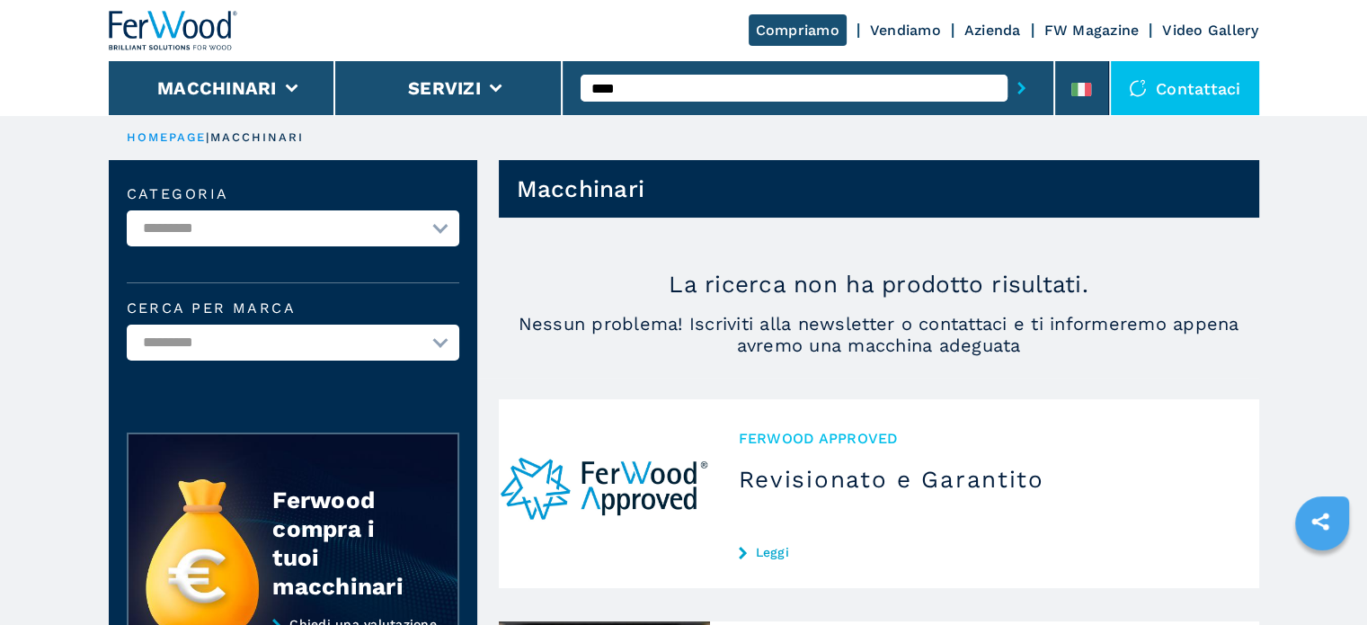
click at [616, 73] on div "****" at bounding box center [808, 87] width 455 height 41
drag, startPoint x: 627, startPoint y: 81, endPoint x: 611, endPoint y: 84, distance: 15.5
click at [611, 84] on input "****" at bounding box center [794, 88] width 427 height 27
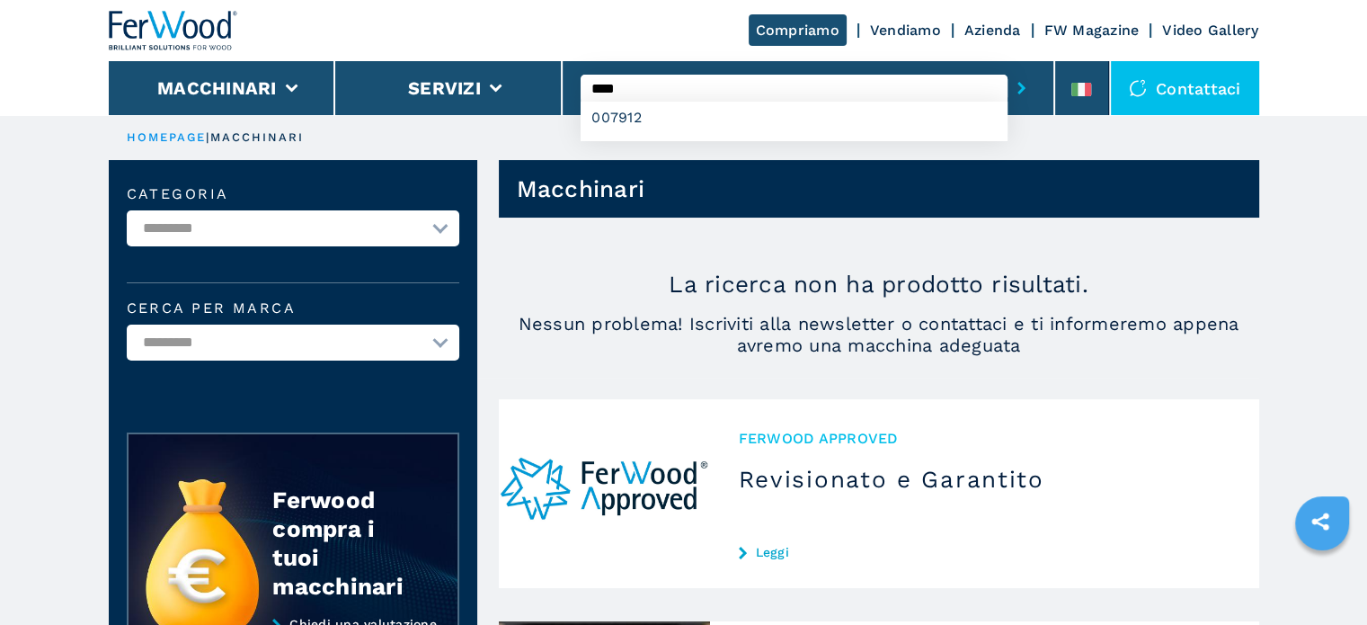
click at [1008, 67] on button "submit-button" at bounding box center [1022, 87] width 28 height 41
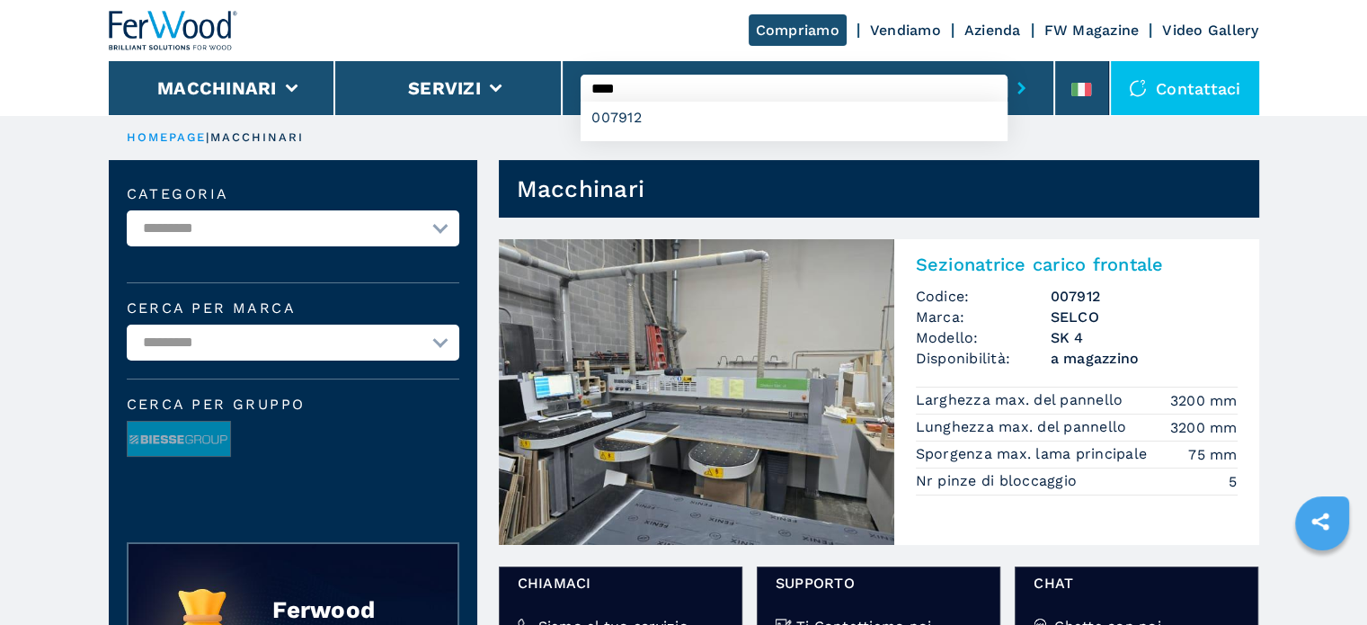
drag, startPoint x: 658, startPoint y: 89, endPoint x: 601, endPoint y: 93, distance: 57.6
click at [601, 93] on input "****" at bounding box center [794, 88] width 427 height 27
type input "****"
click at [1008, 67] on button "submit-button" at bounding box center [1022, 87] width 28 height 41
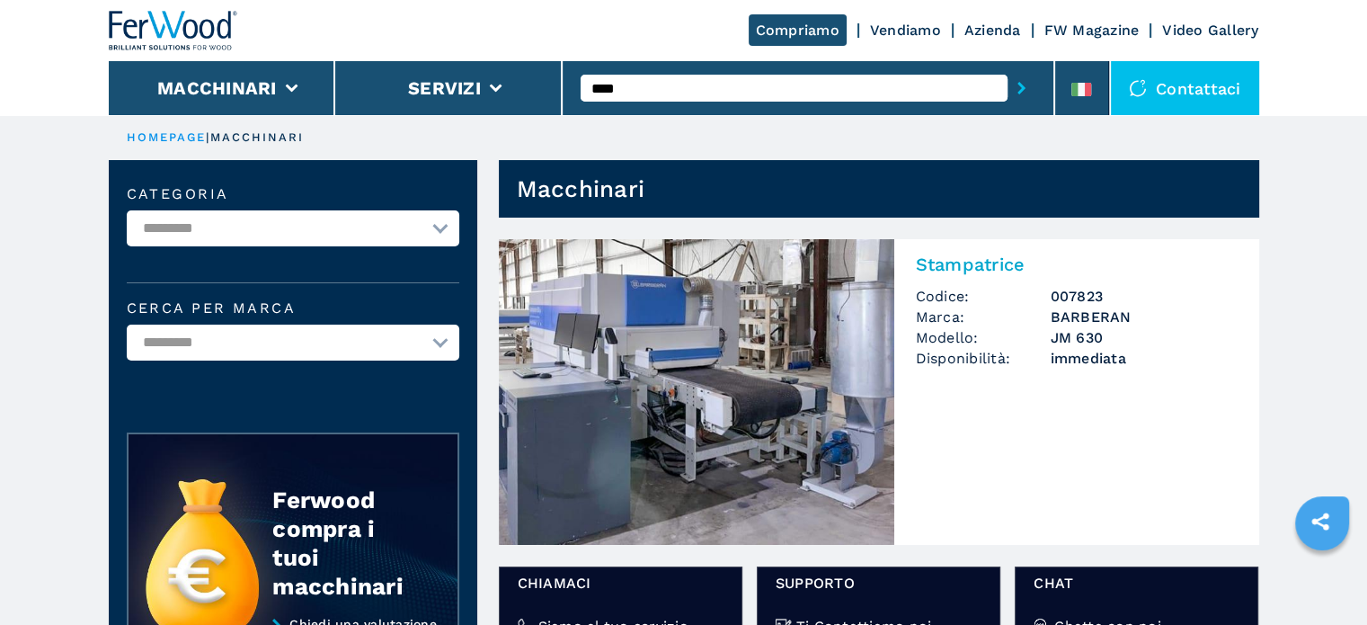
click at [743, 360] on img at bounding box center [697, 392] width 396 height 306
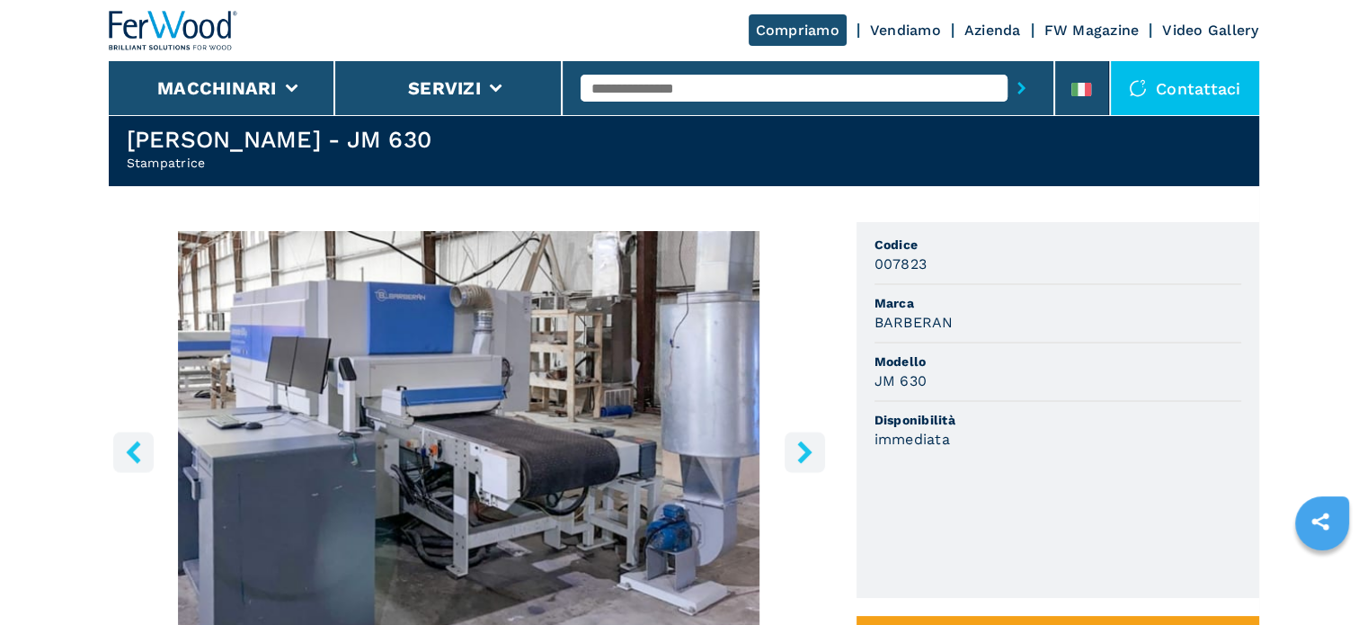
scroll to position [90, 0]
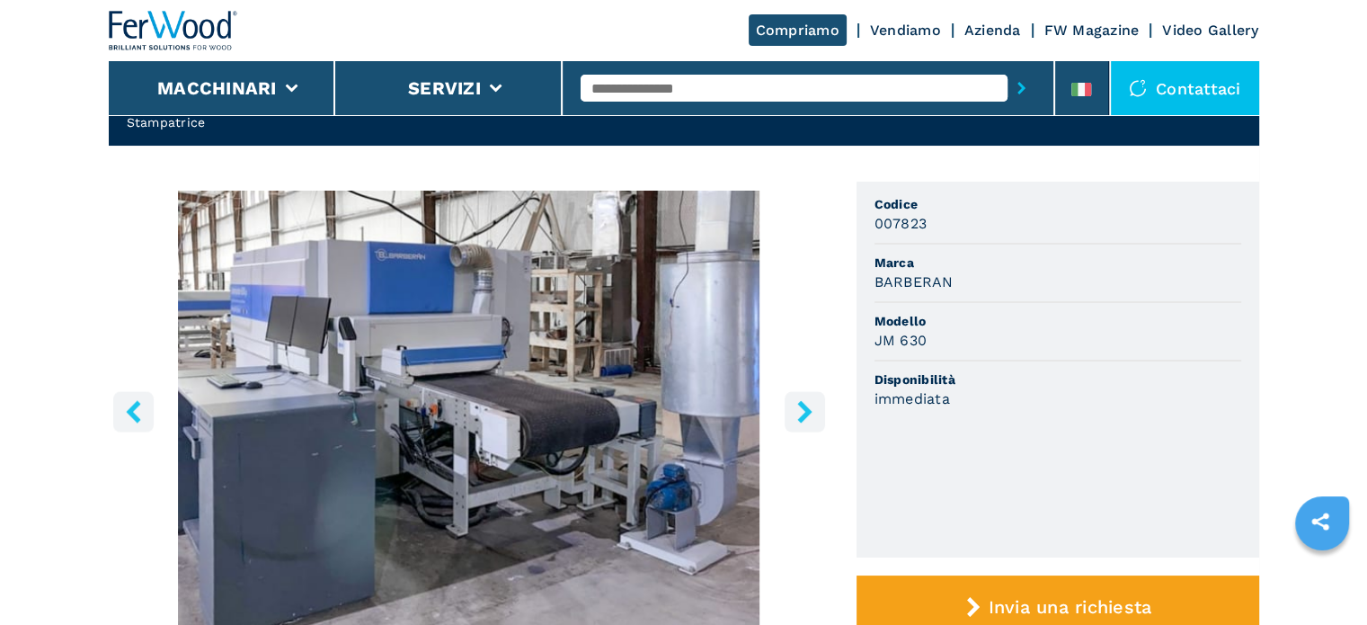
click at [804, 417] on icon "right-button" at bounding box center [804, 411] width 14 height 22
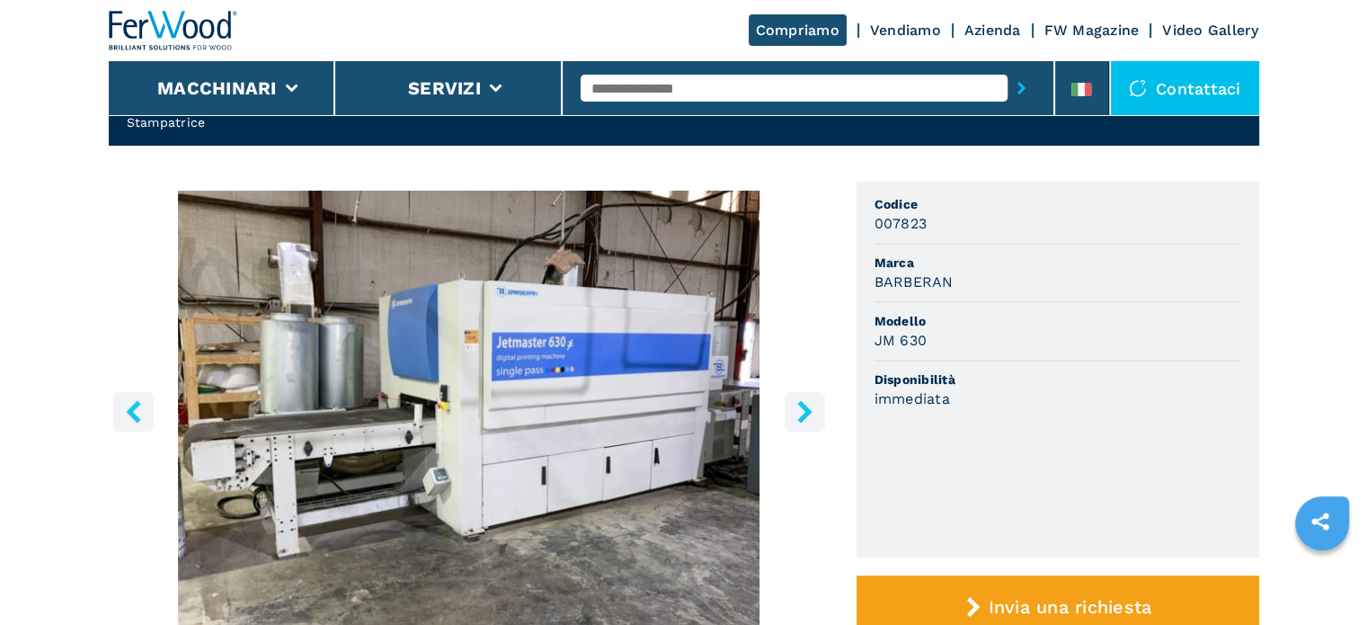
click at [825, 398] on img "Go to Slide 2" at bounding box center [469, 409] width 721 height 436
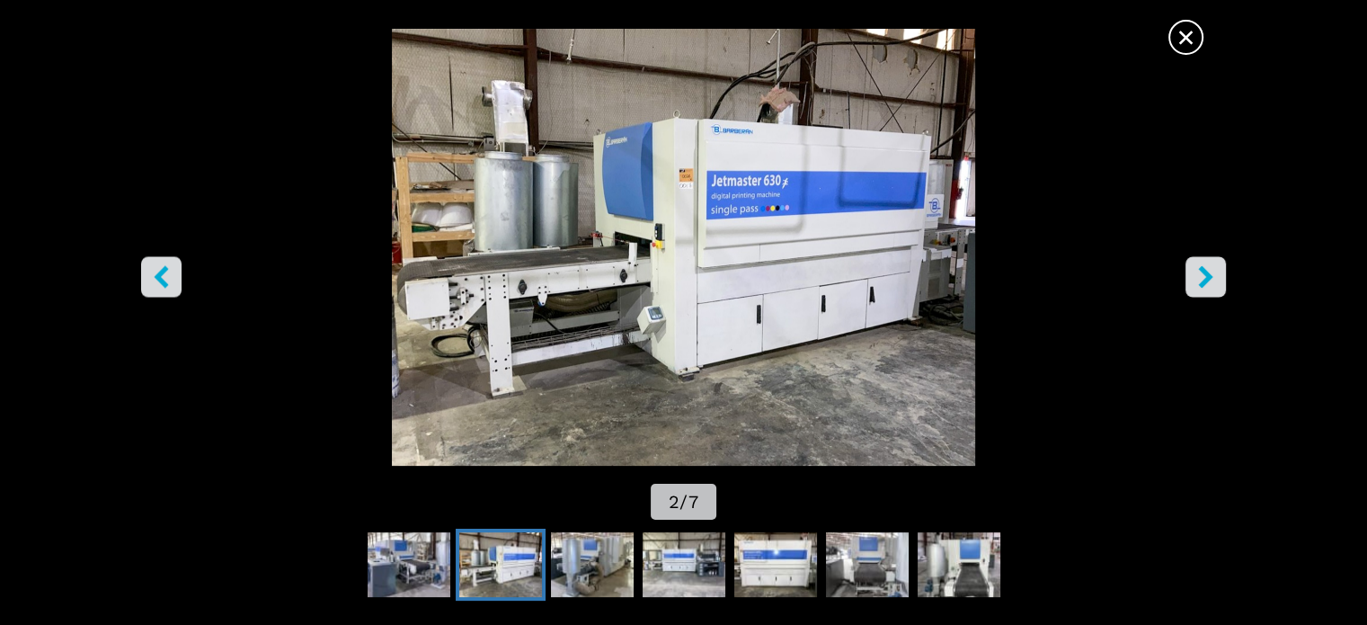
click at [1189, 27] on span "×" at bounding box center [1186, 33] width 31 height 31
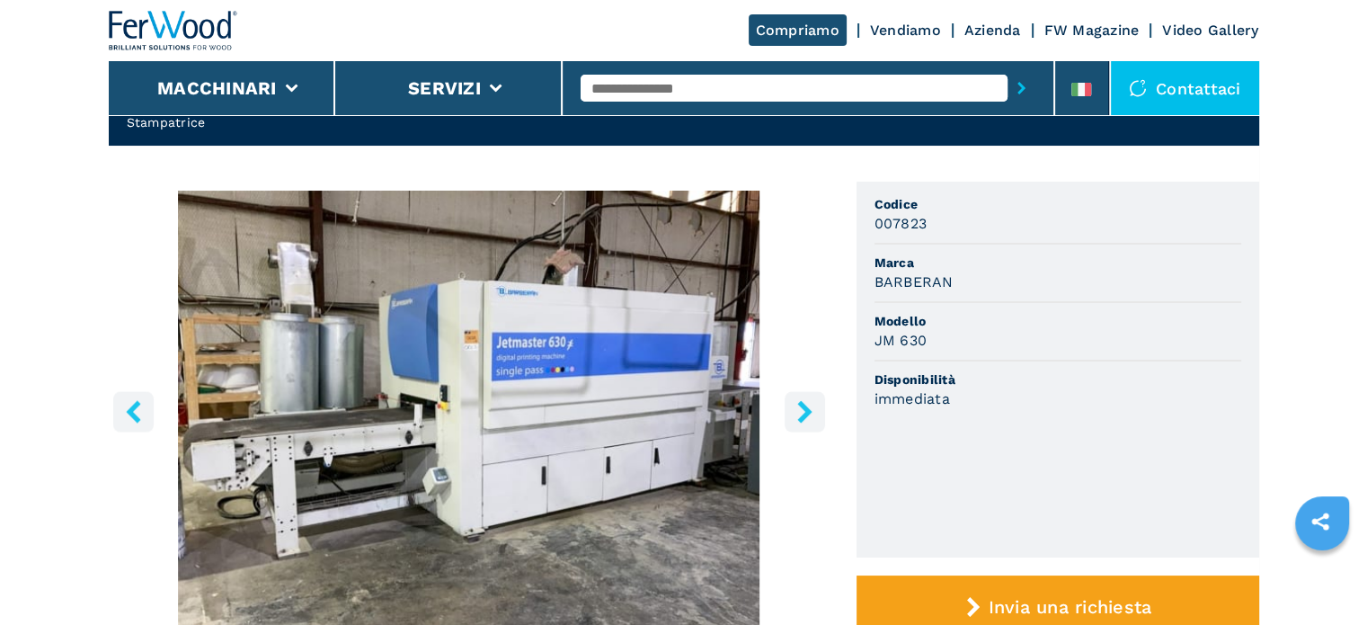
click at [797, 398] on button "right-button" at bounding box center [805, 411] width 40 height 40
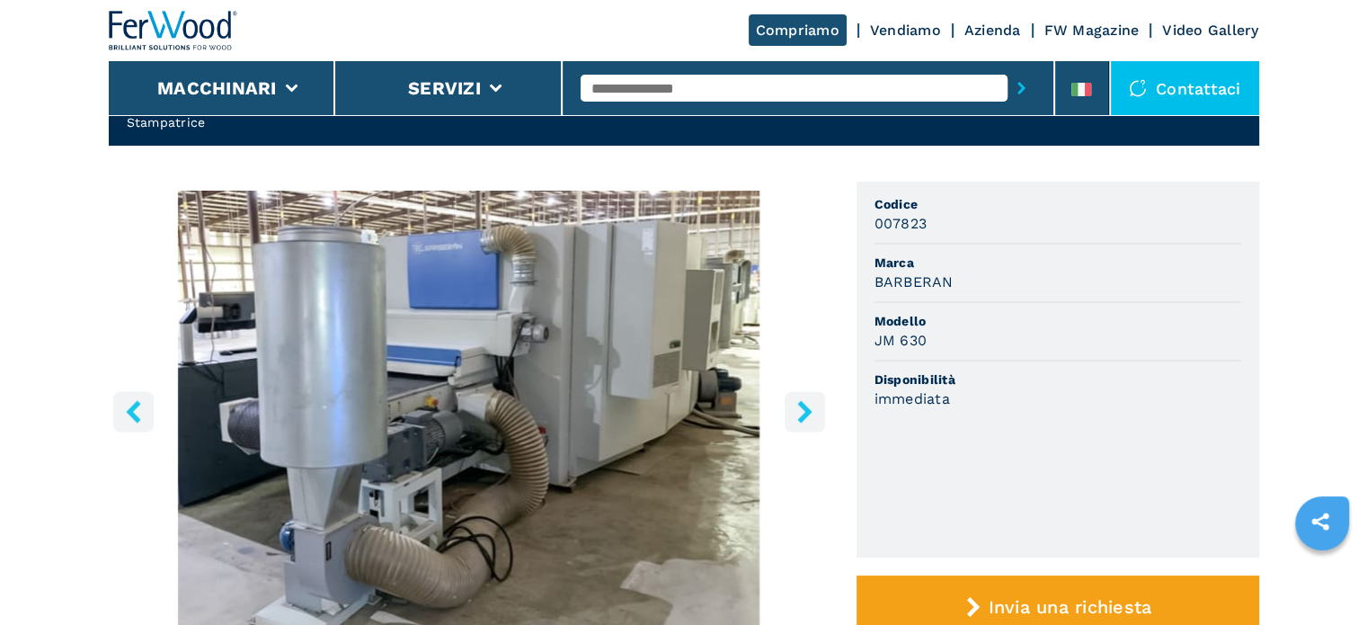
click at [803, 416] on icon "right-button" at bounding box center [804, 411] width 14 height 22
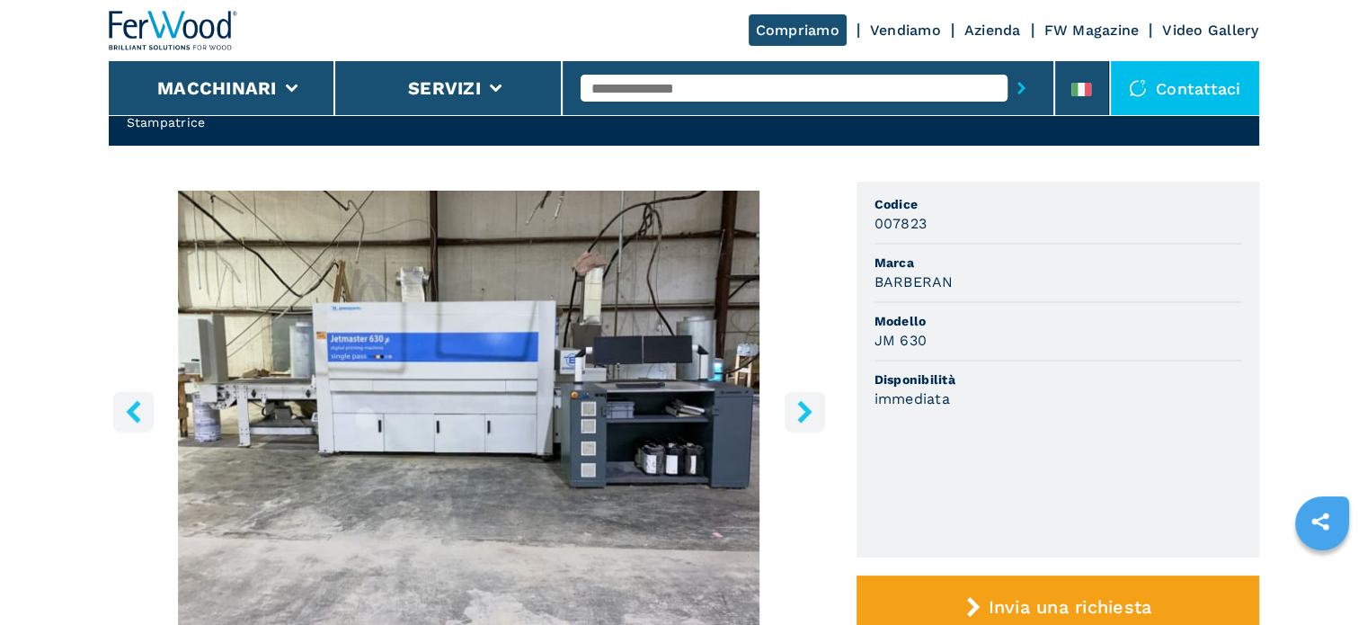
click at [726, 94] on input "text" at bounding box center [794, 88] width 427 height 27
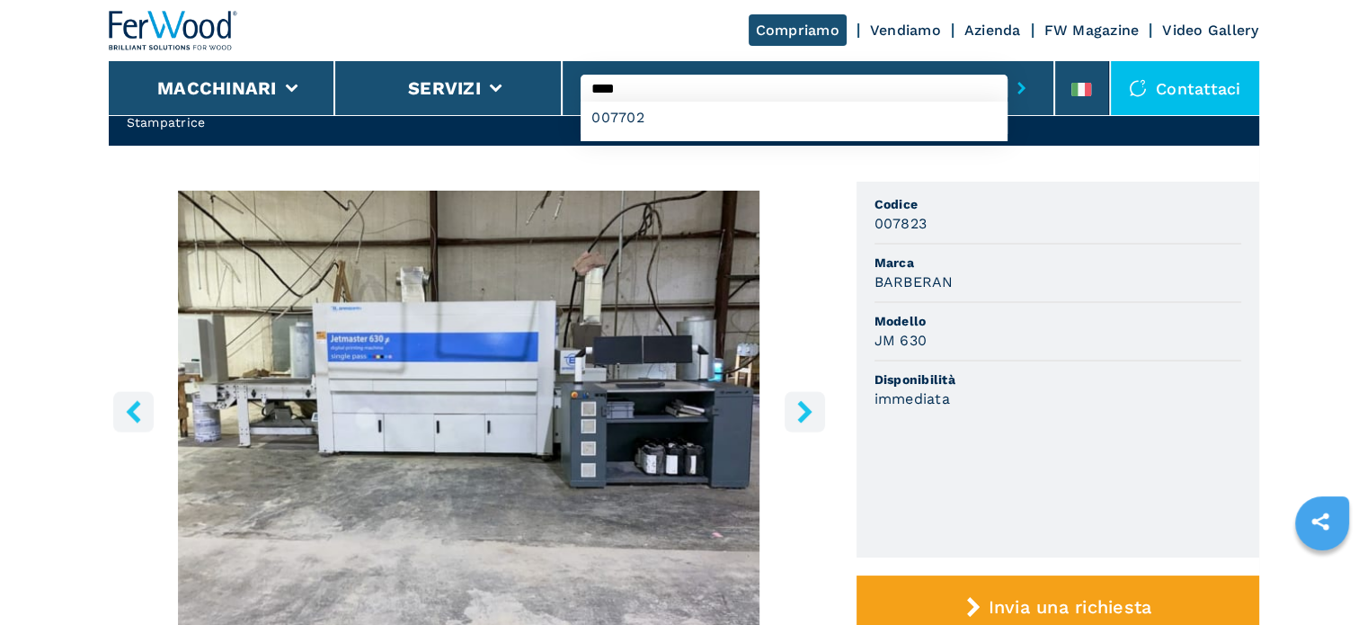
type input "****"
click at [1008, 67] on button "submit-button" at bounding box center [1022, 87] width 28 height 41
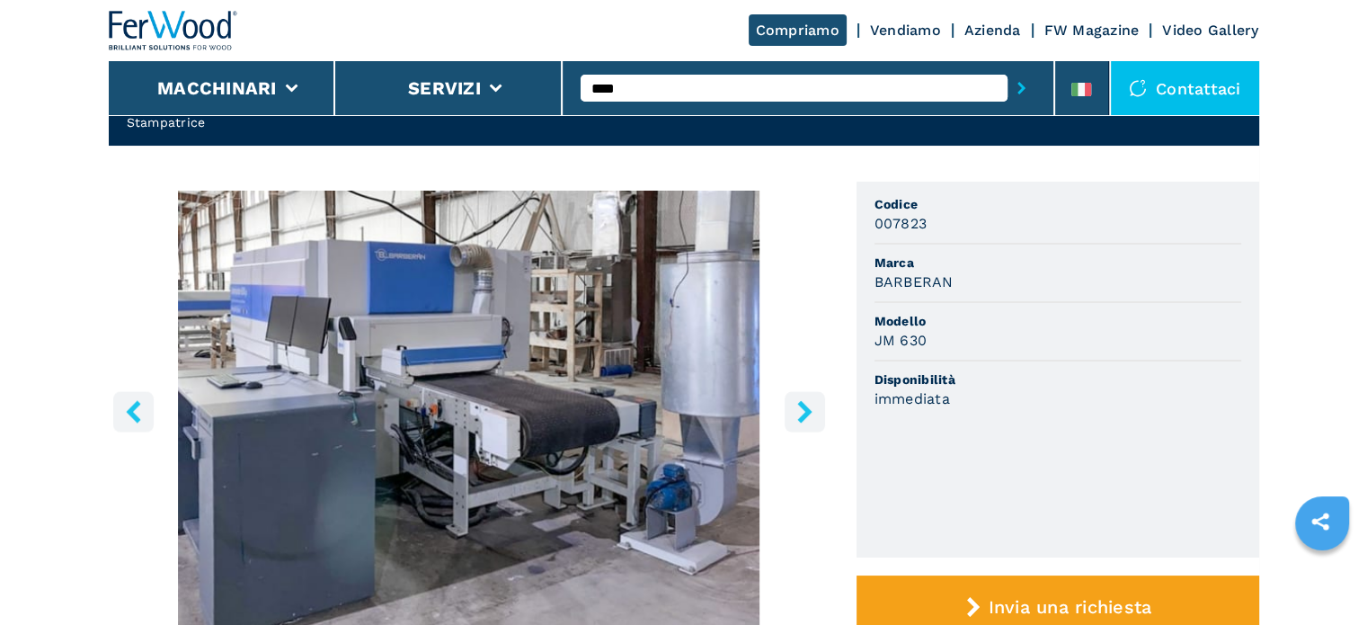
scroll to position [0, 0]
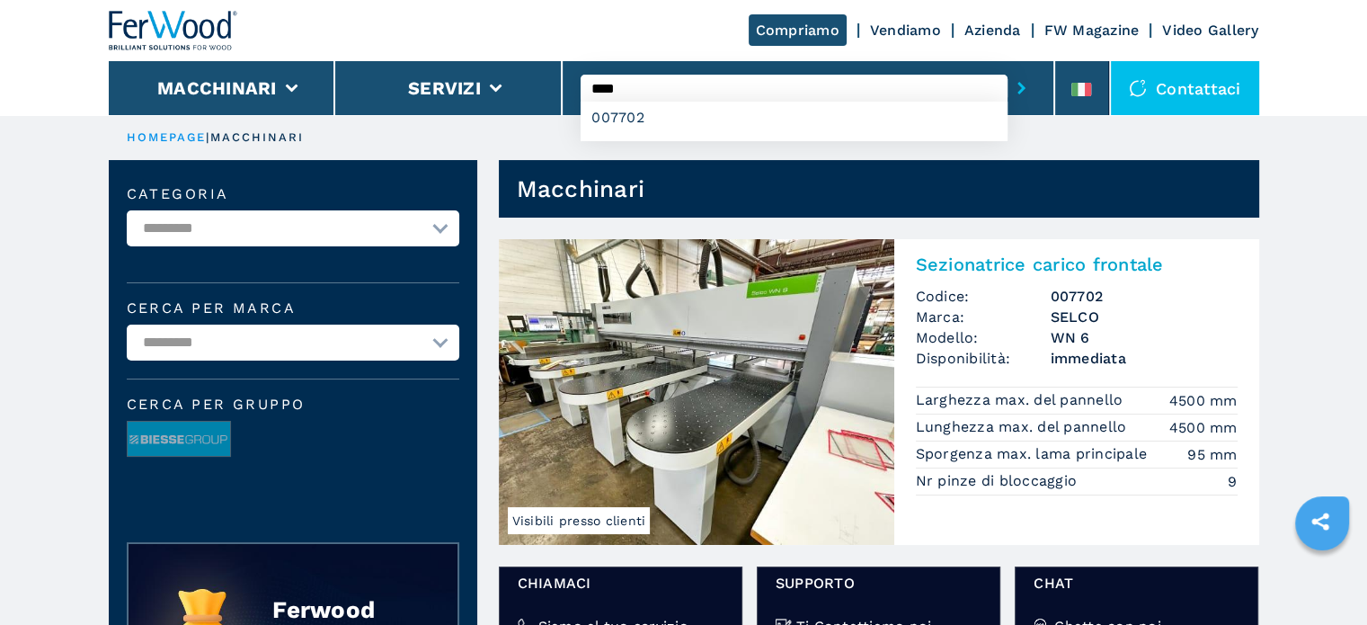
drag, startPoint x: 646, startPoint y: 86, endPoint x: 615, endPoint y: 90, distance: 30.8
click at [615, 90] on input "****" at bounding box center [794, 88] width 427 height 27
type input "****"
click at [1008, 67] on button "submit-button" at bounding box center [1022, 87] width 28 height 41
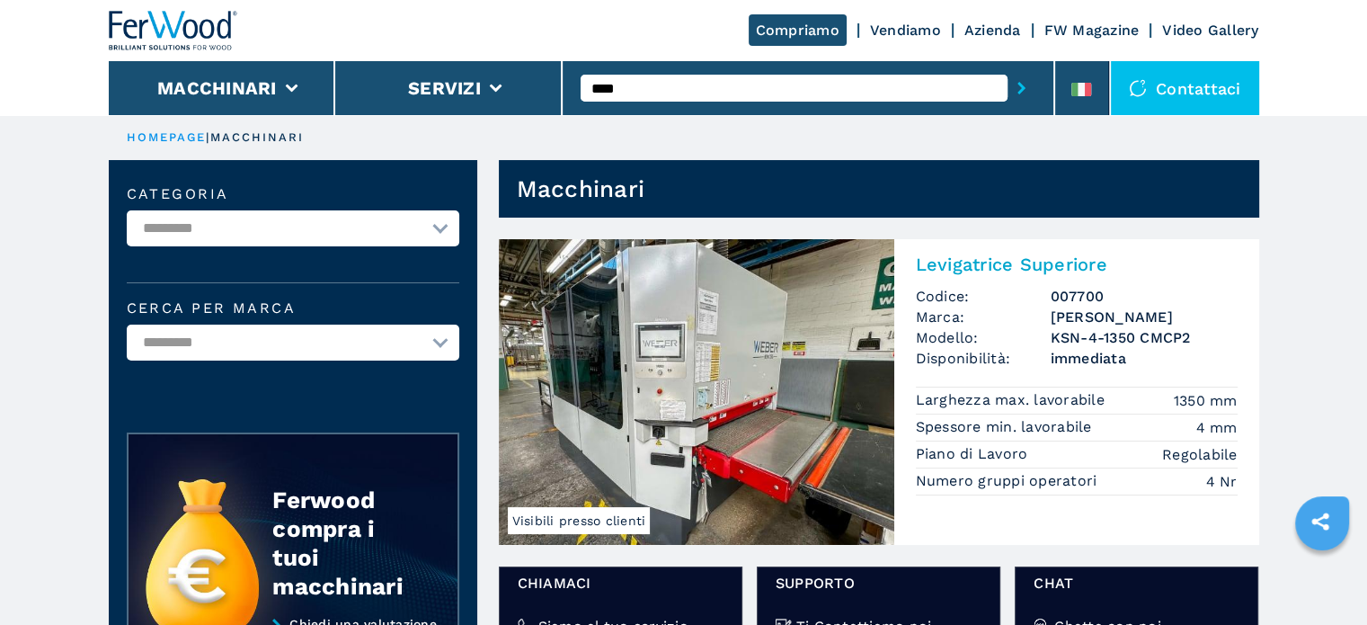
click at [712, 355] on img at bounding box center [697, 392] width 396 height 306
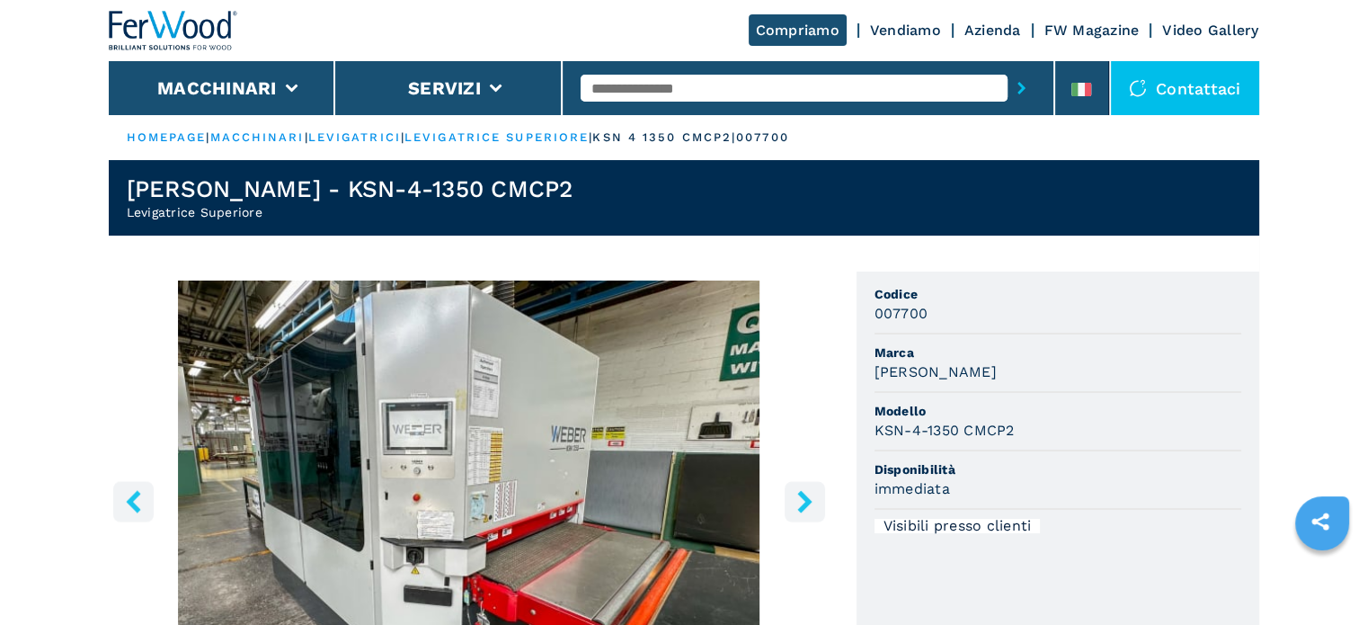
click at [797, 503] on icon "right-button" at bounding box center [805, 501] width 22 height 22
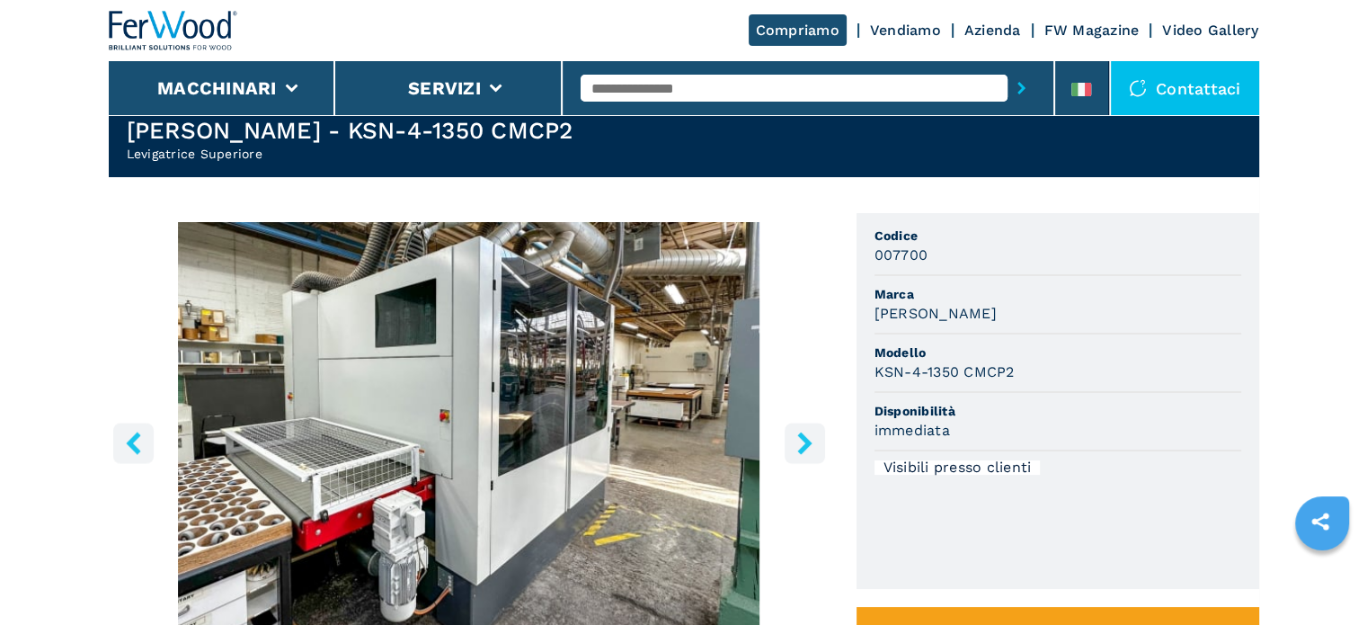
scroll to position [90, 0]
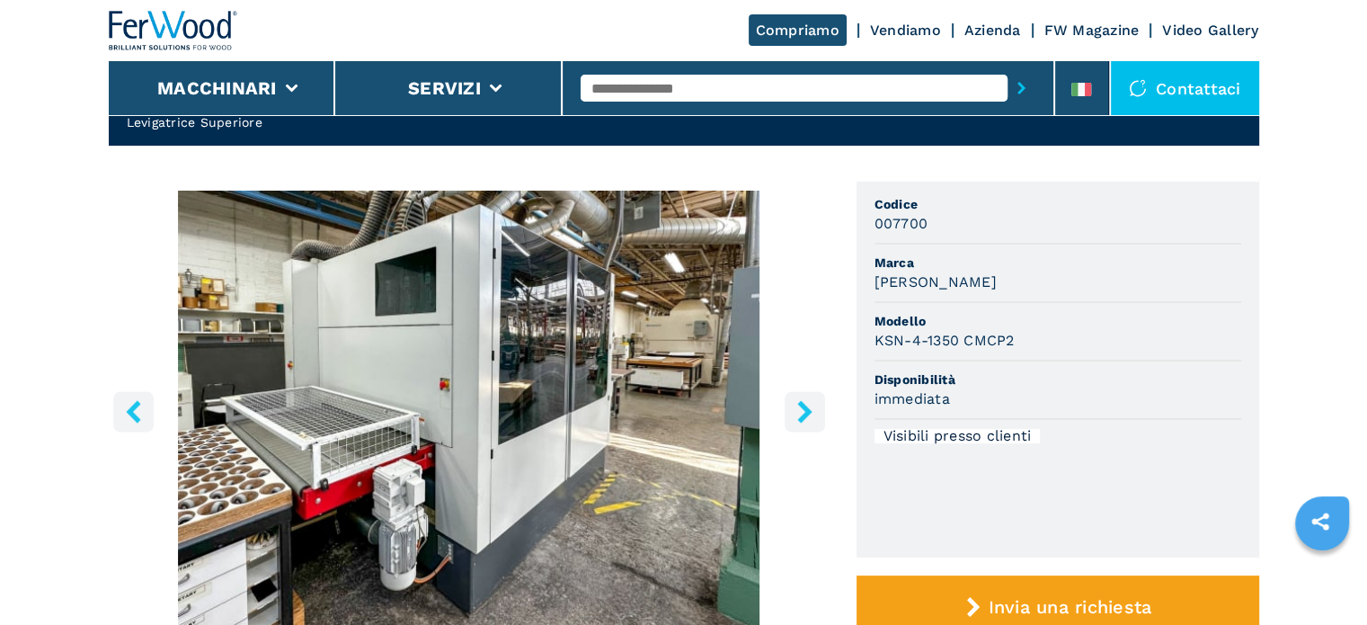
click at [802, 411] on icon "right-button" at bounding box center [805, 411] width 22 height 22
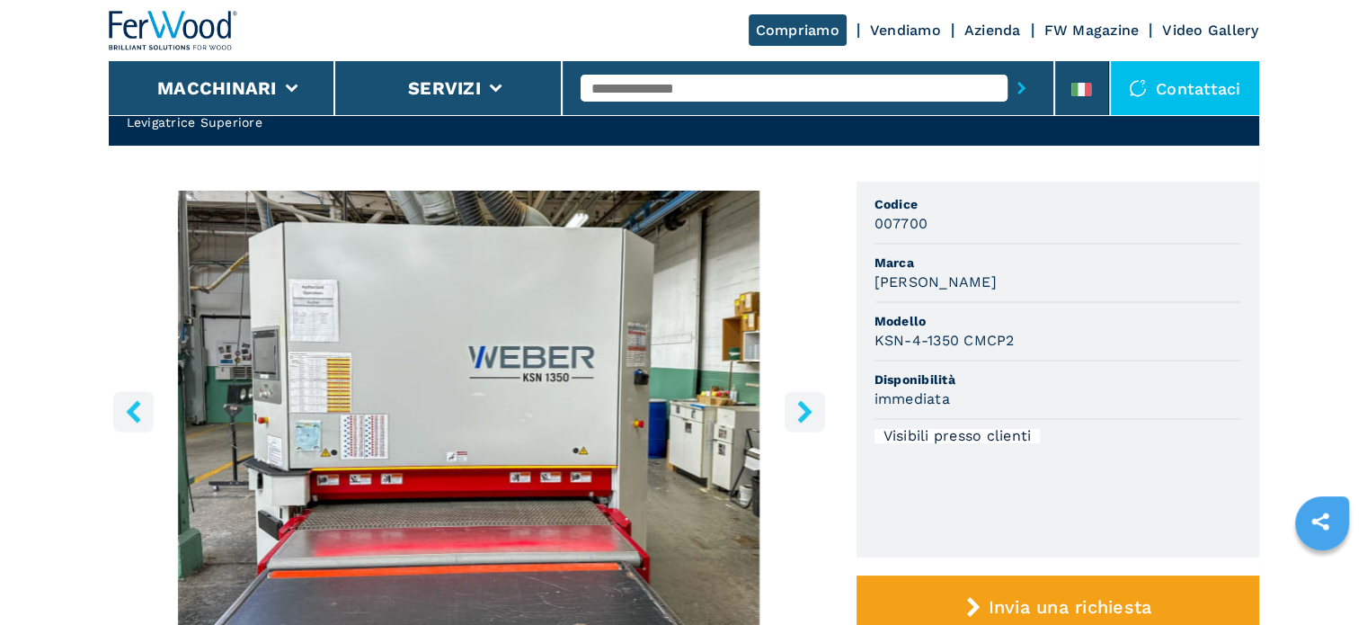
click at [795, 413] on icon "right-button" at bounding box center [805, 411] width 22 height 22
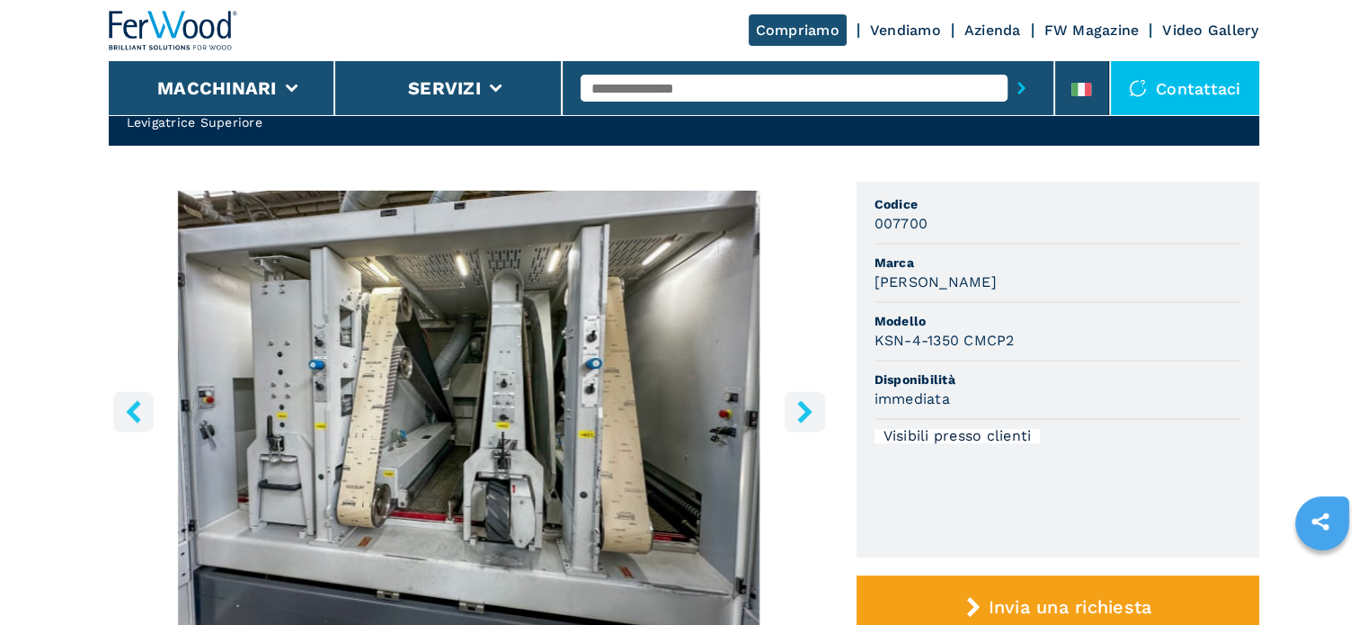
click at [807, 409] on icon "right-button" at bounding box center [804, 411] width 14 height 22
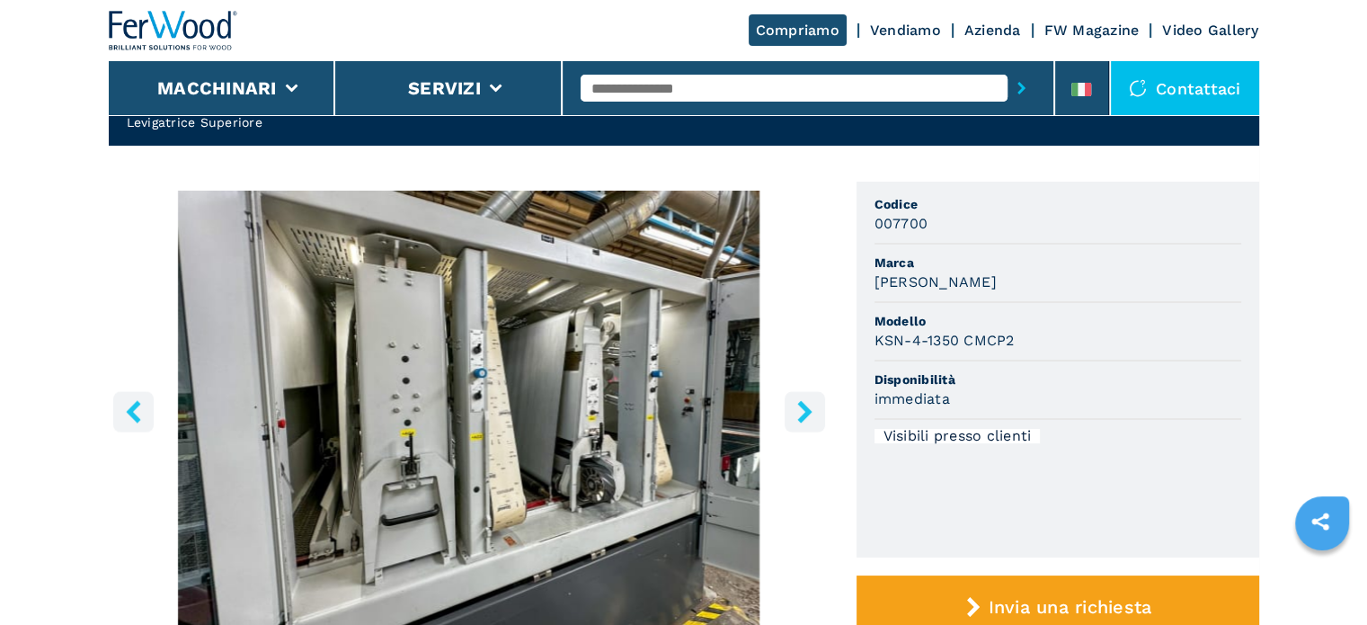
click at [807, 409] on icon "right-button" at bounding box center [804, 411] width 14 height 22
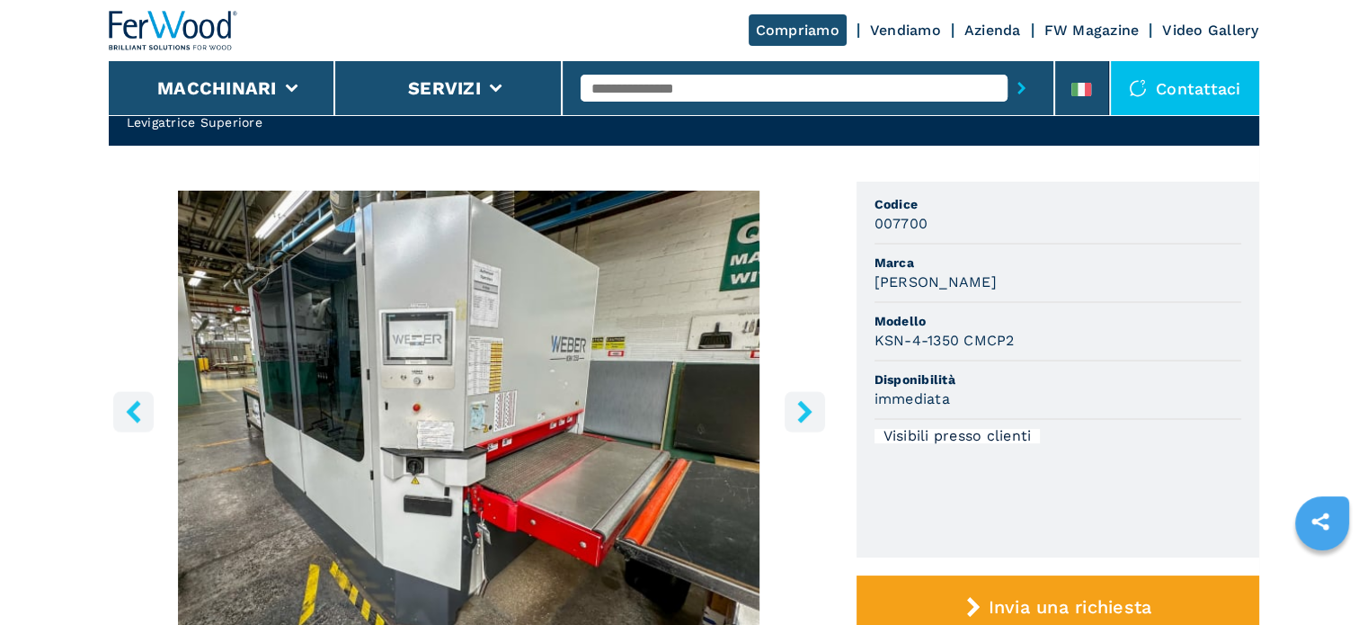
click at [691, 85] on input "text" at bounding box center [794, 88] width 427 height 27
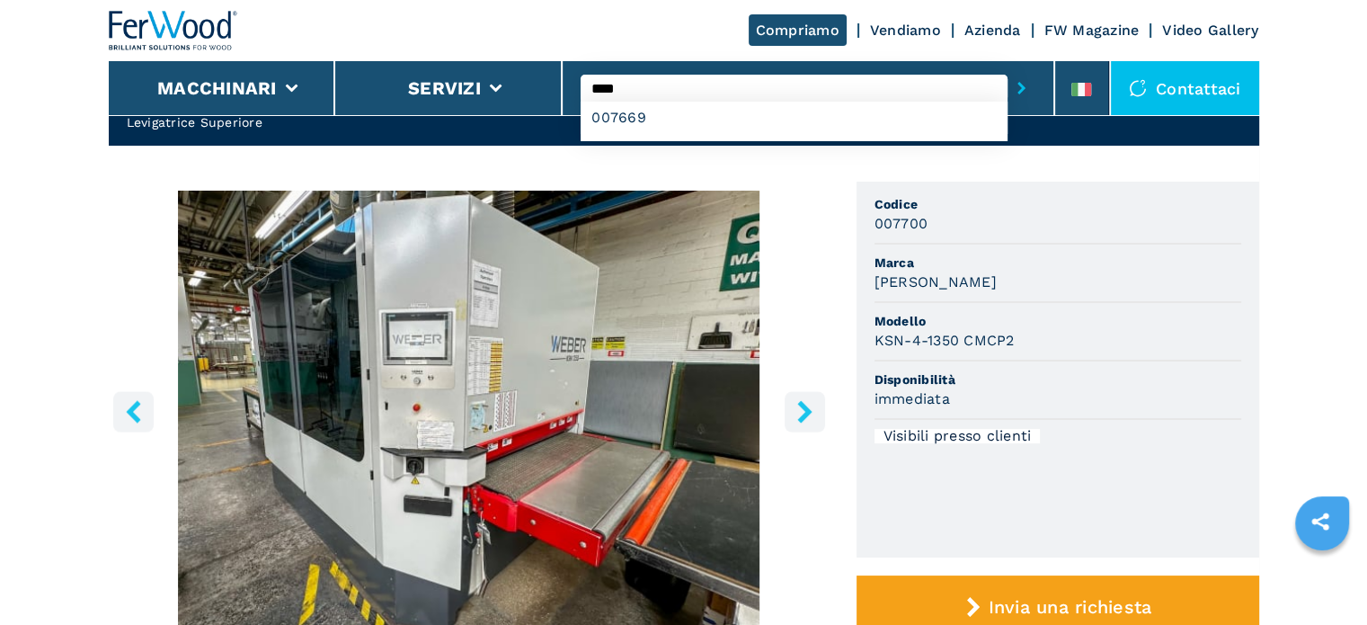
type input "****"
click at [1008, 67] on button "submit-button" at bounding box center [1022, 87] width 28 height 41
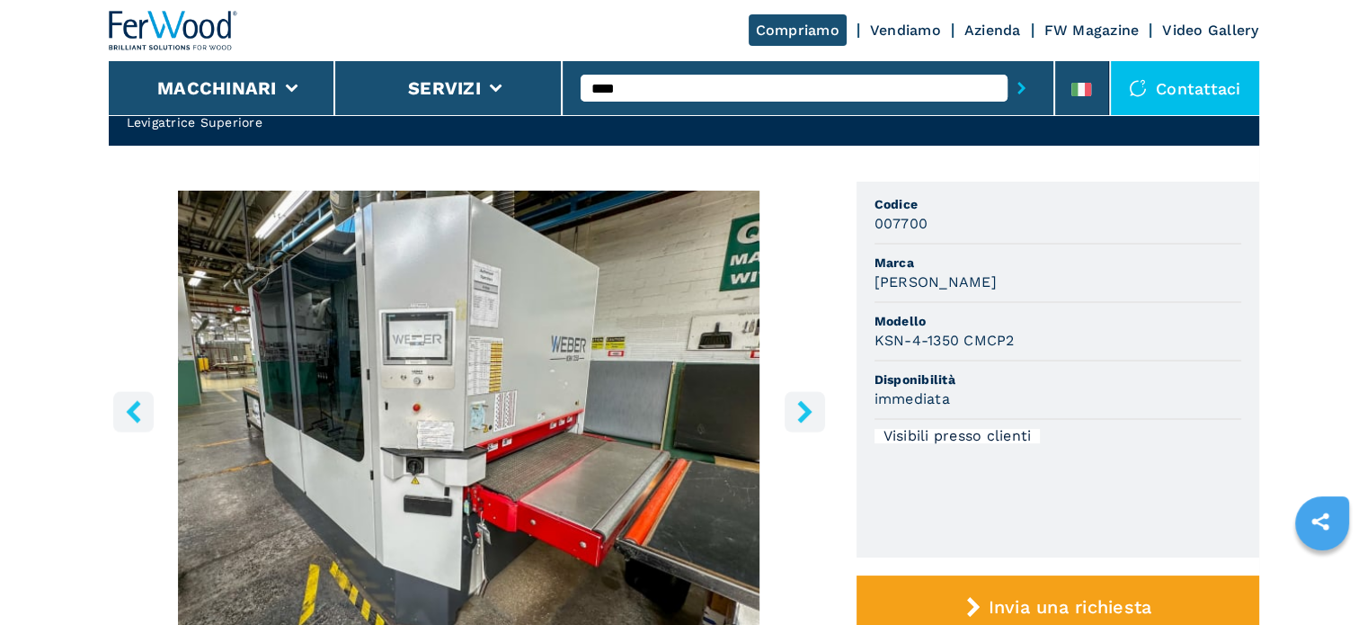
scroll to position [0, 0]
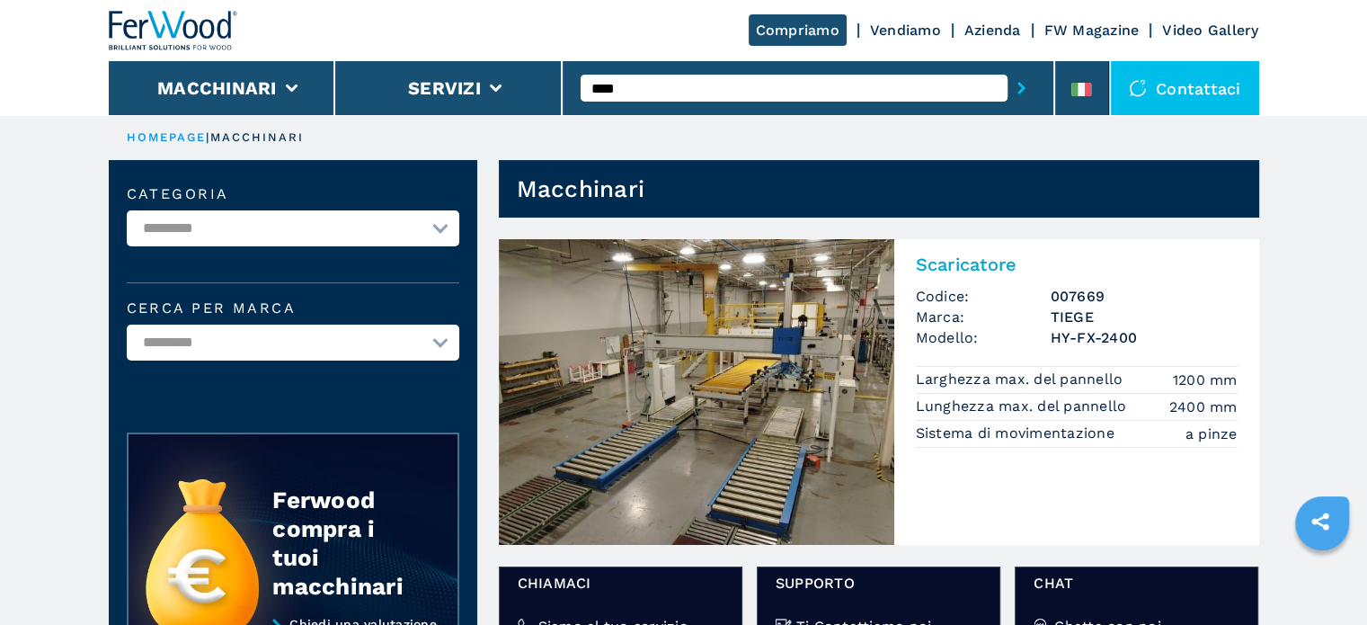
drag, startPoint x: 629, startPoint y: 82, endPoint x: 574, endPoint y: 83, distance: 55.7
click at [574, 83] on div "****" at bounding box center [809, 88] width 493 height 54
type input "****"
click at [1008, 67] on button "submit-button" at bounding box center [1022, 87] width 28 height 41
